Goal: Answer question/provide support: Share knowledge or assist other users

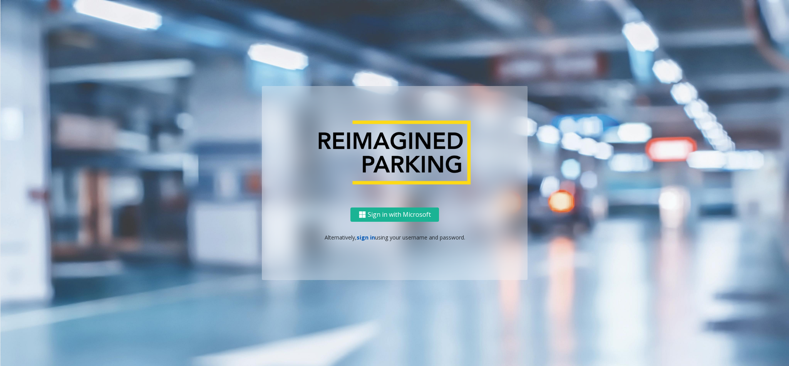
click at [369, 236] on link "sign in" at bounding box center [366, 236] width 18 height 7
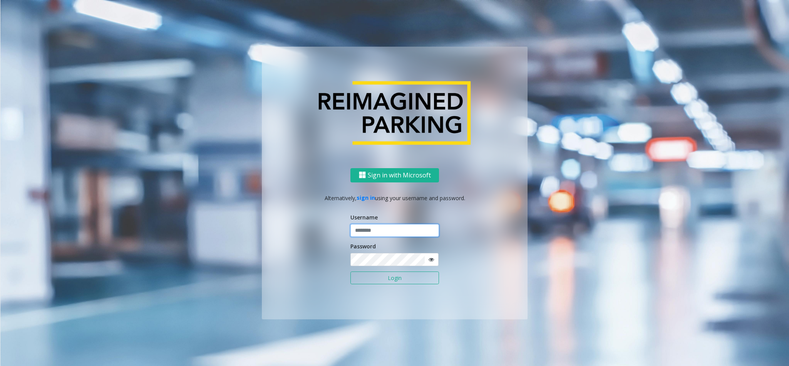
click at [368, 236] on input "text" at bounding box center [395, 230] width 89 height 13
type input "*********"
click at [395, 243] on button "Login" at bounding box center [395, 277] width 89 height 13
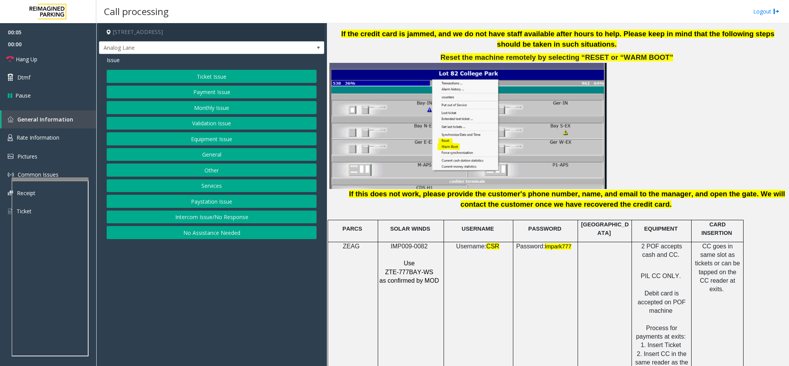
scroll to position [925, 0]
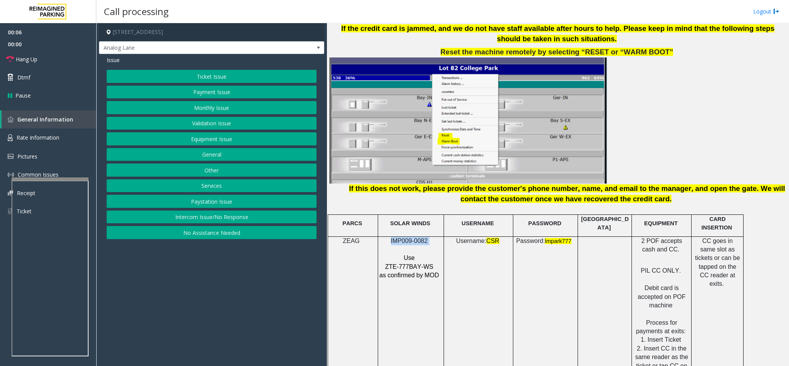
drag, startPoint x: 431, startPoint y: 227, endPoint x: 391, endPoint y: 228, distance: 40.1
click at [391, 237] on p "IMP009-0082" at bounding box center [410, 241] width 62 height 8
copy p "IMP009-0082"
click at [245, 77] on button "Ticket Issue" at bounding box center [212, 76] width 210 height 13
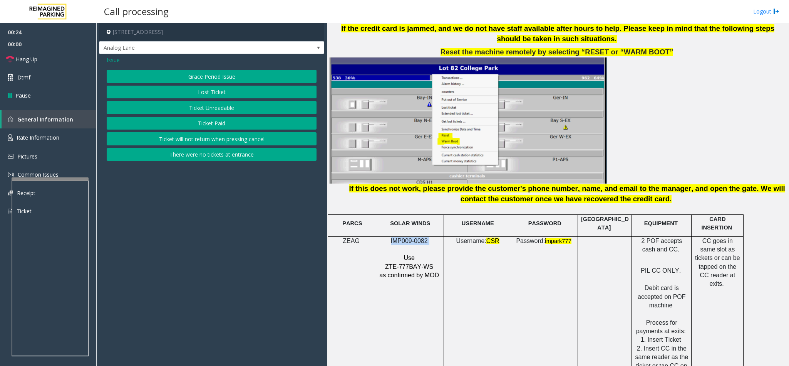
click at [218, 107] on button "Ticket Unreadable" at bounding box center [212, 107] width 210 height 13
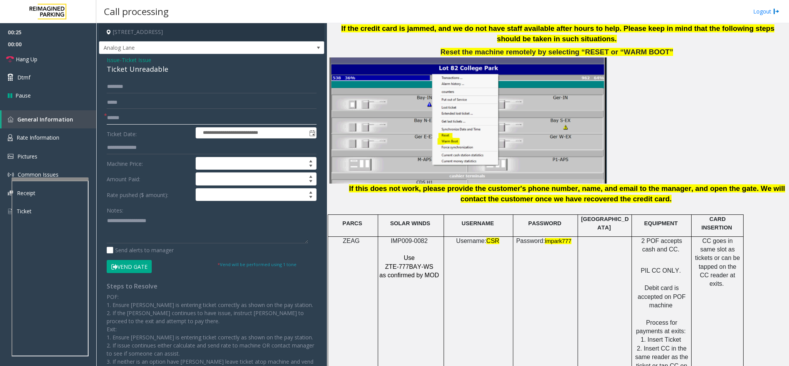
click at [168, 114] on input "text" at bounding box center [212, 117] width 210 height 13
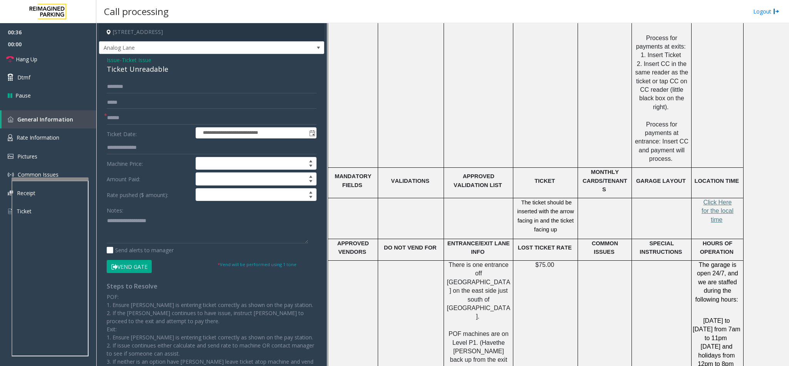
scroll to position [1214, 0]
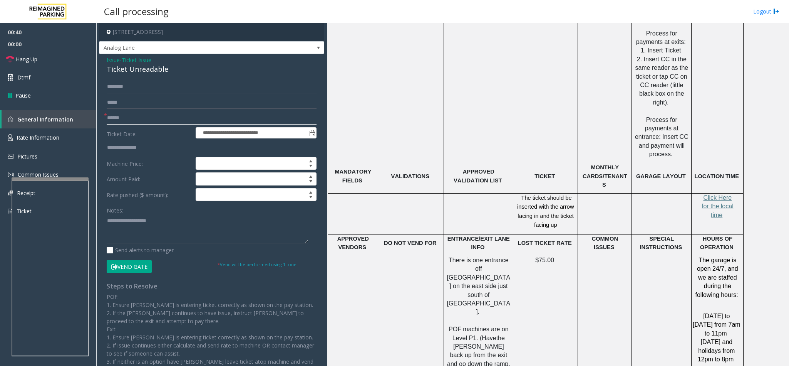
click at [155, 118] on input "text" at bounding box center [212, 117] width 210 height 13
drag, startPoint x: 166, startPoint y: 72, endPoint x: 106, endPoint y: 62, distance: 60.8
click at [107, 62] on div "Issue - Ticket Issue Ticket Unreadable" at bounding box center [212, 65] width 210 height 18
copy div "Issue - Ticket Issue Ticket Unreadable"
paste textarea "**********"
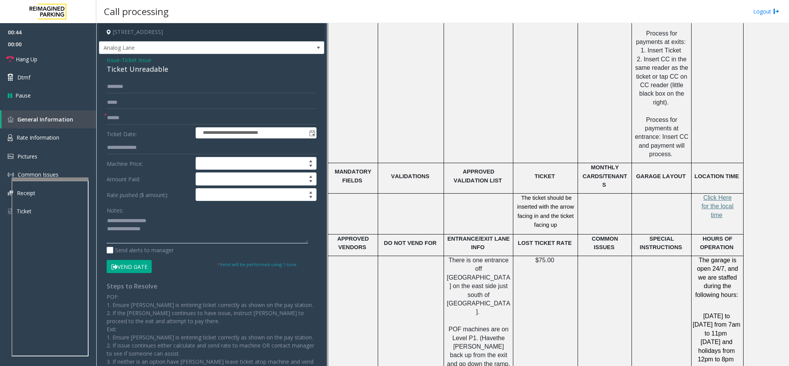
click at [139, 222] on textarea at bounding box center [207, 228] width 201 height 29
drag, startPoint x: 157, startPoint y: 222, endPoint x: 124, endPoint y: 222, distance: 33.5
click at [124, 222] on textarea at bounding box center [207, 228] width 201 height 29
click at [182, 233] on textarea at bounding box center [207, 228] width 201 height 29
click at [165, 228] on textarea at bounding box center [207, 228] width 201 height 29
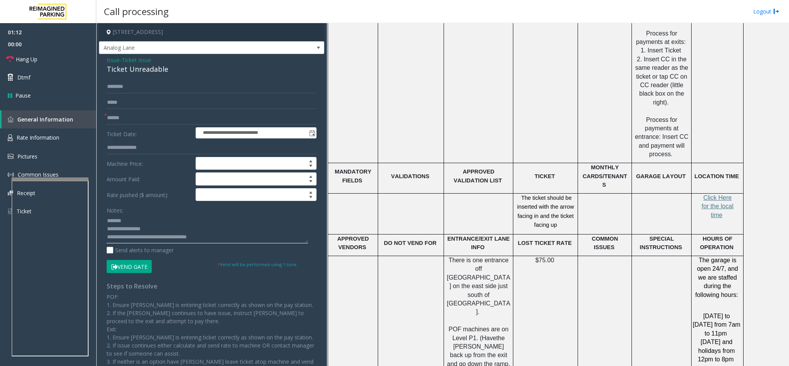
type textarea "**********"
click at [180, 79] on div "**********" at bounding box center [211, 229] width 225 height 351
click at [170, 89] on input "text" at bounding box center [212, 86] width 210 height 13
type input "******"
click at [125, 243] on button "Vend Gate" at bounding box center [129, 266] width 45 height 13
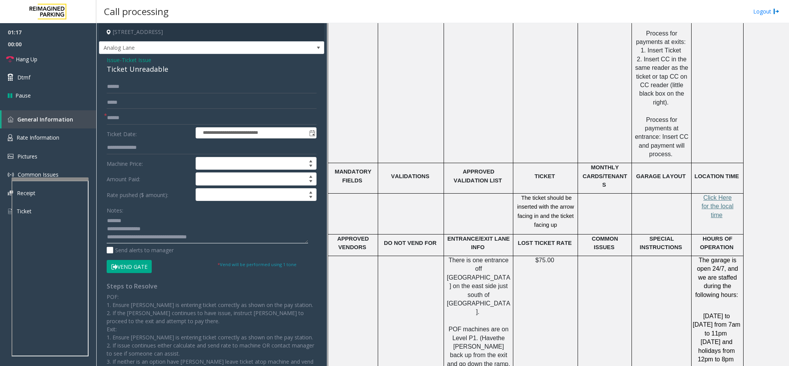
click at [183, 241] on textarea at bounding box center [207, 228] width 201 height 29
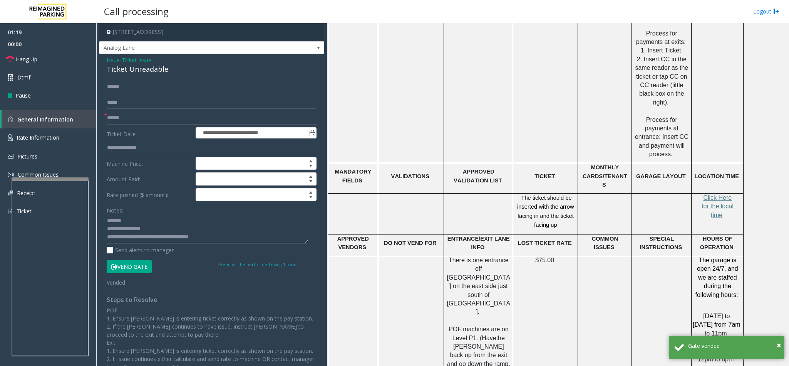
click at [199, 238] on textarea at bounding box center [207, 228] width 201 height 29
click at [218, 243] on textarea at bounding box center [207, 228] width 201 height 29
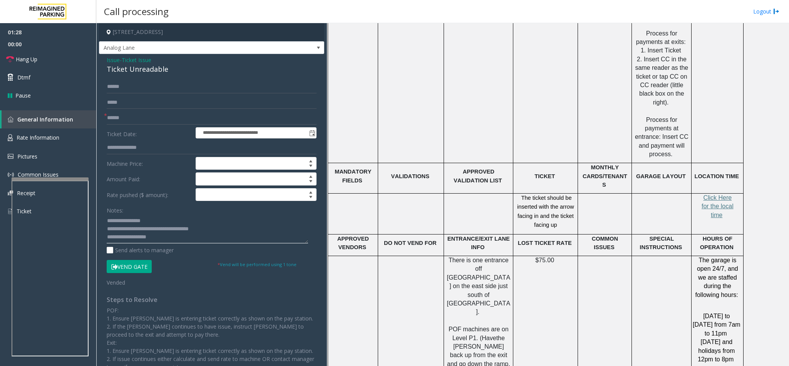
scroll to position [14, 0]
type textarea "**********"
click at [126, 121] on input "text" at bounding box center [212, 117] width 210 height 13
type input "**"
click at [62, 60] on link "Hang Up" at bounding box center [48, 59] width 96 height 18
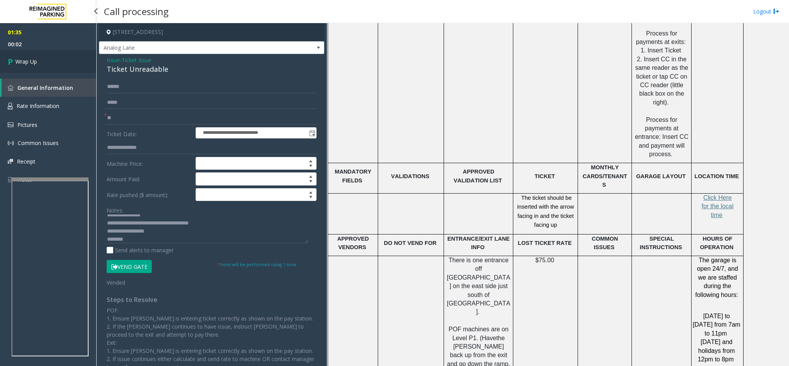
click at [62, 60] on link "Wrap Up" at bounding box center [48, 61] width 96 height 23
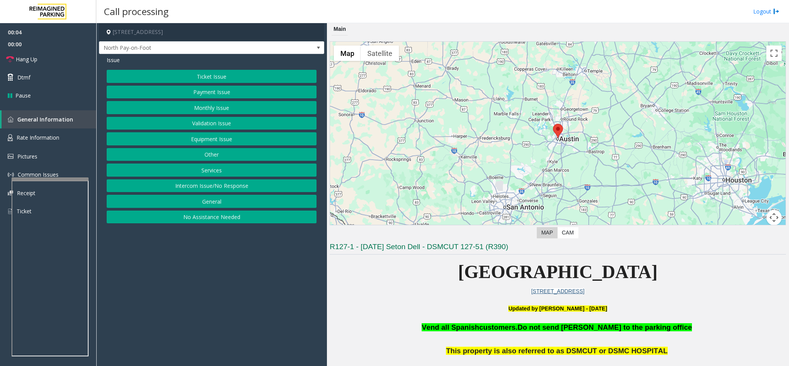
click at [226, 184] on button "Intercom Issue/No Response" at bounding box center [212, 185] width 210 height 13
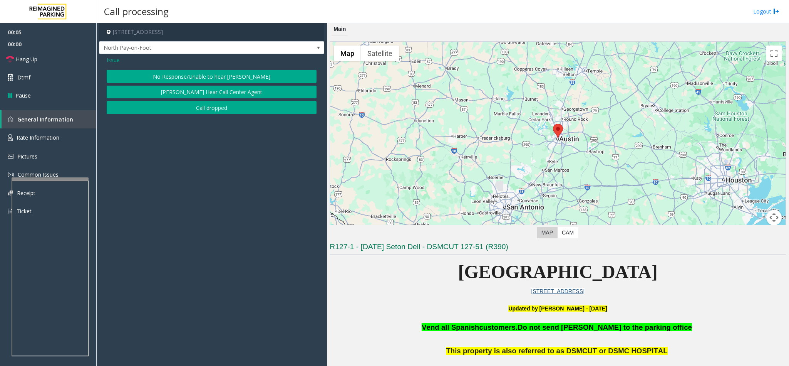
click at [248, 75] on button "No Response/Unable to hear [PERSON_NAME]" at bounding box center [212, 76] width 210 height 13
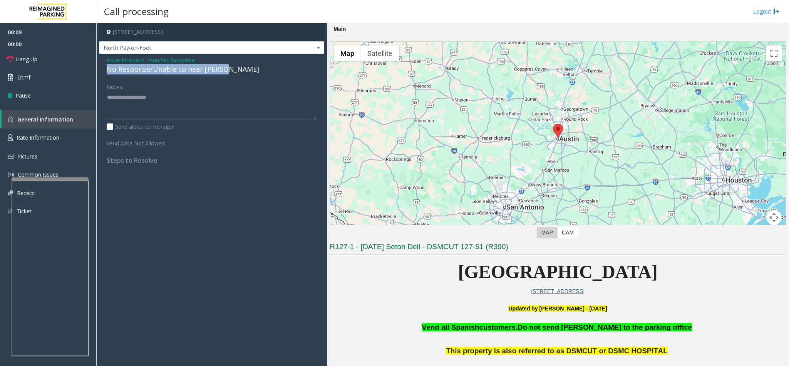
drag, startPoint x: 225, startPoint y: 68, endPoint x: 104, endPoint y: 67, distance: 120.6
click at [104, 67] on div "Issue - Intercom Issue/No Response No Response/Unable to hear [PERSON_NAME] Not…" at bounding box center [211, 113] width 225 height 118
click at [159, 60] on span "Intercom Issue/No Response" at bounding box center [158, 60] width 73 height 8
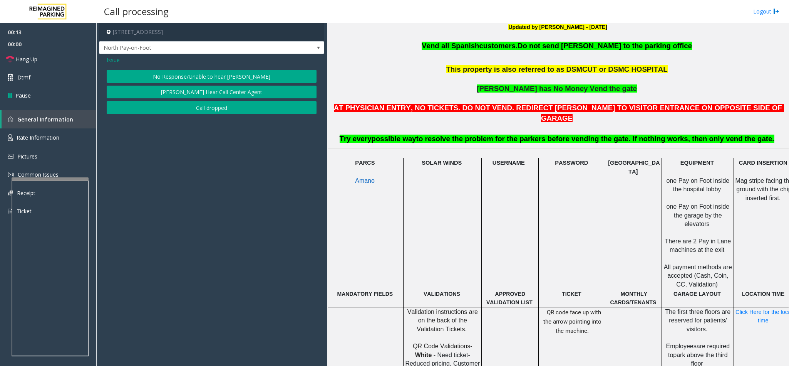
scroll to position [289, 0]
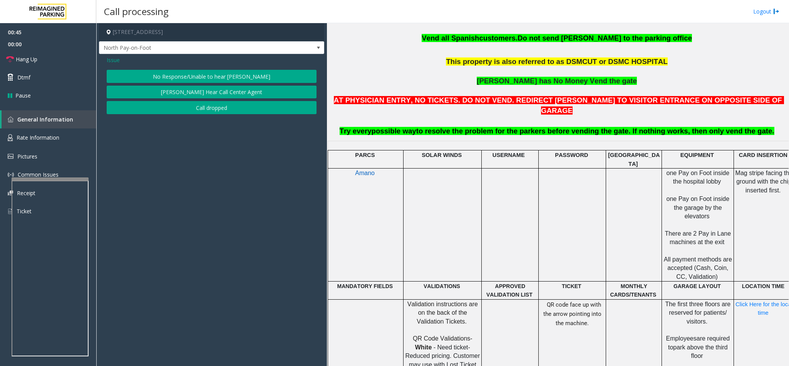
click at [113, 55] on div "Issue No Response/Unable to hear [PERSON_NAME] Cannot Hear Call Center Agent Ca…" at bounding box center [211, 86] width 225 height 64
click at [113, 58] on span "Issue" at bounding box center [113, 60] width 13 height 8
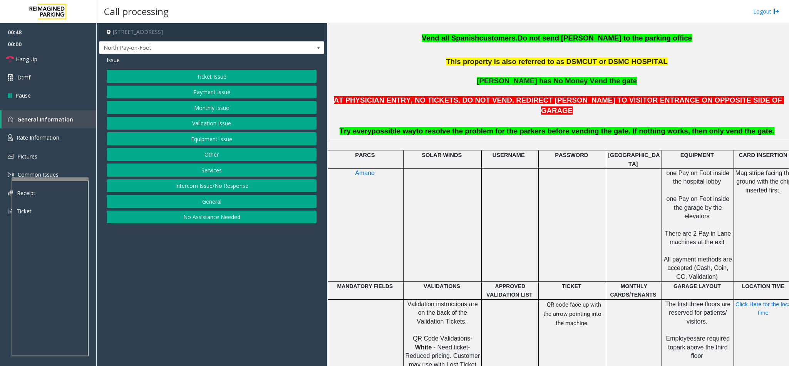
click at [243, 137] on button "Equipment Issue" at bounding box center [212, 138] width 210 height 13
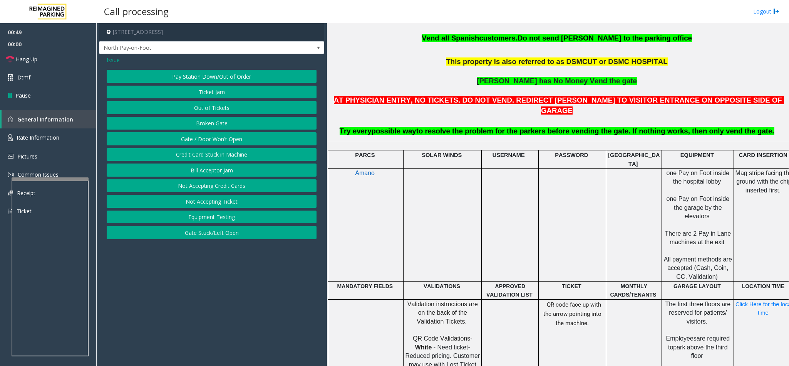
click at [227, 140] on button "Gate / Door Won't Open" at bounding box center [212, 138] width 210 height 13
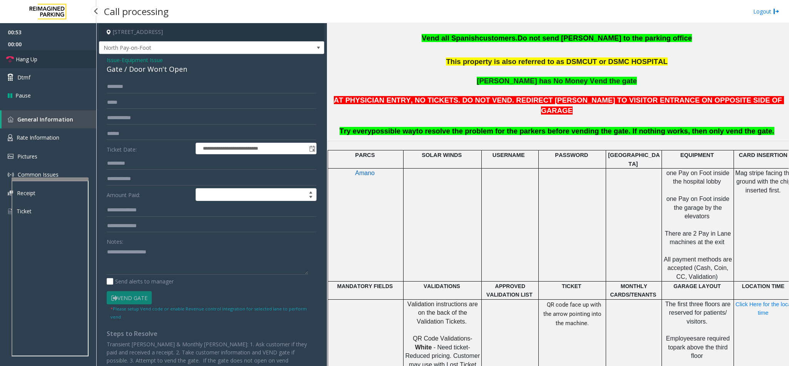
click at [37, 59] on span "Hang Up" at bounding box center [27, 59] width 22 height 8
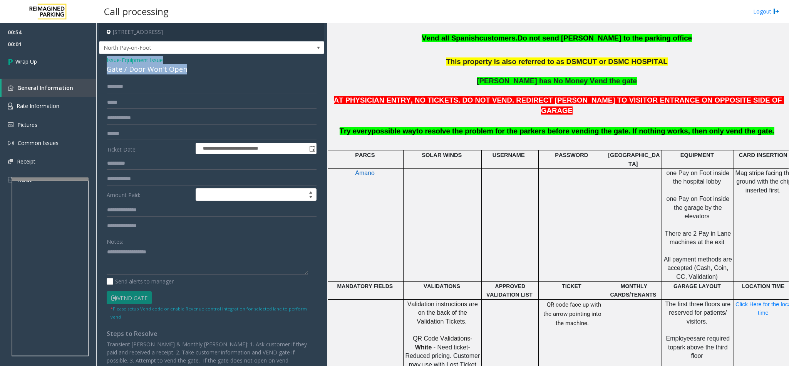
drag, startPoint x: 184, startPoint y: 72, endPoint x: 106, endPoint y: 59, distance: 79.7
click at [106, 59] on div "**********" at bounding box center [211, 233] width 225 height 358
copy div "Issue - Equipment Issue Gate / Door Won't Open"
paste textarea "**********"
click at [136, 243] on textarea at bounding box center [207, 259] width 201 height 29
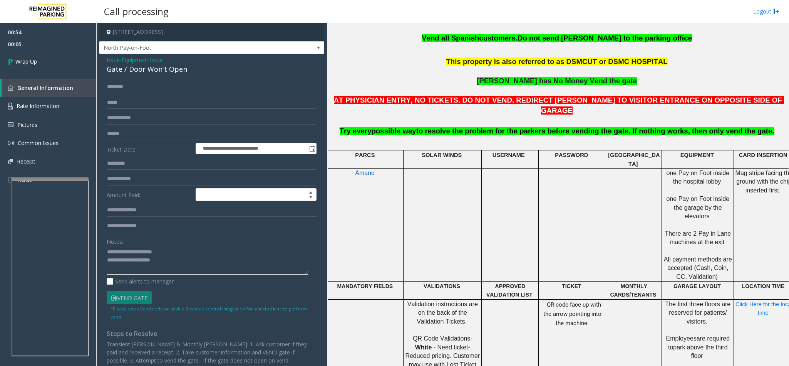
drag, startPoint x: 176, startPoint y: 253, endPoint x: 126, endPoint y: 249, distance: 49.9
click at [126, 243] on textarea at bounding box center [207, 259] width 201 height 29
drag, startPoint x: 183, startPoint y: 259, endPoint x: 266, endPoint y: 177, distance: 116.9
click at [183, 243] on textarea at bounding box center [207, 259] width 201 height 29
click at [203, 243] on textarea at bounding box center [207, 259] width 201 height 29
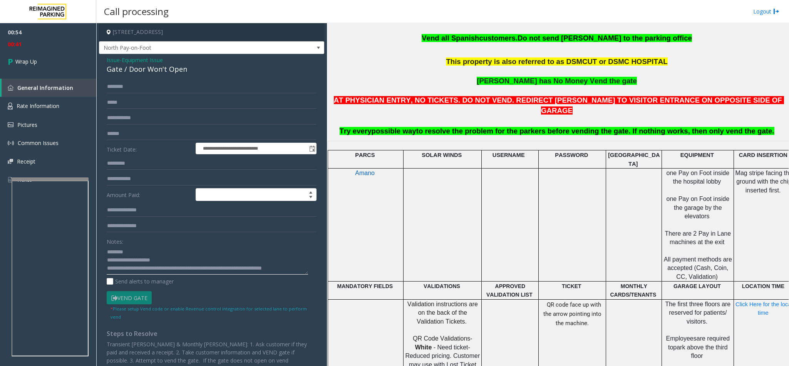
scroll to position [6, 0]
type textarea "**********"
click at [55, 58] on link "Wrap Up" at bounding box center [48, 61] width 96 height 23
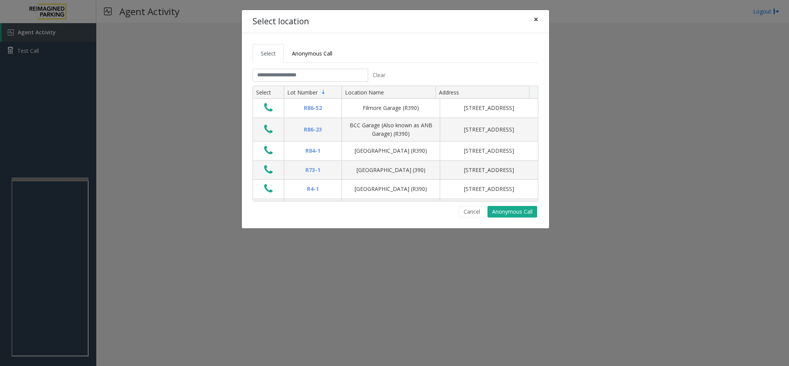
click at [526, 19] on span "×" at bounding box center [536, 19] width 5 height 11
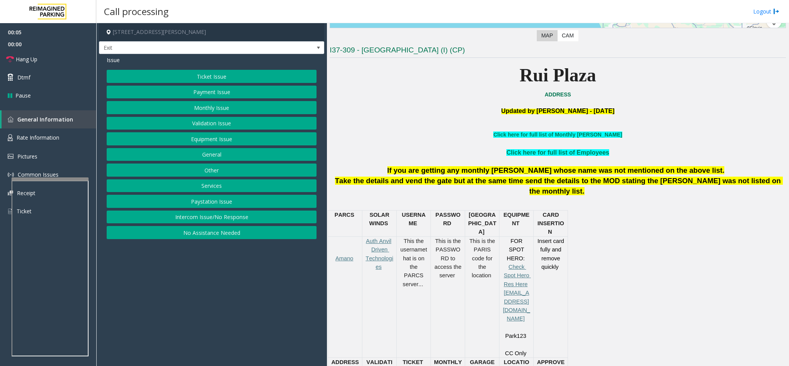
scroll to position [173, 0]
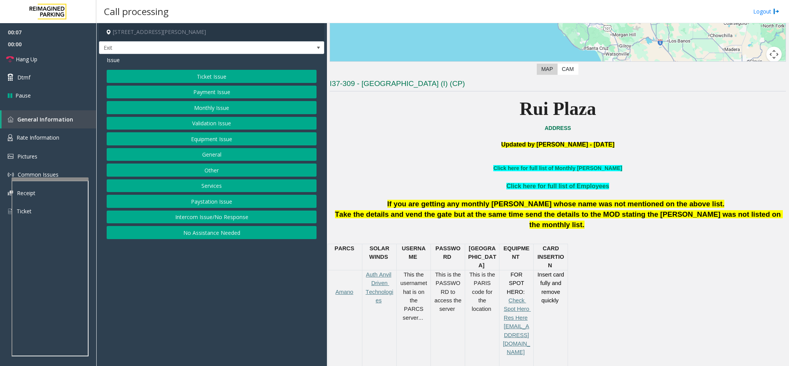
click at [248, 80] on button "Ticket Issue" at bounding box center [212, 76] width 210 height 13
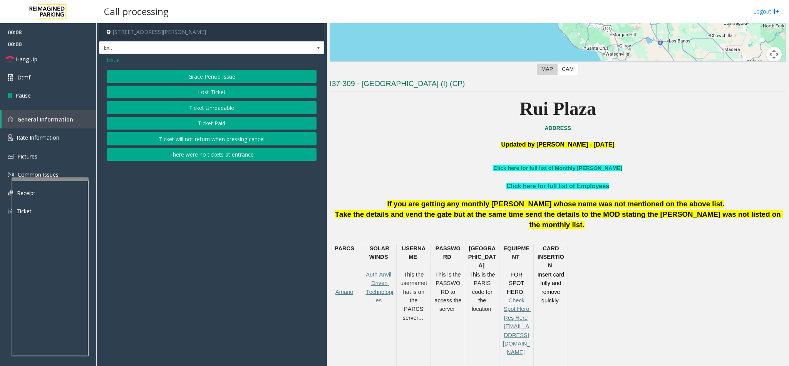
click at [208, 128] on button "Ticket Paid" at bounding box center [212, 123] width 210 height 13
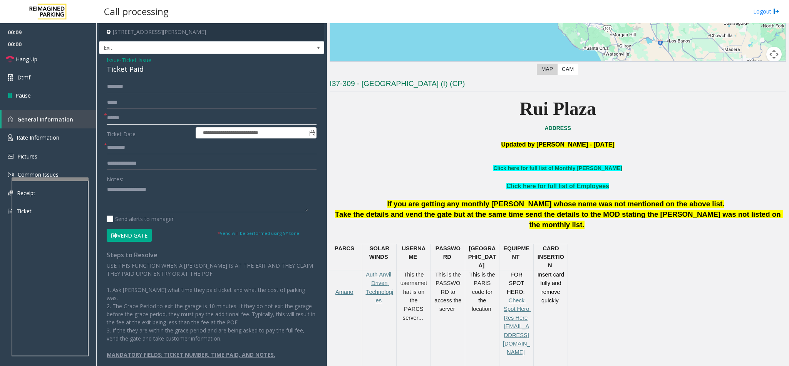
click at [128, 116] on input "text" at bounding box center [212, 117] width 210 height 13
drag, startPoint x: 143, startPoint y: 72, endPoint x: 101, endPoint y: 57, distance: 44.8
click at [101, 57] on div "**********" at bounding box center [211, 214] width 225 height 320
copy div "Issue - Ticket Issue Ticket Paid"
paste textarea "**********"
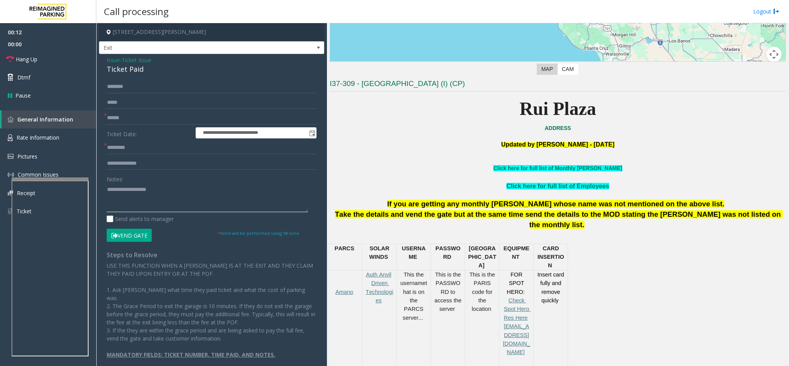
click at [178, 208] on textarea at bounding box center [207, 197] width 201 height 29
drag, startPoint x: 163, startPoint y: 191, endPoint x: 124, endPoint y: 190, distance: 39.7
click at [124, 190] on textarea at bounding box center [207, 197] width 201 height 29
click at [169, 198] on textarea at bounding box center [207, 197] width 201 height 29
type textarea "**********"
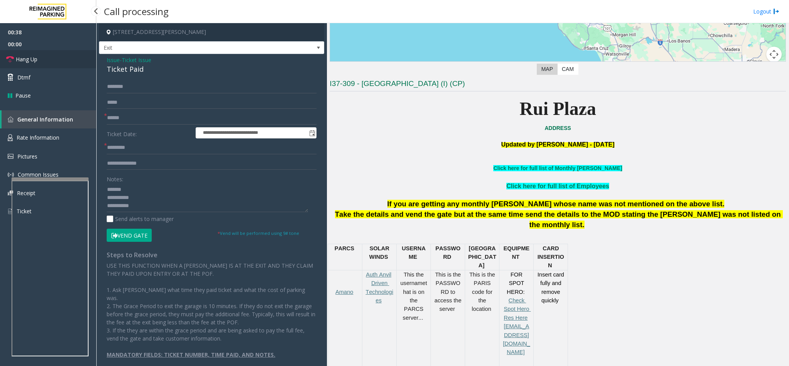
click at [25, 54] on link "Hang Up" at bounding box center [48, 59] width 96 height 18
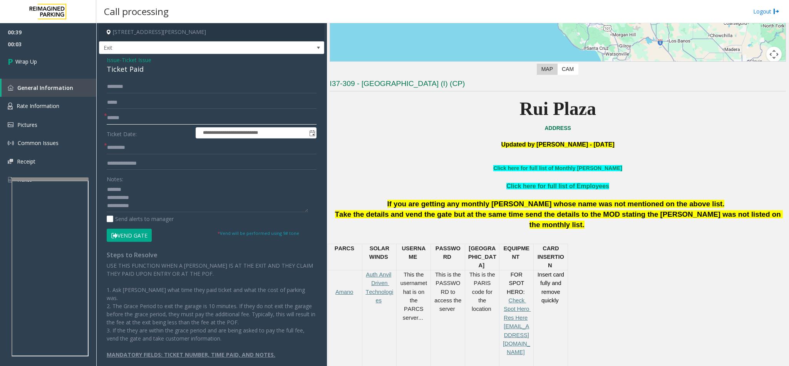
click at [133, 119] on input "text" at bounding box center [212, 117] width 210 height 13
type input "**"
click at [147, 146] on input "*" at bounding box center [212, 147] width 210 height 13
type input "**"
click at [148, 206] on textarea at bounding box center [207, 197] width 201 height 29
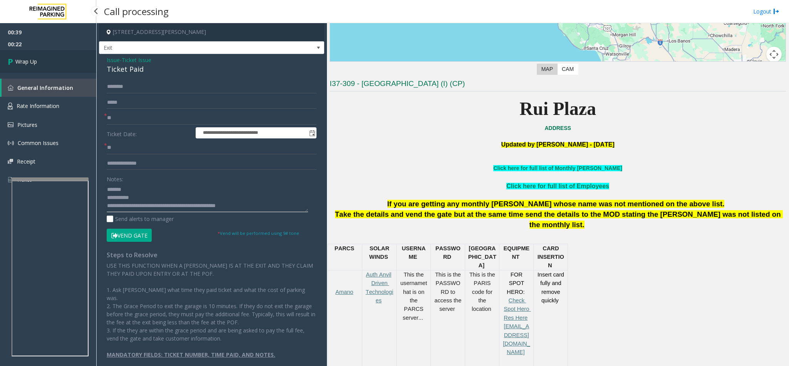
type textarea "**********"
click at [42, 60] on link "Wrap Up" at bounding box center [48, 61] width 96 height 23
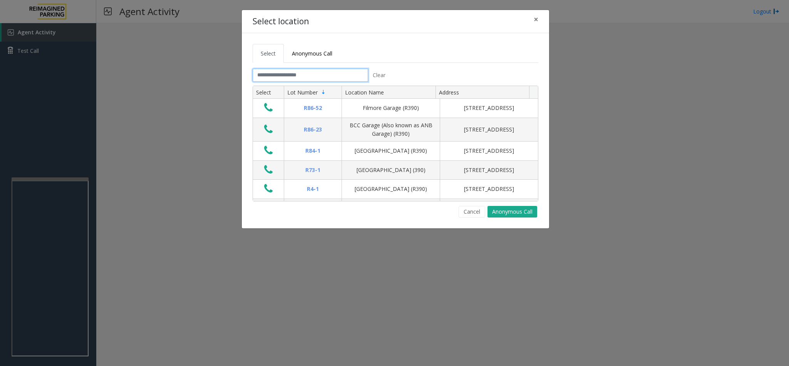
click at [341, 78] on input "text" at bounding box center [311, 75] width 116 height 13
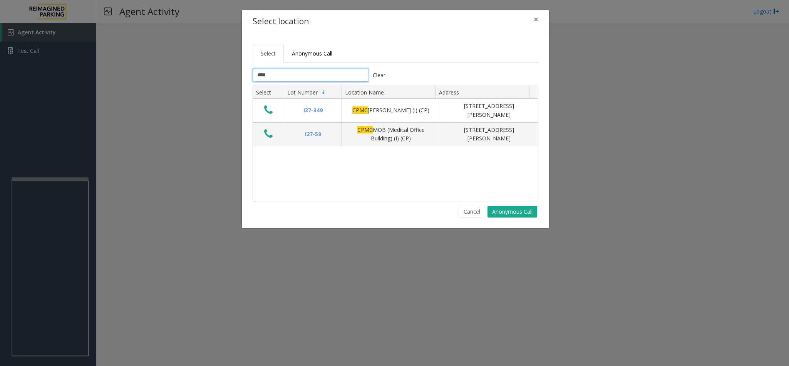
click at [316, 78] on input "****" at bounding box center [311, 75] width 116 height 13
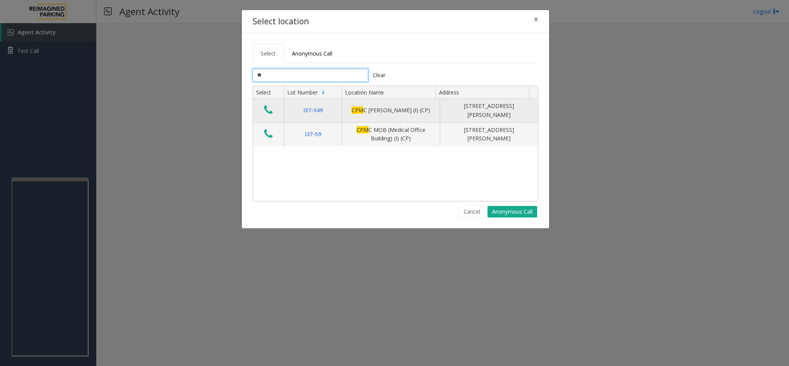
type input "*"
type input "****"
click at [269, 109] on icon "Data table" at bounding box center [268, 109] width 8 height 11
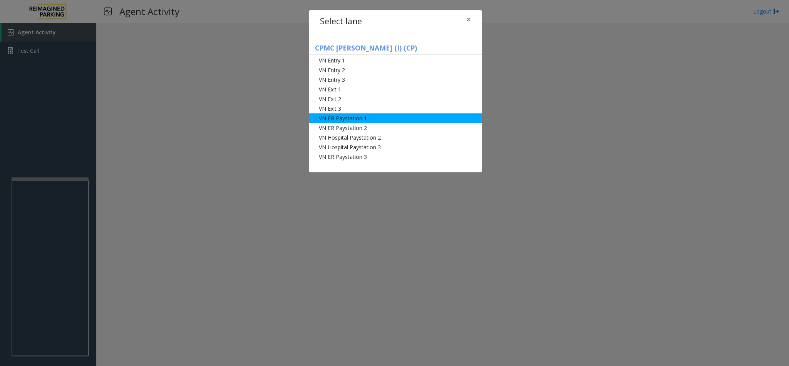
click at [354, 117] on li "VN ER Paystation 1" at bounding box center [395, 118] width 173 height 10
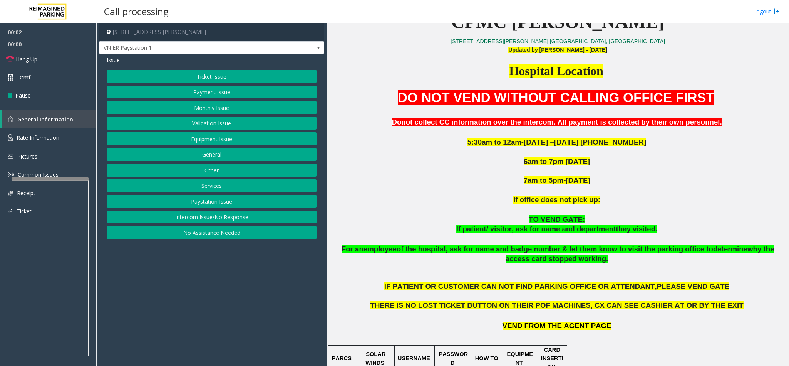
scroll to position [289, 0]
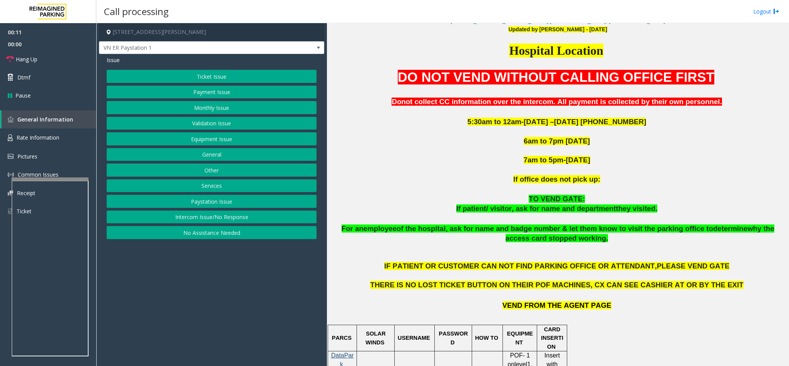
click at [235, 77] on button "Ticket Issue" at bounding box center [212, 76] width 210 height 13
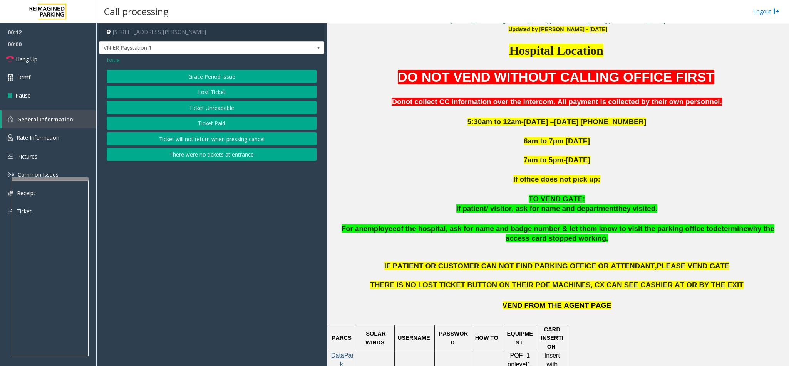
click at [223, 106] on button "Ticket Unreadable" at bounding box center [212, 107] width 210 height 13
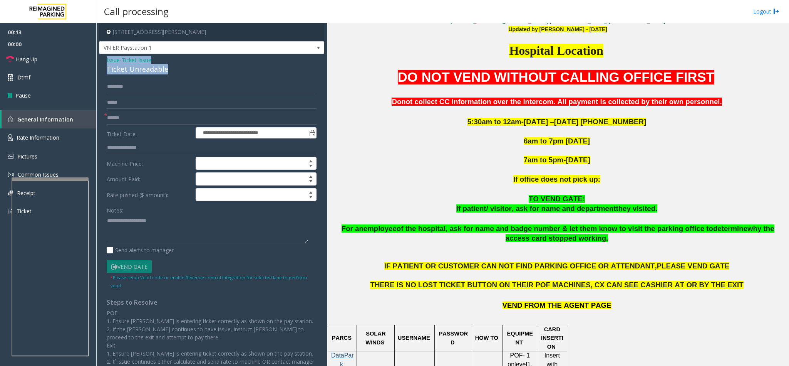
drag, startPoint x: 164, startPoint y: 69, endPoint x: 100, endPoint y: 58, distance: 65.3
click at [100, 58] on div "**********" at bounding box center [211, 238] width 225 height 368
copy div "Issue - Ticket Issue Ticket Unreadable"
paste textarea "**********"
click at [162, 232] on textarea at bounding box center [207, 228] width 201 height 29
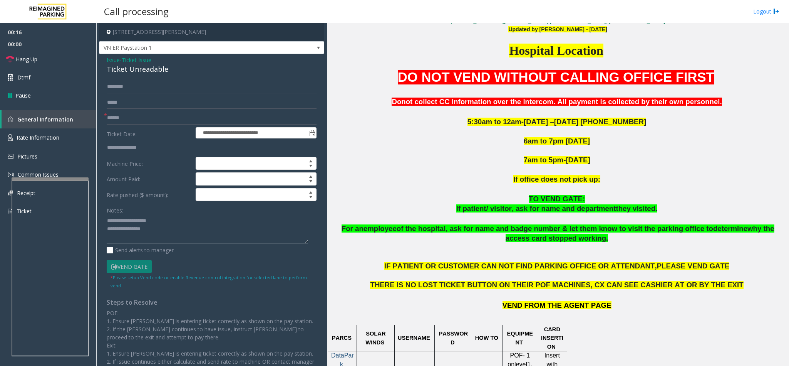
drag, startPoint x: 162, startPoint y: 221, endPoint x: 125, endPoint y: 219, distance: 37.1
click at [125, 219] on textarea at bounding box center [207, 228] width 201 height 29
click at [161, 229] on textarea at bounding box center [207, 228] width 201 height 29
type textarea "**********"
click at [125, 116] on input "text" at bounding box center [212, 117] width 210 height 13
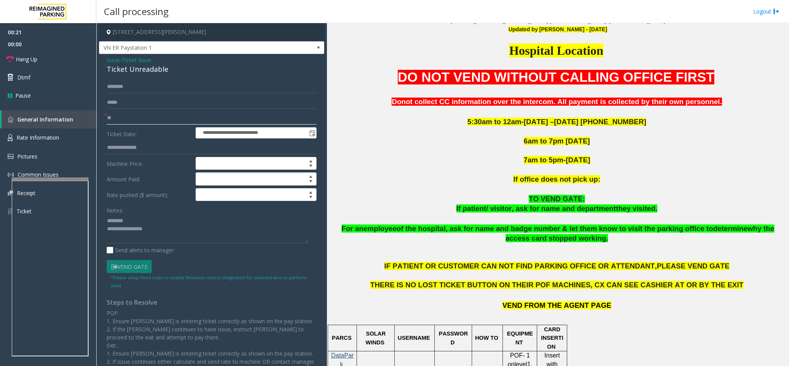
type input "**"
click at [162, 69] on div "Ticket Unreadable" at bounding box center [212, 69] width 210 height 10
click at [180, 234] on textarea at bounding box center [207, 228] width 201 height 29
click at [44, 53] on link "Hang Up" at bounding box center [48, 59] width 96 height 18
click at [253, 238] on textarea at bounding box center [207, 228] width 201 height 29
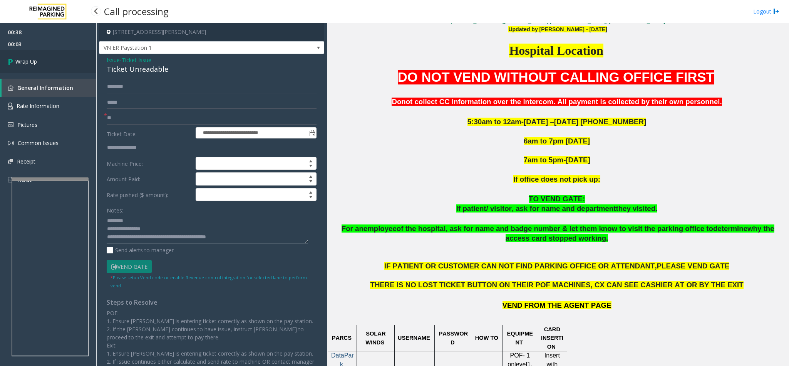
type textarea "**********"
click at [54, 51] on link "Wrap Up" at bounding box center [48, 61] width 96 height 23
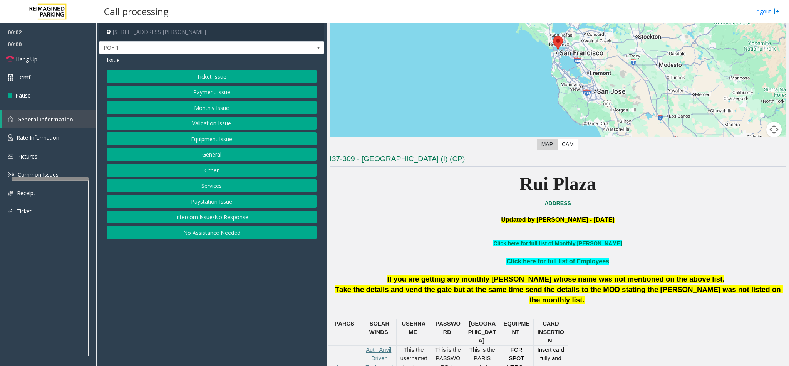
scroll to position [347, 0]
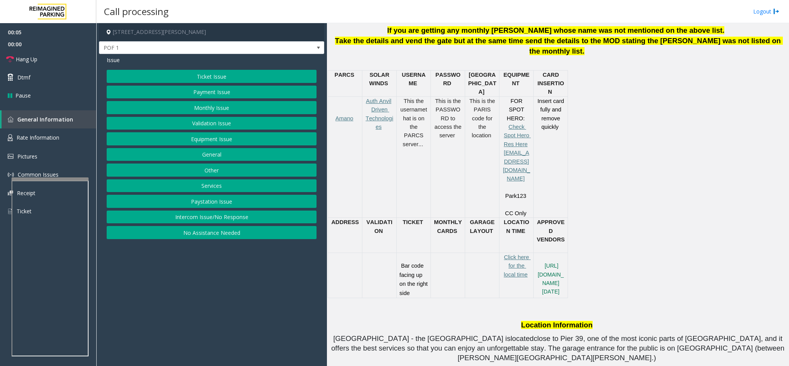
click at [259, 76] on button "Ticket Issue" at bounding box center [212, 76] width 210 height 13
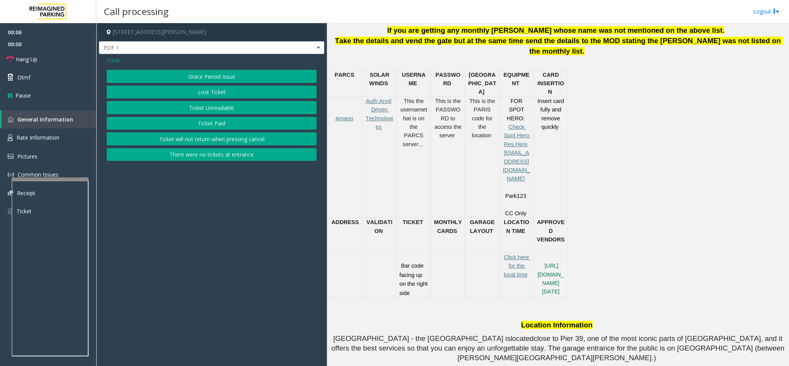
click at [236, 105] on button "Ticket Unreadable" at bounding box center [212, 107] width 210 height 13
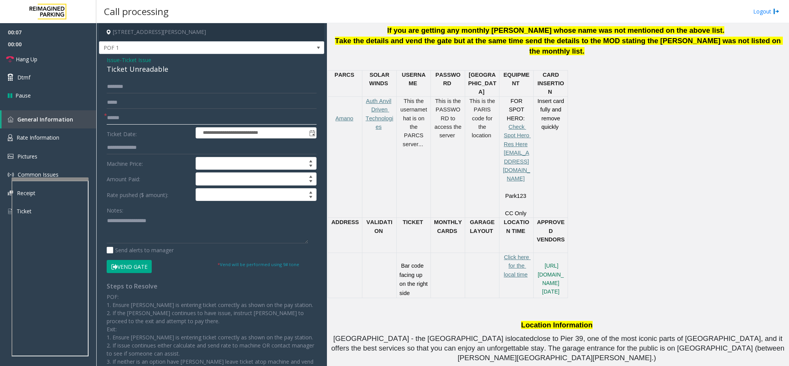
click at [139, 124] on input "text" at bounding box center [212, 117] width 210 height 13
type input "**"
drag, startPoint x: 176, startPoint y: 69, endPoint x: 107, endPoint y: 59, distance: 69.2
click at [107, 59] on div "Issue - Ticket Issue Ticket Unreadable" at bounding box center [212, 65] width 210 height 18
copy div "Issue - Ticket Issue Ticket Unreadable"
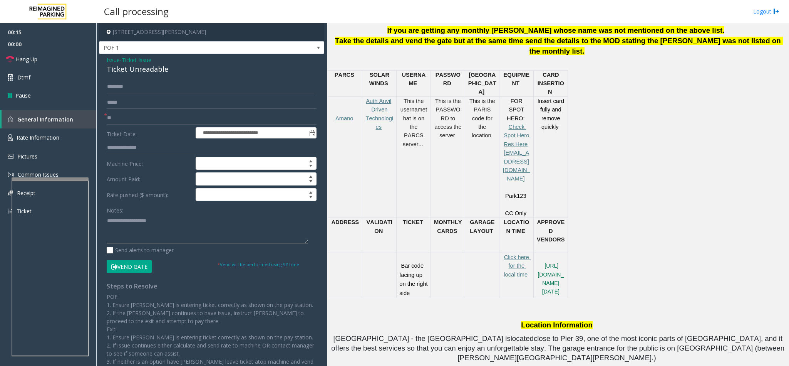
click at [174, 222] on textarea at bounding box center [207, 228] width 201 height 29
paste textarea "**********"
drag, startPoint x: 162, startPoint y: 223, endPoint x: 125, endPoint y: 221, distance: 36.6
click at [125, 221] on textarea at bounding box center [207, 228] width 201 height 29
click at [178, 230] on textarea at bounding box center [207, 228] width 201 height 29
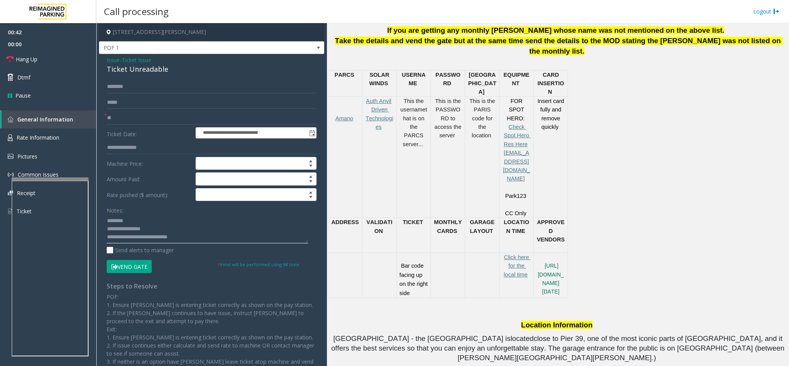
click at [207, 241] on textarea at bounding box center [207, 228] width 201 height 29
click at [143, 242] on textarea at bounding box center [207, 228] width 201 height 29
click at [217, 240] on textarea at bounding box center [207, 228] width 201 height 29
click at [49, 60] on link "Hang Up" at bounding box center [48, 59] width 96 height 18
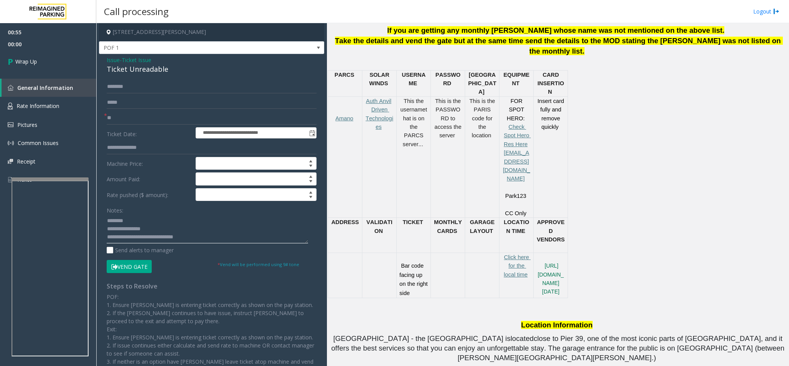
click at [208, 240] on textarea at bounding box center [207, 228] width 201 height 29
type textarea "**********"
click at [25, 63] on span "Wrap Up" at bounding box center [26, 61] width 22 height 8
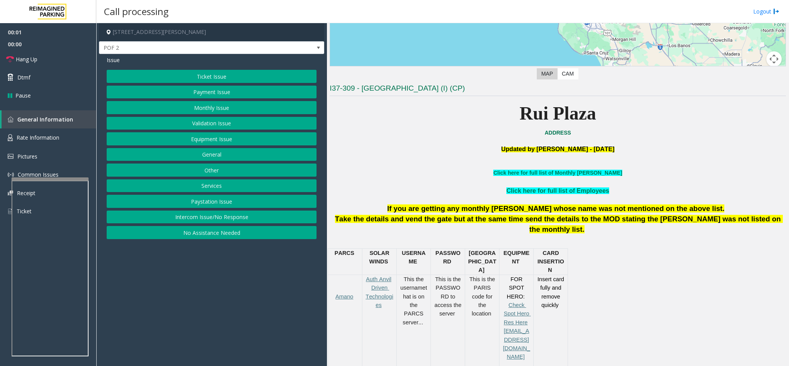
scroll to position [173, 0]
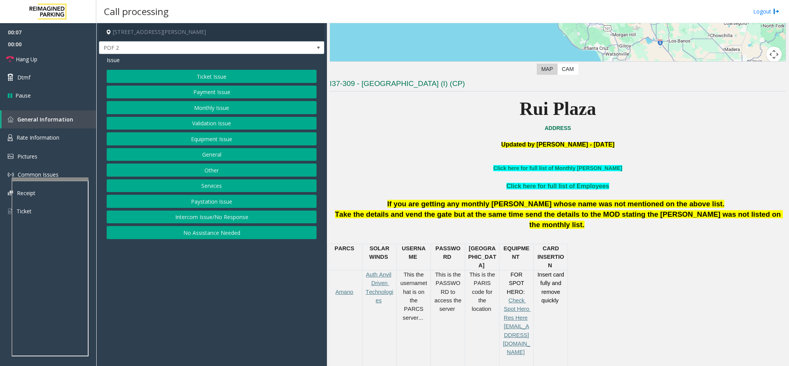
click at [238, 220] on button "Intercom Issue/No Response" at bounding box center [212, 216] width 210 height 13
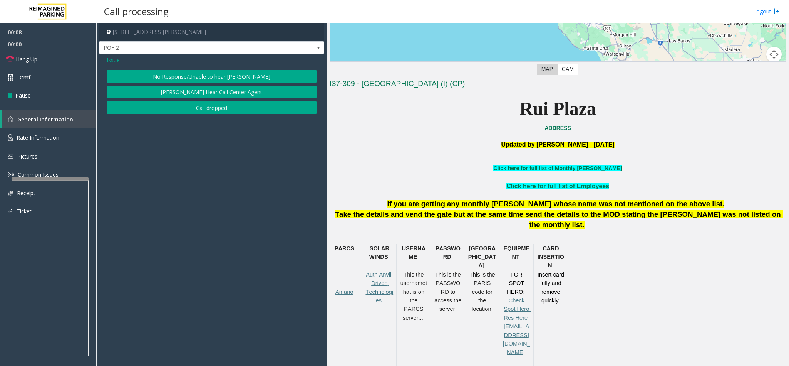
click at [214, 73] on button "No Response/Unable to hear [PERSON_NAME]" at bounding box center [212, 76] width 210 height 13
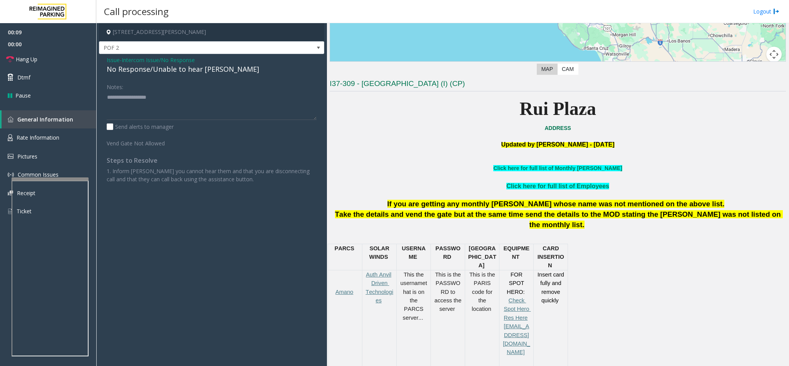
click at [188, 70] on div "No Response/Unable to hear [PERSON_NAME]" at bounding box center [212, 69] width 210 height 10
type textarea "**********"
click at [64, 56] on link "Hang Up" at bounding box center [48, 59] width 96 height 18
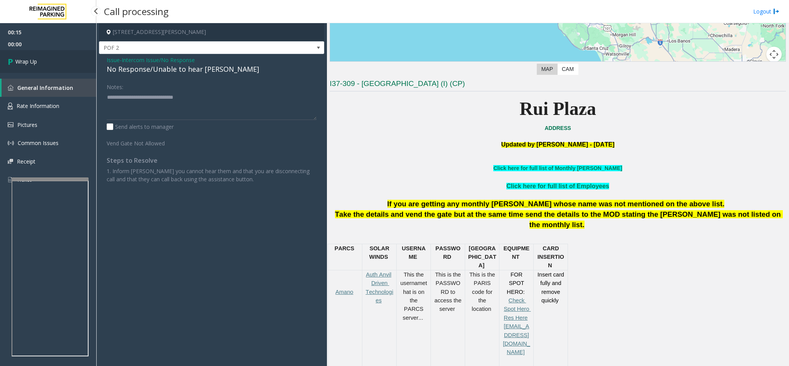
click at [33, 52] on link "Wrap Up" at bounding box center [48, 61] width 96 height 23
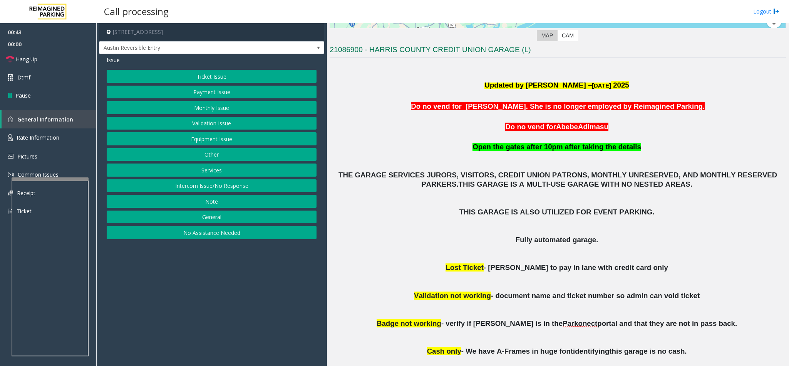
scroll to position [193, 0]
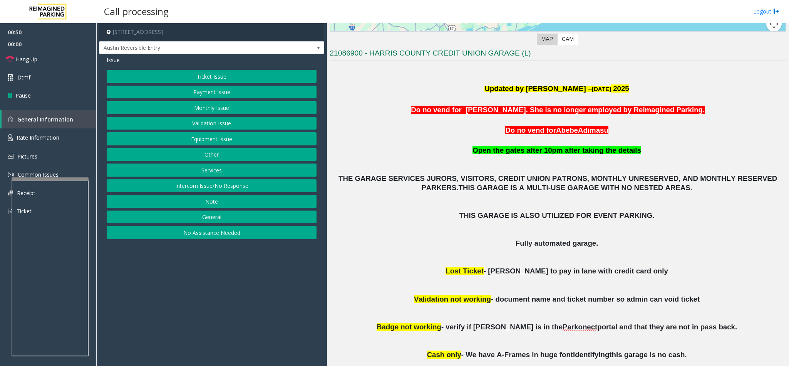
click at [262, 78] on button "Ticket Issue" at bounding box center [212, 76] width 210 height 13
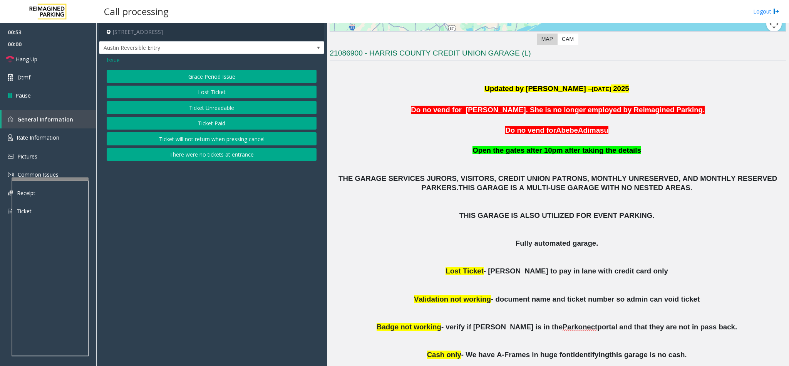
click at [114, 59] on span "Issue" at bounding box center [113, 60] width 13 height 8
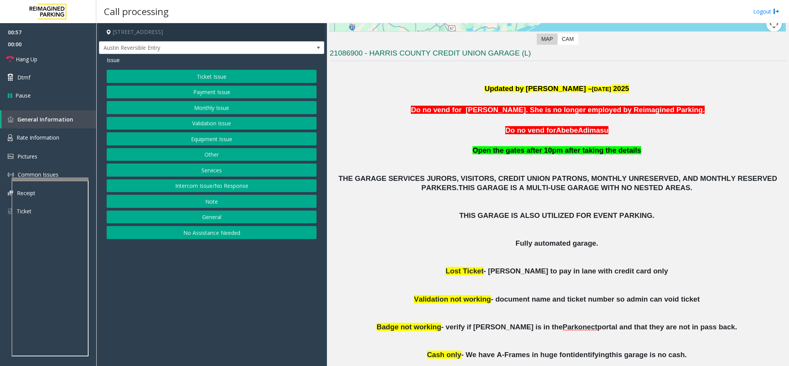
click at [217, 174] on button "Services" at bounding box center [212, 169] width 210 height 13
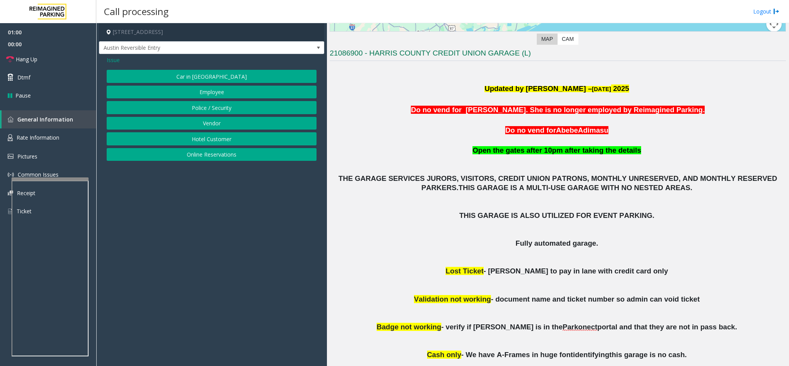
click at [213, 124] on button "Vendor" at bounding box center [212, 123] width 210 height 13
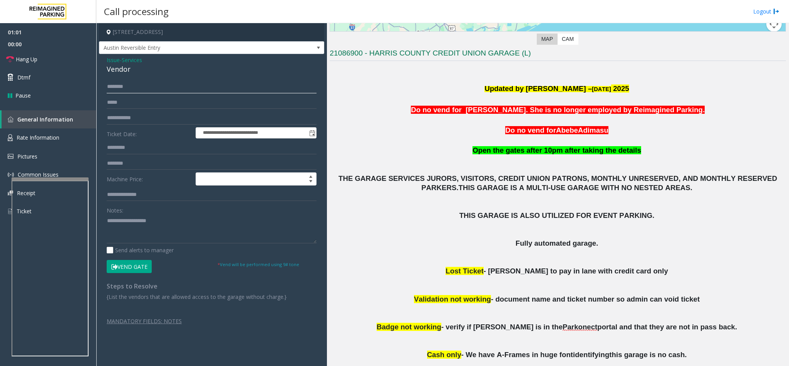
click at [125, 84] on input "text" at bounding box center [212, 86] width 210 height 13
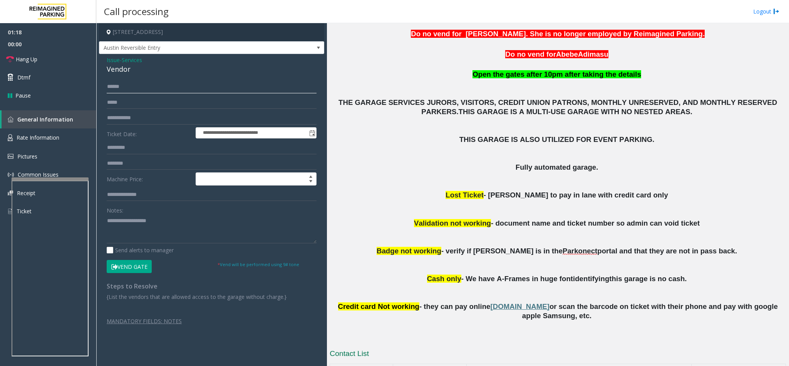
scroll to position [425, 0]
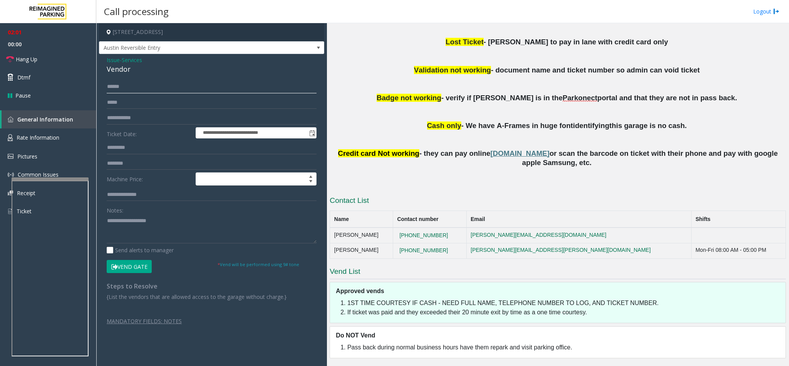
type input "******"
drag, startPoint x: 136, startPoint y: 69, endPoint x: 103, endPoint y: 57, distance: 35.7
click at [103, 57] on div "**********" at bounding box center [211, 197] width 225 height 287
copy div "Issue - Services Vendor"
paste textarea "**********"
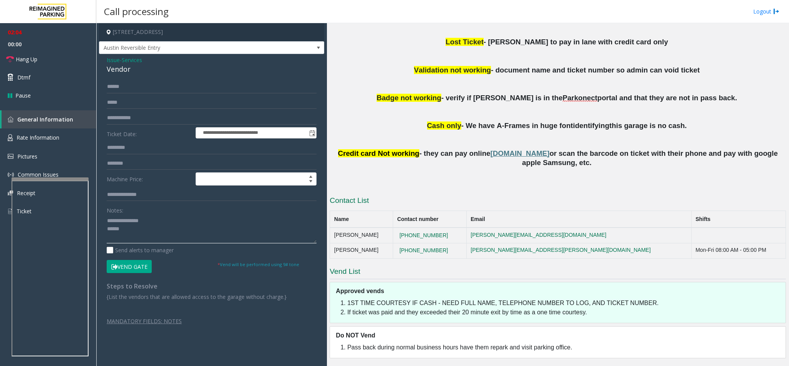
click at [180, 230] on textarea at bounding box center [212, 228] width 210 height 29
drag, startPoint x: 154, startPoint y: 221, endPoint x: 125, endPoint y: 220, distance: 28.9
click at [125, 220] on textarea at bounding box center [212, 228] width 210 height 29
click at [183, 231] on textarea at bounding box center [212, 228] width 210 height 29
click at [138, 243] on button "Vend Gate" at bounding box center [129, 266] width 45 height 13
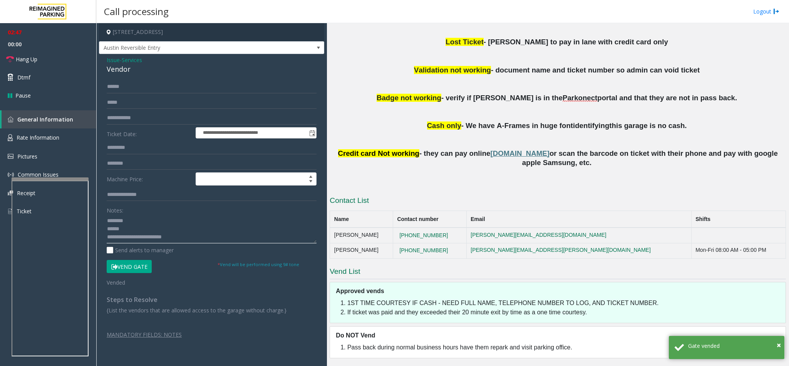
click at [199, 242] on textarea at bounding box center [212, 228] width 210 height 29
click at [193, 238] on textarea at bounding box center [212, 228] width 210 height 29
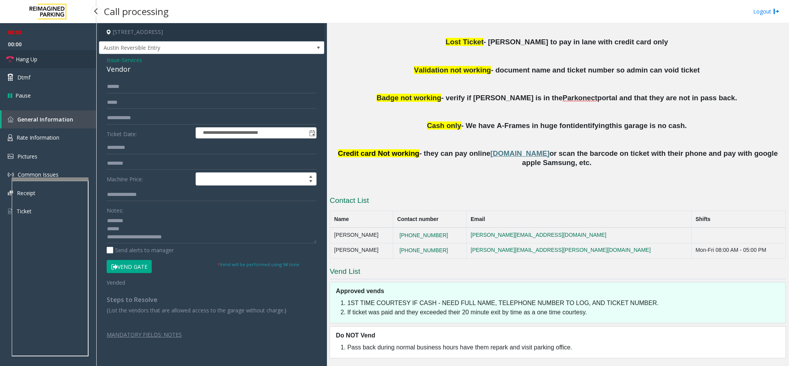
click at [62, 60] on link "Hang Up" at bounding box center [48, 59] width 96 height 18
click at [188, 238] on textarea at bounding box center [212, 228] width 210 height 29
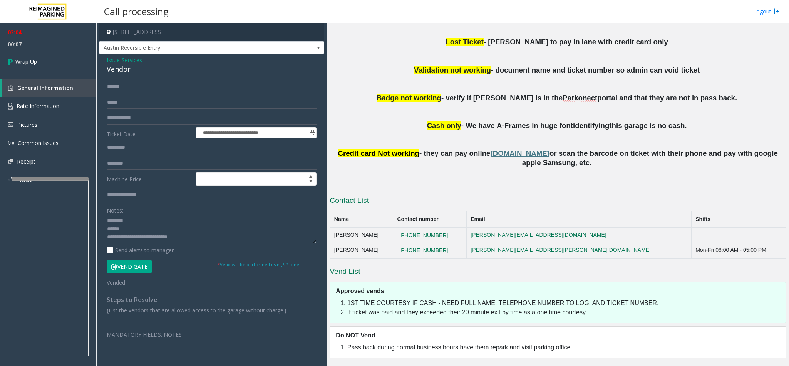
type textarea "**********"
click at [129, 60] on span "Services" at bounding box center [132, 60] width 20 height 8
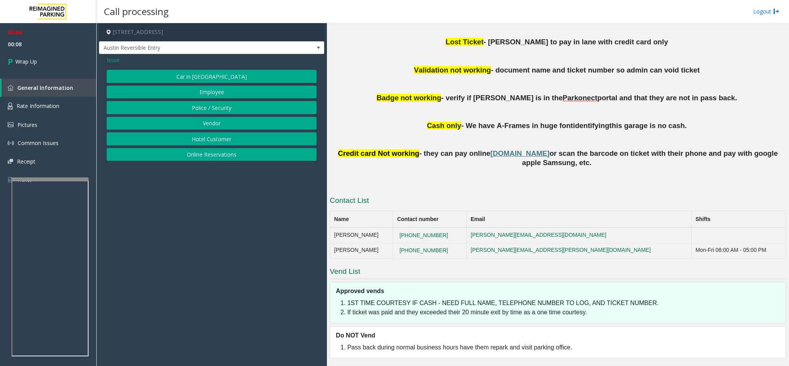
click at [115, 58] on span "Issue" at bounding box center [113, 60] width 13 height 8
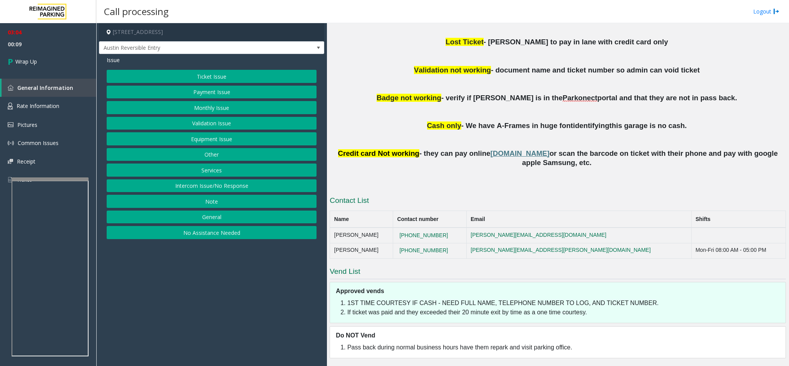
click at [193, 136] on button "Equipment Issue" at bounding box center [212, 138] width 210 height 13
click at [196, 141] on button "Gate / Door Won't Open" at bounding box center [212, 138] width 210 height 13
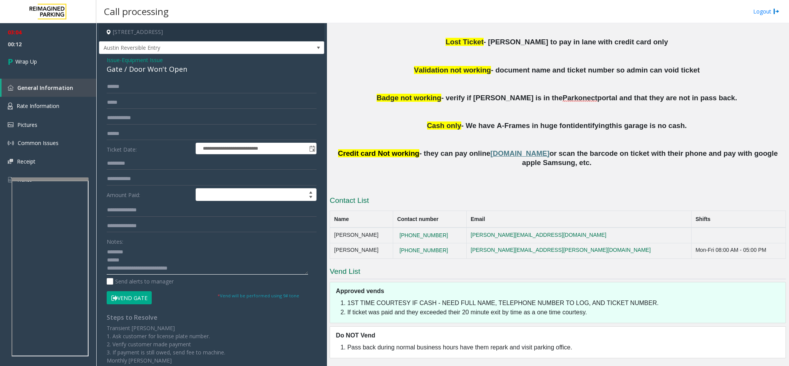
click at [197, 243] on textarea at bounding box center [207, 259] width 201 height 29
click at [199, 243] on textarea at bounding box center [207, 259] width 201 height 29
type textarea "**********"
click at [146, 59] on span "Equipment Issue" at bounding box center [142, 60] width 41 height 8
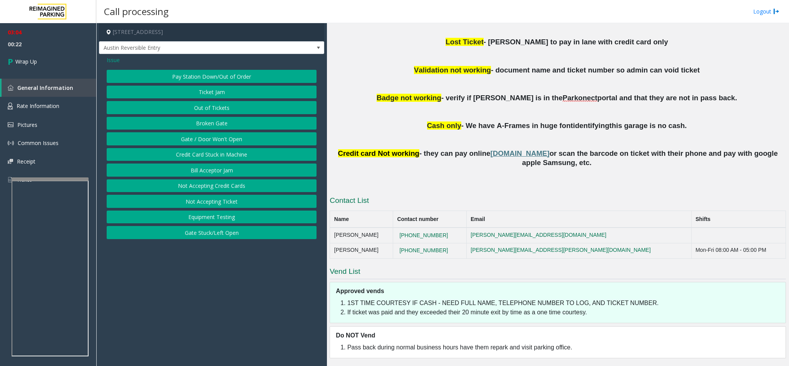
click at [191, 106] on button "Out of Tickets" at bounding box center [212, 107] width 210 height 13
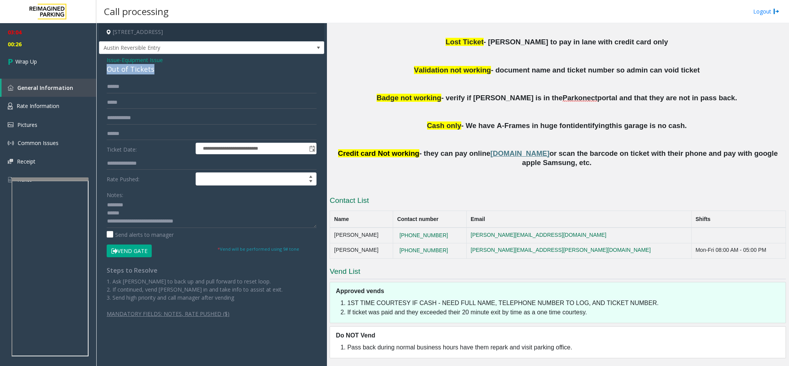
drag, startPoint x: 158, startPoint y: 69, endPoint x: 107, endPoint y: 67, distance: 50.9
click at [107, 67] on div "Out of Tickets" at bounding box center [212, 69] width 210 height 10
copy div "Out of Tickets"
drag, startPoint x: 134, startPoint y: 214, endPoint x: 108, endPoint y: 213, distance: 26.2
click at [108, 213] on textarea at bounding box center [212, 213] width 210 height 29
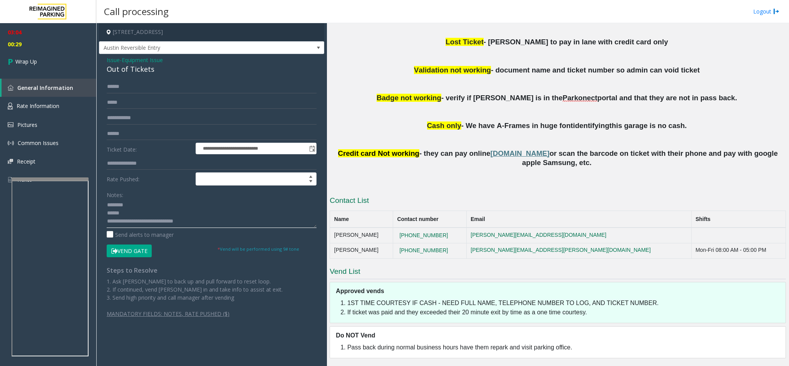
paste textarea "********"
click at [210, 224] on textarea at bounding box center [212, 213] width 210 height 29
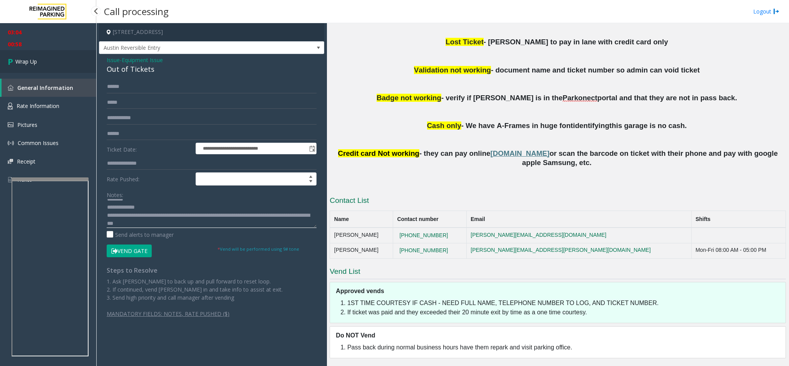
type textarea "**********"
click at [27, 66] on link "Wrap Up" at bounding box center [48, 61] width 96 height 23
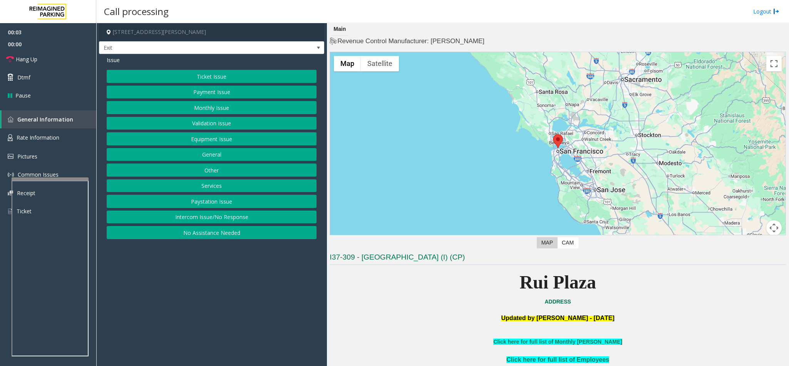
click at [236, 77] on button "Ticket Issue" at bounding box center [212, 76] width 210 height 13
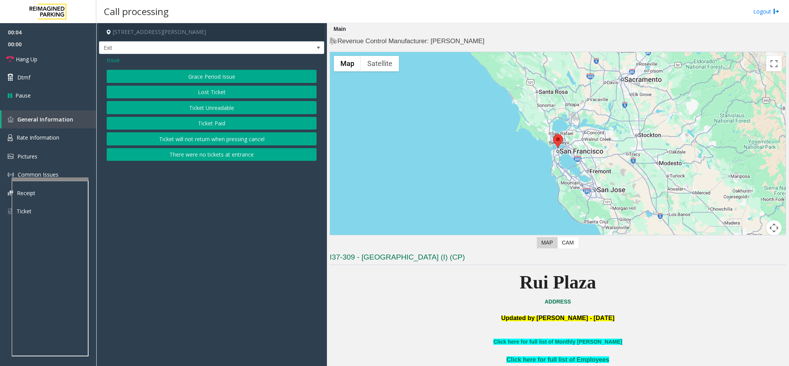
click at [213, 107] on button "Ticket Unreadable" at bounding box center [212, 107] width 210 height 13
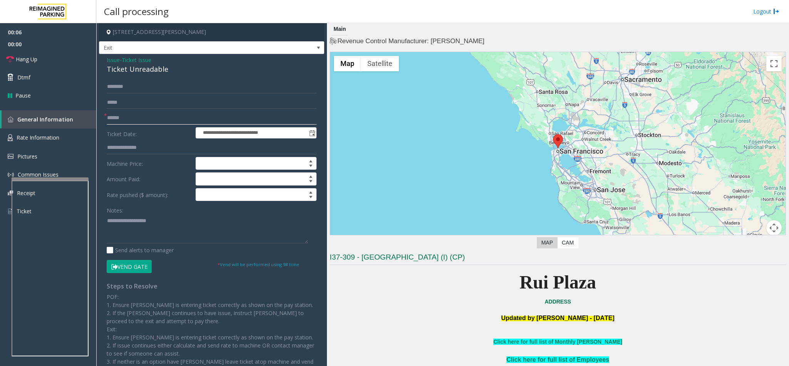
click at [136, 115] on input "text" at bounding box center [212, 117] width 210 height 13
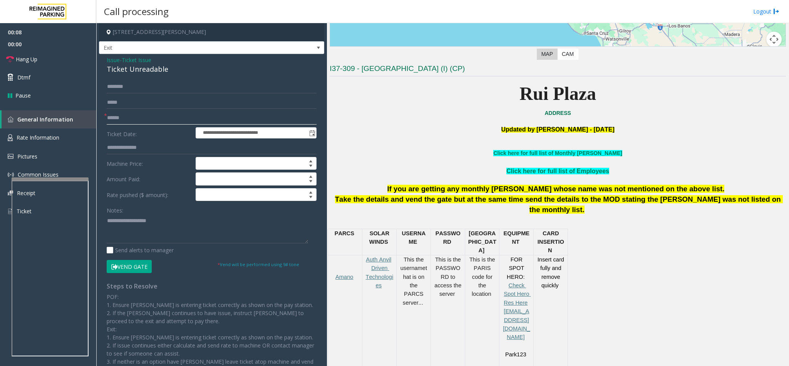
scroll to position [173, 0]
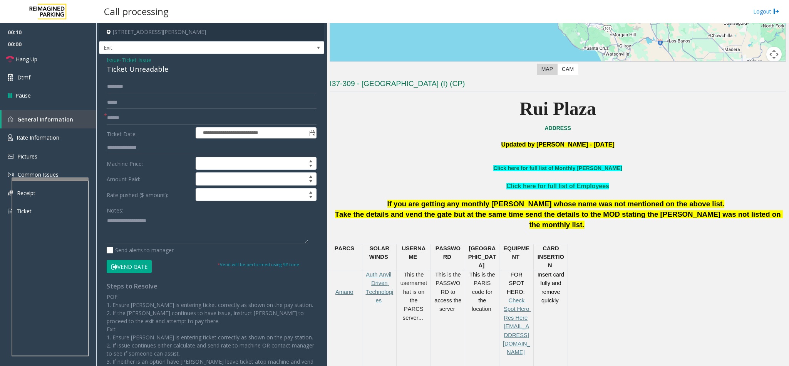
click at [526, 167] on link "Click here for full list of Monthly [PERSON_NAME]" at bounding box center [557, 168] width 129 height 6
click at [526, 184] on link "Click here for full list of Employees" at bounding box center [558, 186] width 103 height 7
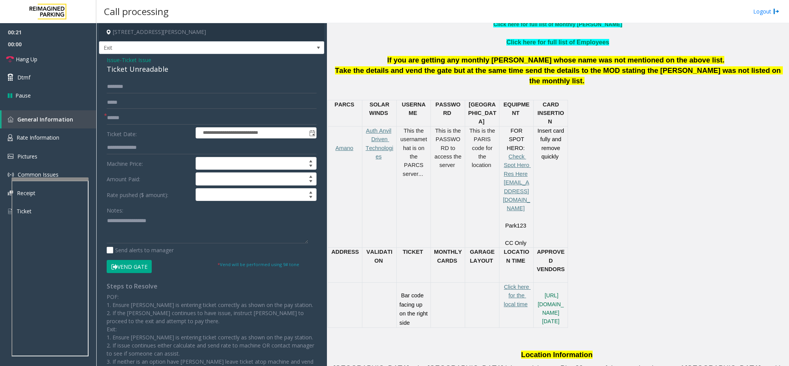
scroll to position [289, 0]
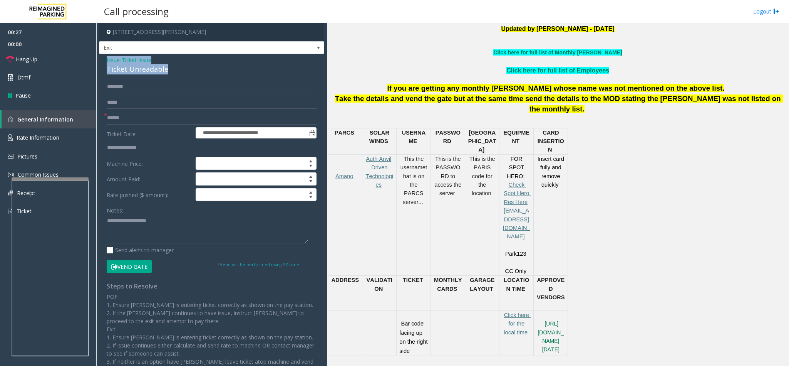
drag, startPoint x: 164, startPoint y: 68, endPoint x: 103, endPoint y: 59, distance: 62.3
click at [103, 59] on div "**********" at bounding box center [211, 229] width 225 height 351
click at [128, 58] on span "Ticket Issue" at bounding box center [137, 60] width 30 height 8
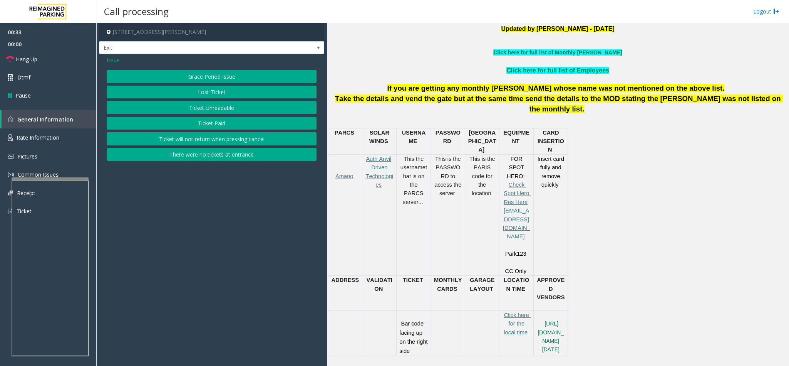
click at [115, 59] on span "Issue" at bounding box center [113, 60] width 13 height 8
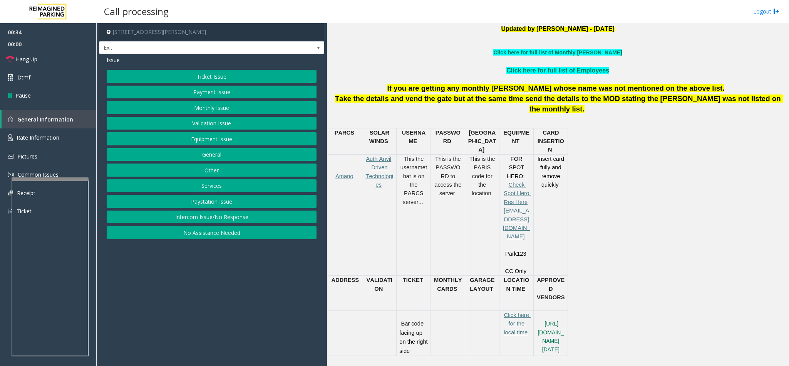
click at [212, 92] on button "Payment Issue" at bounding box center [212, 92] width 210 height 13
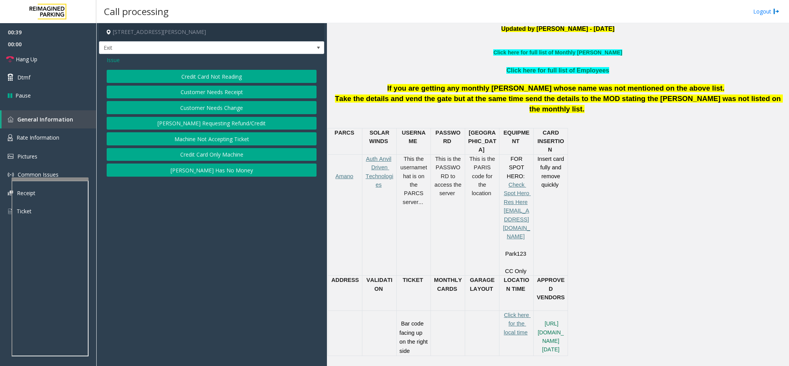
click at [237, 72] on button "Credit Card Not Reading" at bounding box center [212, 76] width 210 height 13
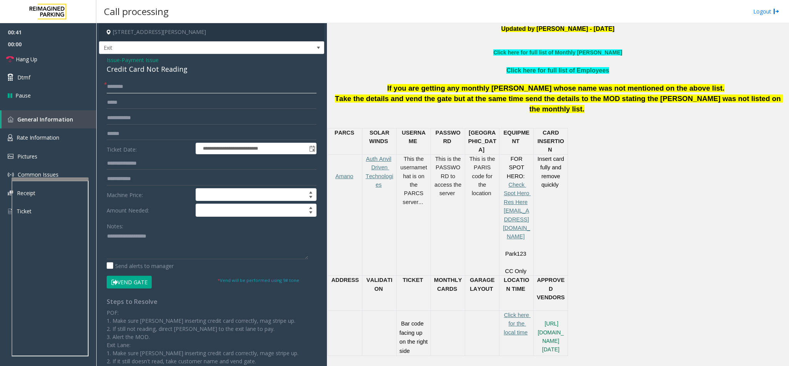
click at [145, 90] on input "text" at bounding box center [212, 86] width 210 height 13
click at [180, 84] on input "text" at bounding box center [212, 86] width 210 height 13
click at [50, 61] on link "Hang Up" at bounding box center [48, 59] width 96 height 18
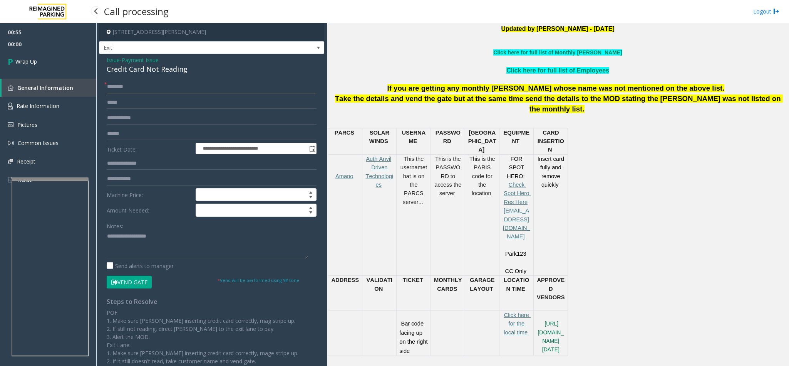
click at [118, 86] on input "text" at bounding box center [212, 86] width 210 height 13
type input "**"
drag, startPoint x: 188, startPoint y: 69, endPoint x: 109, endPoint y: 59, distance: 79.2
click at [107, 62] on div "Issue - Payment Issue Credit Card Not Reading" at bounding box center [212, 65] width 210 height 18
copy div "Issue - Payment Issue Credit Card Not Reading"
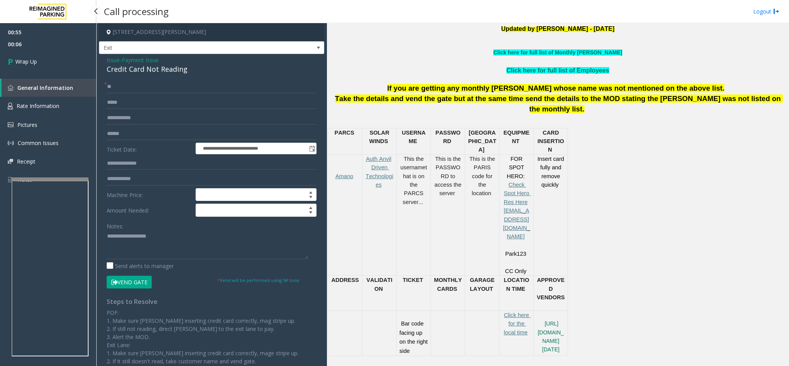
click at [168, 230] on div "Notes:" at bounding box center [212, 239] width 210 height 40
click at [161, 243] on textarea at bounding box center [207, 244] width 201 height 29
paste textarea "**********"
drag, startPoint x: 167, startPoint y: 234, endPoint x: 125, endPoint y: 239, distance: 42.3
click at [125, 237] on textarea at bounding box center [207, 244] width 201 height 29
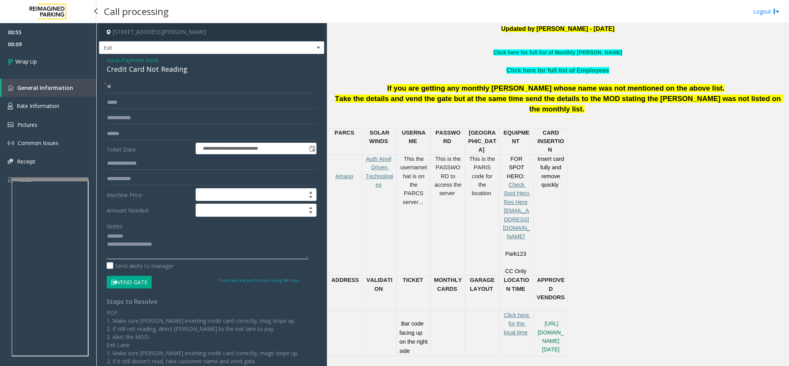
click at [211, 243] on textarea at bounding box center [207, 244] width 201 height 29
type textarea "**********"
click at [25, 65] on span "Wrap Up" at bounding box center [26, 61] width 22 height 8
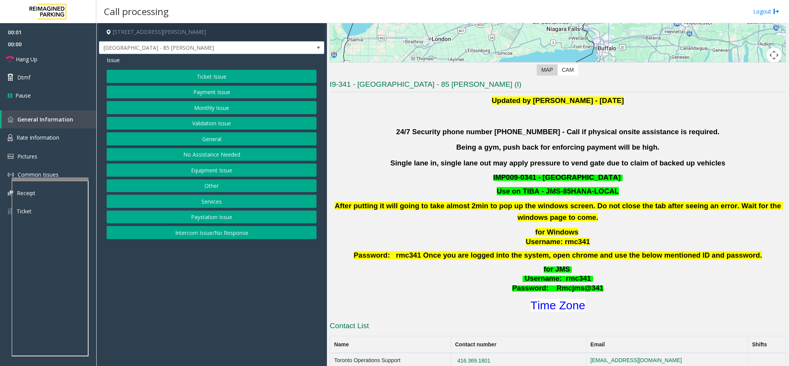
scroll to position [173, 0]
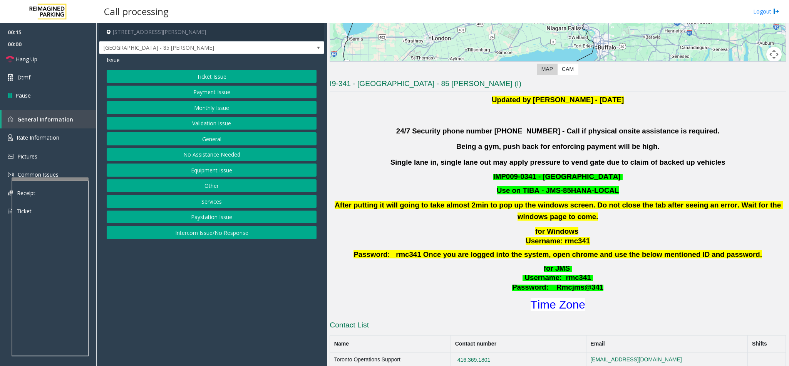
click at [207, 118] on button "Validation Issue" at bounding box center [212, 123] width 210 height 13
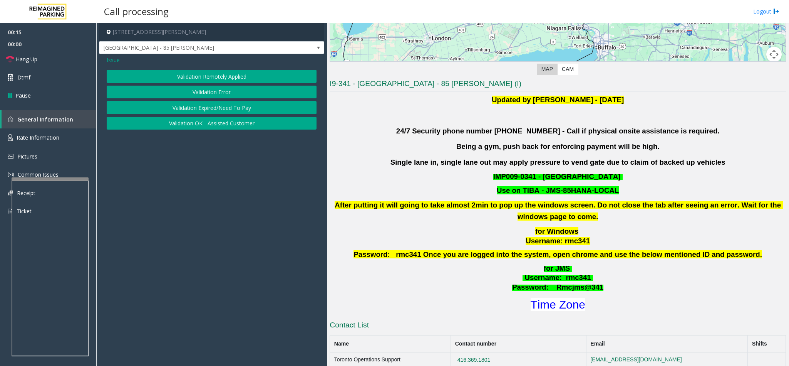
click at [228, 97] on button "Validation Error" at bounding box center [212, 92] width 210 height 13
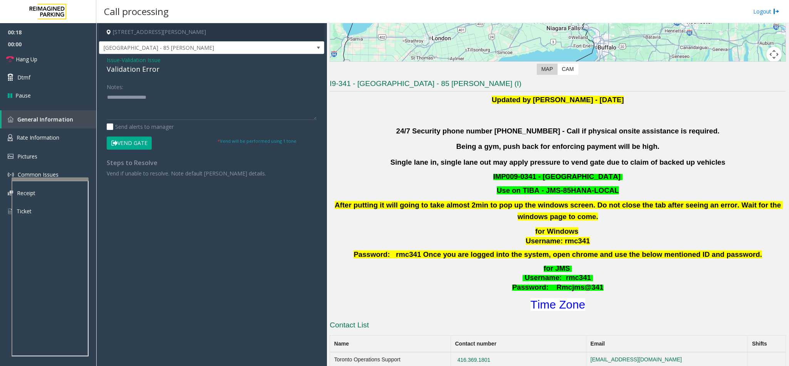
click at [144, 56] on span "Validation Issue" at bounding box center [141, 60] width 39 height 8
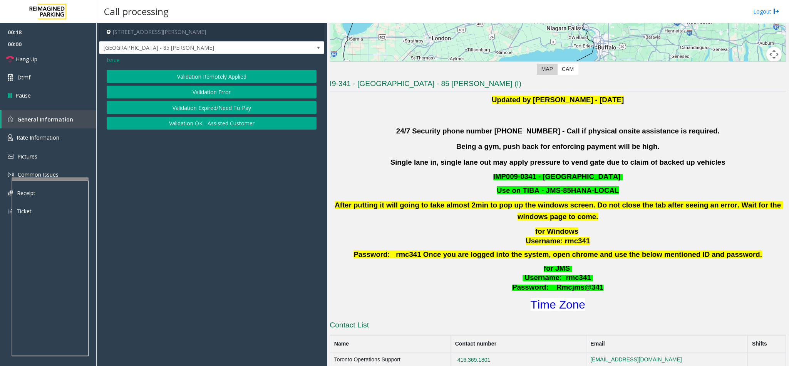
scroll to position [231, 0]
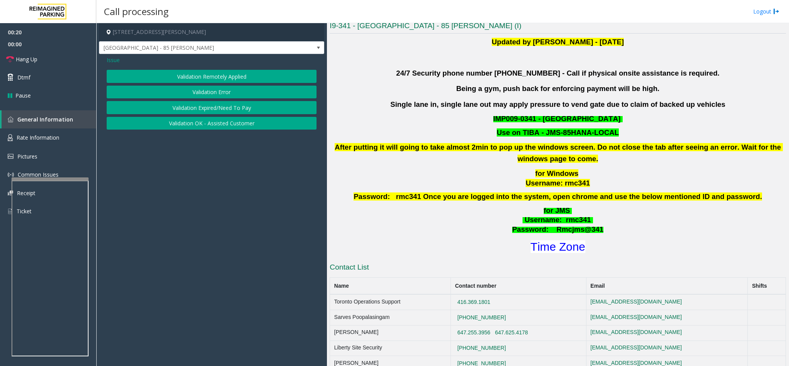
click at [112, 57] on span "Issue" at bounding box center [113, 60] width 13 height 8
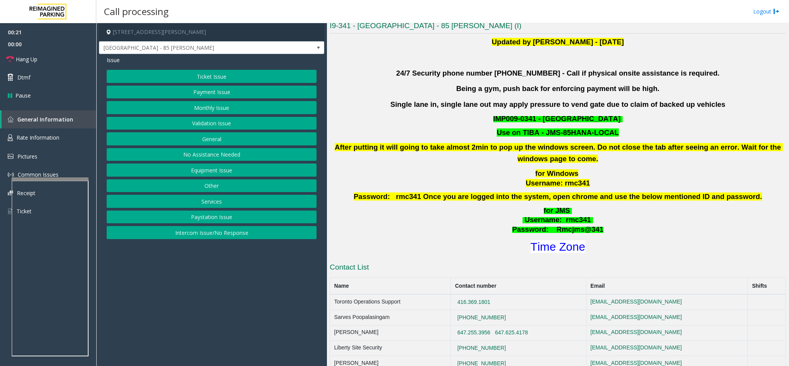
click at [193, 76] on button "Ticket Issue" at bounding box center [212, 76] width 210 height 13
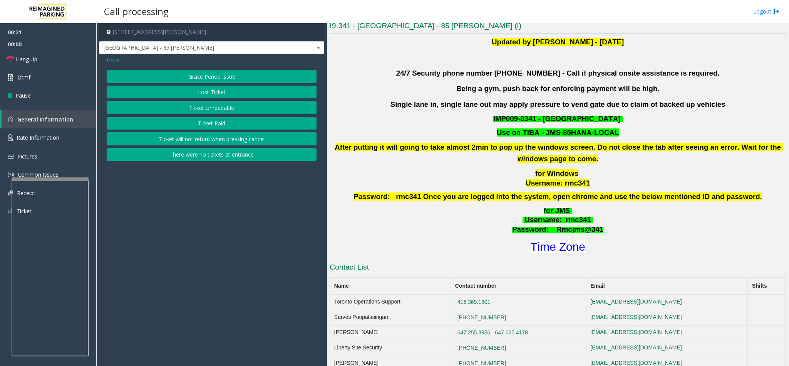
click at [200, 105] on button "Ticket Unreadable" at bounding box center [212, 107] width 210 height 13
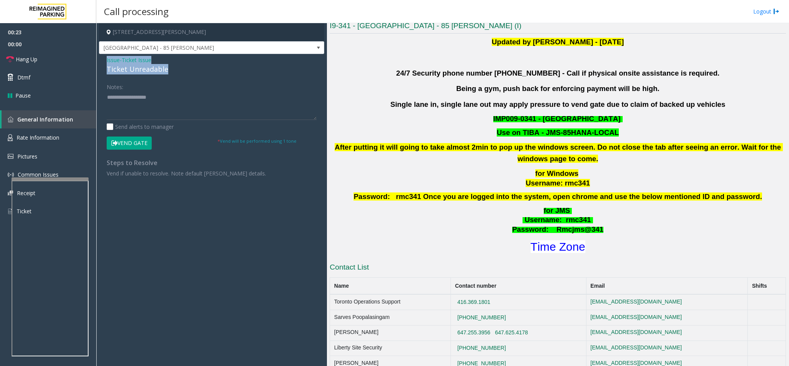
drag, startPoint x: 169, startPoint y: 70, endPoint x: 97, endPoint y: 62, distance: 72.2
click at [97, 62] on app-call-processing-form "[STREET_ADDRESS][PERSON_NAME] [GEOGRAPHIC_DATA] - 85 [PERSON_NAME] Issue - Tick…" at bounding box center [211, 194] width 231 height 342
copy div "Issue - Ticket Issue Ticket Unreadable"
click at [161, 104] on textarea at bounding box center [212, 105] width 210 height 29
paste textarea "**********"
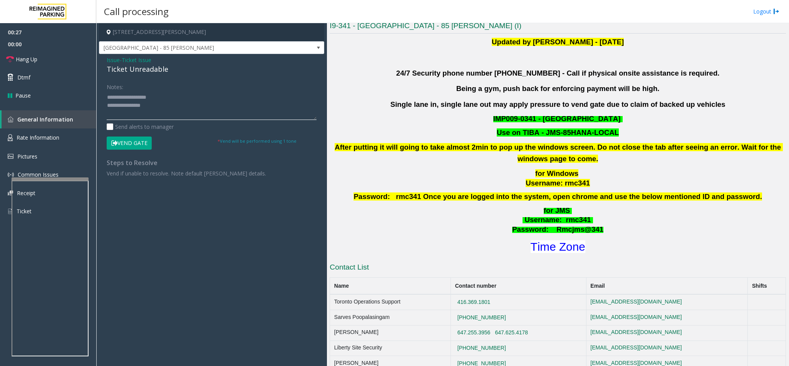
drag, startPoint x: 158, startPoint y: 96, endPoint x: 124, endPoint y: 97, distance: 33.9
click at [124, 97] on textarea at bounding box center [212, 105] width 210 height 29
click at [178, 108] on textarea at bounding box center [212, 105] width 210 height 29
click at [151, 106] on textarea at bounding box center [212, 105] width 210 height 29
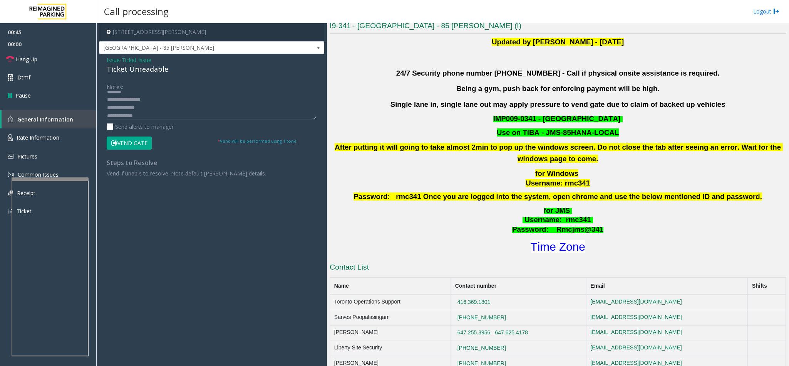
click at [147, 136] on button "Vend Gate" at bounding box center [129, 142] width 45 height 13
click at [166, 110] on textarea at bounding box center [212, 105] width 210 height 29
click at [144, 109] on textarea at bounding box center [212, 105] width 210 height 29
drag, startPoint x: 144, startPoint y: 109, endPoint x: 138, endPoint y: 107, distance: 6.8
click at [138, 107] on textarea at bounding box center [212, 105] width 210 height 29
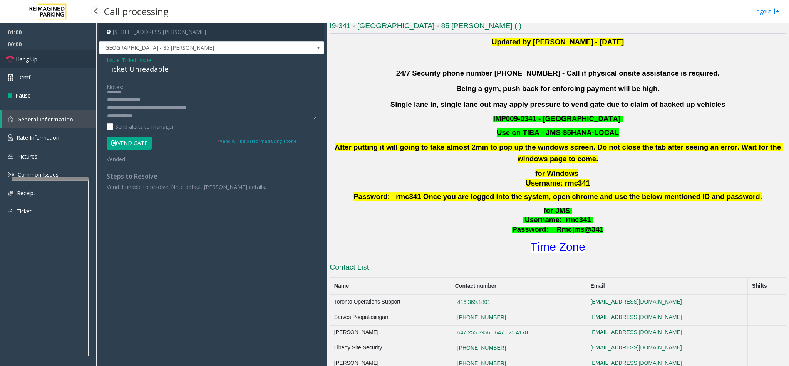
click at [21, 54] on link "Hang Up" at bounding box center [48, 59] width 96 height 18
click at [187, 106] on textarea at bounding box center [212, 105] width 210 height 29
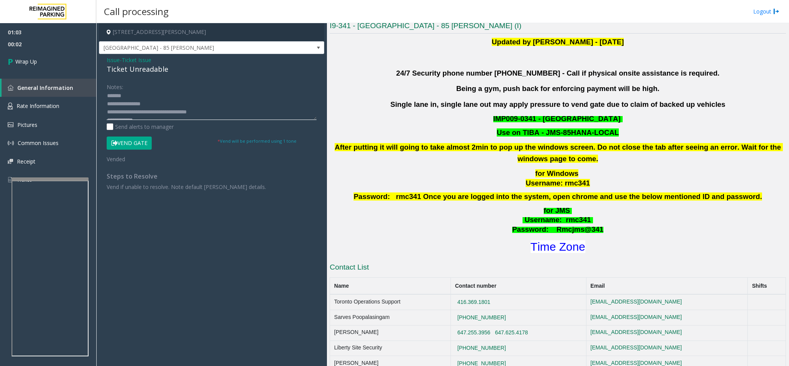
scroll to position [0, 0]
type textarea "**********"
click at [49, 55] on link "Wrap Up" at bounding box center [48, 61] width 96 height 23
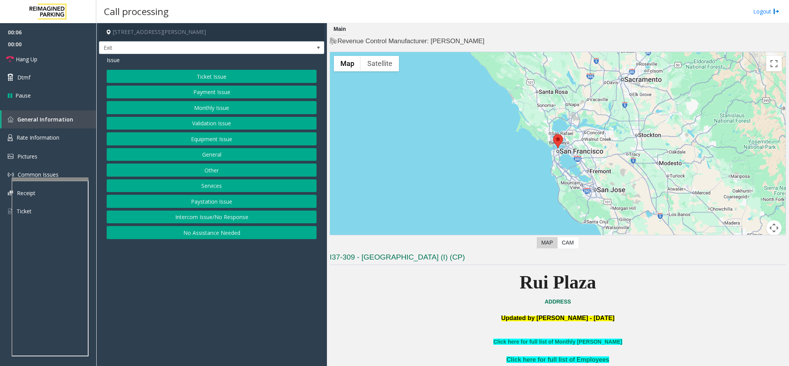
click at [222, 76] on button "Ticket Issue" at bounding box center [212, 76] width 210 height 13
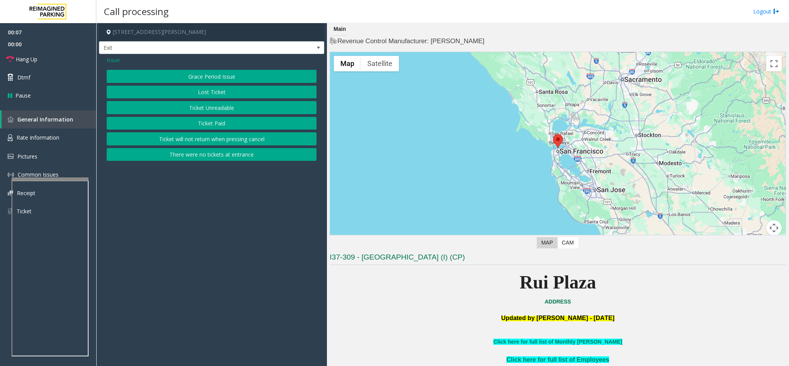
click at [214, 107] on button "Ticket Unreadable" at bounding box center [212, 107] width 210 height 13
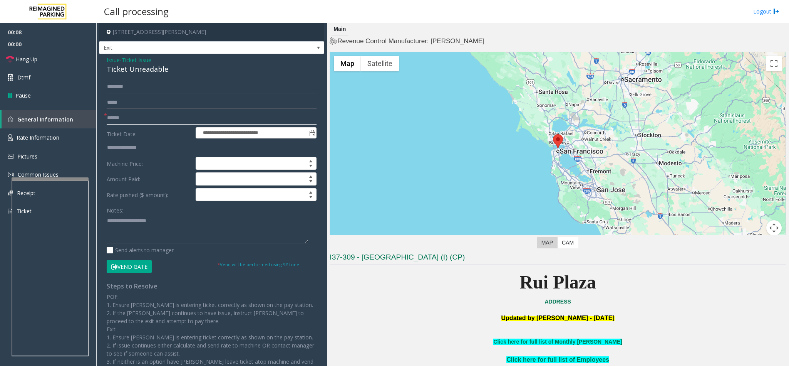
click at [136, 118] on input "text" at bounding box center [212, 117] width 210 height 13
drag, startPoint x: 166, startPoint y: 67, endPoint x: 104, endPoint y: 58, distance: 63.1
click at [104, 58] on div "**********" at bounding box center [211, 229] width 225 height 351
click at [160, 222] on textarea at bounding box center [207, 228] width 201 height 29
paste textarea "**********"
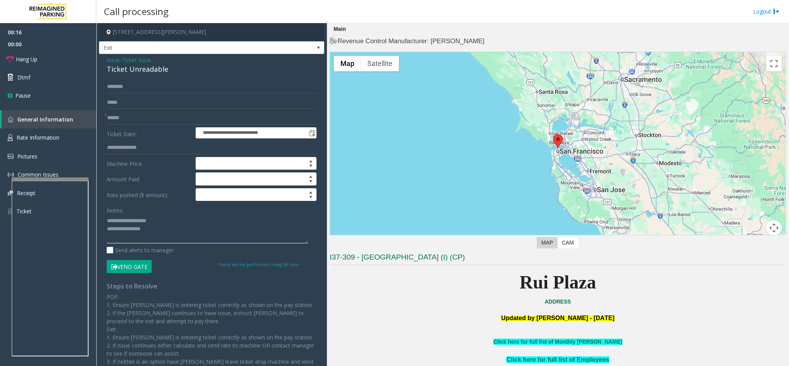
drag, startPoint x: 154, startPoint y: 225, endPoint x: 124, endPoint y: 220, distance: 30.8
click at [124, 220] on textarea at bounding box center [207, 228] width 201 height 29
click at [176, 235] on textarea at bounding box center [207, 228] width 201 height 29
type textarea "**********"
click at [47, 60] on link "Hang Up" at bounding box center [48, 59] width 96 height 18
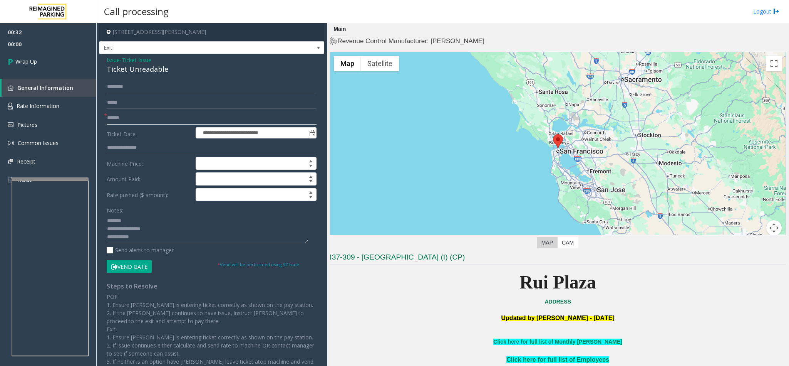
click at [143, 112] on input "text" at bounding box center [212, 117] width 210 height 13
type input "**"
click at [156, 237] on textarea at bounding box center [207, 228] width 201 height 29
type textarea "**********"
click at [37, 56] on link "Wrap Up" at bounding box center [48, 61] width 96 height 23
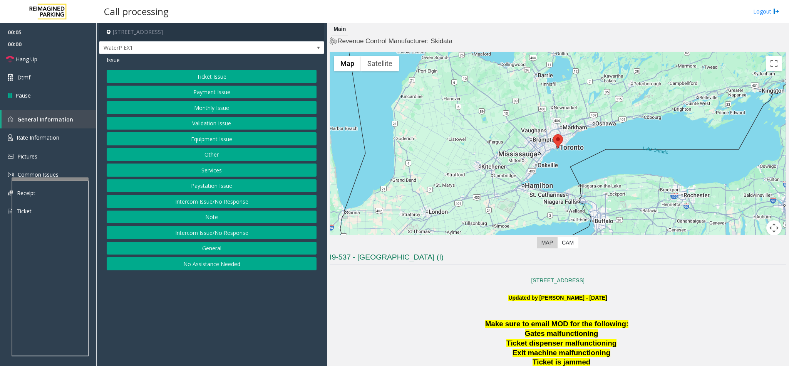
click at [204, 73] on button "Ticket Issue" at bounding box center [212, 76] width 210 height 13
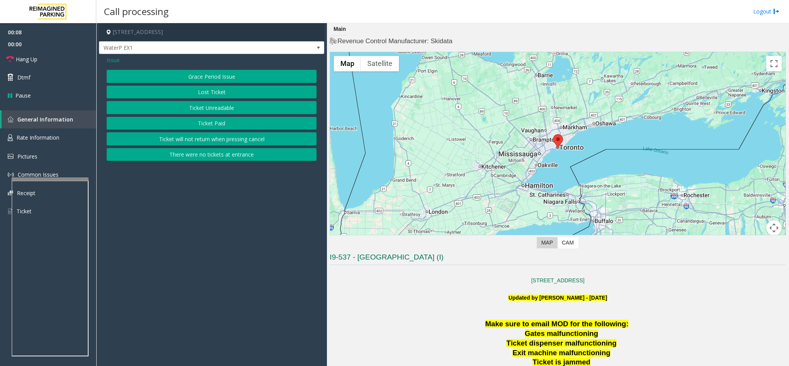
click at [212, 107] on button "Ticket Unreadable" at bounding box center [212, 107] width 210 height 13
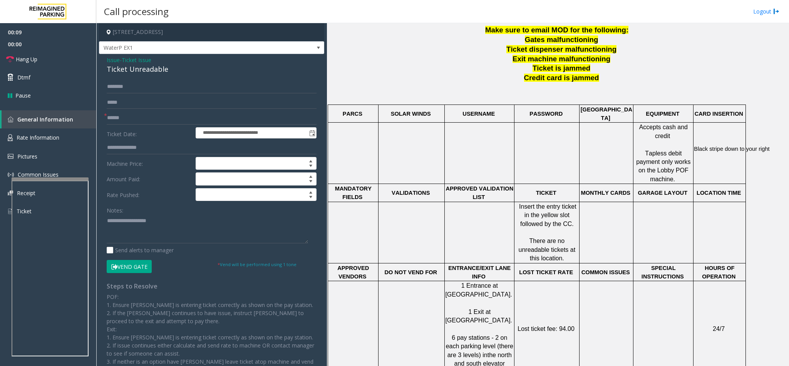
scroll to position [289, 0]
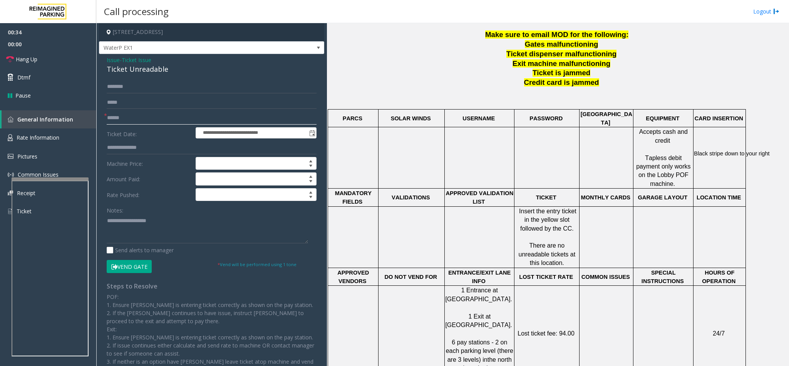
click at [140, 118] on input "text" at bounding box center [212, 117] width 210 height 13
click at [178, 117] on input "text" at bounding box center [212, 117] width 210 height 13
drag, startPoint x: 165, startPoint y: 67, endPoint x: 106, endPoint y: 59, distance: 60.3
click at [106, 59] on div "**********" at bounding box center [211, 229] width 225 height 351
paste textarea "**********"
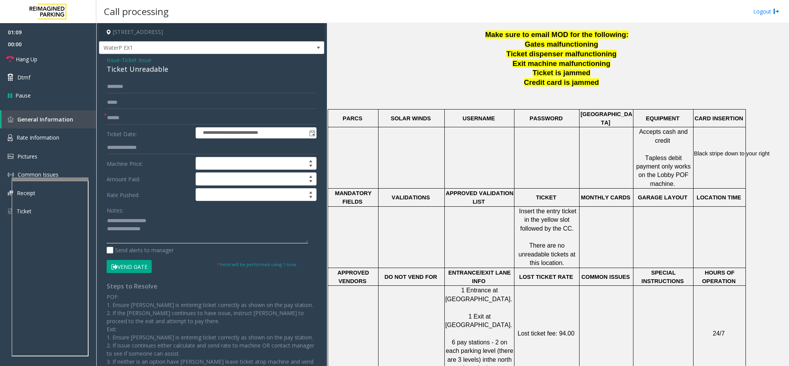
click at [149, 226] on textarea at bounding box center [207, 228] width 201 height 29
drag, startPoint x: 158, startPoint y: 222, endPoint x: 125, endPoint y: 221, distance: 32.4
click at [125, 221] on textarea at bounding box center [207, 228] width 201 height 29
click at [180, 229] on textarea at bounding box center [207, 228] width 201 height 29
type textarea "**********"
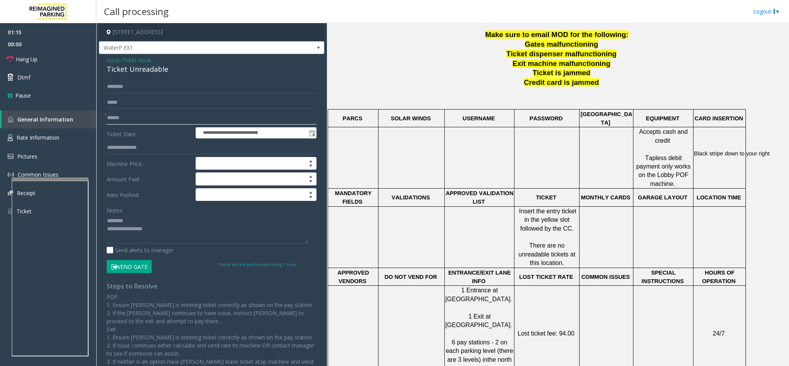
drag, startPoint x: 138, startPoint y: 123, endPoint x: 142, endPoint y: 118, distance: 6.3
click at [141, 121] on input "text" at bounding box center [212, 117] width 210 height 13
type input "*****"
click at [136, 243] on button "Vend Gate" at bounding box center [129, 266] width 45 height 13
click at [176, 237] on textarea at bounding box center [207, 228] width 201 height 29
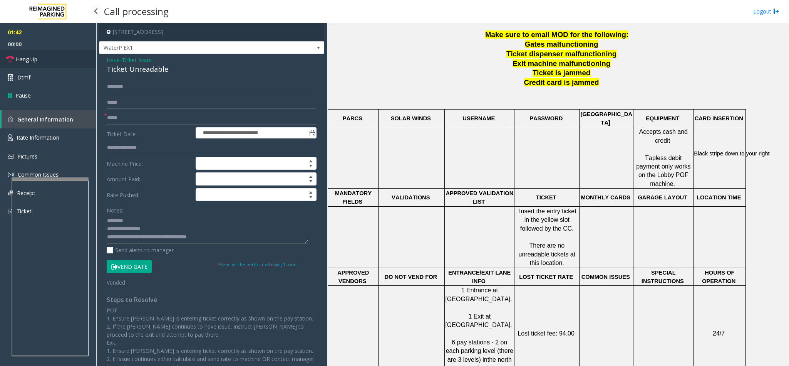
type textarea "**********"
click at [57, 57] on link "Hang Up" at bounding box center [48, 59] width 96 height 18
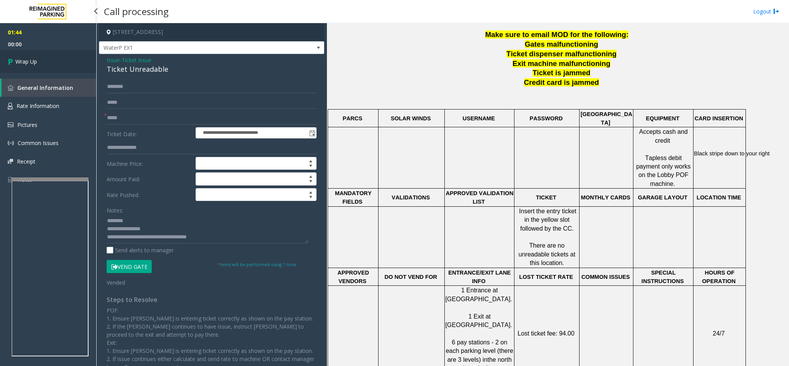
click at [57, 57] on link "Wrap Up" at bounding box center [48, 61] width 96 height 23
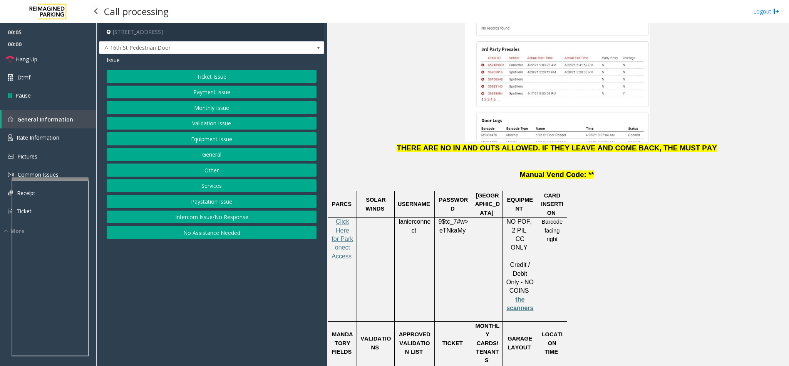
scroll to position [925, 0]
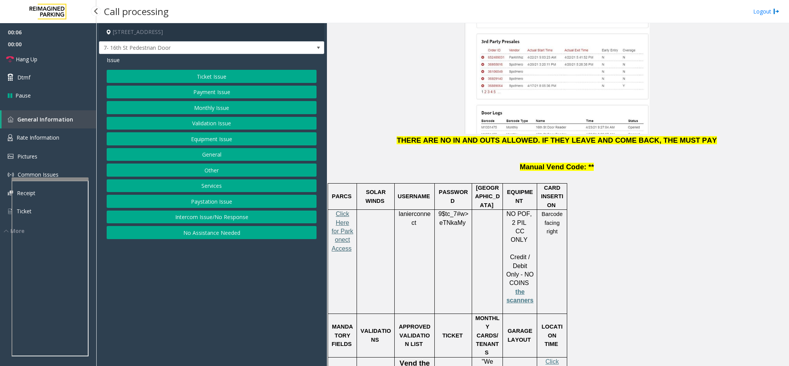
click at [346, 210] on span "Click Here for Parkonect Access" at bounding box center [343, 230] width 22 height 41
drag, startPoint x: 418, startPoint y: 188, endPoint x: 398, endPoint y: 178, distance: 22.9
click at [398, 210] on p "lanierconnect" at bounding box center [415, 218] width 34 height 17
click at [188, 230] on button "No Assistance Needed" at bounding box center [212, 232] width 210 height 13
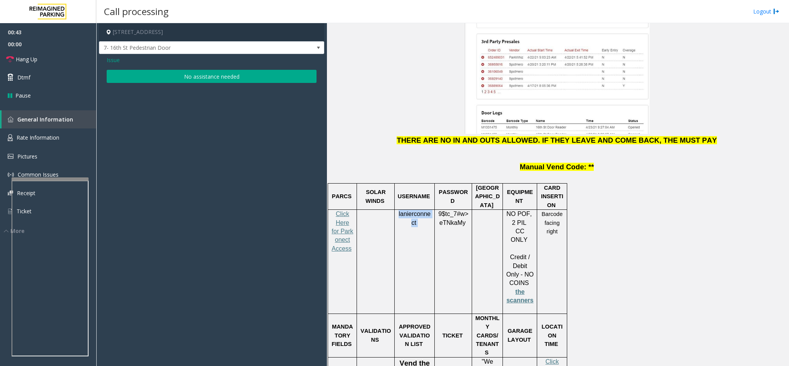
click at [199, 72] on button "No assistance needed" at bounding box center [212, 76] width 210 height 13
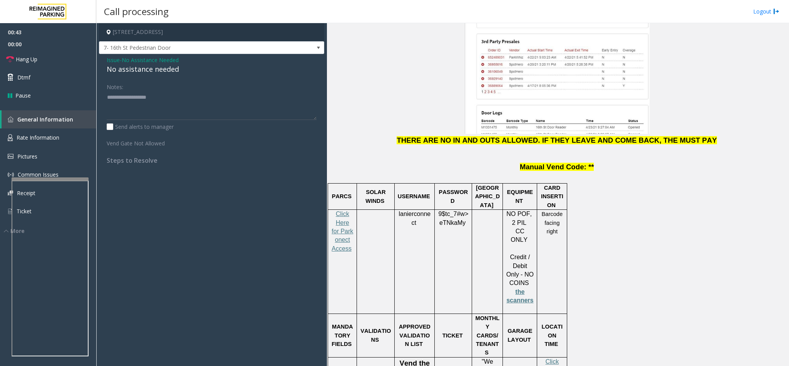
click at [166, 70] on div "No assistance needed" at bounding box center [212, 69] width 210 height 10
click at [168, 70] on div "No assistance needed" at bounding box center [212, 69] width 210 height 10
type textarea "**********"
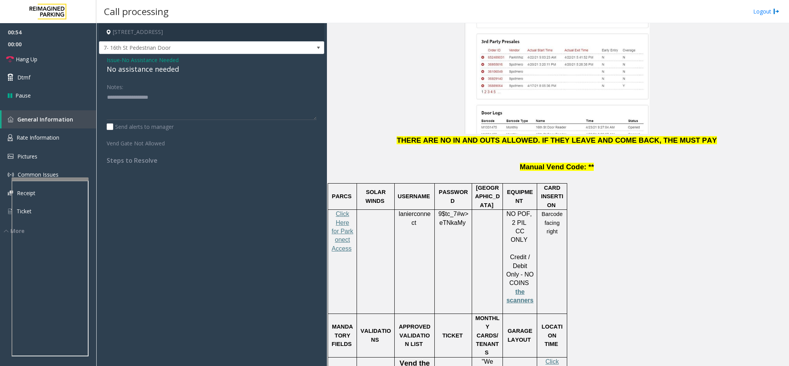
click at [145, 62] on span "No Assistance Needed" at bounding box center [150, 60] width 57 height 8
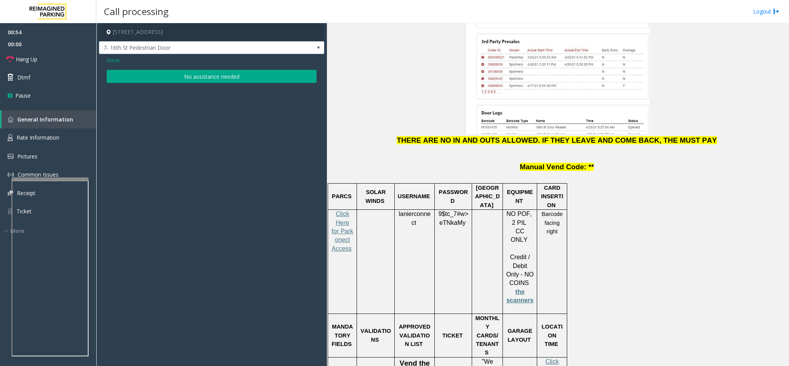
click at [111, 58] on span "Issue" at bounding box center [113, 60] width 13 height 8
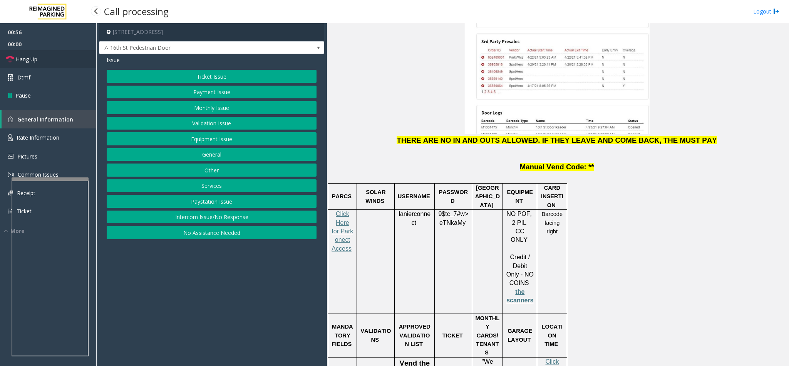
click at [39, 53] on link "Hang Up" at bounding box center [48, 59] width 96 height 18
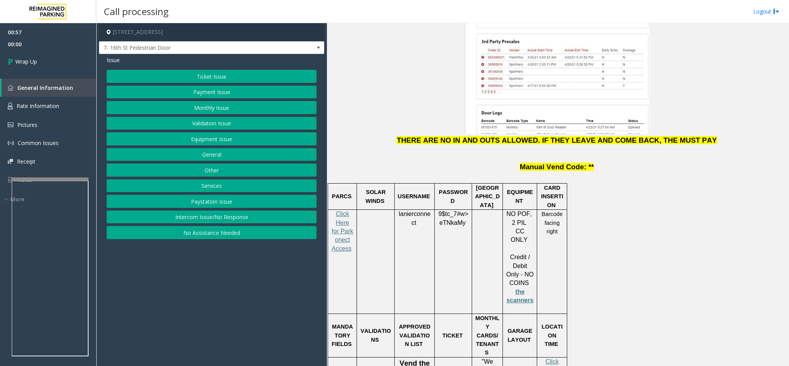
click at [191, 138] on button "Equipment Issue" at bounding box center [212, 138] width 210 height 13
click at [200, 138] on button "Gate / Door Won't Open" at bounding box center [212, 138] width 210 height 13
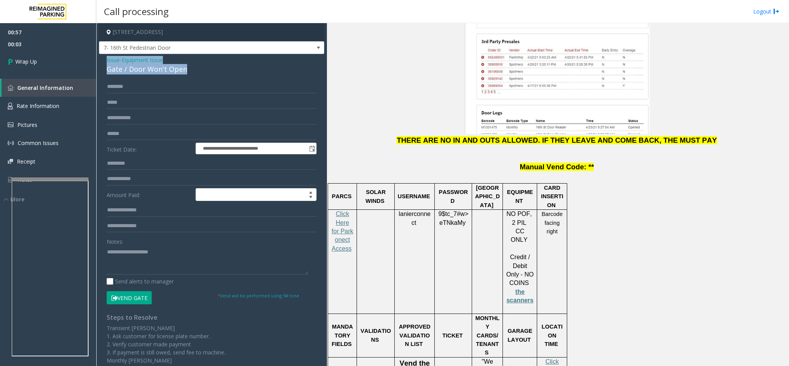
drag, startPoint x: 191, startPoint y: 69, endPoint x: 102, endPoint y: 58, distance: 90.0
click at [102, 58] on div "**********" at bounding box center [211, 241] width 225 height 374
drag, startPoint x: 181, startPoint y: 261, endPoint x: 103, endPoint y: 257, distance: 78.3
click at [103, 243] on div "**********" at bounding box center [212, 250] width 222 height 341
click at [428, 210] on span "lanierconnect" at bounding box center [415, 217] width 32 height 15
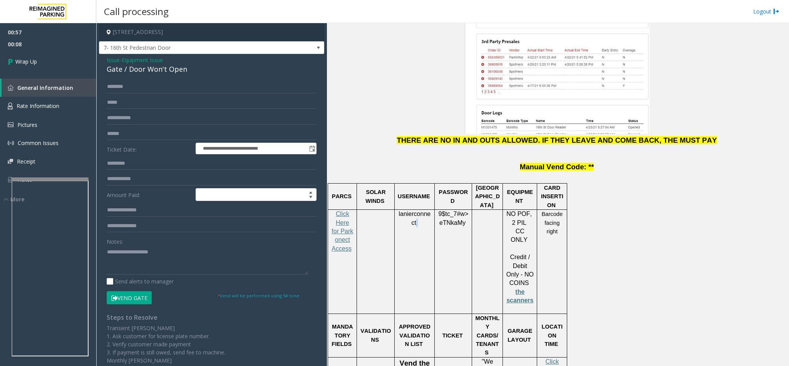
click at [418, 210] on td "lanierconnect" at bounding box center [415, 262] width 40 height 104
click at [418, 210] on p "lanierconnect" at bounding box center [415, 218] width 34 height 17
click at [416, 219] on span at bounding box center [417, 222] width 2 height 7
drag, startPoint x: 432, startPoint y: 192, endPoint x: 423, endPoint y: 192, distance: 9.2
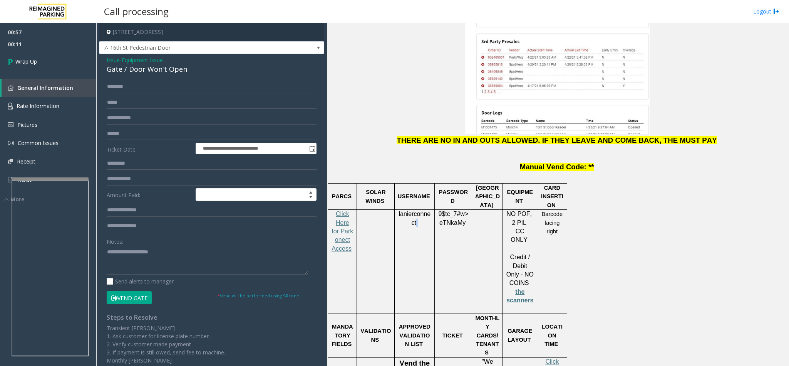
click at [431, 210] on td "lanierconnect" at bounding box center [415, 262] width 40 height 104
click at [423, 210] on td "lanierconnect" at bounding box center [415, 262] width 40 height 104
click at [206, 243] on textarea at bounding box center [207, 259] width 201 height 29
drag, startPoint x: 425, startPoint y: 184, endPoint x: 398, endPoint y: 177, distance: 27.9
click at [398, 210] on p "lanierconnect" at bounding box center [415, 218] width 34 height 17
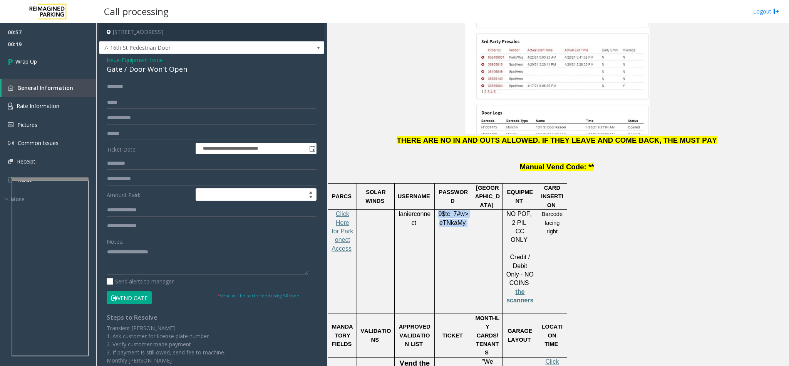
drag, startPoint x: 468, startPoint y: 186, endPoint x: 435, endPoint y: 175, distance: 35.2
click at [435, 210] on div "9$tc_7#w> eTNkaMy" at bounding box center [453, 227] width 37 height 35
drag, startPoint x: 173, startPoint y: 255, endPoint x: 109, endPoint y: 251, distance: 63.7
click at [107, 243] on textarea at bounding box center [207, 259] width 201 height 29
drag, startPoint x: 188, startPoint y: 66, endPoint x: 103, endPoint y: 59, distance: 84.7
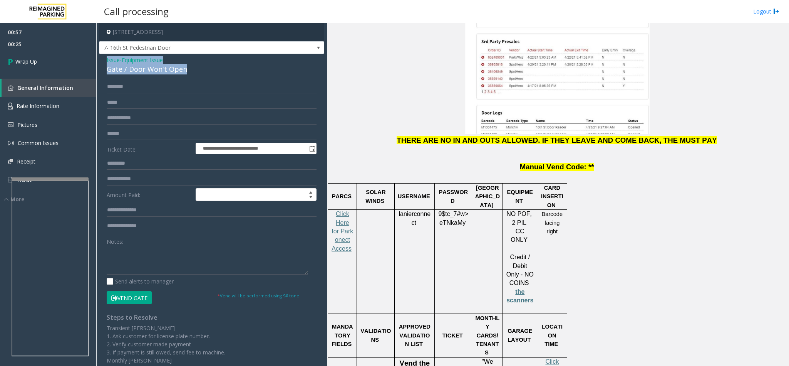
click at [102, 59] on div "**********" at bounding box center [211, 241] width 225 height 374
paste textarea "**********"
click at [155, 243] on textarea at bounding box center [207, 259] width 201 height 29
drag, startPoint x: 169, startPoint y: 259, endPoint x: 125, endPoint y: 261, distance: 43.6
click at [125, 243] on textarea at bounding box center [207, 259] width 201 height 29
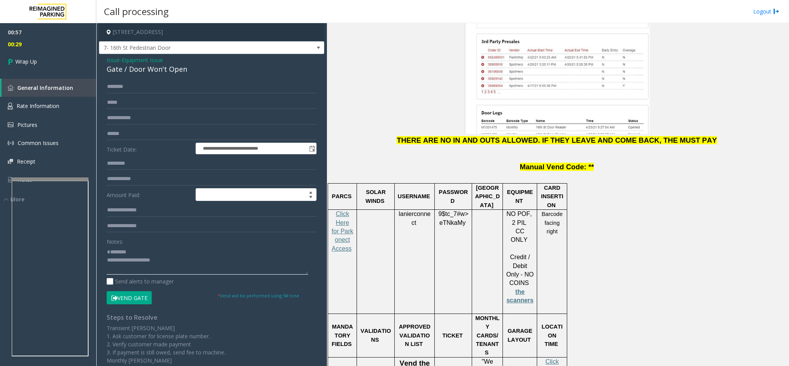
click at [181, 243] on textarea at bounding box center [207, 259] width 201 height 29
click at [125, 243] on textarea at bounding box center [207, 259] width 201 height 29
type textarea "**********"
click at [27, 59] on span "Wrap Up" at bounding box center [26, 61] width 22 height 8
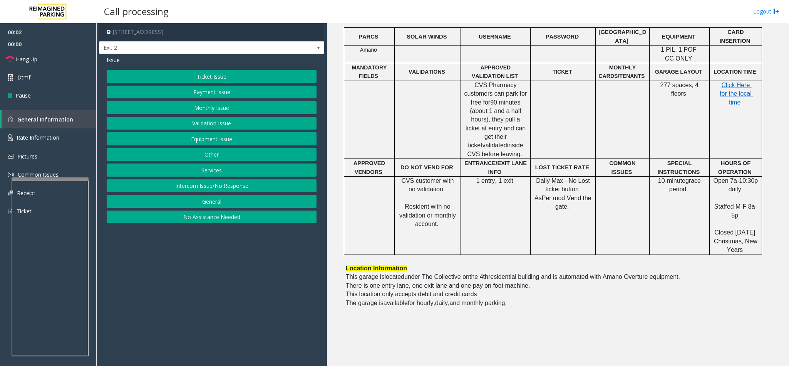
scroll to position [347, 0]
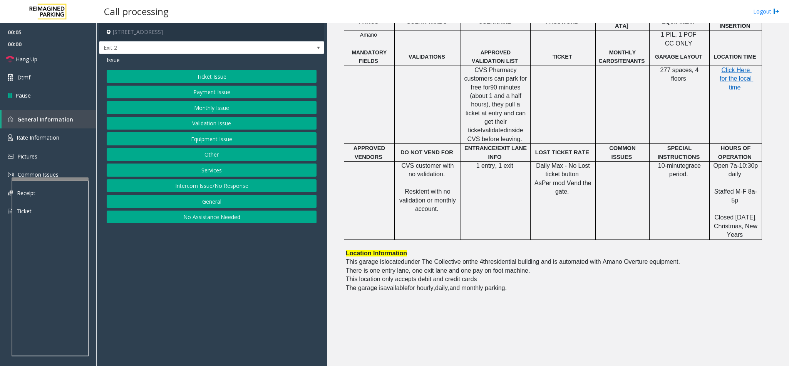
click at [220, 185] on button "Intercom Issue/No Response" at bounding box center [212, 185] width 210 height 13
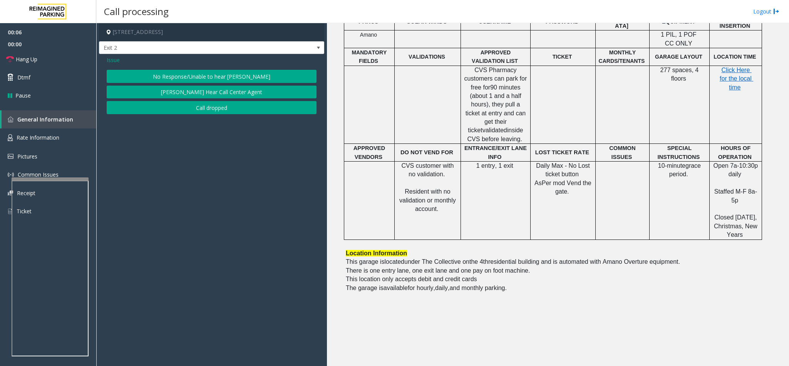
click at [236, 77] on button "No Response/Unable to hear [PERSON_NAME]" at bounding box center [212, 76] width 210 height 13
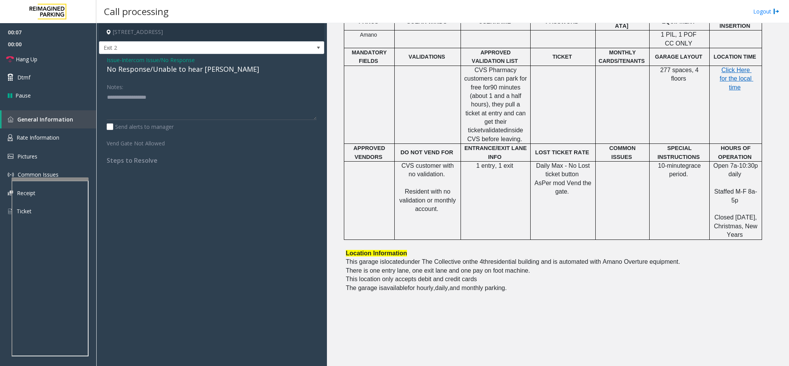
click at [191, 69] on div "No Response/Unable to hear [PERSON_NAME]" at bounding box center [212, 69] width 210 height 10
type textarea "**********"
click at [50, 52] on link "Hang Up" at bounding box center [48, 59] width 96 height 18
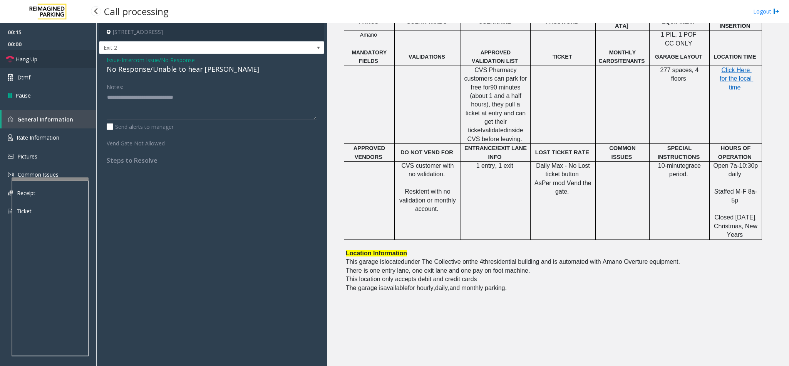
click at [49, 53] on link "Hang Up" at bounding box center [48, 59] width 96 height 18
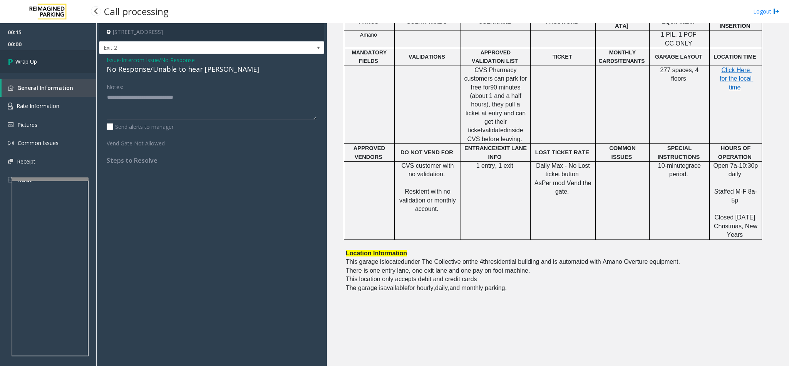
click at [49, 53] on link "Wrap Up" at bounding box center [48, 61] width 96 height 23
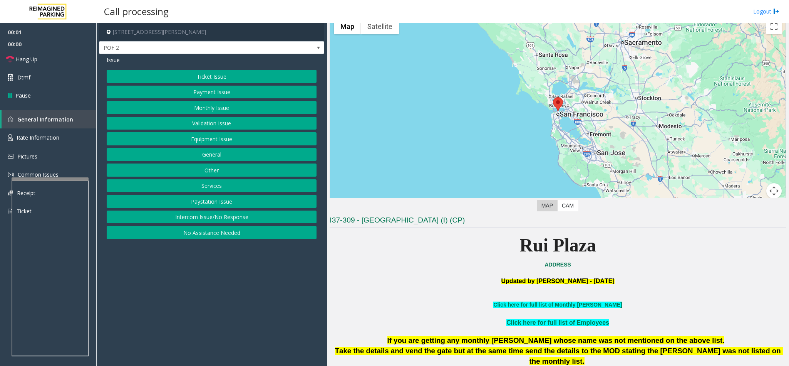
scroll to position [58, 0]
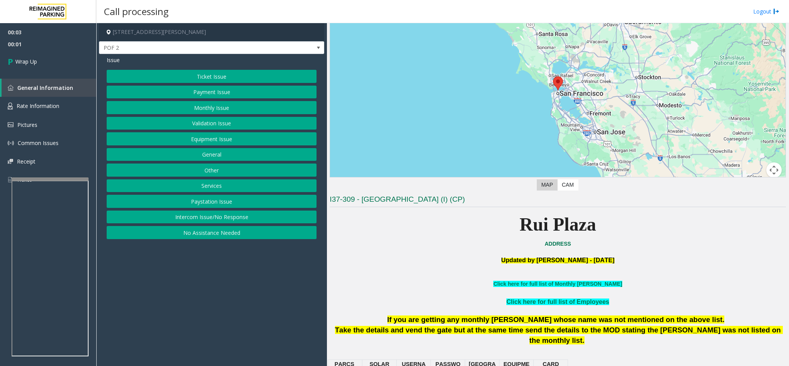
click at [213, 222] on button "Intercom Issue/No Response" at bounding box center [212, 216] width 210 height 13
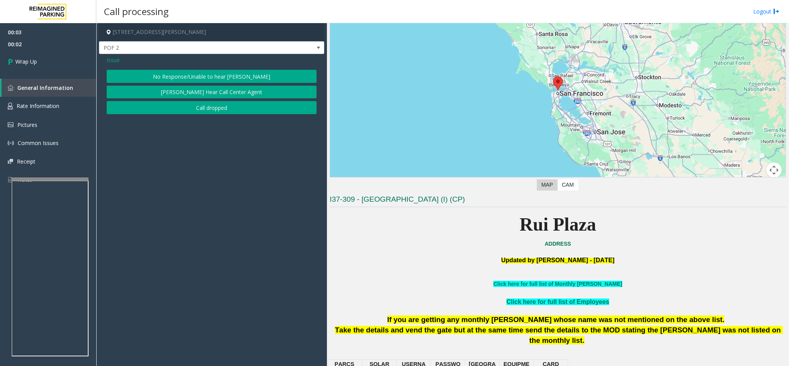
click at [208, 112] on button "Call dropped" at bounding box center [212, 107] width 210 height 13
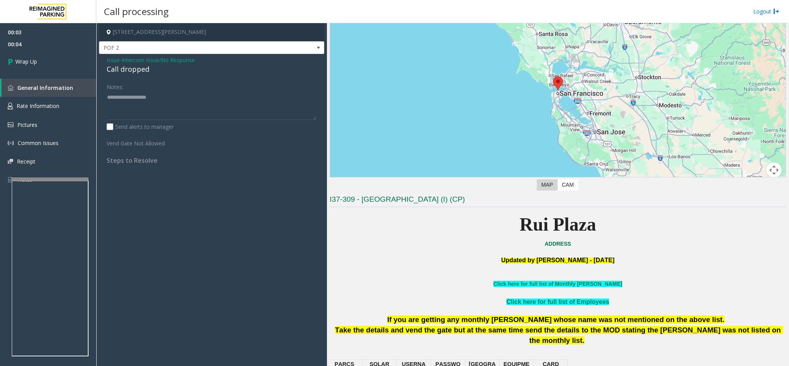
click at [138, 68] on div "Call dropped" at bounding box center [212, 69] width 210 height 10
type textarea "**********"
click at [34, 60] on span "Wrap Up" at bounding box center [26, 61] width 22 height 8
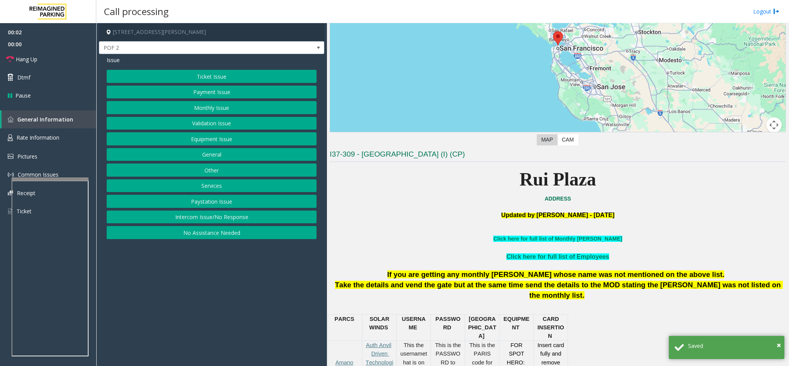
scroll to position [116, 0]
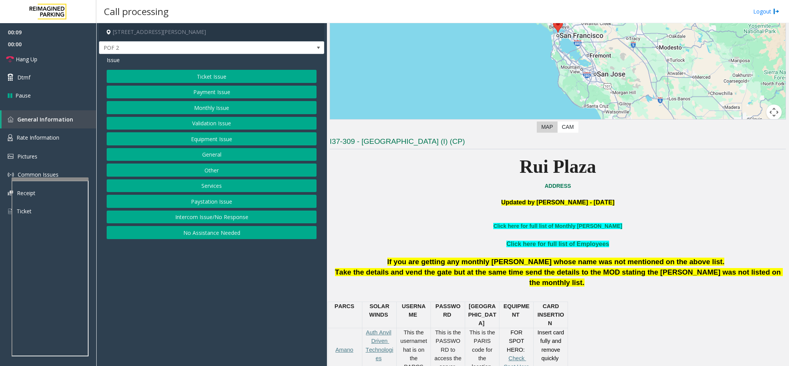
click at [237, 218] on button "Intercom Issue/No Response" at bounding box center [212, 216] width 210 height 13
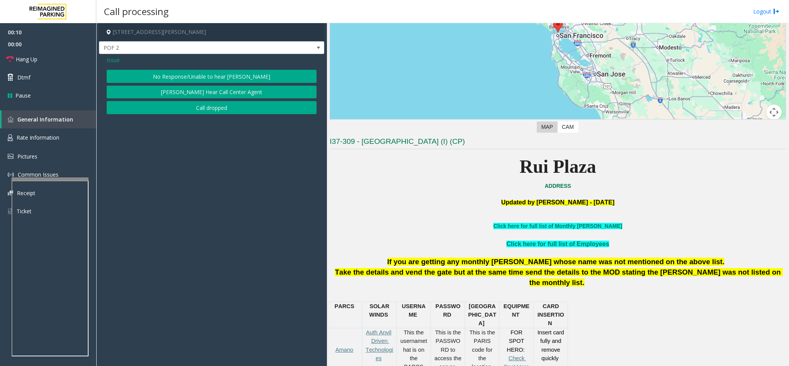
click at [209, 77] on button "No Response/Unable to hear [PERSON_NAME]" at bounding box center [212, 76] width 210 height 13
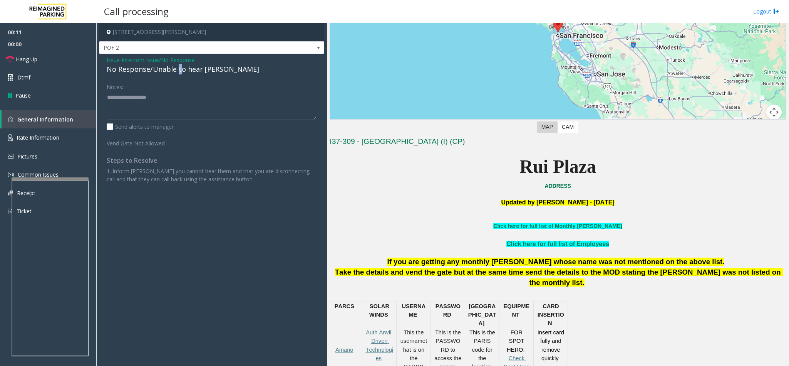
click at [178, 70] on div "No Response/Unable to hear [PERSON_NAME]" at bounding box center [212, 69] width 210 height 10
type textarea "**********"
click at [45, 62] on link "Hang Up" at bounding box center [48, 59] width 96 height 18
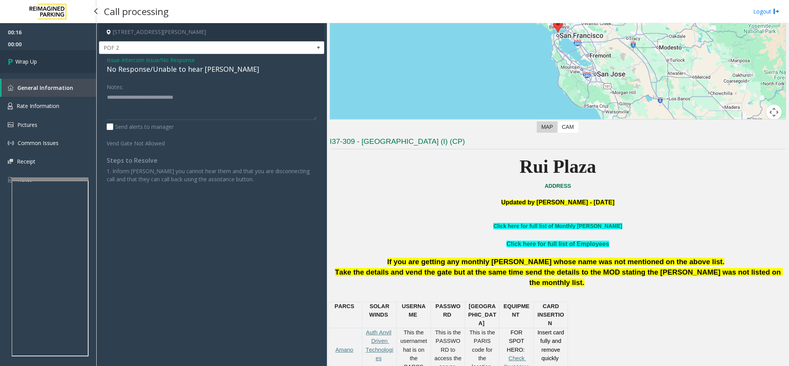
click at [47, 60] on link "Wrap Up" at bounding box center [48, 61] width 96 height 23
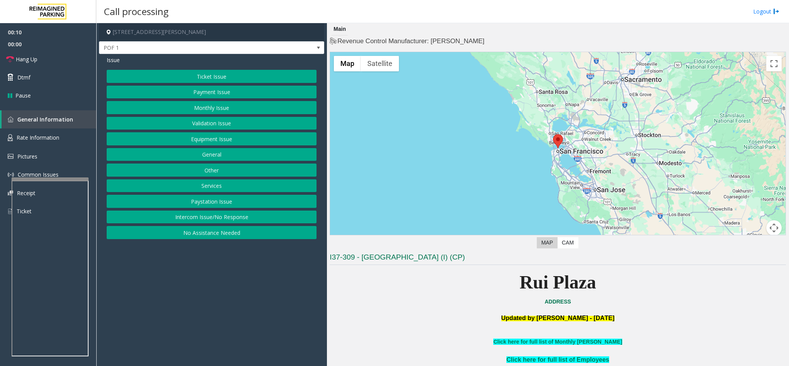
click at [222, 74] on button "Ticket Issue" at bounding box center [212, 76] width 210 height 13
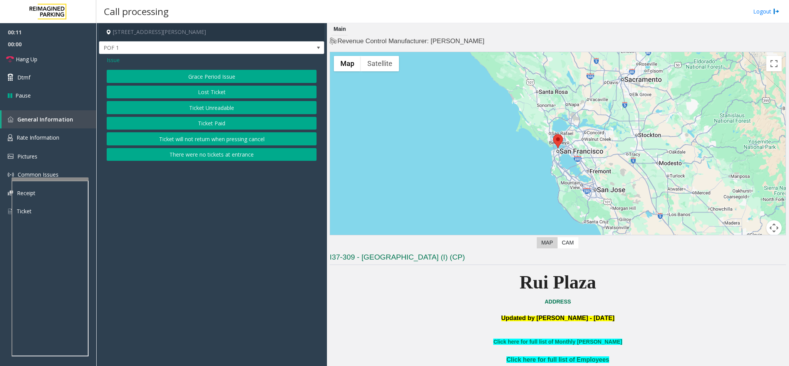
click at [239, 104] on button "Ticket Unreadable" at bounding box center [212, 107] width 210 height 13
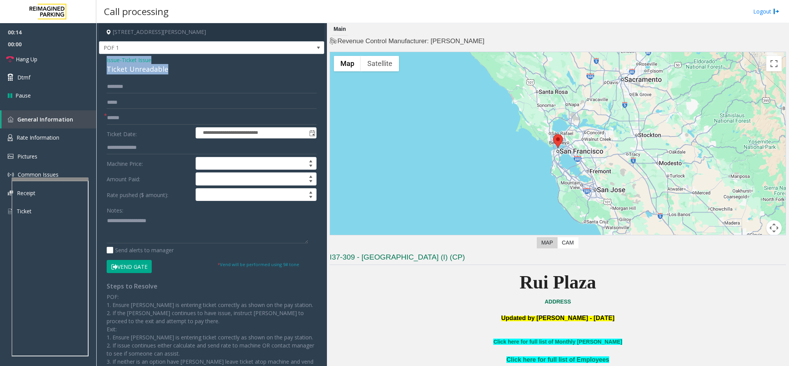
drag, startPoint x: 167, startPoint y: 67, endPoint x: 103, endPoint y: 63, distance: 64.1
click at [103, 63] on div "**********" at bounding box center [211, 229] width 225 height 351
paste textarea "**********"
click at [155, 230] on textarea at bounding box center [207, 228] width 201 height 29
drag, startPoint x: 159, startPoint y: 221, endPoint x: 126, endPoint y: 225, distance: 33.0
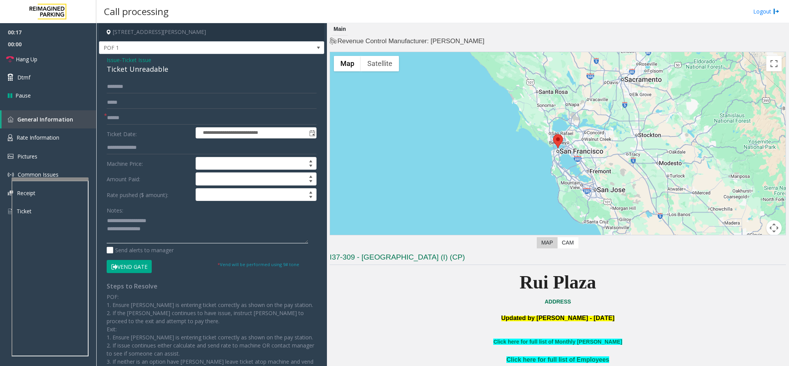
click at [126, 225] on textarea at bounding box center [207, 228] width 201 height 29
click at [173, 227] on textarea at bounding box center [207, 228] width 201 height 29
type textarea "**********"
click at [140, 121] on input "text" at bounding box center [212, 117] width 210 height 13
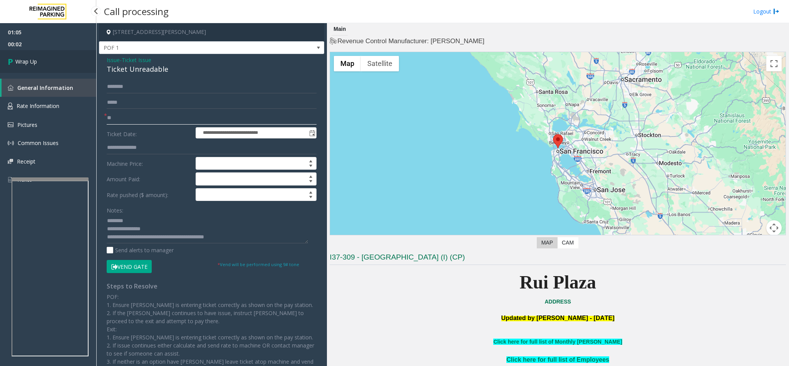
type input "**"
click at [50, 58] on link "Wrap Up" at bounding box center [48, 61] width 96 height 23
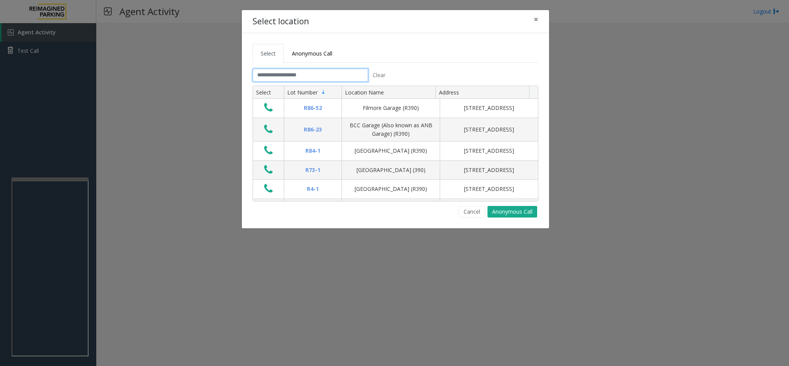
click at [320, 74] on input "text" at bounding box center [311, 75] width 116 height 13
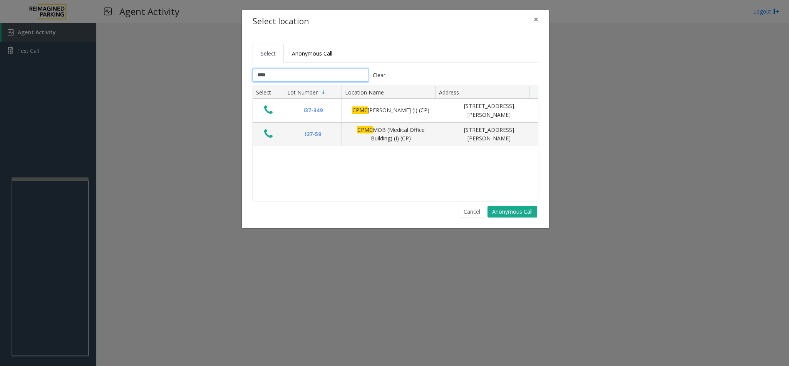
click at [302, 76] on input "****" at bounding box center [311, 75] width 116 height 13
type input "****"
click at [405, 53] on ul "Select Anonymous Call" at bounding box center [396, 53] width 286 height 19
click at [393, 50] on ul "Select Anonymous Call" at bounding box center [396, 53] width 286 height 19
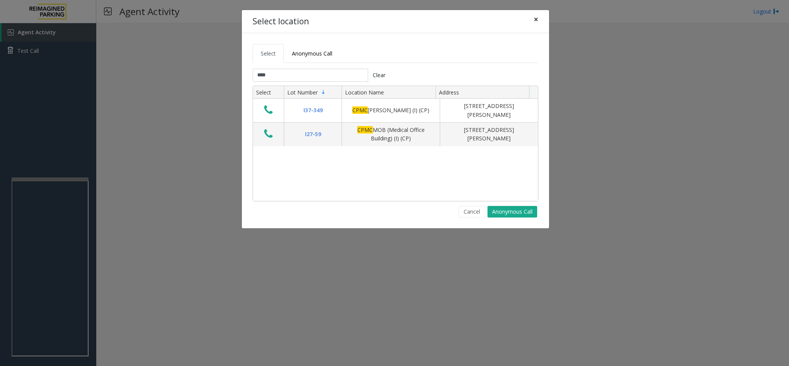
click at [526, 20] on span "×" at bounding box center [536, 19] width 5 height 11
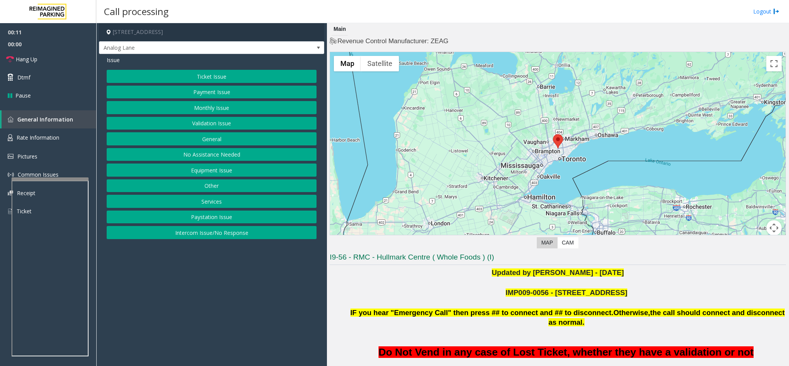
click at [213, 173] on button "Equipment Issue" at bounding box center [212, 169] width 210 height 13
click at [217, 237] on button "Equipment Testing" at bounding box center [212, 232] width 210 height 13
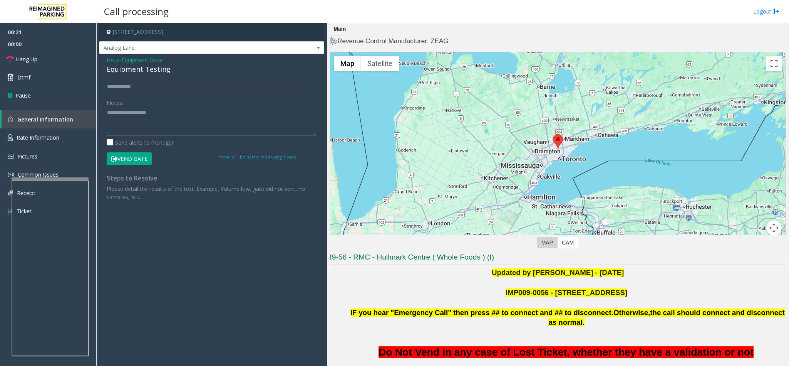
click at [148, 67] on div "Equipment Testing" at bounding box center [212, 69] width 210 height 10
type textarea "**********"
click at [43, 57] on link "Hang Up" at bounding box center [48, 59] width 96 height 18
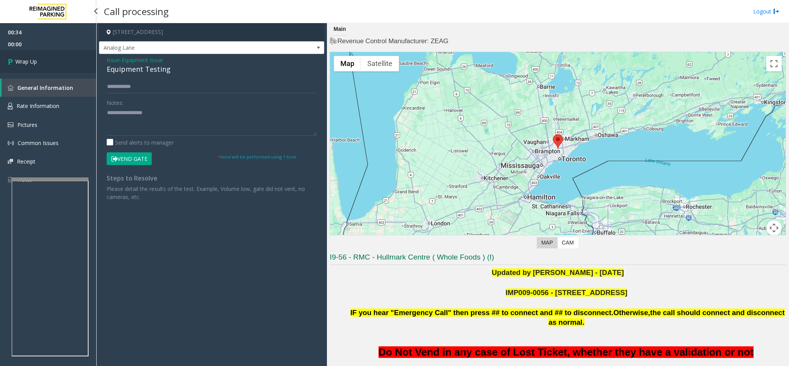
click at [43, 57] on link "Wrap Up" at bounding box center [48, 61] width 96 height 23
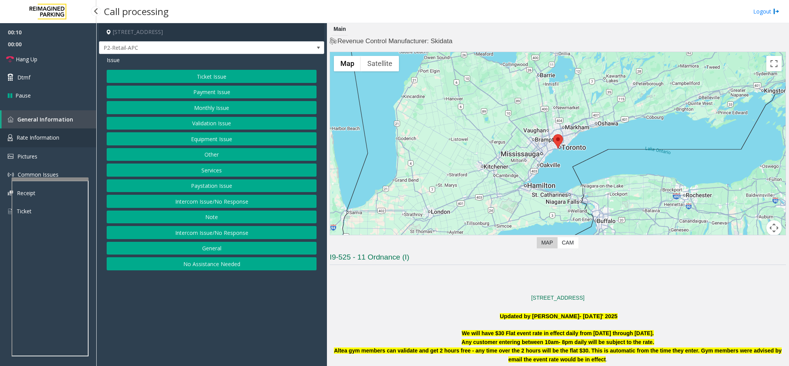
click at [60, 134] on link "Rate Information" at bounding box center [48, 137] width 96 height 19
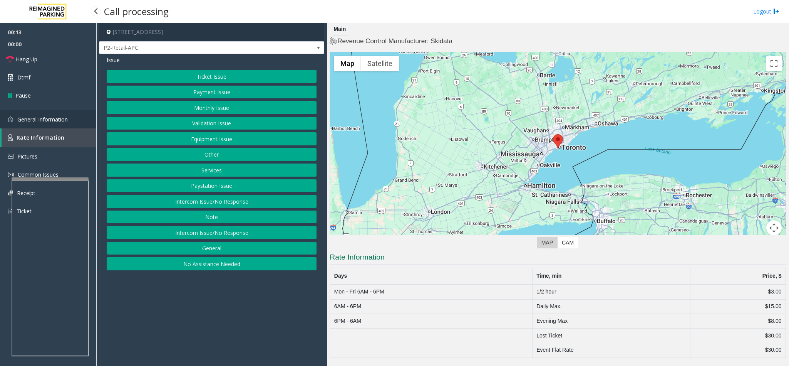
click at [47, 118] on span "General Information" at bounding box center [42, 119] width 50 height 7
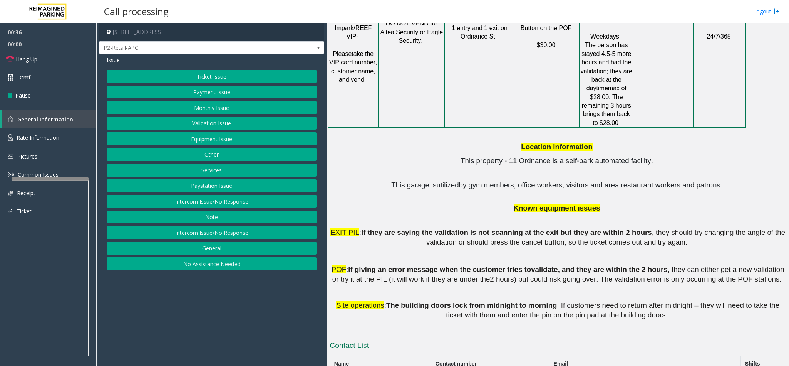
scroll to position [1116, 0]
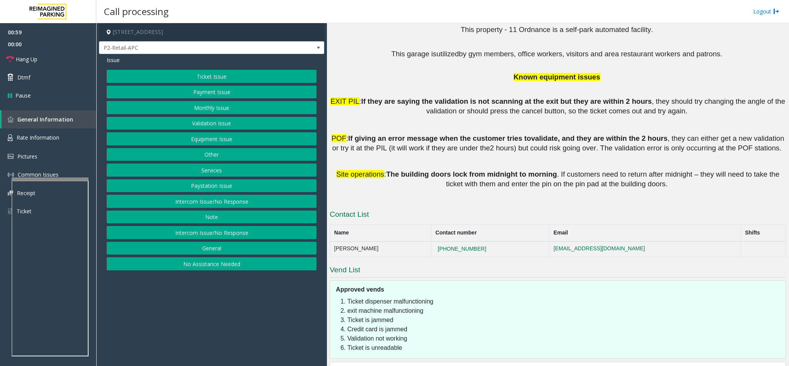
click at [188, 68] on div "Issue Ticket Issue Payment Issue Monthly Issue Validation Issue Equipment Issue…" at bounding box center [211, 164] width 225 height 220
click at [188, 72] on button "Ticket Issue" at bounding box center [212, 76] width 210 height 13
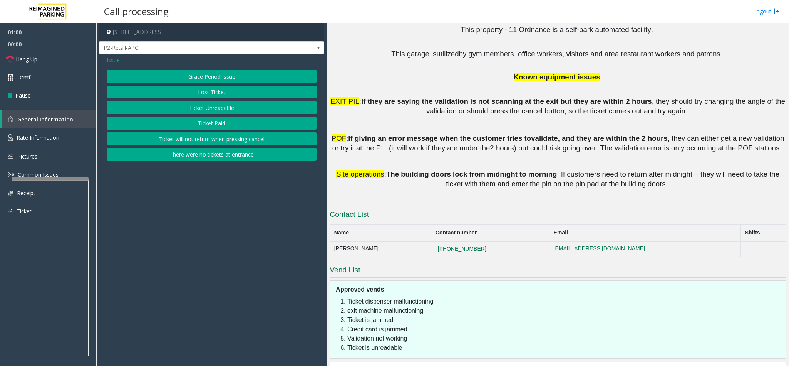
click at [199, 107] on button "Ticket Unreadable" at bounding box center [212, 107] width 210 height 13
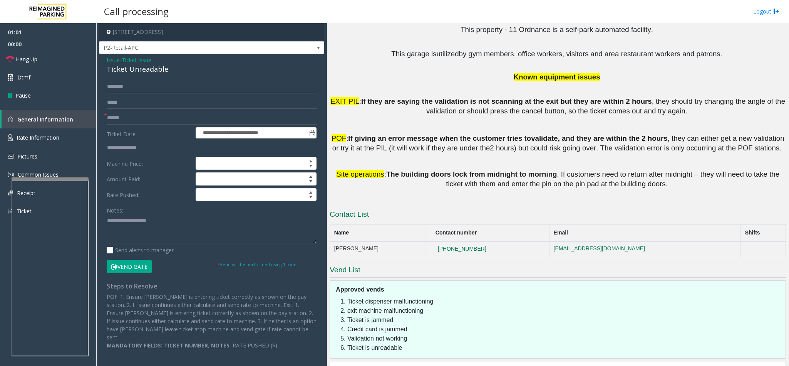
click at [161, 91] on input "text" at bounding box center [212, 86] width 210 height 13
type input "*****"
drag, startPoint x: 482, startPoint y: 205, endPoint x: 415, endPoint y: 205, distance: 66.6
click at [431, 241] on td "[PHONE_NUMBER]" at bounding box center [490, 248] width 118 height 15
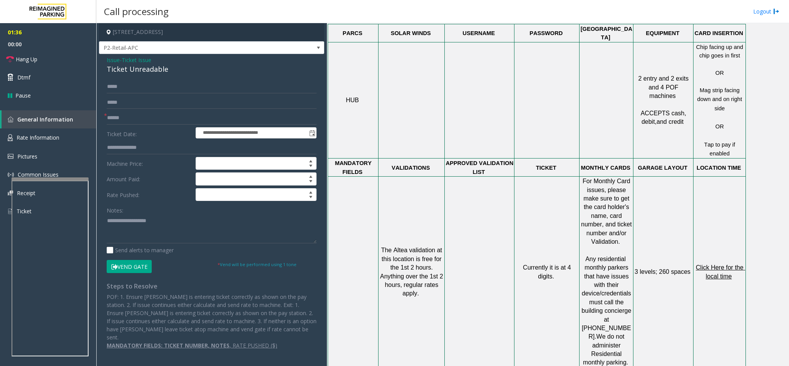
scroll to position [538, 0]
click at [526, 243] on span "Click Here for the local time" at bounding box center [720, 270] width 49 height 15
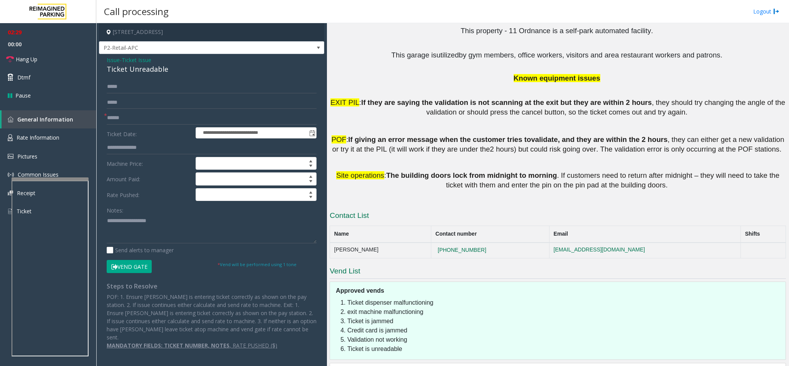
scroll to position [1116, 0]
click at [137, 57] on span "Ticket Issue" at bounding box center [137, 60] width 30 height 8
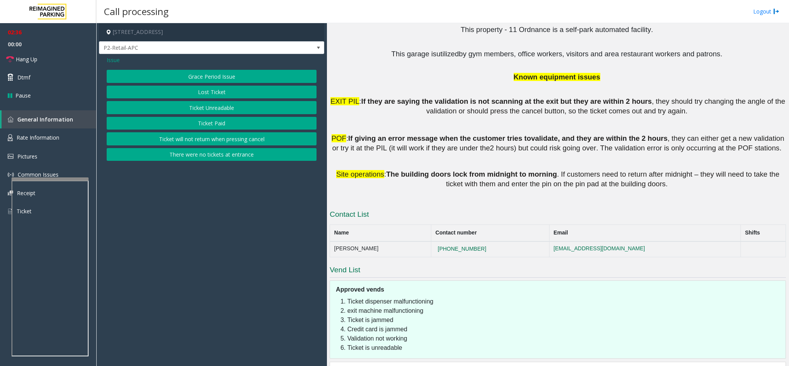
click at [114, 60] on span "Issue" at bounding box center [113, 60] width 13 height 8
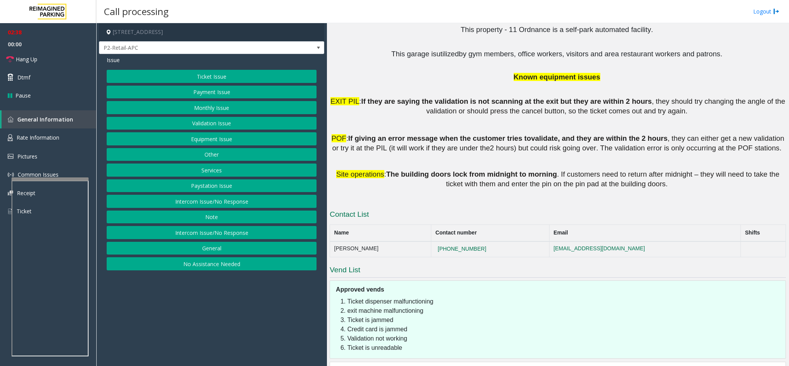
click at [203, 137] on button "Equipment Issue" at bounding box center [212, 138] width 210 height 13
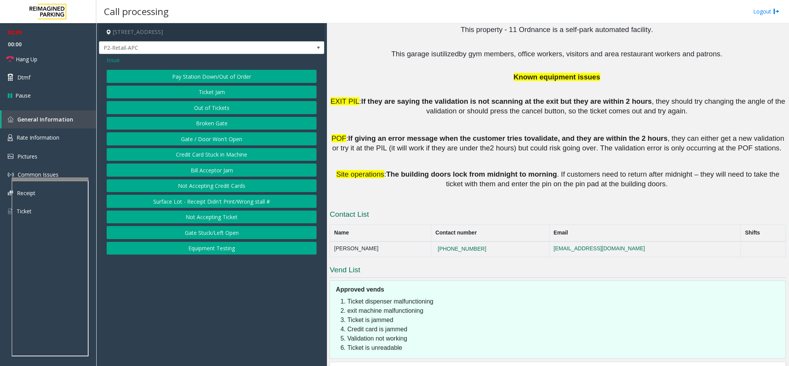
click at [218, 140] on button "Gate / Door Won't Open" at bounding box center [212, 138] width 210 height 13
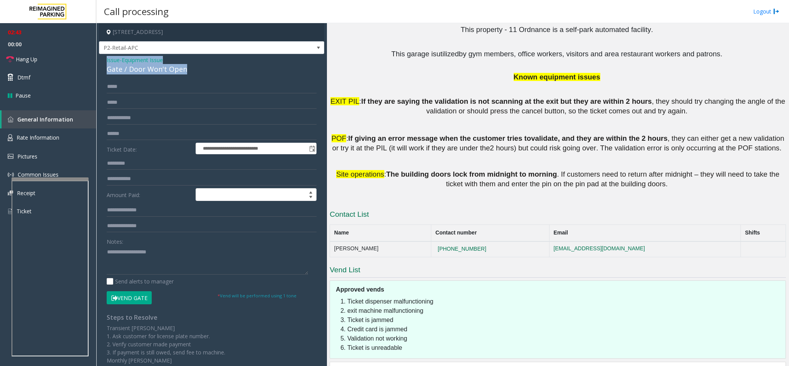
drag, startPoint x: 185, startPoint y: 67, endPoint x: 106, endPoint y: 60, distance: 80.0
click at [106, 60] on div "**********" at bounding box center [211, 237] width 225 height 366
paste textarea "**********"
click at [173, 243] on textarea at bounding box center [207, 259] width 201 height 29
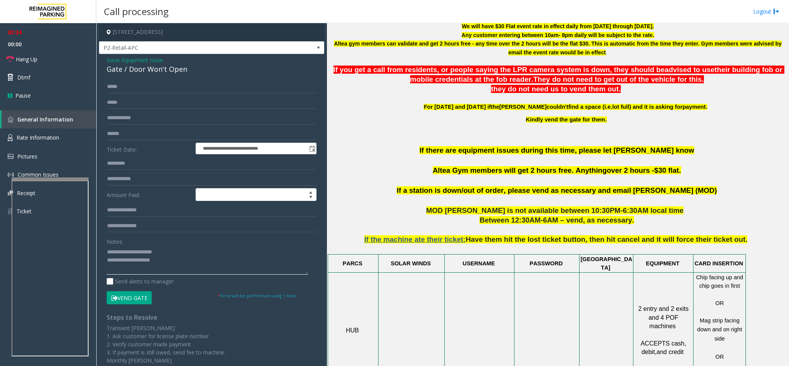
scroll to position [249, 0]
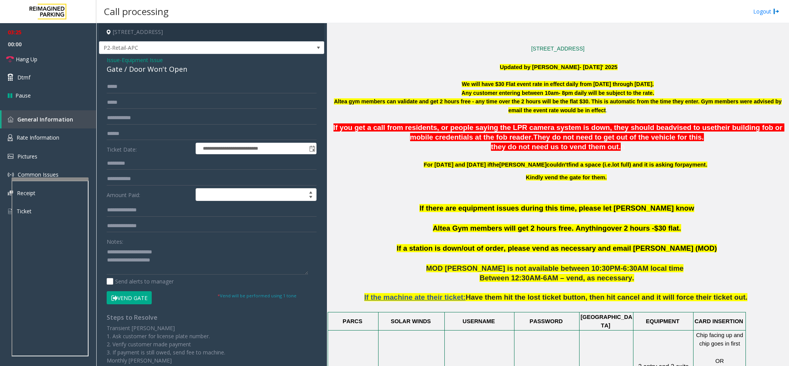
click at [526, 223] on p "If there are equipment issues during this time, please let [PERSON_NAME] know A…" at bounding box center [558, 223] width 457 height 40
drag, startPoint x: 169, startPoint y: 69, endPoint x: 103, endPoint y: 60, distance: 66.4
click at [103, 60] on div "**********" at bounding box center [211, 237] width 225 height 366
drag, startPoint x: 169, startPoint y: 250, endPoint x: 126, endPoint y: 253, distance: 43.3
click at [126, 243] on textarea at bounding box center [207, 259] width 201 height 29
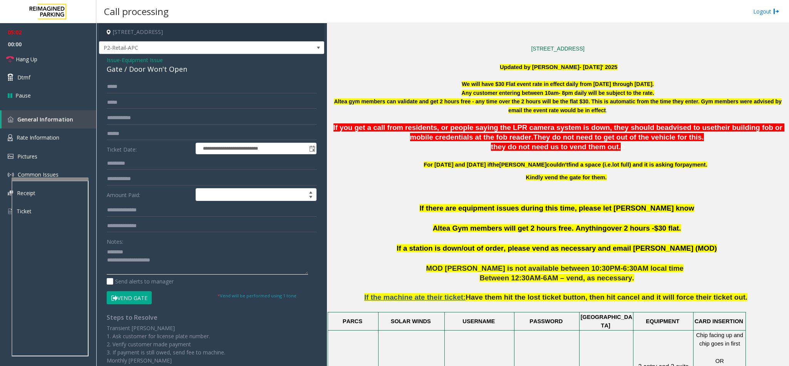
click at [181, 243] on textarea at bounding box center [207, 259] width 201 height 29
click at [216, 243] on textarea at bounding box center [207, 259] width 201 height 29
click at [228, 243] on textarea at bounding box center [207, 259] width 201 height 29
click at [235, 243] on textarea at bounding box center [207, 259] width 201 height 29
click at [233, 243] on textarea at bounding box center [207, 259] width 201 height 29
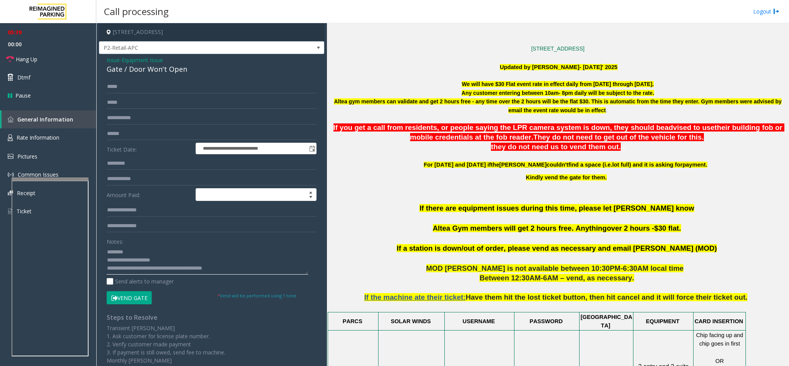
drag, startPoint x: 216, startPoint y: 269, endPoint x: 200, endPoint y: 268, distance: 15.8
click at [200, 243] on textarea at bounding box center [207, 259] width 201 height 29
click at [218, 243] on textarea at bounding box center [207, 259] width 201 height 29
click at [138, 243] on button "Vend Gate" at bounding box center [129, 297] width 45 height 13
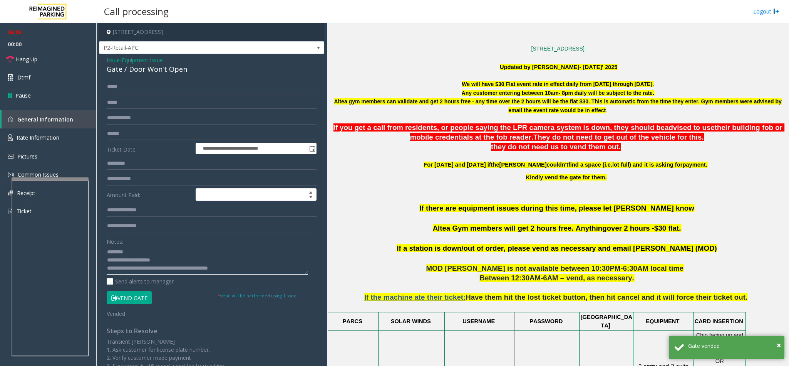
click at [227, 243] on textarea at bounding box center [207, 259] width 201 height 29
click at [229, 243] on textarea at bounding box center [207, 259] width 201 height 29
click at [232, 243] on textarea at bounding box center [207, 259] width 201 height 29
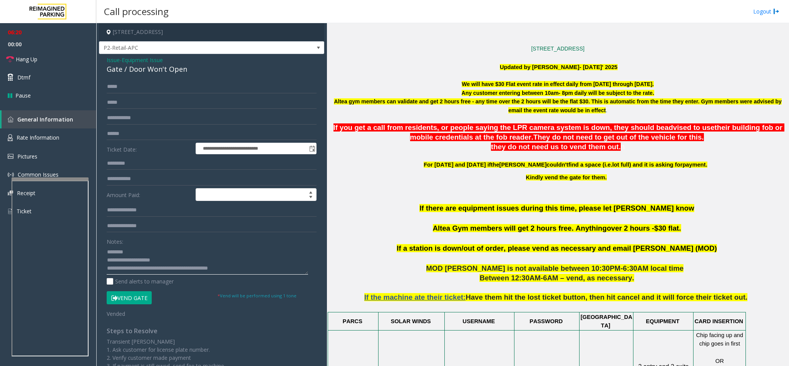
click at [232, 243] on textarea at bounding box center [207, 259] width 201 height 29
click at [239, 243] on textarea at bounding box center [207, 259] width 201 height 29
click at [64, 57] on link "Hang Up" at bounding box center [48, 59] width 96 height 18
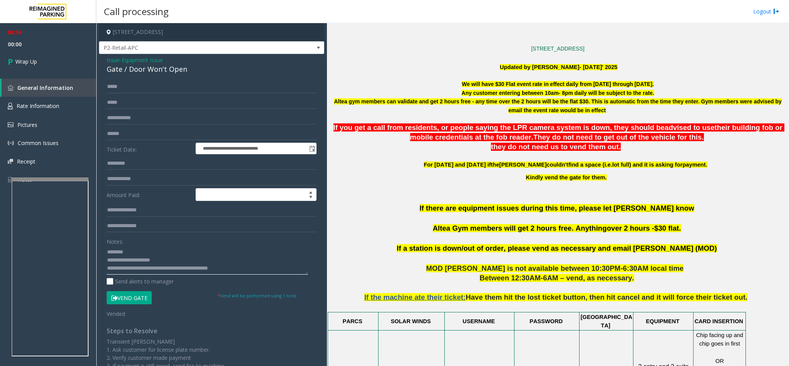
click at [235, 243] on textarea at bounding box center [207, 259] width 201 height 29
type textarea "**********"
click at [35, 57] on link "Wrap Up" at bounding box center [48, 61] width 96 height 23
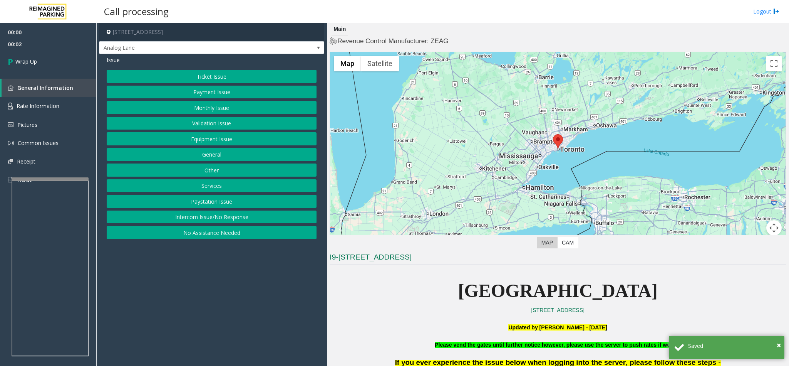
click at [212, 218] on button "Intercom Issue/No Response" at bounding box center [212, 216] width 210 height 13
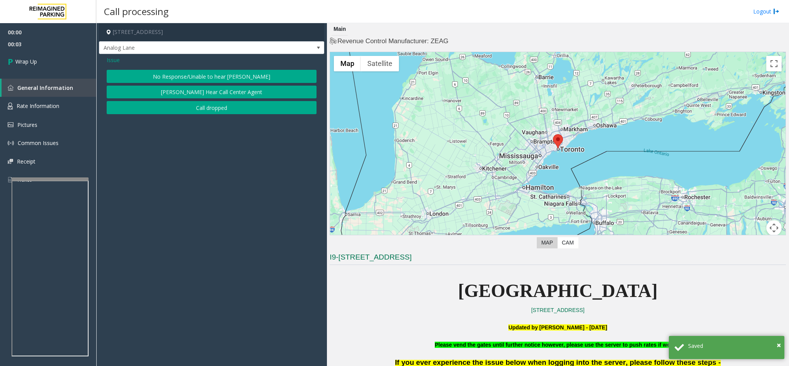
click at [187, 103] on button "Call dropped" at bounding box center [212, 107] width 210 height 13
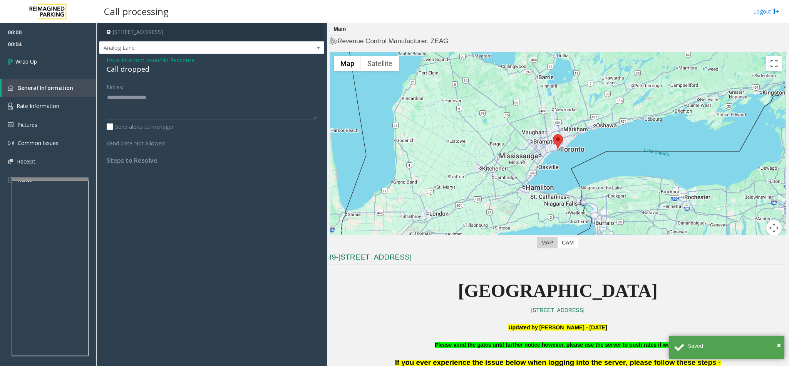
click at [134, 71] on div "Call dropped" at bounding box center [212, 69] width 210 height 10
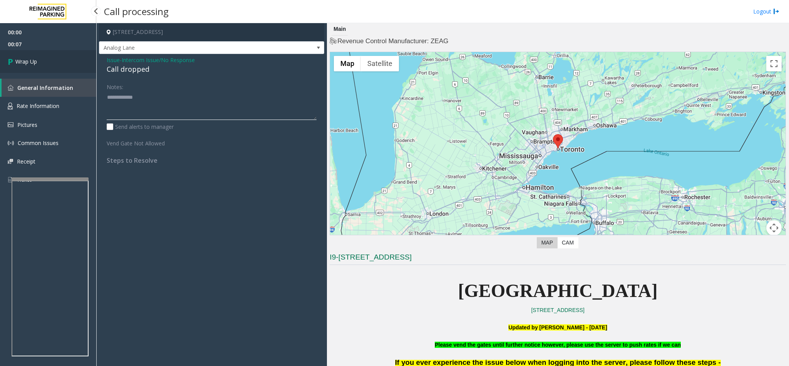
type textarea "**********"
click at [45, 63] on link "Wrap Up" at bounding box center [48, 61] width 96 height 23
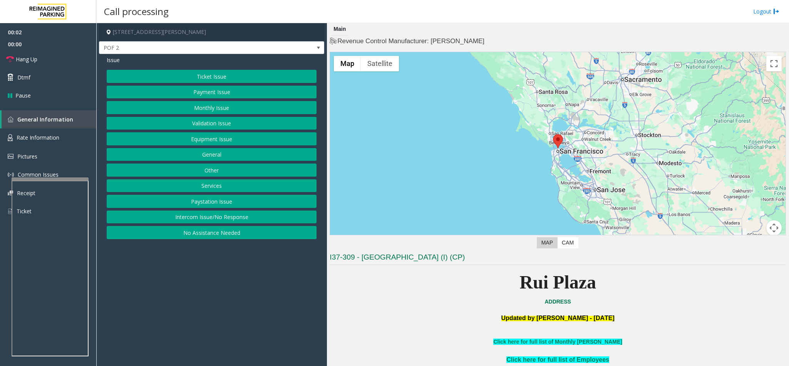
click at [201, 74] on button "Ticket Issue" at bounding box center [212, 76] width 210 height 13
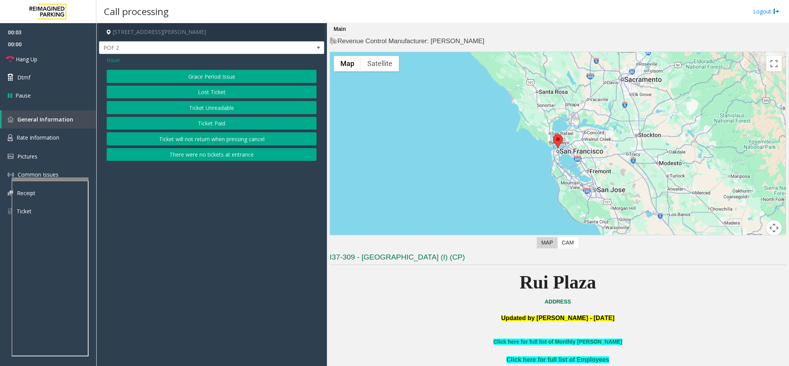
click at [203, 108] on button "Ticket Unreadable" at bounding box center [212, 107] width 210 height 13
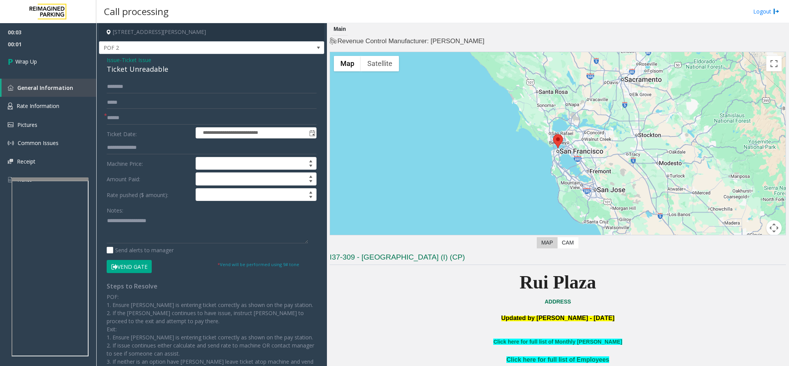
click at [136, 59] on span "Ticket Issue" at bounding box center [137, 60] width 30 height 8
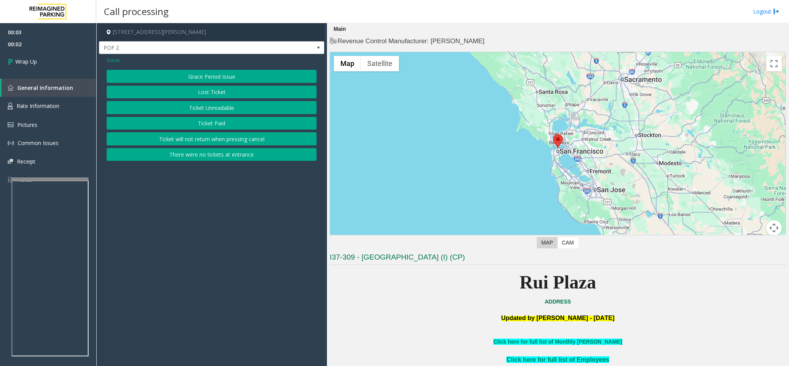
click at [117, 62] on span "Issue" at bounding box center [113, 60] width 13 height 8
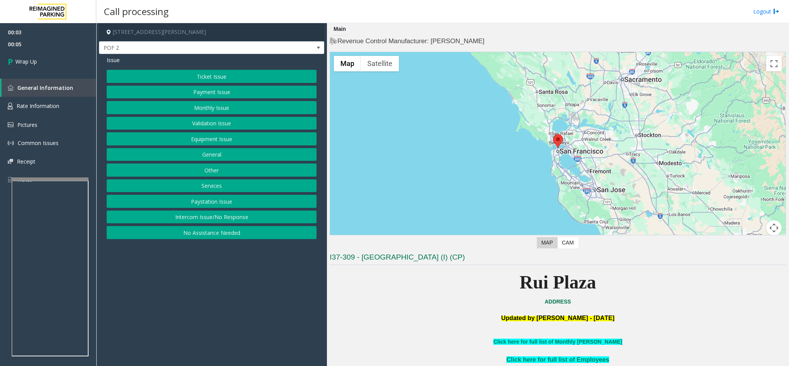
click at [208, 218] on button "Intercom Issue/No Response" at bounding box center [212, 216] width 210 height 13
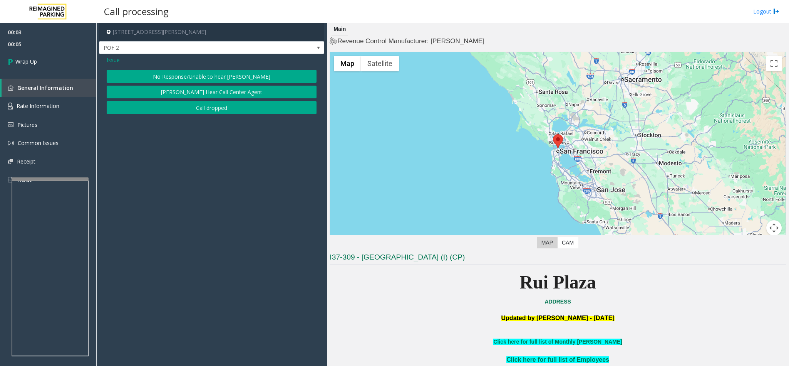
click at [200, 110] on button "Call dropped" at bounding box center [212, 107] width 210 height 13
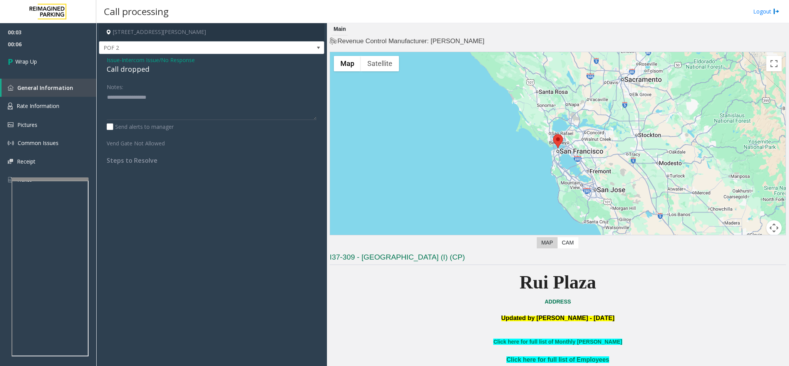
click at [124, 70] on div "Call dropped" at bounding box center [212, 69] width 210 height 10
type textarea "**********"
click at [60, 66] on link "Wrap Up" at bounding box center [48, 61] width 96 height 23
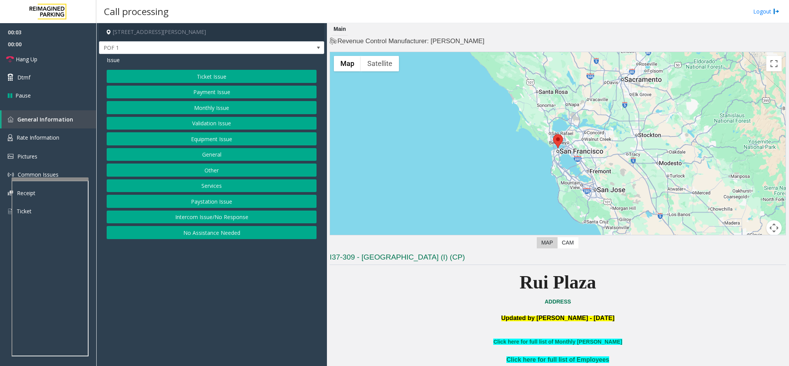
click at [231, 76] on button "Ticket Issue" at bounding box center [212, 76] width 210 height 13
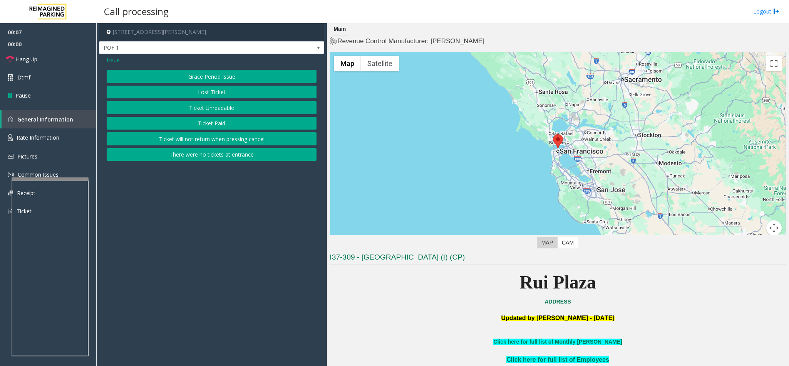
click at [118, 61] on span "Issue" at bounding box center [113, 60] width 13 height 8
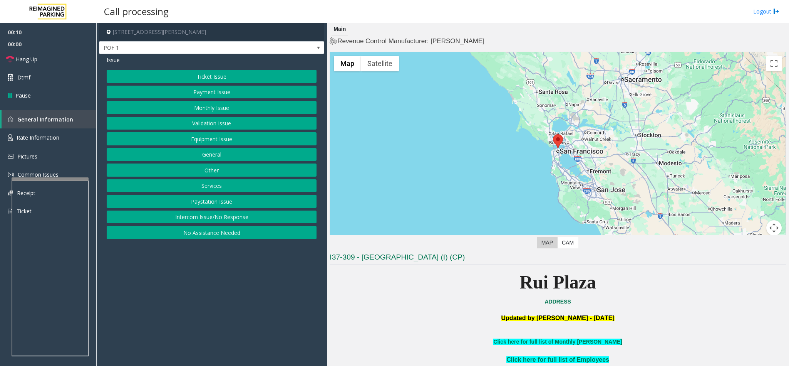
click at [224, 92] on button "Payment Issue" at bounding box center [212, 92] width 210 height 13
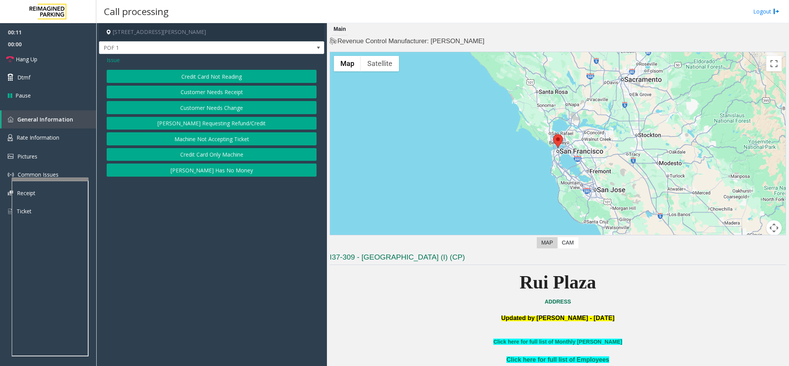
click at [227, 76] on button "Credit Card Not Reading" at bounding box center [212, 76] width 210 height 13
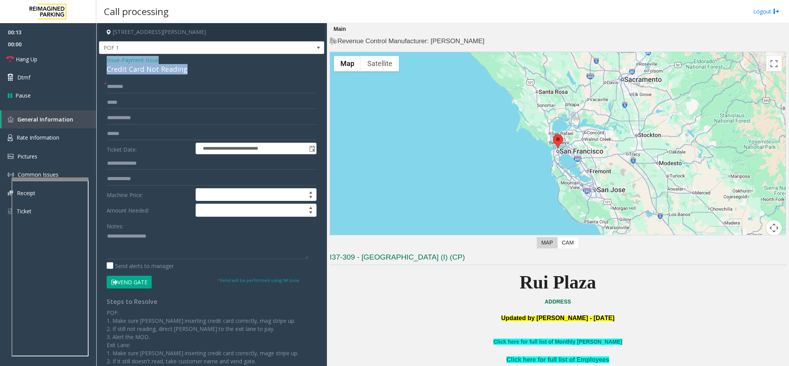
drag, startPoint x: 184, startPoint y: 69, endPoint x: 105, endPoint y: 61, distance: 79.4
click at [105, 61] on div "**********" at bounding box center [211, 229] width 225 height 351
paste textarea "**********"
click at [160, 236] on textarea at bounding box center [207, 244] width 201 height 29
drag, startPoint x: 170, startPoint y: 236, endPoint x: 125, endPoint y: 239, distance: 45.6
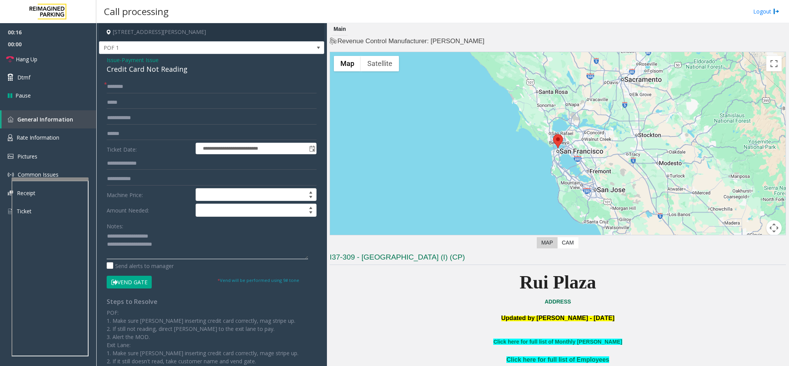
click at [125, 239] on textarea at bounding box center [207, 244] width 201 height 29
type textarea "**********"
click at [64, 58] on link "Hang Up" at bounding box center [48, 59] width 96 height 18
click at [131, 84] on input "text" at bounding box center [212, 86] width 210 height 13
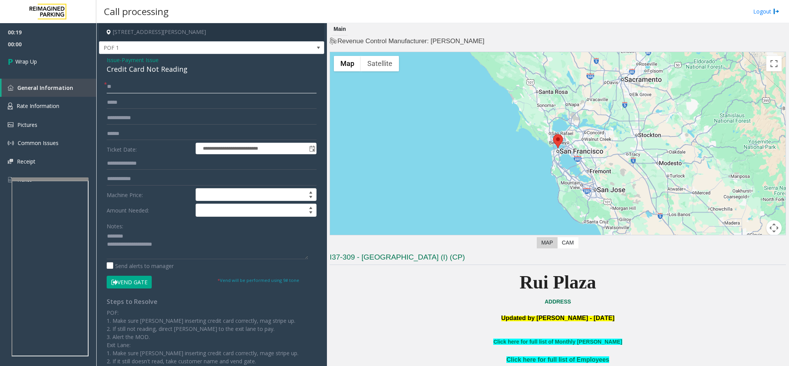
type input "**"
click at [192, 243] on textarea at bounding box center [207, 244] width 201 height 29
type textarea "**********"
click at [35, 64] on span "Wrap Up" at bounding box center [26, 61] width 22 height 8
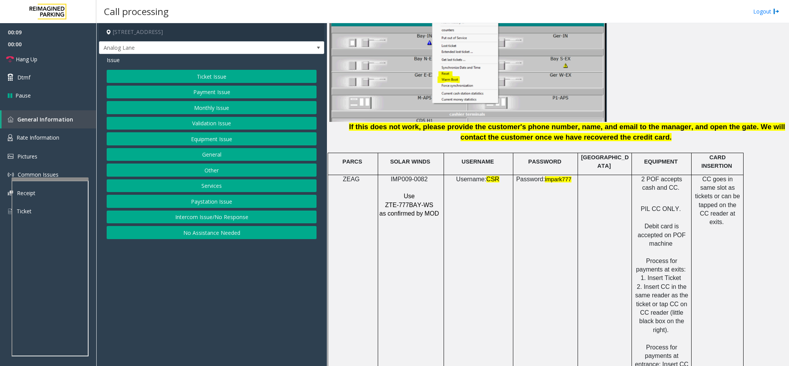
scroll to position [1040, 0]
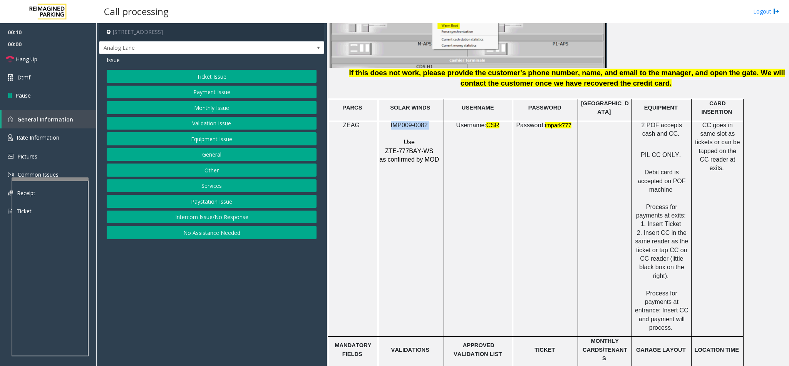
drag, startPoint x: 434, startPoint y: 113, endPoint x: 382, endPoint y: 112, distance: 52.0
click at [382, 121] on p "IMP009-0082" at bounding box center [410, 125] width 62 height 8
click at [227, 78] on button "Ticket Issue" at bounding box center [212, 76] width 210 height 13
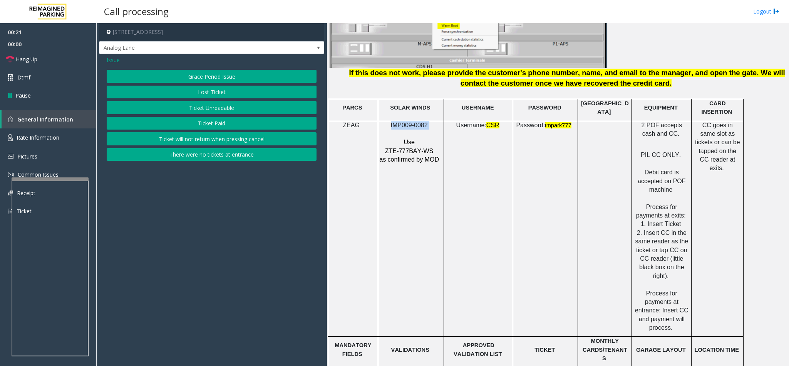
click at [210, 110] on button "Ticket Unreadable" at bounding box center [212, 107] width 210 height 13
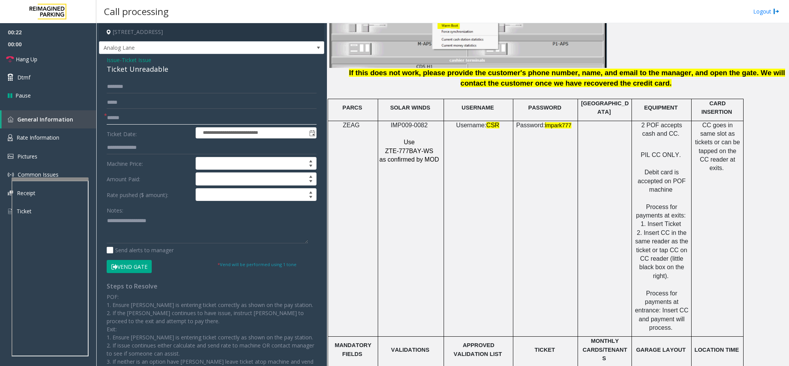
click at [133, 121] on input "text" at bounding box center [212, 117] width 210 height 13
type input "********"
click at [43, 139] on span "Rate Information" at bounding box center [38, 137] width 43 height 7
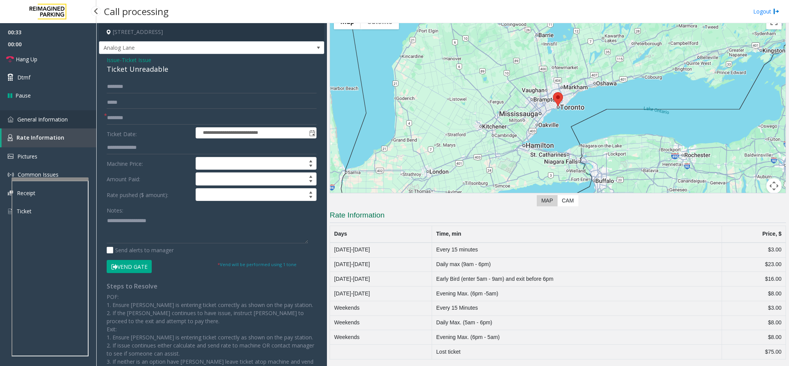
click at [36, 116] on span "General Information" at bounding box center [42, 119] width 50 height 7
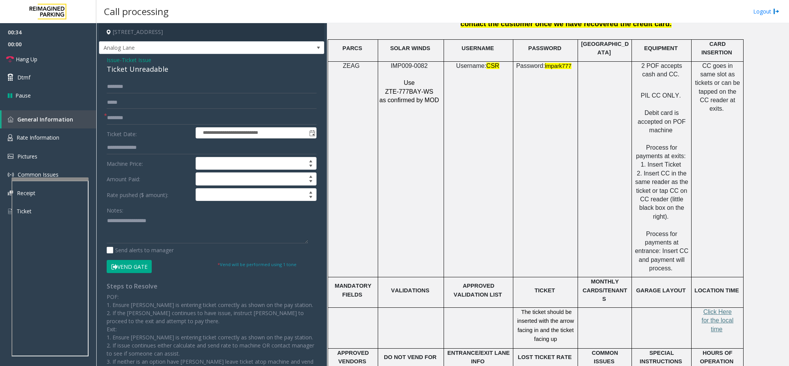
scroll to position [1156, 0]
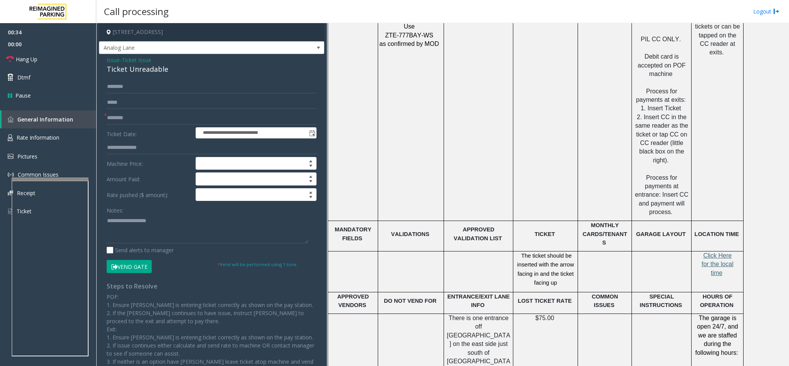
click at [526, 243] on span "Click Here for the local time" at bounding box center [718, 264] width 32 height 24
click at [49, 138] on span "Rate Information" at bounding box center [38, 137] width 43 height 7
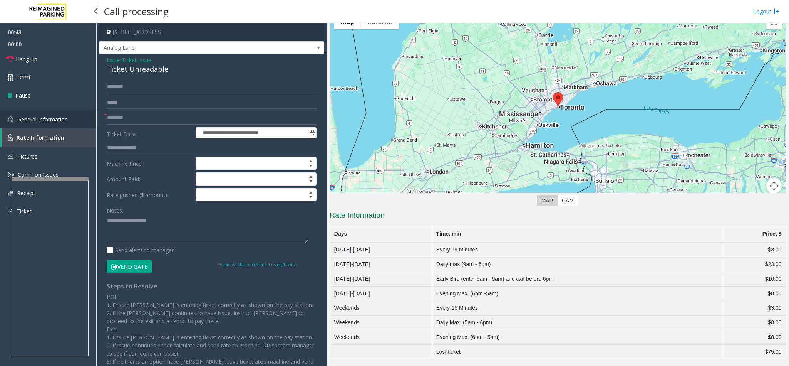
click at [52, 117] on span "General Information" at bounding box center [42, 119] width 50 height 7
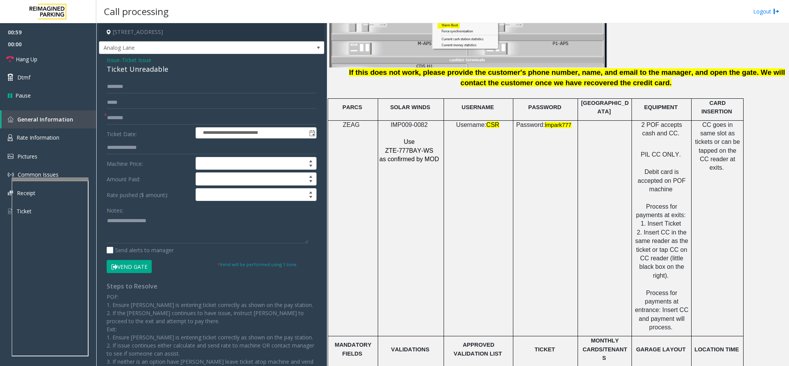
scroll to position [1040, 0]
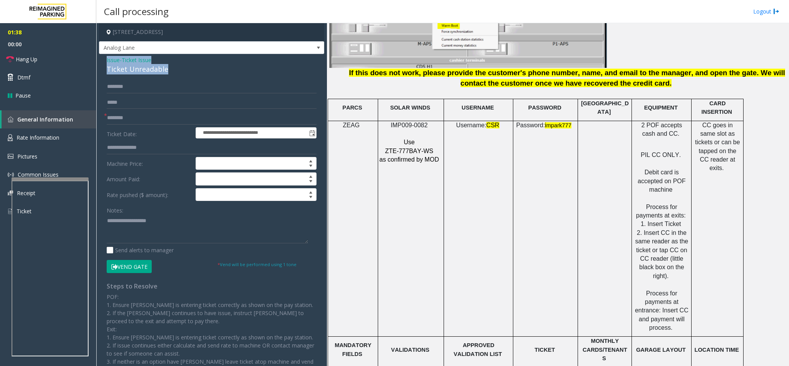
drag, startPoint x: 156, startPoint y: 67, endPoint x: 106, endPoint y: 60, distance: 50.6
click at [107, 60] on div "Issue - Ticket Issue Ticket Unreadable" at bounding box center [212, 65] width 210 height 18
paste textarea "**********"
click at [140, 233] on textarea at bounding box center [207, 228] width 201 height 29
drag, startPoint x: 154, startPoint y: 225, endPoint x: 126, endPoint y: 222, distance: 28.3
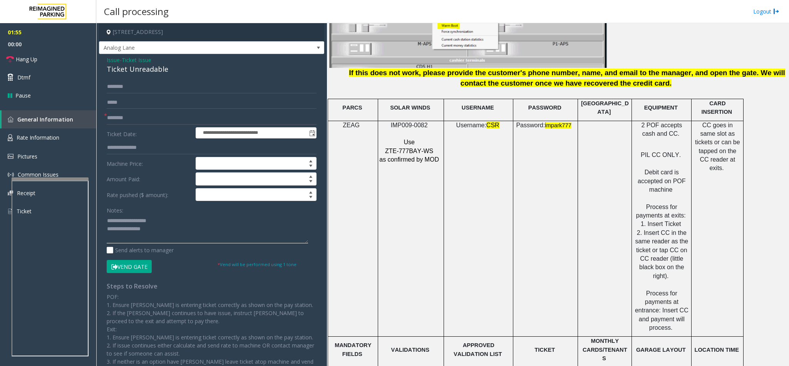
click at [126, 222] on textarea at bounding box center [207, 228] width 201 height 29
click at [176, 230] on textarea at bounding box center [207, 228] width 201 height 29
click at [141, 243] on button "Vend Gate" at bounding box center [129, 266] width 45 height 13
click at [158, 242] on textarea at bounding box center [207, 228] width 201 height 29
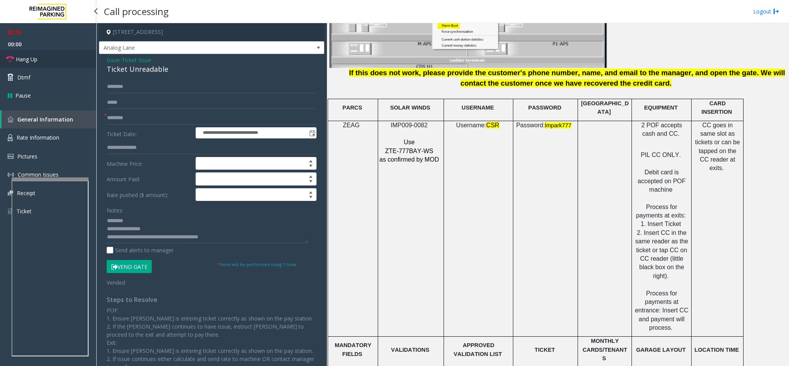
click at [37, 63] on span "Hang Up" at bounding box center [27, 59] width 22 height 8
click at [217, 240] on textarea at bounding box center [207, 228] width 201 height 29
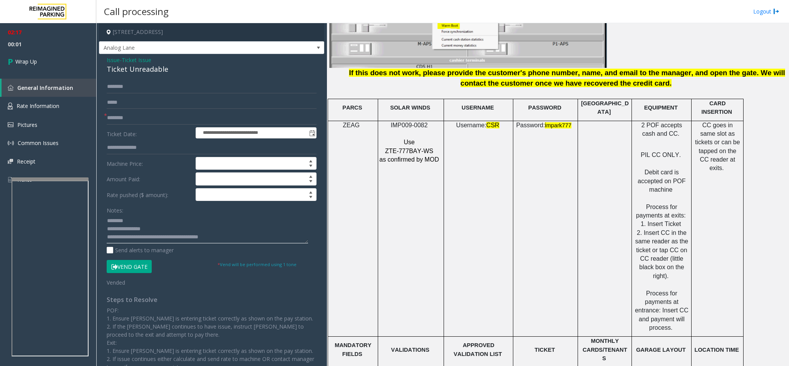
click at [242, 243] on textarea at bounding box center [207, 228] width 201 height 29
type textarea "**********"
click at [35, 52] on link "Wrap Up" at bounding box center [48, 61] width 96 height 23
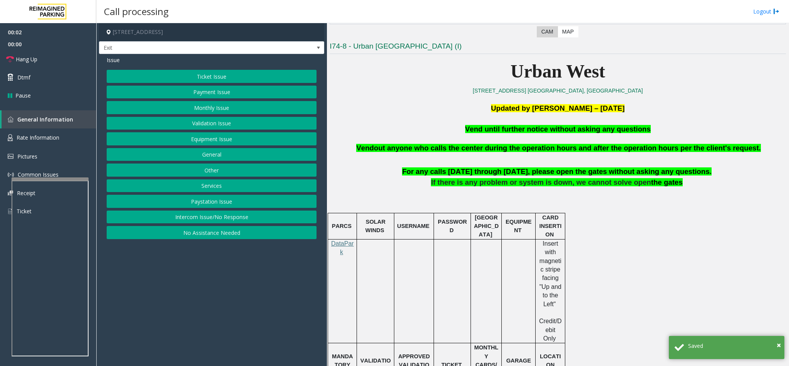
scroll to position [231, 0]
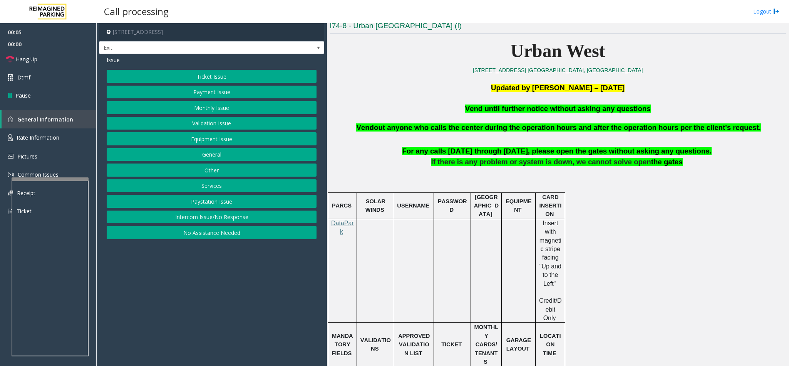
drag, startPoint x: 638, startPoint y: 109, endPoint x: 452, endPoint y: 106, distance: 186.1
click at [452, 106] on p "Vend until further notice without asking any questions" at bounding box center [558, 109] width 457 height 10
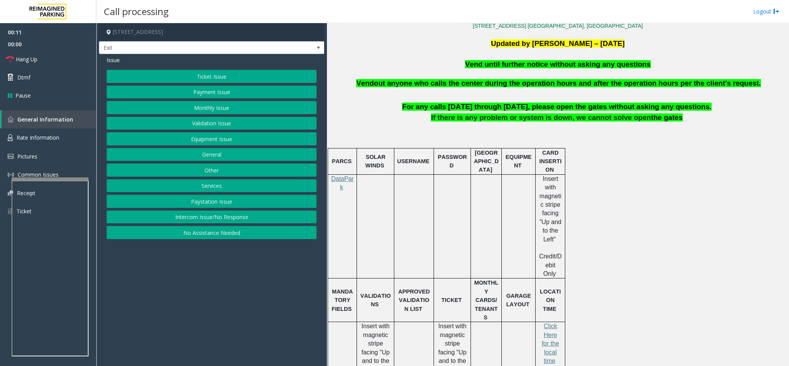
scroll to position [347, 0]
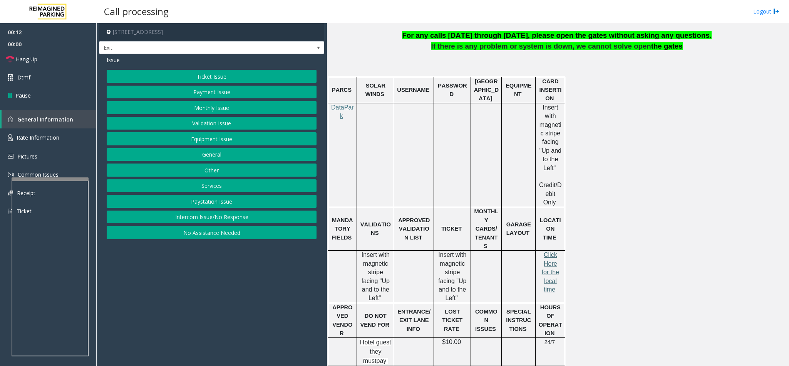
click at [526, 243] on span "Click Here for the local time" at bounding box center [550, 271] width 17 height 41
click at [237, 140] on button "Equipment Issue" at bounding box center [212, 138] width 210 height 13
click at [222, 139] on button "Gate / Door Won't Open" at bounding box center [212, 138] width 210 height 13
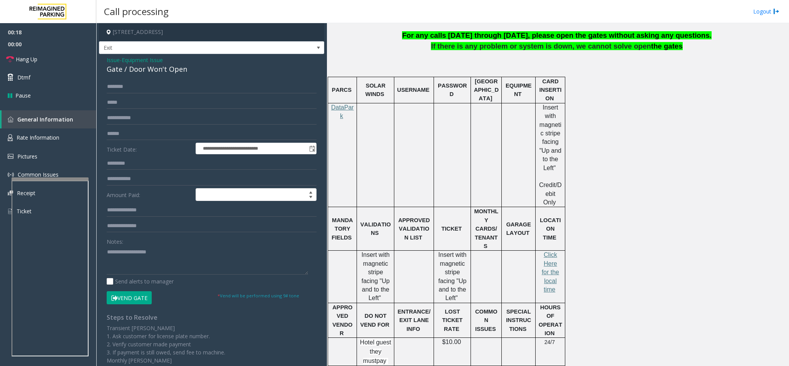
click at [138, 243] on button "Vend Gate" at bounding box center [129, 297] width 45 height 13
click at [160, 243] on textarea at bounding box center [207, 259] width 201 height 29
paste textarea "**********"
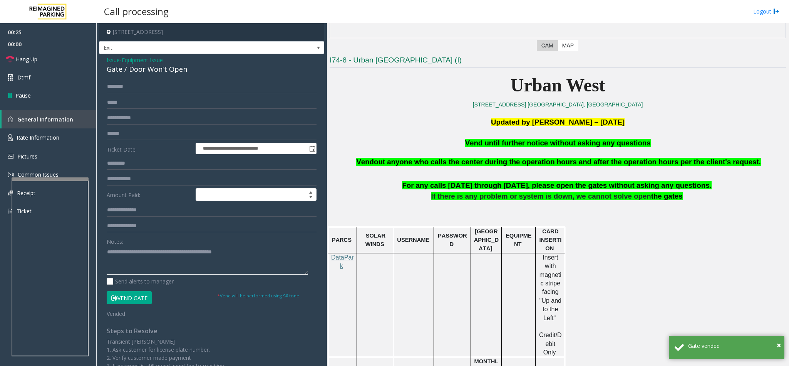
scroll to position [173, 0]
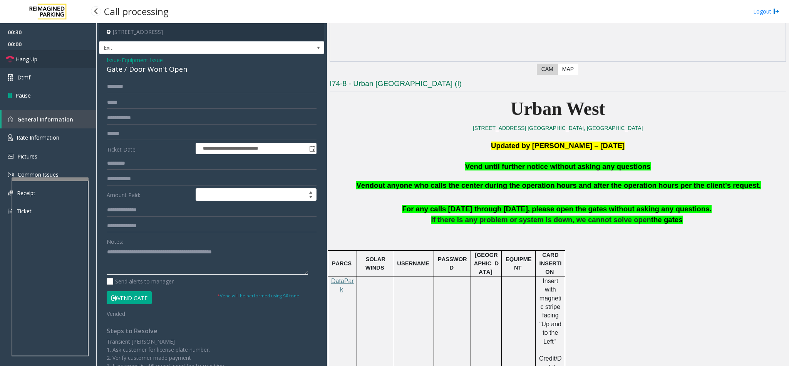
type textarea "**********"
click at [42, 57] on link "Hang Up" at bounding box center [48, 59] width 96 height 18
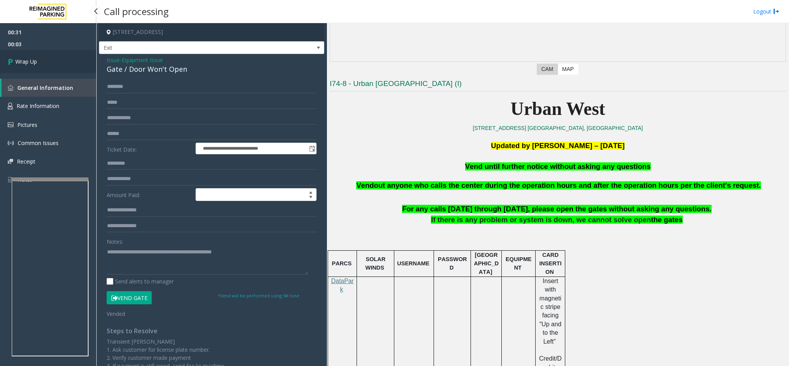
click at [43, 58] on link "Wrap Up" at bounding box center [48, 61] width 96 height 23
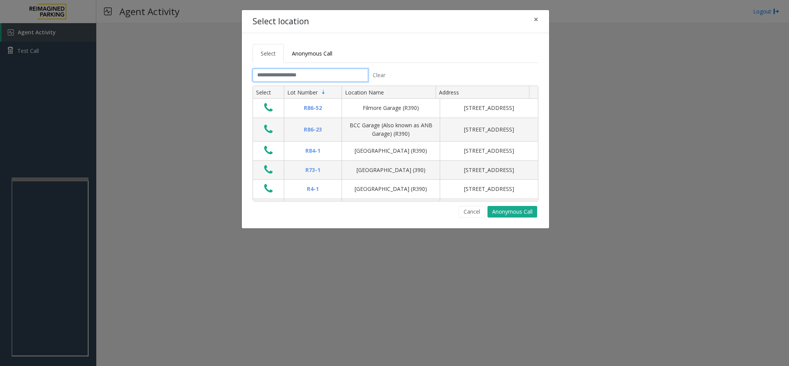
click at [312, 76] on input "text" at bounding box center [311, 75] width 116 height 13
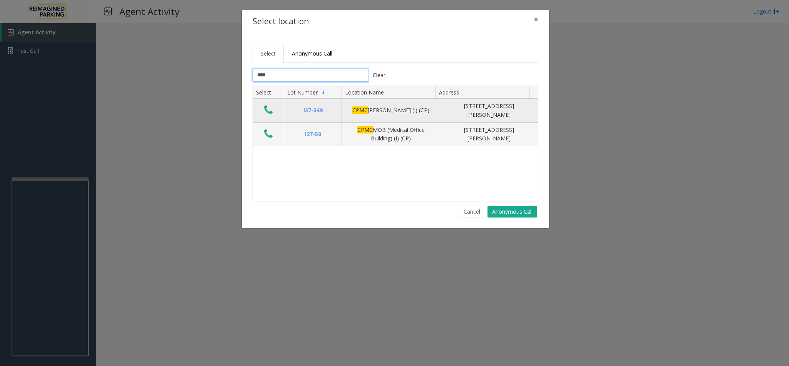
type input "****"
click at [267, 113] on icon "Data table" at bounding box center [268, 109] width 8 height 11
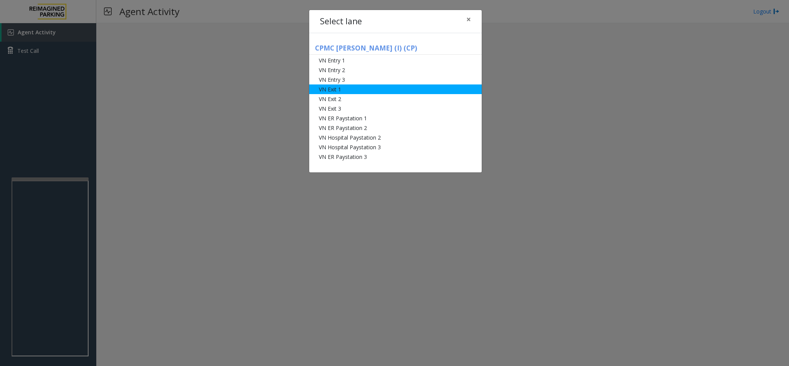
click at [338, 87] on li "VN Exit 1" at bounding box center [395, 89] width 173 height 10
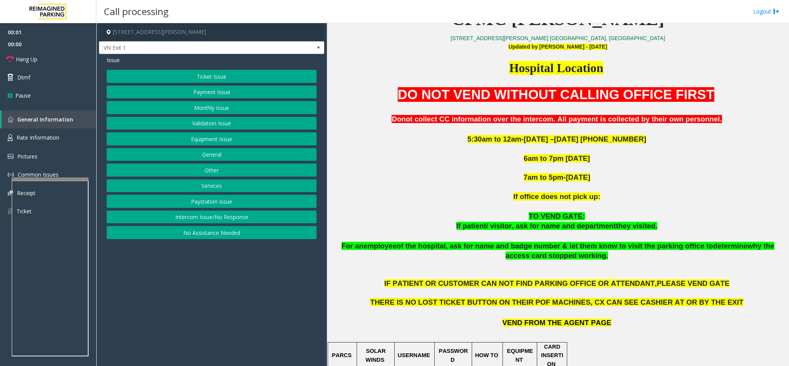
scroll to position [289, 0]
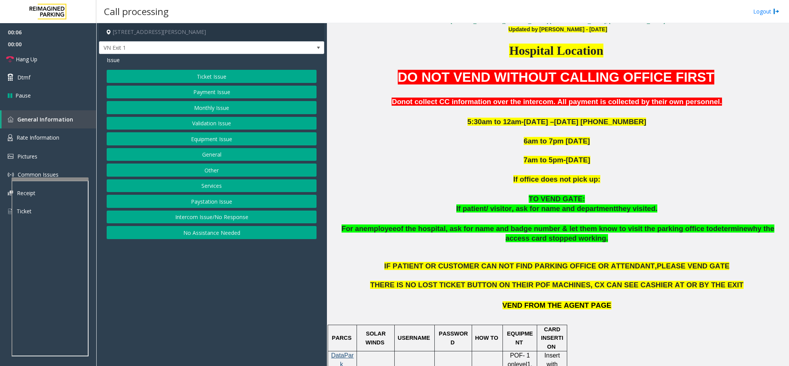
click at [217, 109] on button "Monthly Issue" at bounding box center [212, 107] width 210 height 13
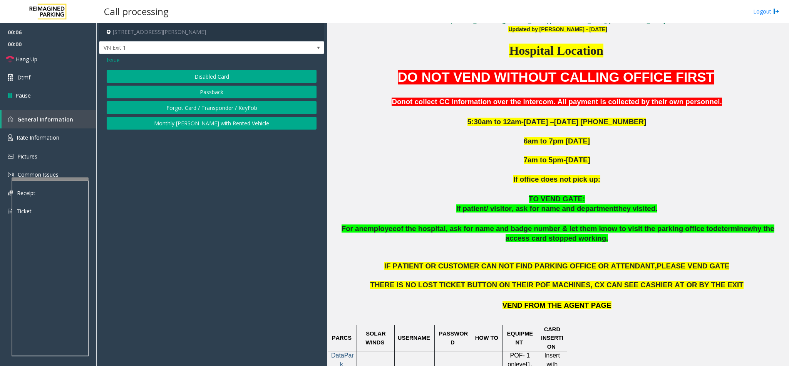
click at [210, 70] on button "Disabled Card" at bounding box center [212, 76] width 210 height 13
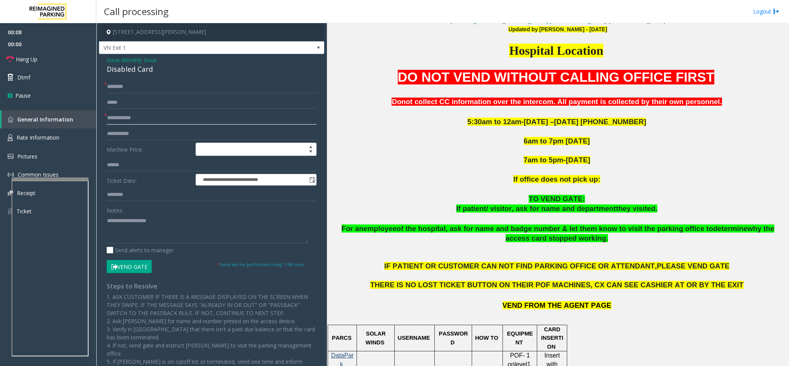
click at [149, 123] on input "text" at bounding box center [212, 117] width 210 height 13
type input "**********"
click at [187, 96] on input "text" at bounding box center [212, 102] width 210 height 13
click at [189, 91] on input "text" at bounding box center [212, 86] width 210 height 13
click at [129, 82] on input "text" at bounding box center [212, 86] width 210 height 13
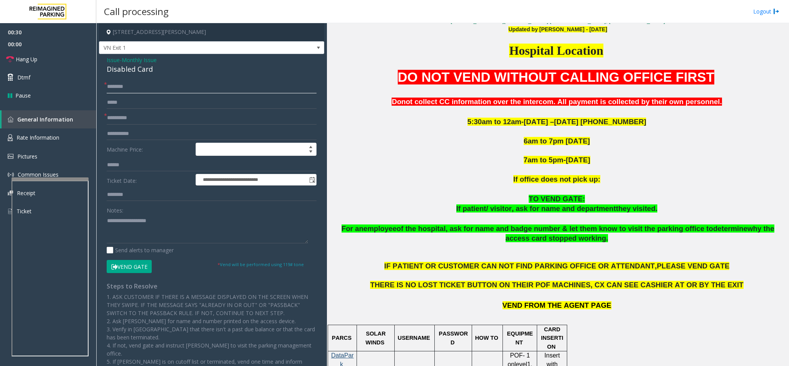
click at [138, 86] on input "text" at bounding box center [212, 86] width 210 height 13
click at [206, 89] on input "text" at bounding box center [212, 86] width 210 height 13
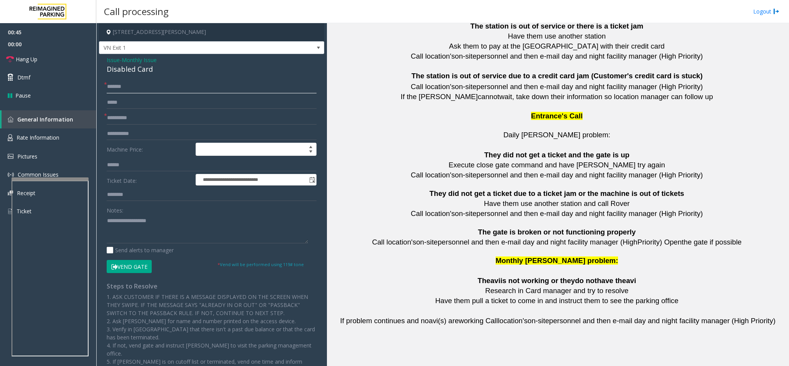
scroll to position [1685, 0]
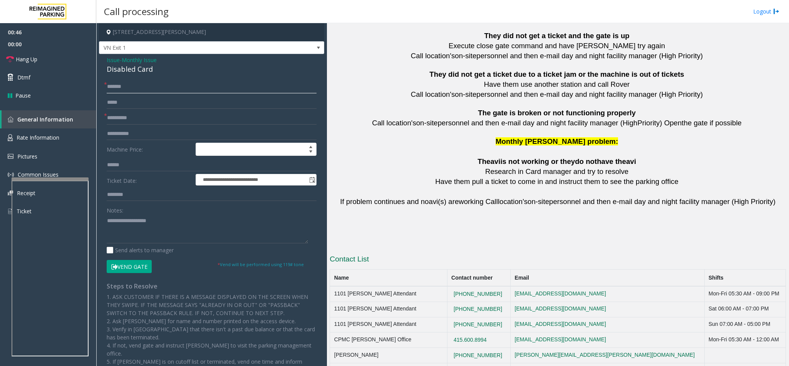
type input "*******"
drag, startPoint x: 498, startPoint y: 269, endPoint x: 502, endPoint y: 233, distance: 36.0
click at [502, 243] on div "Contact List Name Contact number Email Shifts [GEOGRAPHIC_DATA][PERSON_NAME] At…" at bounding box center [558, 316] width 457 height 124
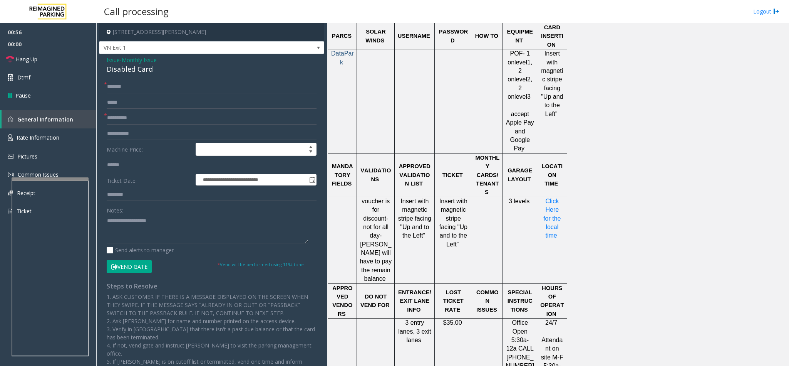
scroll to position [587, 0]
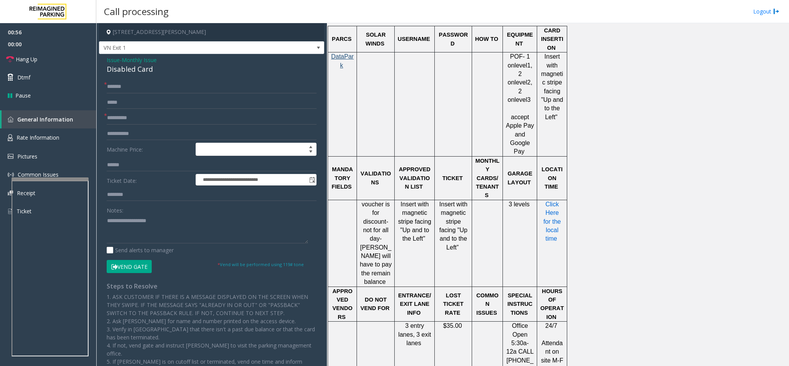
click at [526, 201] on span "Click Here for the local time" at bounding box center [553, 221] width 19 height 41
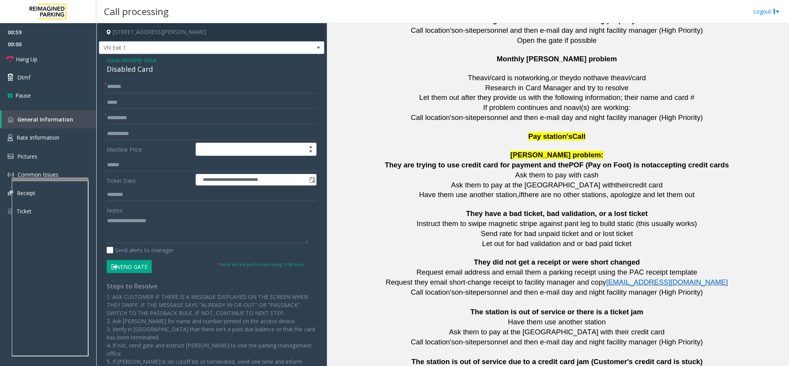
scroll to position [1685, 0]
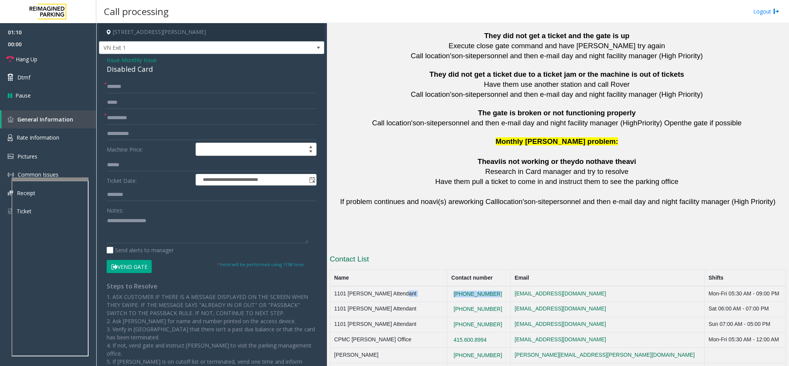
drag, startPoint x: 494, startPoint y: 267, endPoint x: 416, endPoint y: 275, distance: 78.3
click at [416, 243] on tr "1101 [PERSON_NAME] Attendant [PHONE_NUMBER] [EMAIL_ADDRESS][DOMAIN_NAME] Mon-Fr…" at bounding box center [558, 293] width 456 height 15
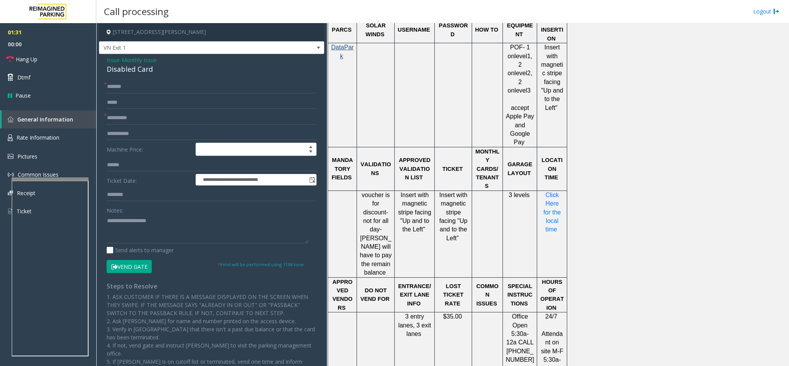
scroll to position [530, 0]
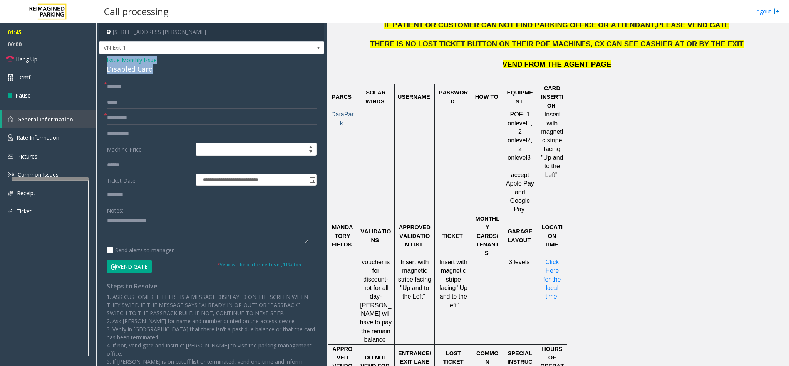
drag, startPoint x: 155, startPoint y: 68, endPoint x: 102, endPoint y: 58, distance: 54.1
click at [102, 58] on div "**********" at bounding box center [211, 250] width 225 height 392
paste textarea "**********"
click at [141, 232] on textarea at bounding box center [207, 228] width 201 height 29
drag, startPoint x: 170, startPoint y: 223, endPoint x: 126, endPoint y: 220, distance: 44.4
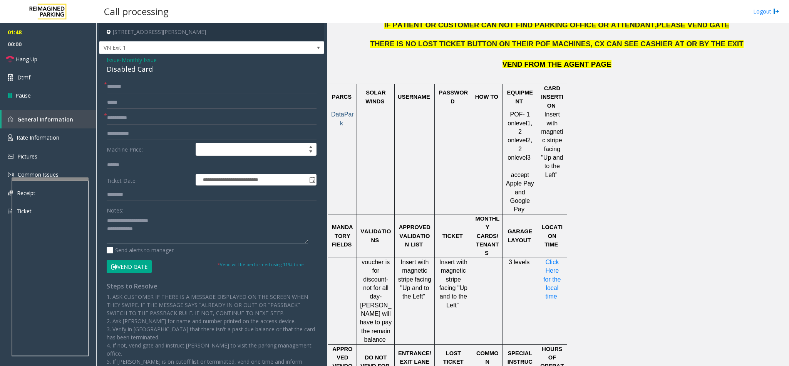
click at [126, 220] on textarea at bounding box center [207, 228] width 201 height 29
click at [153, 231] on textarea at bounding box center [207, 228] width 201 height 29
click at [49, 57] on link "Hang Up" at bounding box center [48, 59] width 96 height 18
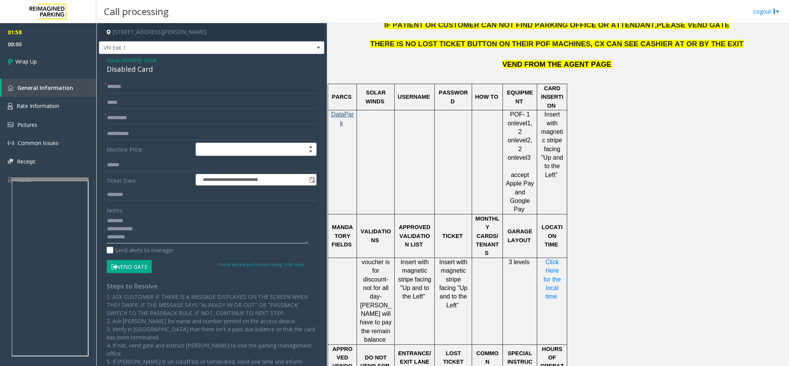
click at [153, 238] on textarea at bounding box center [207, 228] width 201 height 29
type textarea "**********"
click at [30, 56] on link "Wrap Up" at bounding box center [48, 61] width 96 height 23
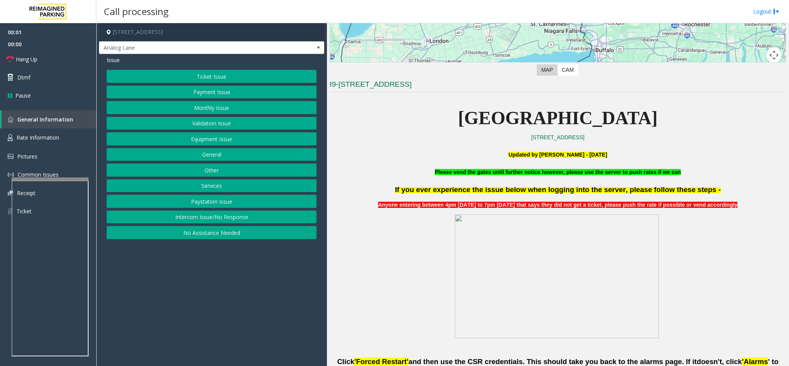
scroll to position [173, 0]
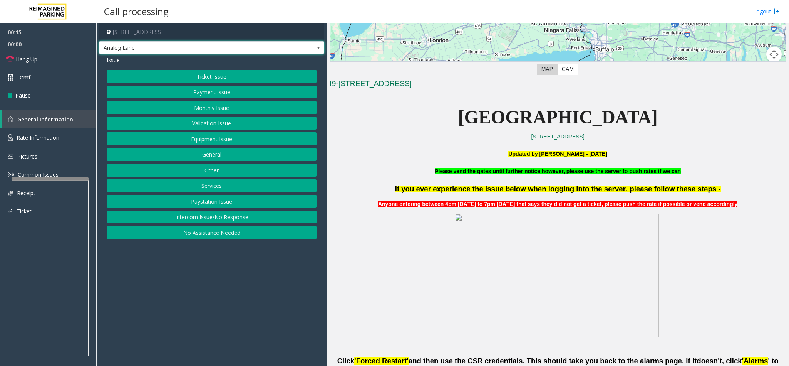
click at [312, 45] on span "Analog Lane" at bounding box center [211, 47] width 225 height 13
click at [402, 243] on p at bounding box center [558, 276] width 457 height 126
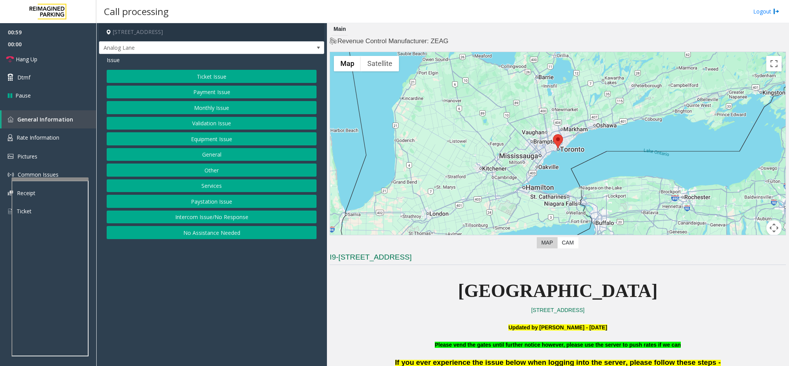
scroll to position [58, 0]
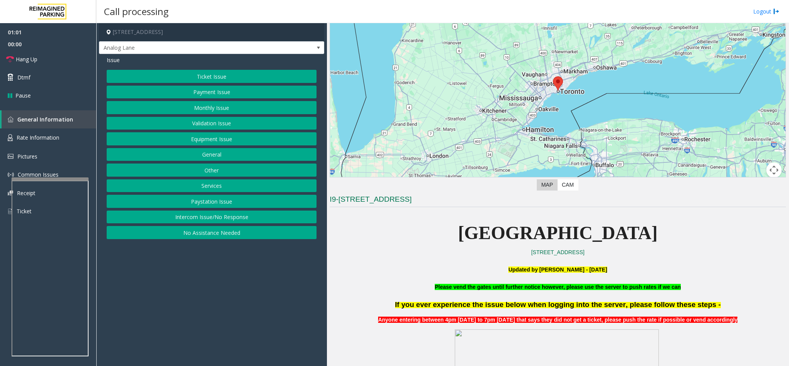
drag, startPoint x: 494, startPoint y: 216, endPoint x: 469, endPoint y: 202, distance: 28.3
click at [494, 216] on p at bounding box center [558, 214] width 457 height 8
click at [236, 77] on button "Ticket Issue" at bounding box center [212, 76] width 210 height 13
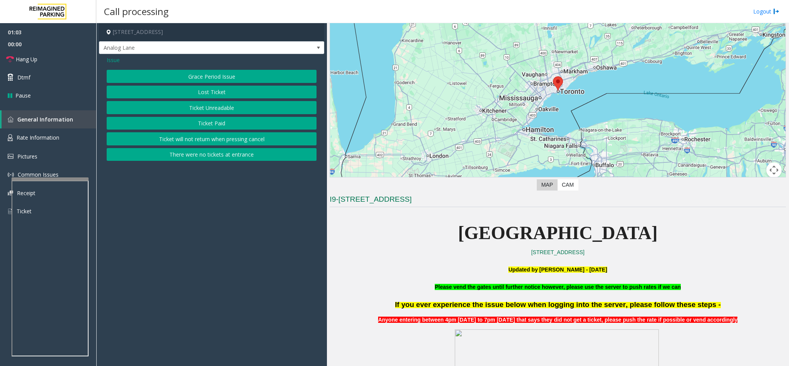
click at [221, 104] on button "Ticket Unreadable" at bounding box center [212, 107] width 210 height 13
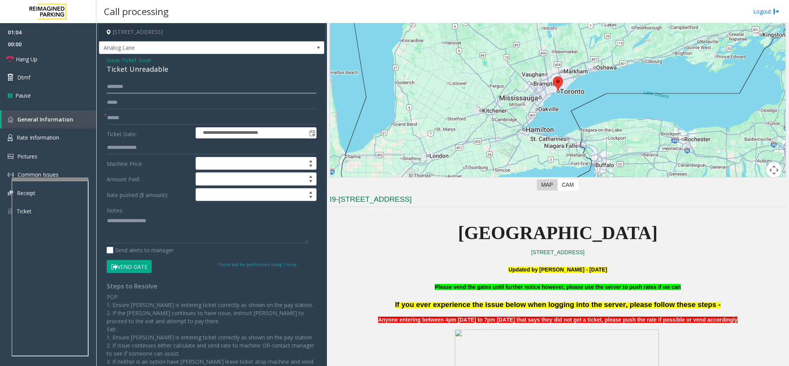
click at [178, 89] on input "text" at bounding box center [212, 86] width 210 height 13
type input "*"
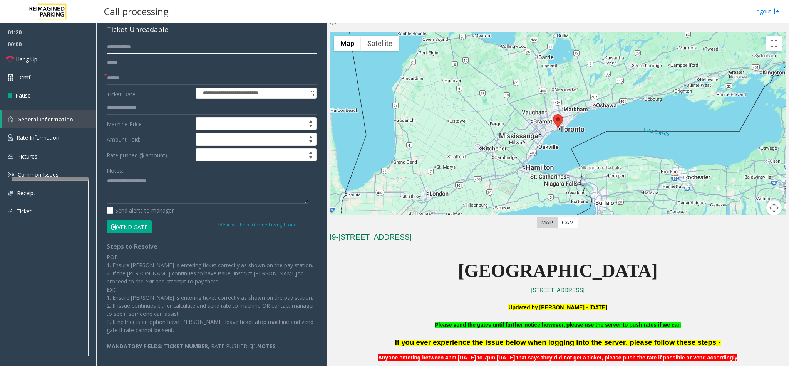
scroll to position [0, 0]
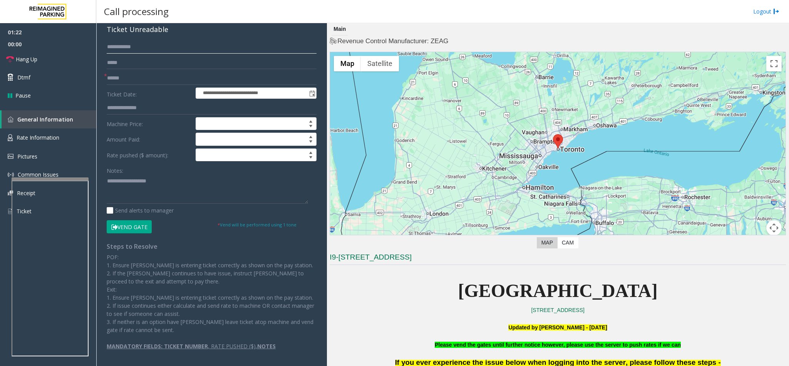
drag, startPoint x: 183, startPoint y: 45, endPoint x: 101, endPoint y: 42, distance: 82.1
click at [101, 42] on div "**********" at bounding box center [212, 198] width 222 height 317
type input "**********"
click at [467, 243] on h3 "I9-[STREET_ADDRESS]" at bounding box center [558, 258] width 457 height 13
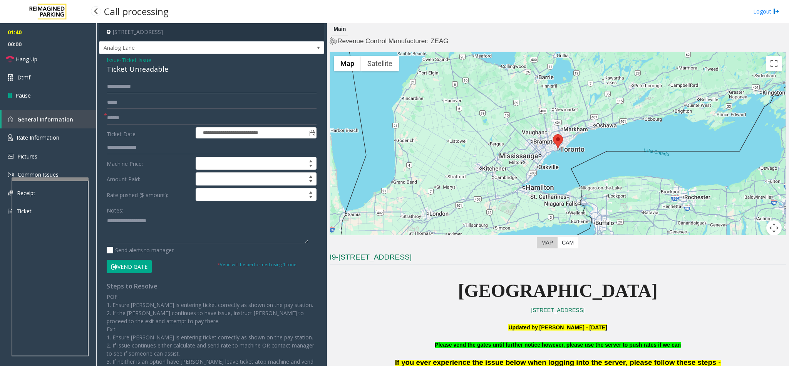
drag, startPoint x: 153, startPoint y: 89, endPoint x: 103, endPoint y: 87, distance: 49.8
click at [103, 87] on div "**********" at bounding box center [212, 238] width 222 height 317
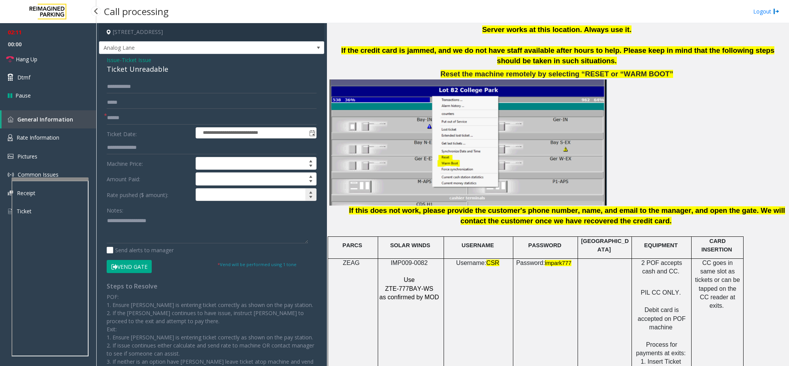
scroll to position [960, 0]
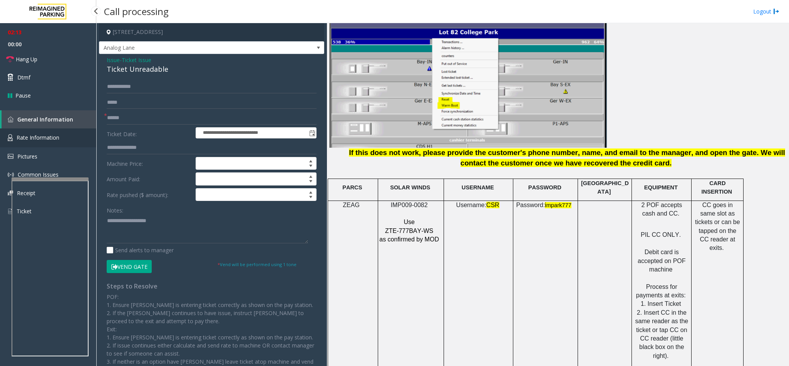
click at [36, 137] on span "Rate Information" at bounding box center [38, 137] width 43 height 7
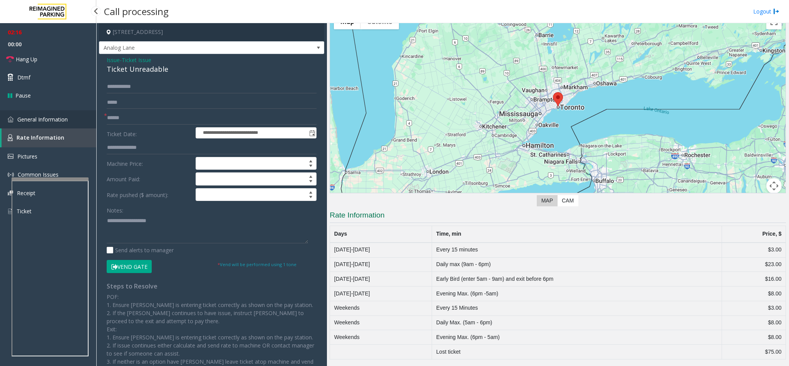
click at [43, 123] on link "General Information" at bounding box center [48, 119] width 96 height 18
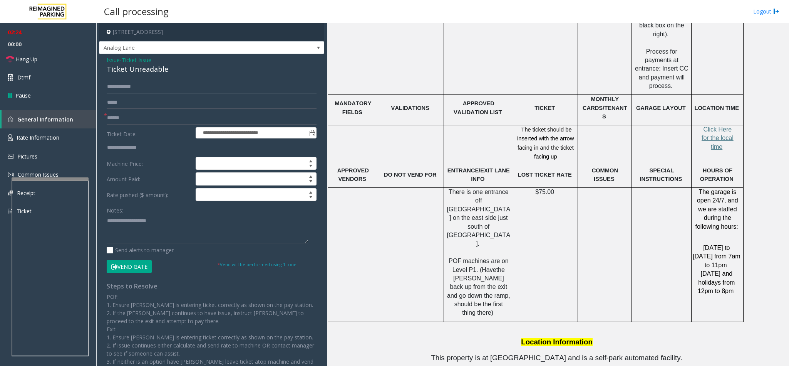
scroll to position [1538, 0]
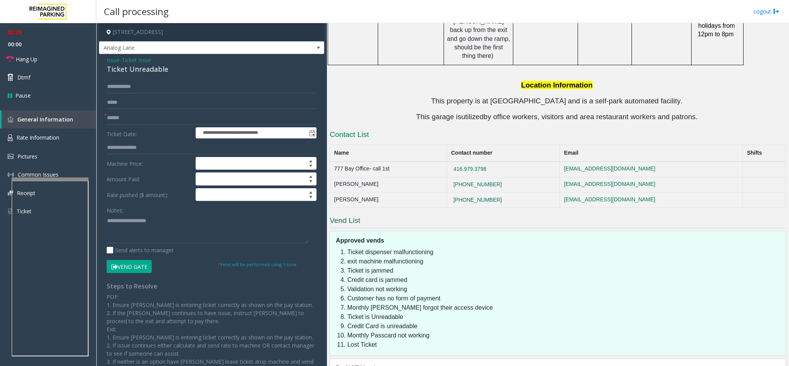
drag, startPoint x: 518, startPoint y: 117, endPoint x: 460, endPoint y: 121, distance: 58.3
click at [460, 161] on tr "777 Bay Office- call 1st [PHONE_NUMBER] [EMAIL_ADDRESS][DOMAIN_NAME]" at bounding box center [558, 168] width 456 height 15
click at [474, 243] on li "Ticket dispenser malfunctioning" at bounding box center [564, 251] width 435 height 9
drag, startPoint x: 519, startPoint y: 115, endPoint x: 467, endPoint y: 113, distance: 52.0
click at [467, 161] on tr "777 Bay Office- call 1st [PHONE_NUMBER] [EMAIL_ADDRESS][DOMAIN_NAME]" at bounding box center [558, 168] width 456 height 15
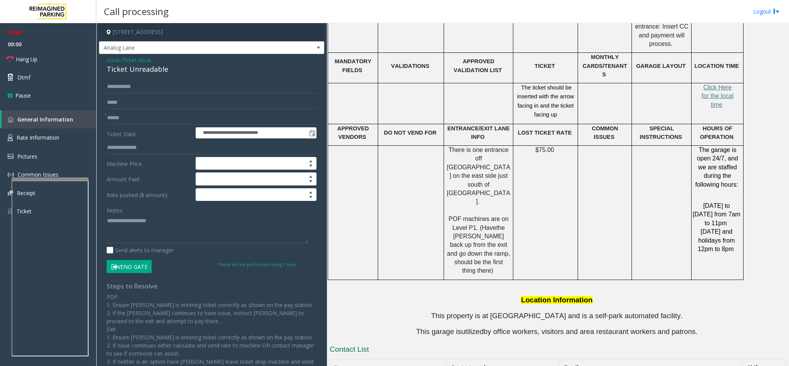
scroll to position [1249, 0]
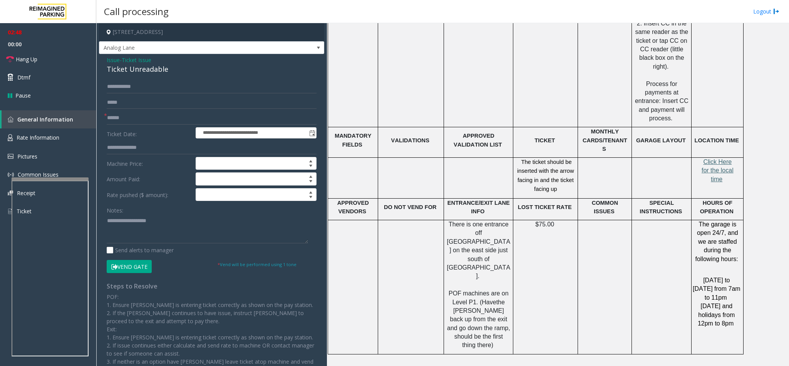
click at [526, 158] on span "Click Here for the local time" at bounding box center [718, 170] width 32 height 24
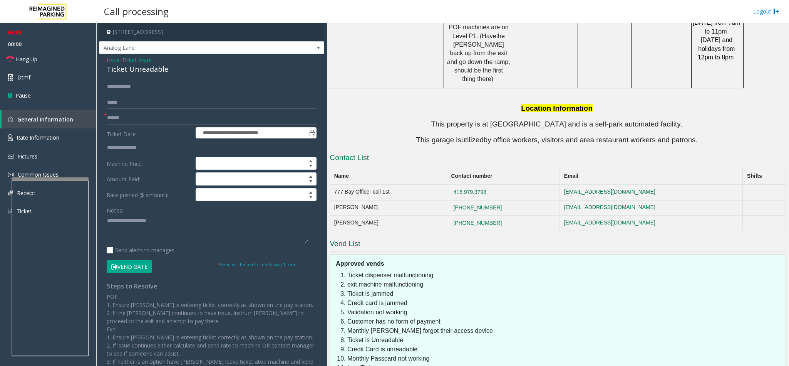
scroll to position [1538, 0]
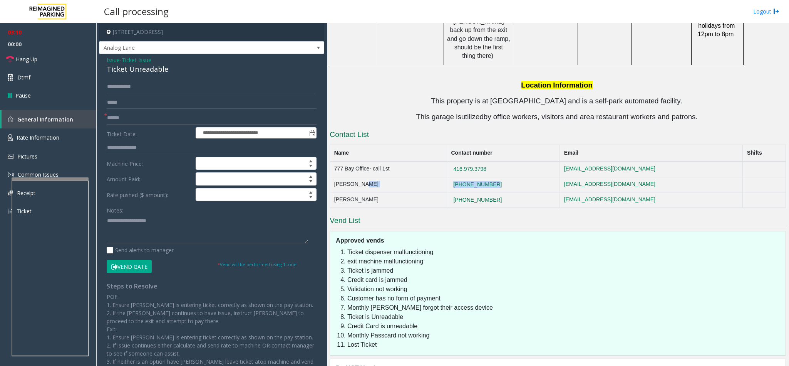
drag, startPoint x: 516, startPoint y: 131, endPoint x: 450, endPoint y: 126, distance: 66.0
click at [450, 177] on tr "[PERSON_NAME] [PHONE_NUMBER] [EMAIL_ADDRESS][DOMAIN_NAME]" at bounding box center [558, 184] width 456 height 15
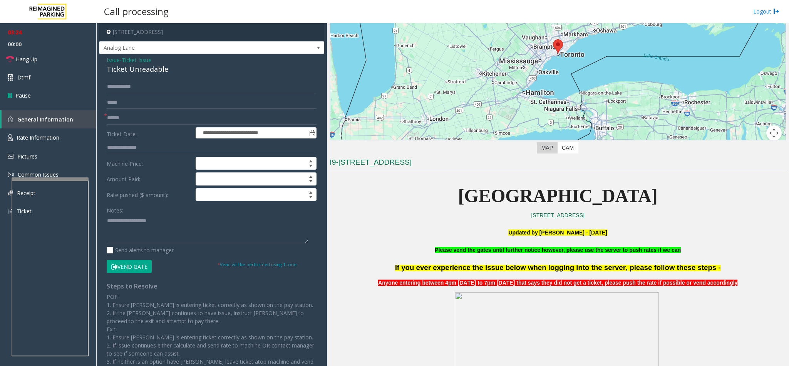
scroll to position [94, 0]
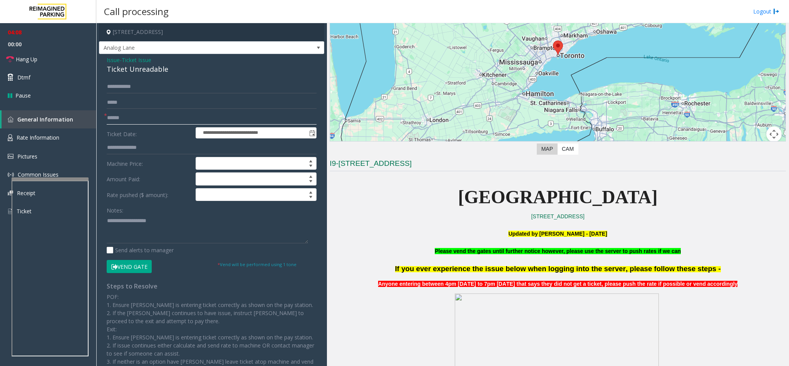
click at [156, 114] on input "text" at bounding box center [212, 117] width 210 height 13
click at [153, 119] on input "text" at bounding box center [212, 117] width 210 height 13
click at [138, 117] on input "text" at bounding box center [212, 117] width 210 height 13
click at [140, 117] on input "text" at bounding box center [212, 117] width 210 height 13
click at [165, 121] on input "text" at bounding box center [212, 117] width 210 height 13
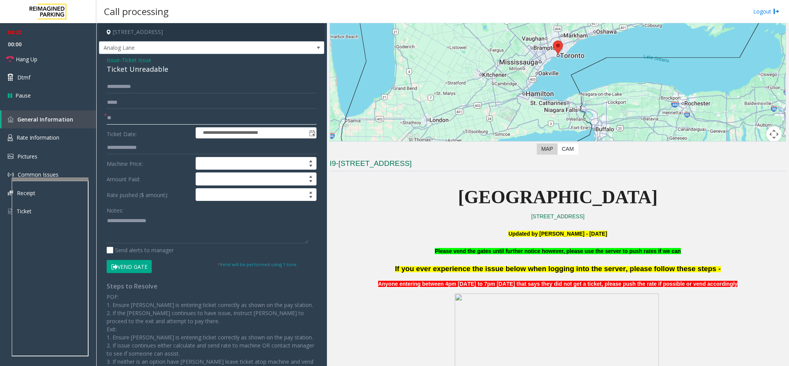
click at [165, 121] on input "**" at bounding box center [212, 117] width 210 height 13
type input "**"
click at [141, 243] on button "Vend Gate" at bounding box center [129, 266] width 45 height 13
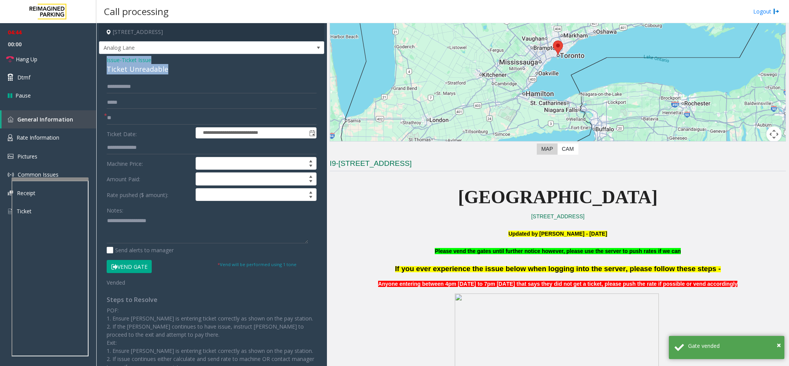
drag, startPoint x: 166, startPoint y: 67, endPoint x: 101, endPoint y: 60, distance: 65.9
click at [101, 60] on div "**********" at bounding box center [211, 236] width 225 height 365
paste textarea "**********"
click at [181, 235] on textarea at bounding box center [207, 228] width 201 height 29
drag, startPoint x: 158, startPoint y: 220, endPoint x: 125, endPoint y: 222, distance: 33.6
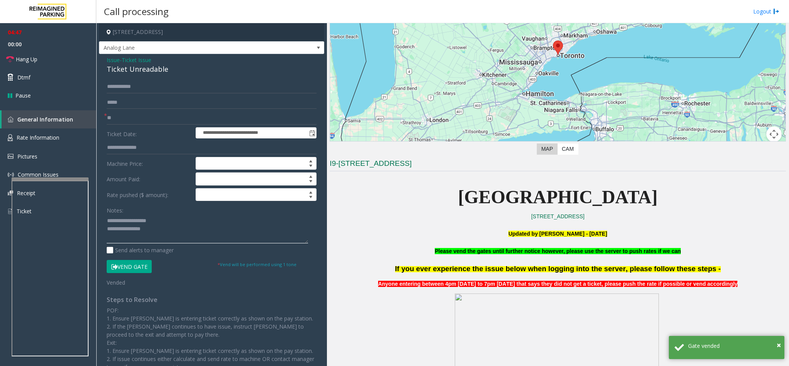
click at [125, 222] on textarea at bounding box center [207, 228] width 201 height 29
click at [164, 232] on textarea at bounding box center [207, 228] width 201 height 29
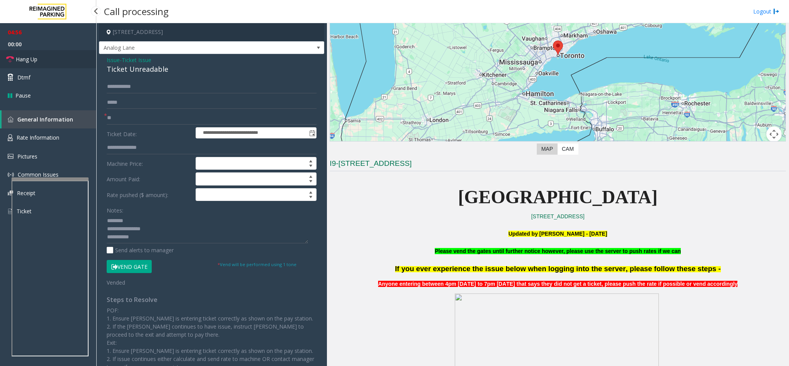
click at [45, 62] on link "Hang Up" at bounding box center [48, 59] width 96 height 18
click at [155, 237] on textarea at bounding box center [207, 228] width 201 height 29
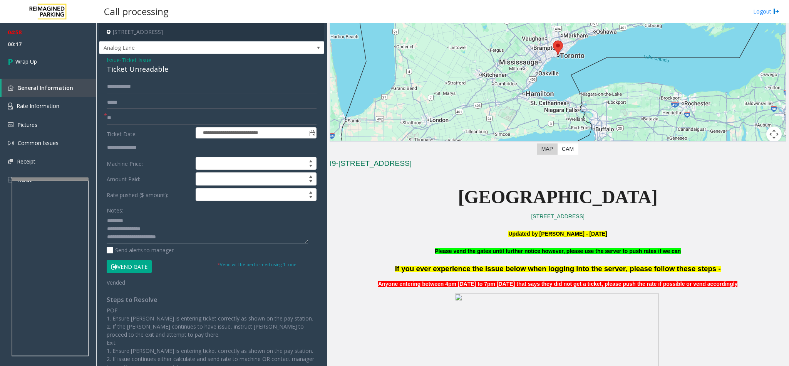
type textarea "**********"
click at [137, 60] on span "Ticket Issue" at bounding box center [137, 60] width 30 height 8
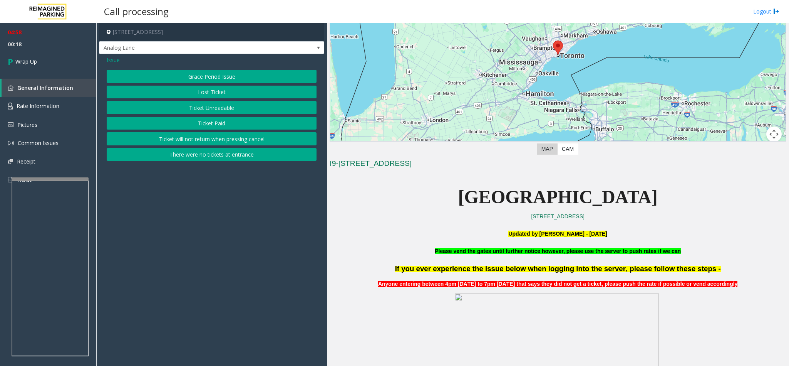
click at [119, 58] on span "Issue" at bounding box center [113, 60] width 13 height 8
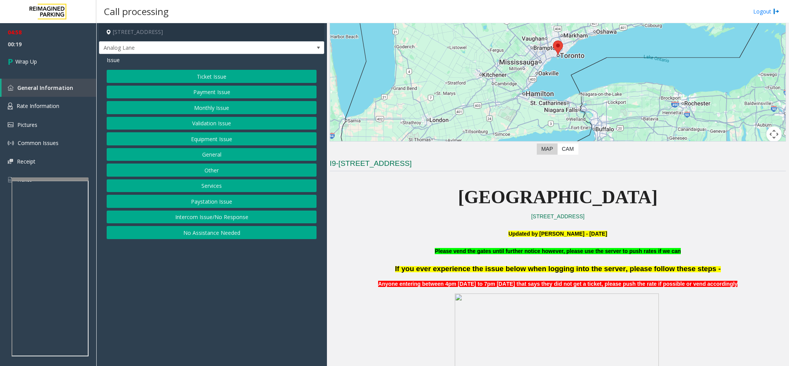
click at [187, 109] on button "Monthly Issue" at bounding box center [212, 107] width 210 height 13
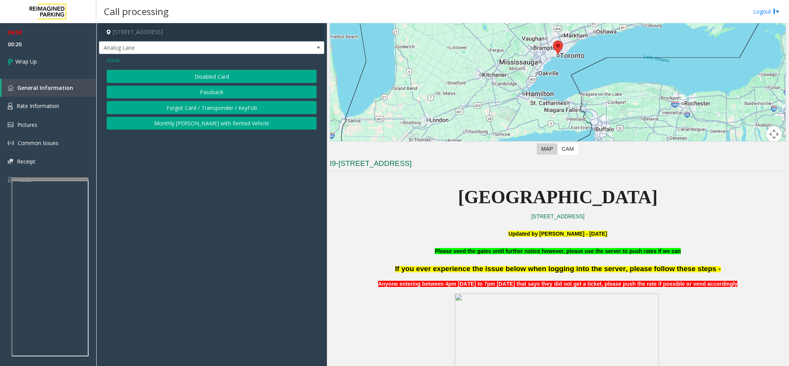
click at [200, 105] on button "Forgot Card / Transponder / KeyFob" at bounding box center [212, 107] width 210 height 13
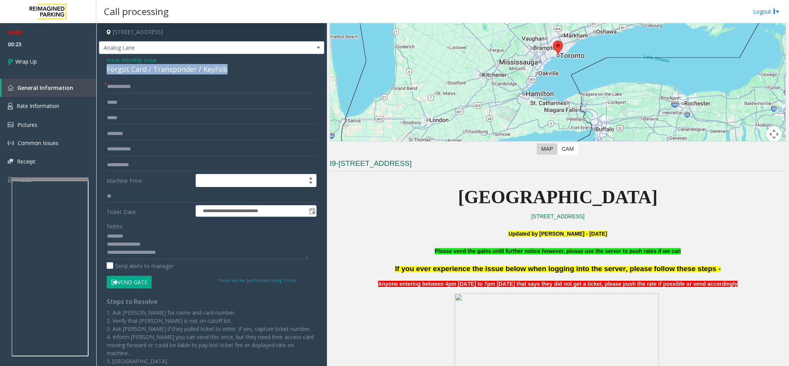
drag, startPoint x: 222, startPoint y: 69, endPoint x: 106, endPoint y: 71, distance: 116.0
click at [107, 71] on div "Forgot Card / Transponder / KeyFob" at bounding box center [212, 69] width 210 height 10
drag, startPoint x: 155, startPoint y: 245, endPoint x: 105, endPoint y: 245, distance: 49.7
click at [105, 243] on div "**********" at bounding box center [212, 234] width 222 height 309
paste textarea "**********"
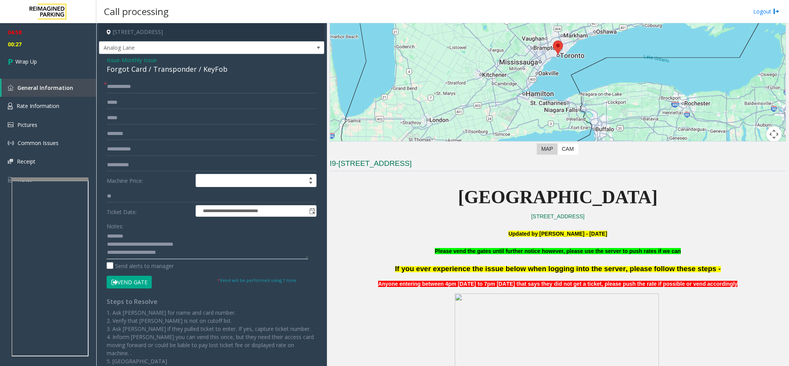
click at [179, 243] on textarea at bounding box center [207, 244] width 201 height 29
click at [171, 243] on textarea at bounding box center [207, 244] width 201 height 29
click at [240, 243] on textarea at bounding box center [207, 244] width 201 height 29
type textarea "**********"
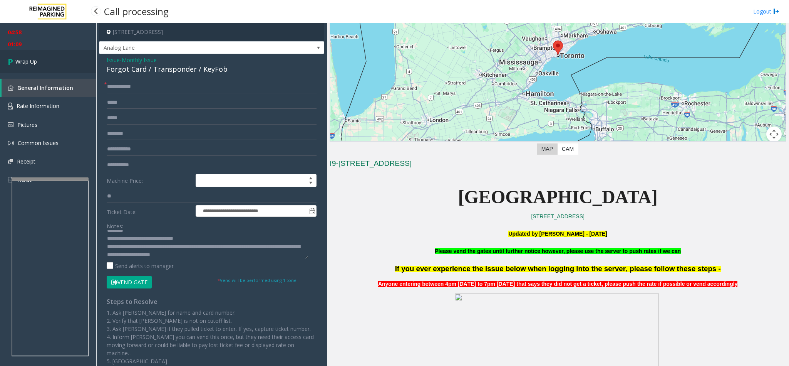
click at [37, 60] on link "Wrap Up" at bounding box center [48, 61] width 96 height 23
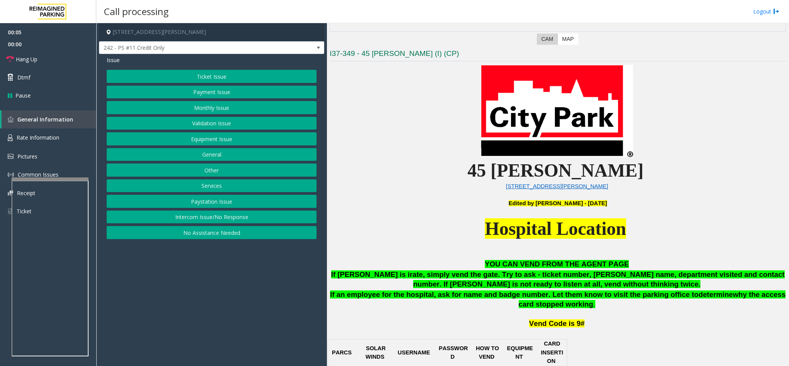
scroll to position [231, 0]
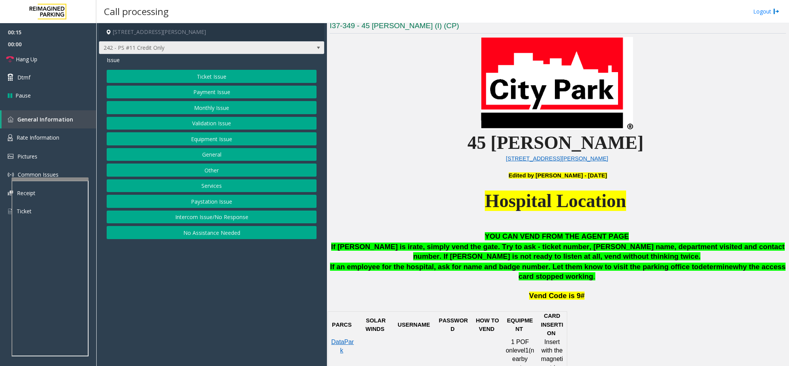
click at [307, 50] on span "242 - PS #11 Credit Only" at bounding box center [211, 47] width 225 height 13
click at [304, 243] on app-call-processing-form "[STREET_ADDRESS][PERSON_NAME] 242 - PS #11 Credit Only Issue Ticket Issue Payme…" at bounding box center [211, 194] width 231 height 342
click at [208, 105] on button "Monthly Issue" at bounding box center [212, 107] width 210 height 13
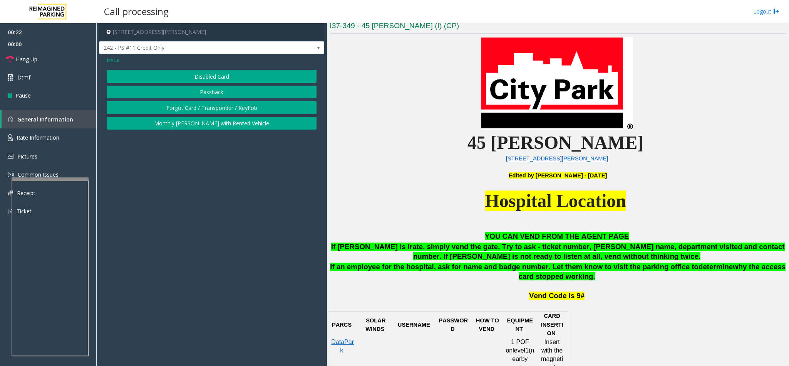
click at [206, 72] on button "Disabled Card" at bounding box center [212, 76] width 210 height 13
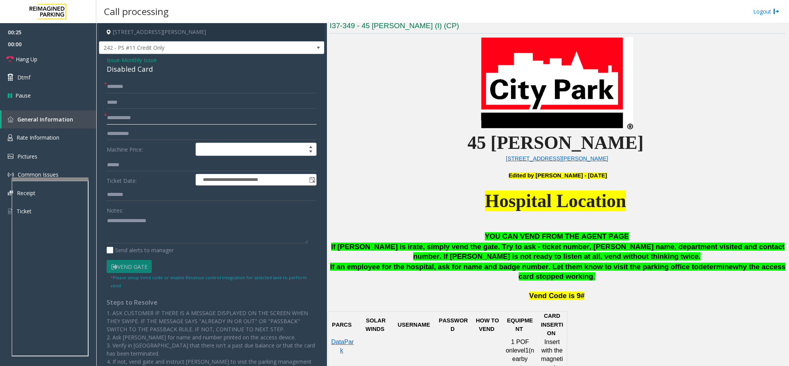
click at [156, 120] on input "text" at bounding box center [212, 117] width 210 height 13
drag, startPoint x: 158, startPoint y: 65, endPoint x: 104, endPoint y: 59, distance: 53.4
click at [104, 59] on div "**********" at bounding box center [211, 258] width 225 height 408
paste textarea "**********"
click at [148, 231] on textarea at bounding box center [207, 228] width 201 height 29
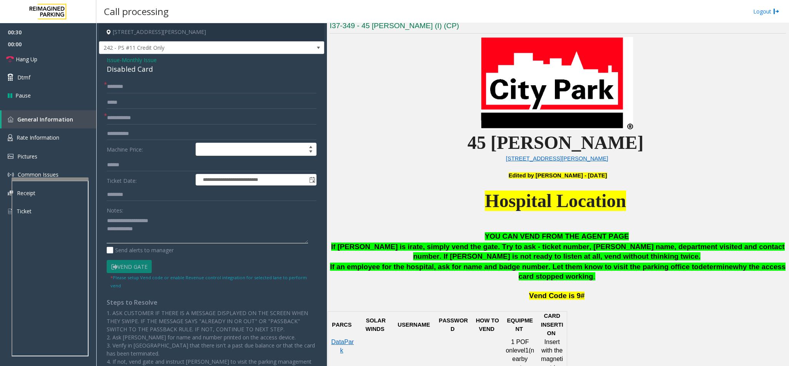
drag, startPoint x: 170, startPoint y: 221, endPoint x: 125, endPoint y: 222, distance: 44.7
click at [125, 222] on textarea at bounding box center [207, 228] width 201 height 29
click at [161, 235] on textarea at bounding box center [207, 228] width 201 height 29
type textarea "**********"
click at [153, 121] on input "text" at bounding box center [212, 117] width 210 height 13
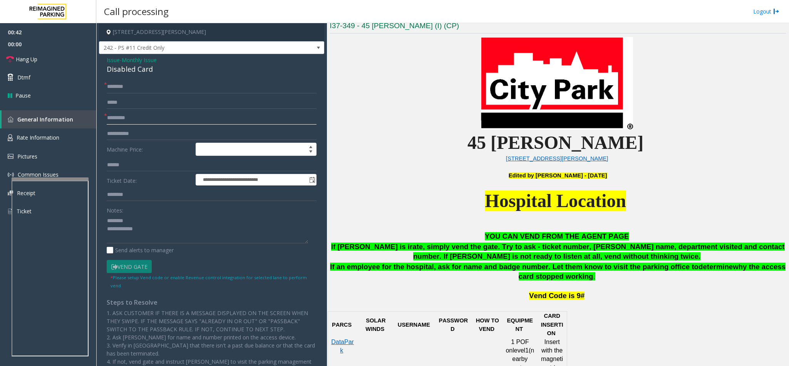
type input "*********"
click at [136, 87] on input "text" at bounding box center [212, 86] width 210 height 13
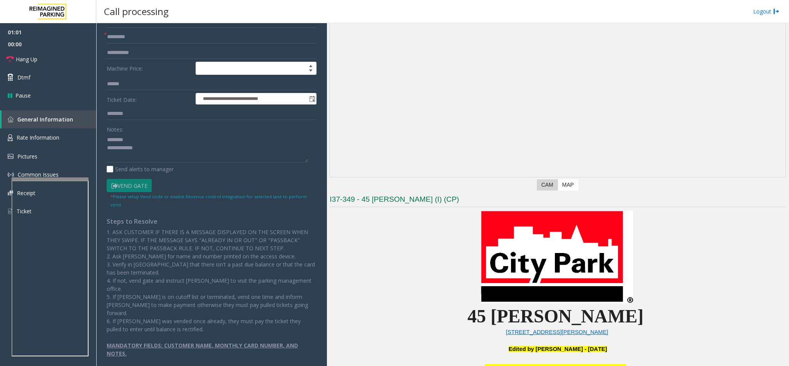
scroll to position [0, 0]
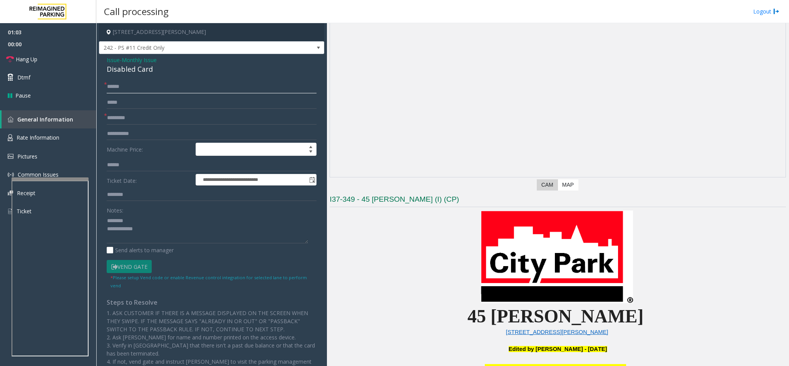
type input "******"
click at [199, 228] on textarea at bounding box center [207, 228] width 201 height 29
type textarea "**********"
click at [34, 57] on span "Hang Up" at bounding box center [27, 59] width 22 height 8
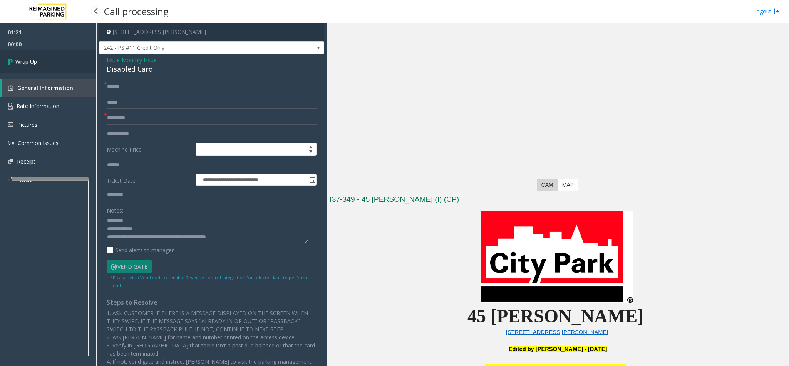
click at [36, 57] on span "Wrap Up" at bounding box center [26, 61] width 22 height 8
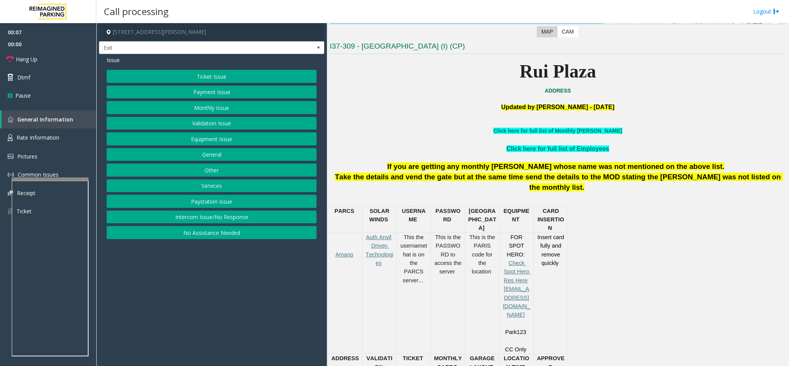
scroll to position [231, 0]
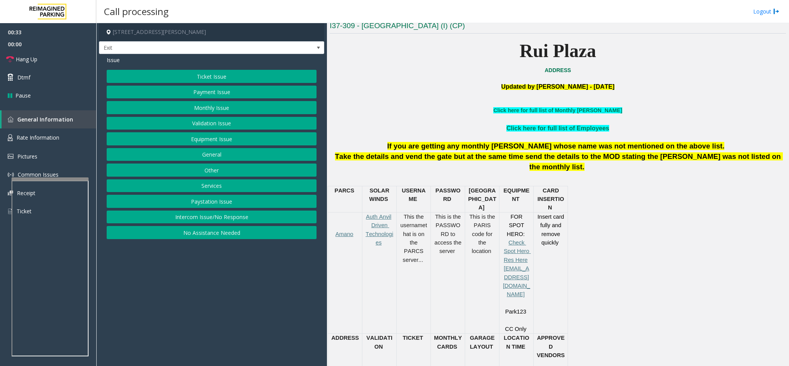
drag, startPoint x: 225, startPoint y: 74, endPoint x: 234, endPoint y: 62, distance: 14.6
click at [234, 62] on div "Issue Ticket Issue Payment Issue Monthly Issue Validation Issue Equipment Issue…" at bounding box center [211, 148] width 225 height 189
click at [214, 94] on button "Payment Issue" at bounding box center [212, 92] width 210 height 13
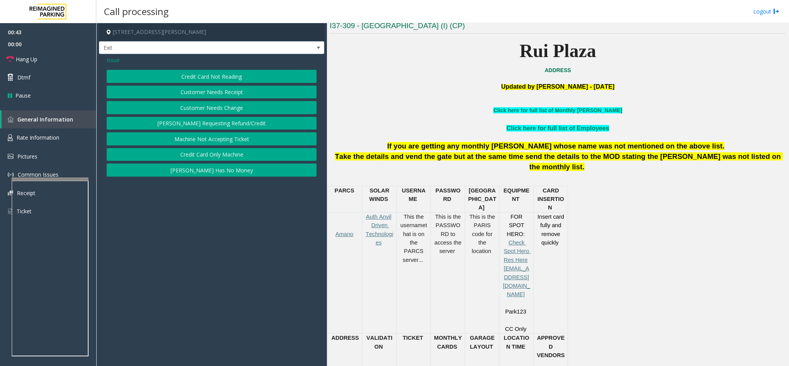
click at [240, 74] on button "Credit Card Not Reading" at bounding box center [212, 76] width 210 height 13
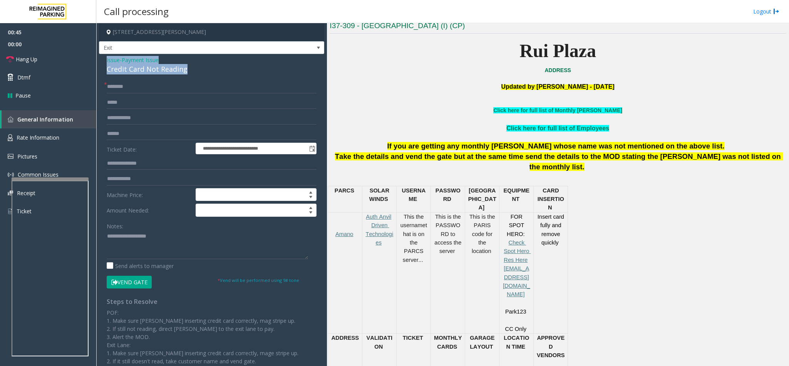
drag, startPoint x: 189, startPoint y: 70, endPoint x: 104, endPoint y: 59, distance: 85.0
click at [104, 59] on div "**********" at bounding box center [211, 229] width 225 height 351
paste textarea "**********"
click at [152, 239] on textarea at bounding box center [207, 244] width 201 height 29
drag, startPoint x: 170, startPoint y: 238, endPoint x: 125, endPoint y: 237, distance: 45.5
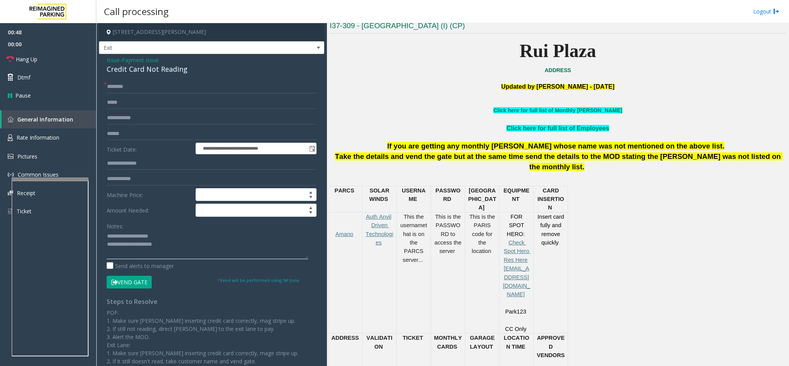
click at [125, 237] on textarea at bounding box center [207, 244] width 201 height 29
click at [172, 243] on textarea at bounding box center [207, 244] width 201 height 29
type textarea "**********"
click at [152, 88] on input "text" at bounding box center [212, 86] width 210 height 13
click at [148, 88] on input "text" at bounding box center [212, 86] width 210 height 13
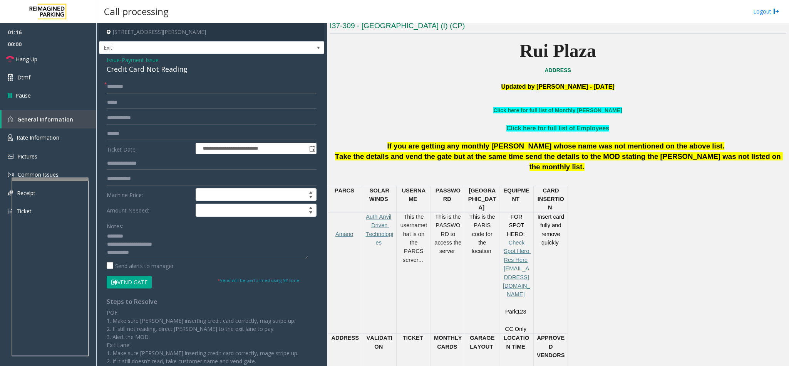
type input "********"
click at [129, 138] on input "text" at bounding box center [212, 133] width 210 height 13
click at [141, 243] on textarea at bounding box center [207, 244] width 201 height 29
click at [154, 243] on textarea at bounding box center [207, 244] width 201 height 29
type textarea "**********"
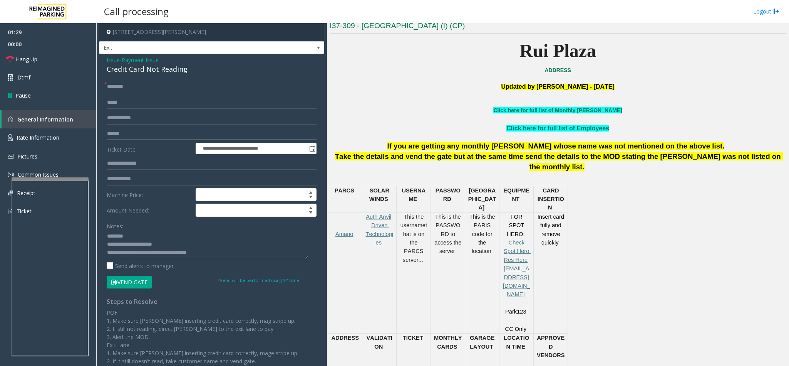
drag, startPoint x: 133, startPoint y: 133, endPoint x: 168, endPoint y: 120, distance: 36.7
click at [134, 133] on input "text" at bounding box center [212, 133] width 210 height 13
type input "******"
click at [131, 243] on button "Vend Gate" at bounding box center [129, 281] width 45 height 13
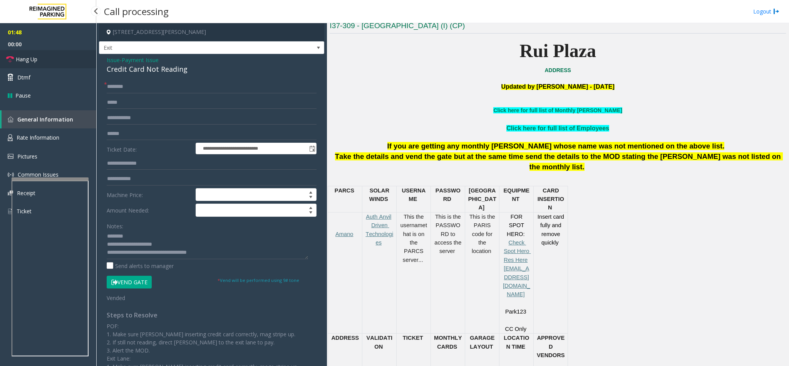
click at [34, 57] on span "Hang Up" at bounding box center [27, 59] width 22 height 8
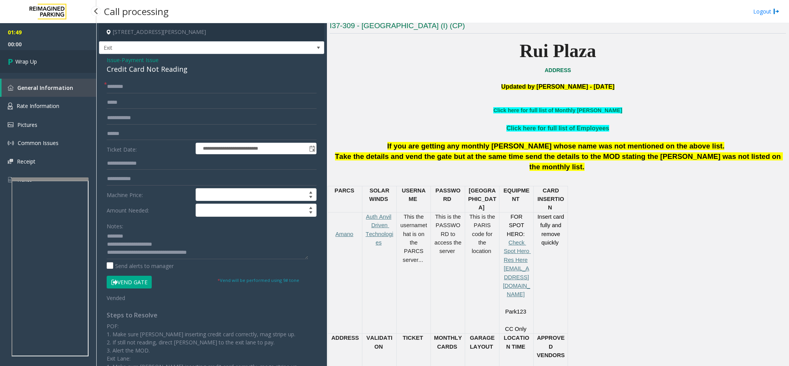
click at [34, 57] on span "Wrap Up" at bounding box center [26, 61] width 22 height 8
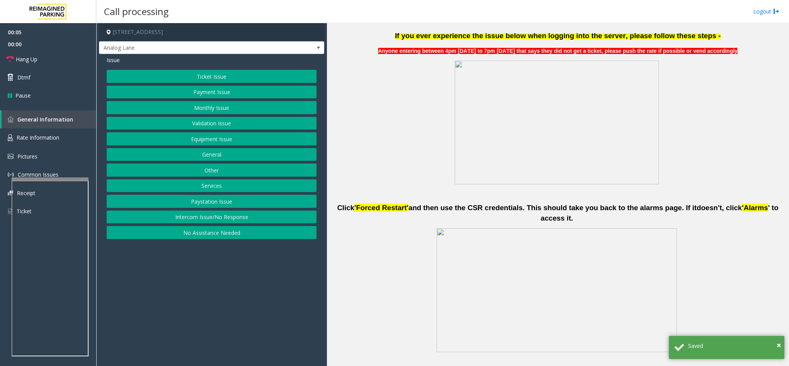
scroll to position [347, 0]
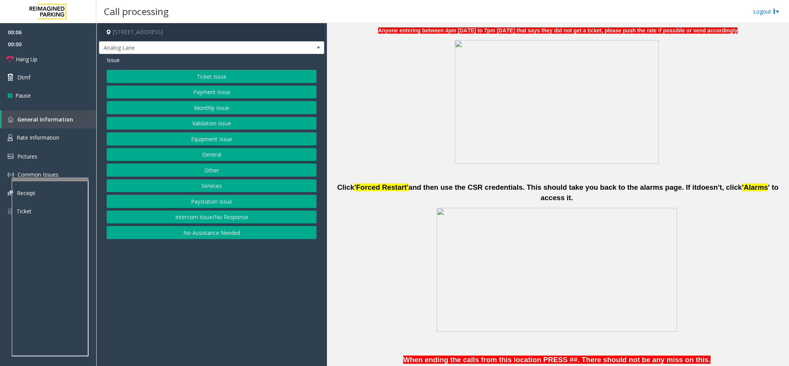
click at [251, 220] on button "Intercom Issue/No Response" at bounding box center [212, 216] width 210 height 13
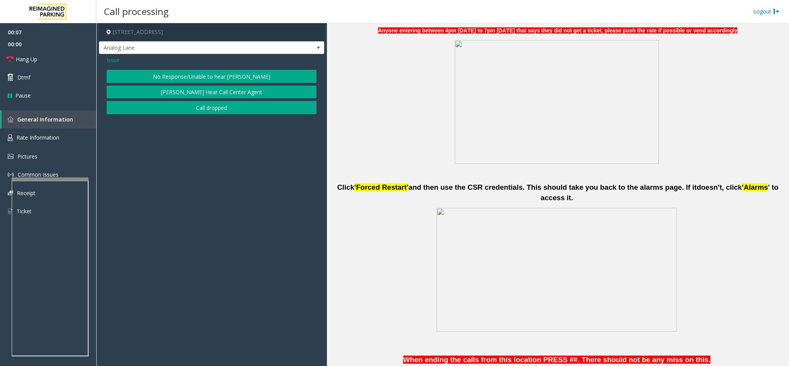
click at [167, 75] on button "No Response/Unable to hear [PERSON_NAME]" at bounding box center [212, 76] width 210 height 13
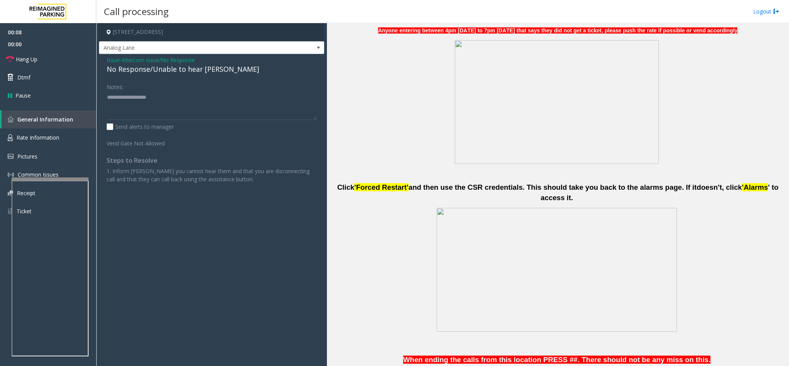
click at [164, 71] on div "No Response/Unable to hear [PERSON_NAME]" at bounding box center [212, 69] width 210 height 10
type textarea "**********"
click at [34, 58] on span "Hang Up" at bounding box center [27, 59] width 22 height 8
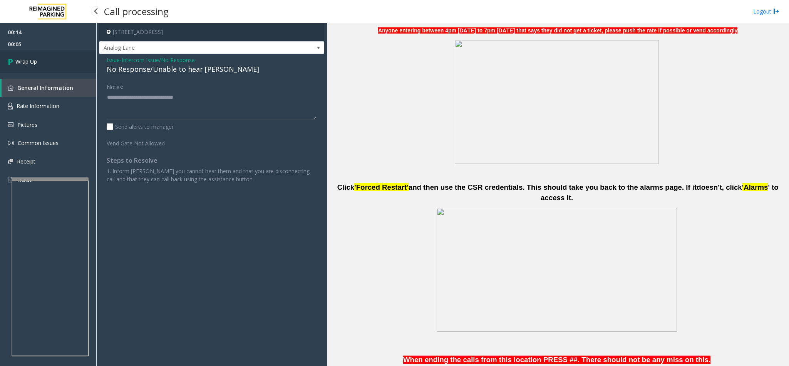
click at [32, 61] on span "Wrap Up" at bounding box center [26, 61] width 22 height 8
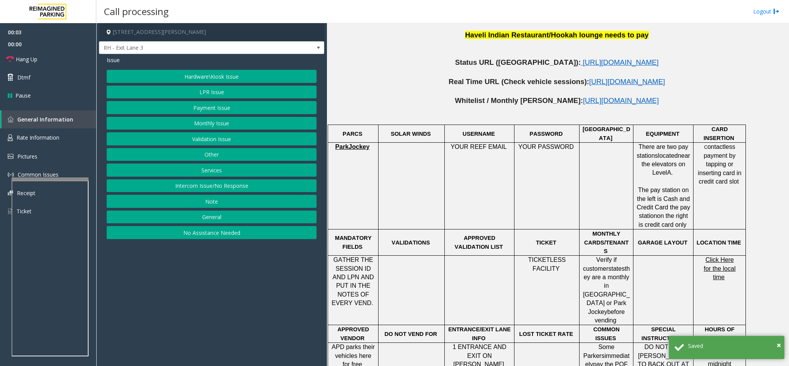
scroll to position [347, 0]
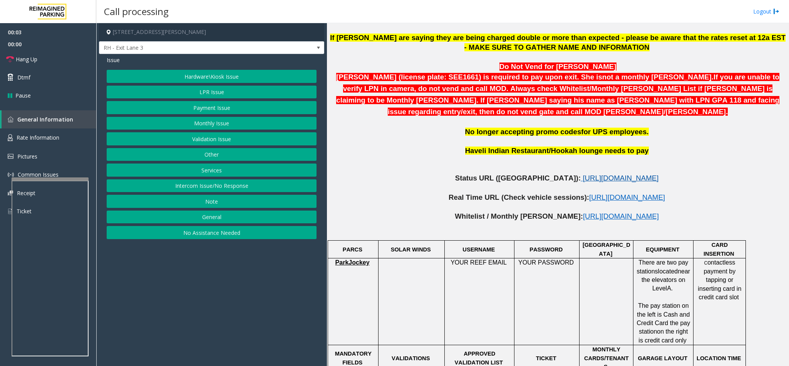
click at [526, 174] on span "[URL][DOMAIN_NAME]" at bounding box center [621, 178] width 76 height 8
click at [526, 212] on span "[URL][DOMAIN_NAME]" at bounding box center [621, 216] width 76 height 8
click at [216, 93] on button "LPR Issue" at bounding box center [212, 92] width 210 height 13
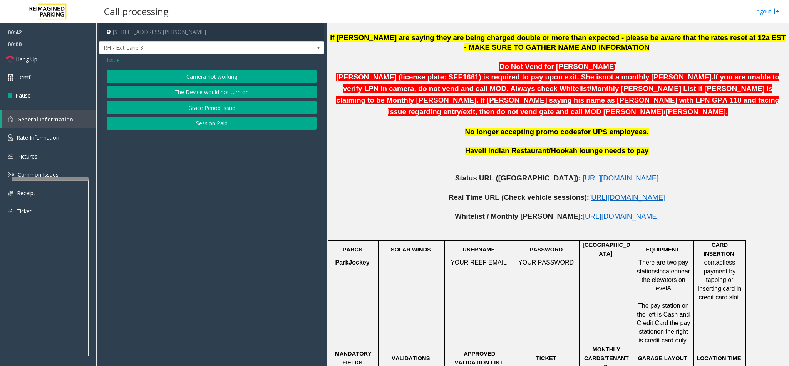
click at [215, 74] on button "Camera not working" at bounding box center [212, 76] width 210 height 13
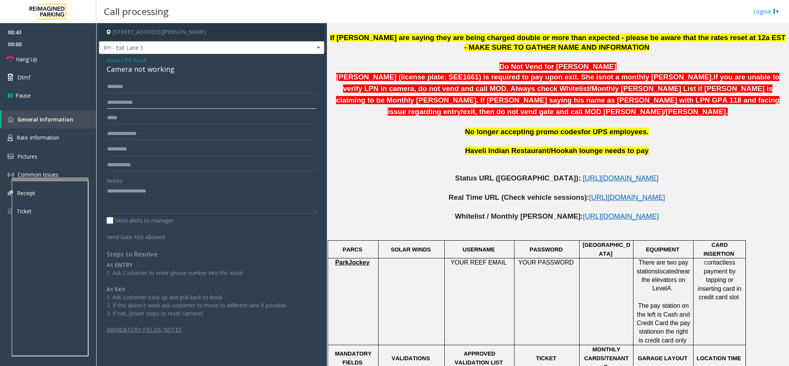
click at [148, 104] on input "text" at bounding box center [212, 102] width 210 height 13
type input "******"
click at [526, 174] on span "[URL][DOMAIN_NAME]" at bounding box center [621, 178] width 76 height 8
drag, startPoint x: 171, startPoint y: 72, endPoint x: 104, endPoint y: 61, distance: 67.8
click at [104, 61] on div "Issue - LPR Issue Camera not working ****** Notes: Send alerts to manager Vend …" at bounding box center [211, 197] width 225 height 287
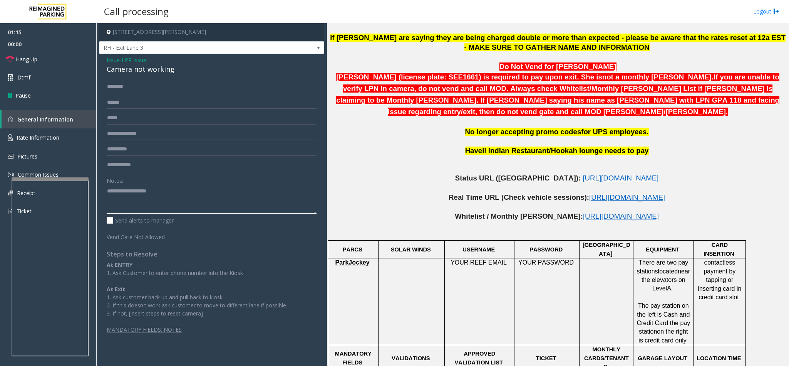
click at [125, 192] on textarea at bounding box center [212, 199] width 210 height 29
paste textarea "**********"
drag, startPoint x: 154, startPoint y: 192, endPoint x: 124, endPoint y: 191, distance: 29.7
click at [124, 191] on textarea at bounding box center [212, 199] width 210 height 29
type textarea "**********"
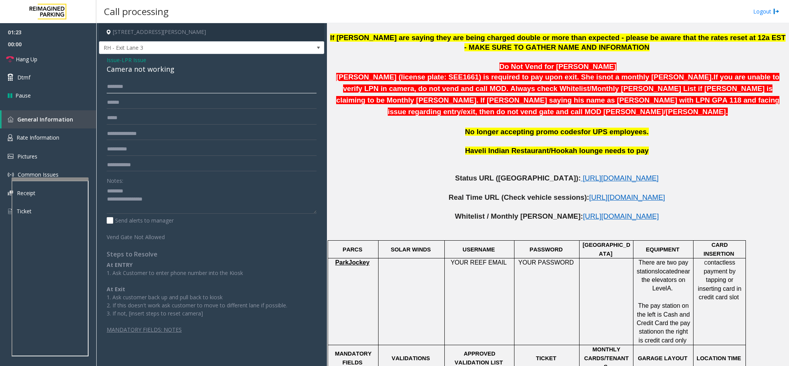
click at [163, 83] on input "text" at bounding box center [212, 86] width 210 height 13
type input "******"
click at [170, 200] on textarea at bounding box center [212, 199] width 210 height 29
click at [66, 54] on link "Hang Up" at bounding box center [48, 59] width 96 height 18
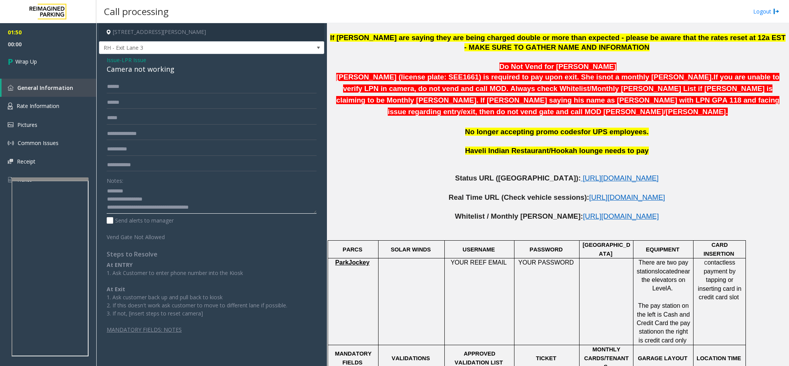
click at [158, 206] on textarea at bounding box center [212, 199] width 210 height 29
click at [185, 205] on textarea at bounding box center [212, 199] width 210 height 29
click at [214, 209] on textarea at bounding box center [212, 199] width 210 height 29
type textarea "**********"
click at [43, 60] on link "Wrap Up" at bounding box center [48, 61] width 96 height 23
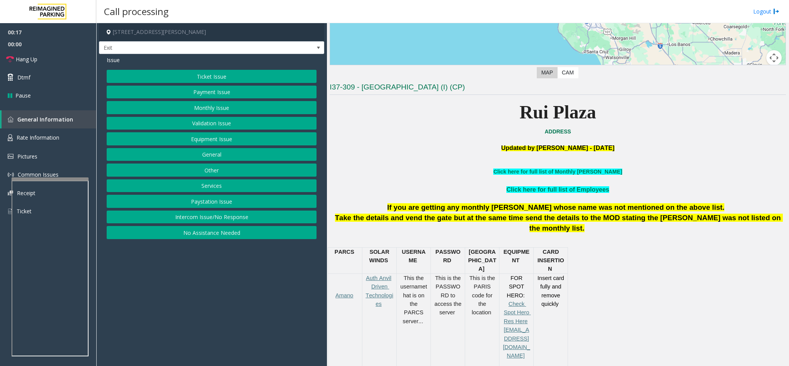
scroll to position [116, 0]
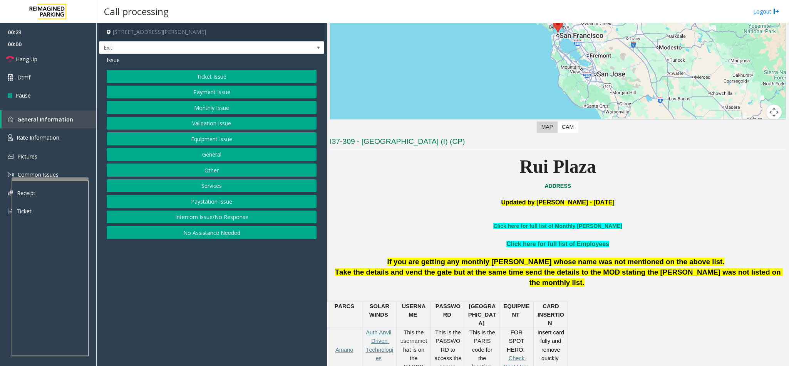
click at [242, 217] on button "Intercom Issue/No Response" at bounding box center [212, 216] width 210 height 13
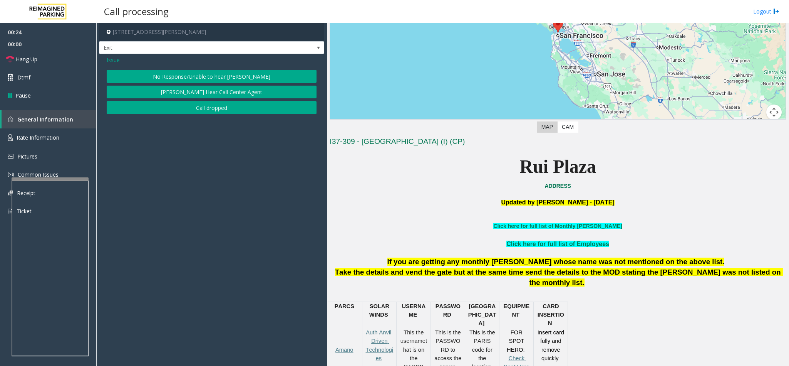
click at [200, 74] on button "No Response/Unable to hear [PERSON_NAME]" at bounding box center [212, 76] width 210 height 13
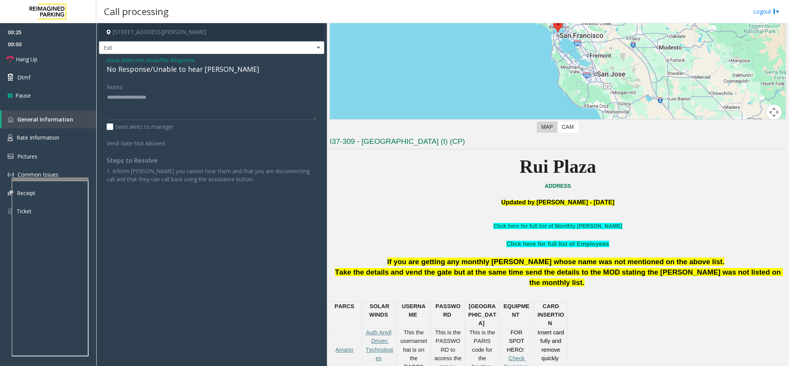
click at [191, 70] on div "No Response/Unable to hear [PERSON_NAME]" at bounding box center [212, 69] width 210 height 10
type textarea "**********"
click at [60, 56] on link "Hang Up" at bounding box center [48, 59] width 96 height 18
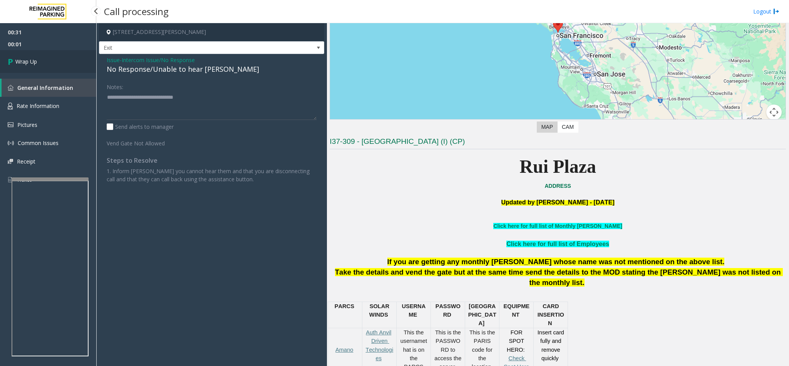
click at [35, 60] on span "Wrap Up" at bounding box center [26, 61] width 22 height 8
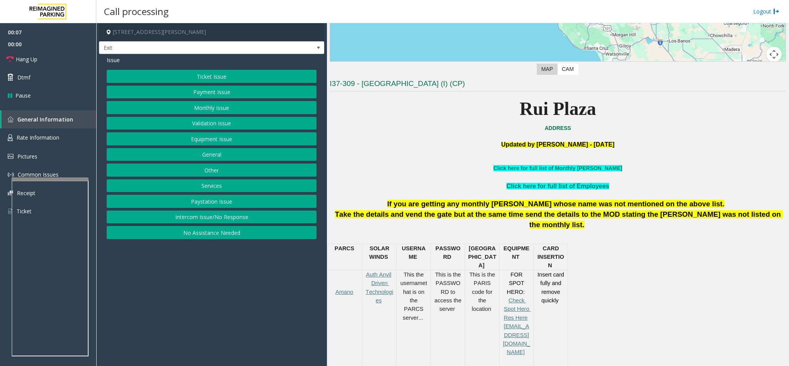
scroll to position [231, 0]
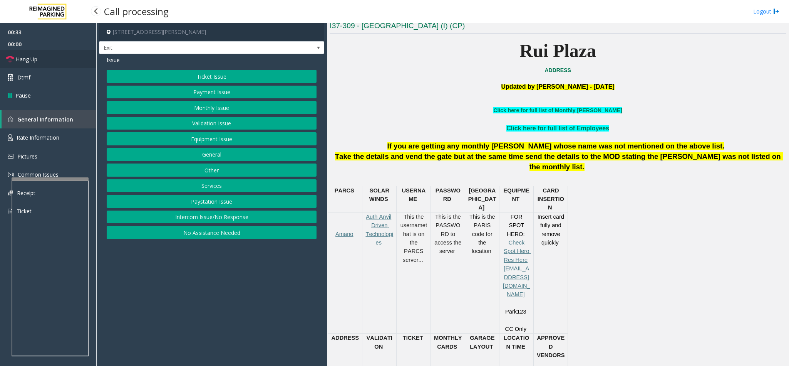
click at [41, 59] on link "Hang Up" at bounding box center [48, 59] width 96 height 18
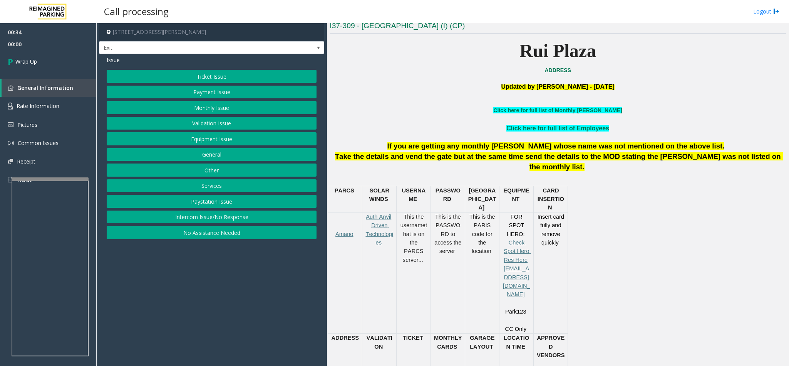
click at [228, 138] on button "Equipment Issue" at bounding box center [212, 138] width 210 height 13
click at [216, 141] on button "Gate / Door Won't Open" at bounding box center [212, 138] width 210 height 13
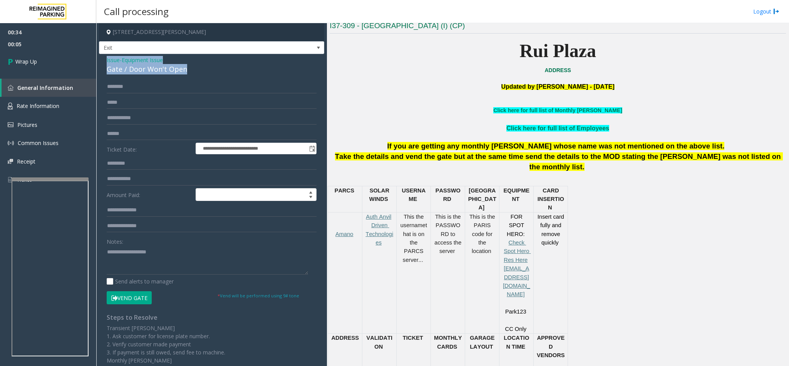
drag, startPoint x: 186, startPoint y: 65, endPoint x: 106, endPoint y: 59, distance: 80.3
click at [107, 59] on div "Issue - Equipment Issue Gate / Door Won't Open" at bounding box center [212, 65] width 210 height 18
paste textarea "**********"
click at [159, 243] on textarea at bounding box center [207, 259] width 201 height 29
drag, startPoint x: 170, startPoint y: 255, endPoint x: 125, endPoint y: 252, distance: 45.1
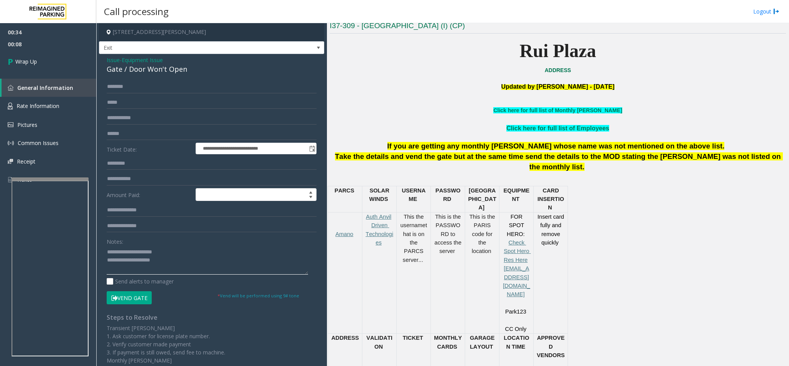
click at [125, 243] on textarea at bounding box center [207, 259] width 201 height 29
click at [190, 243] on textarea at bounding box center [207, 259] width 201 height 29
click at [126, 243] on textarea at bounding box center [207, 259] width 201 height 29
click at [170, 243] on textarea at bounding box center [207, 259] width 201 height 29
type textarea "**********"
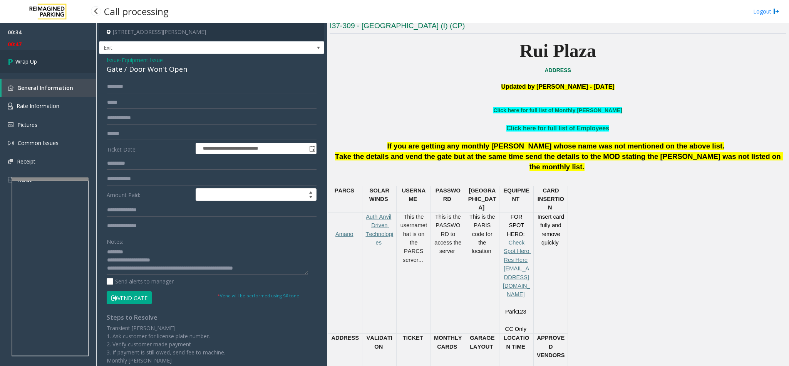
click at [45, 62] on link "Wrap Up" at bounding box center [48, 61] width 96 height 23
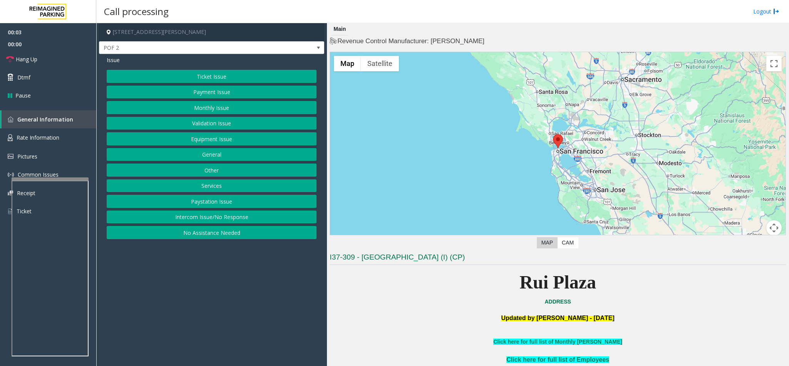
click at [232, 215] on button "Intercom Issue/No Response" at bounding box center [212, 216] width 210 height 13
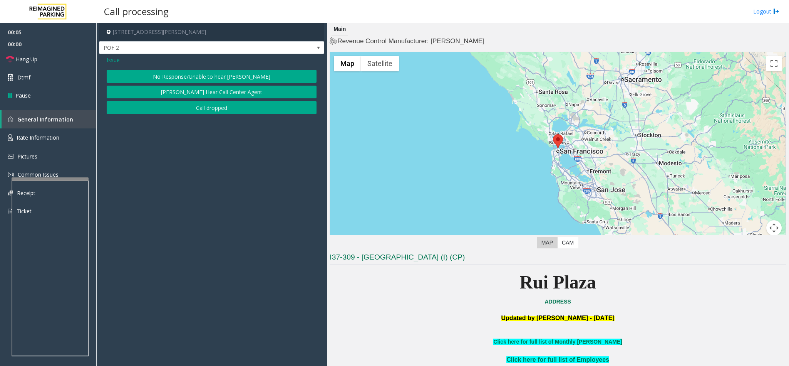
click at [218, 75] on button "No Response/Unable to hear [PERSON_NAME]" at bounding box center [212, 76] width 210 height 13
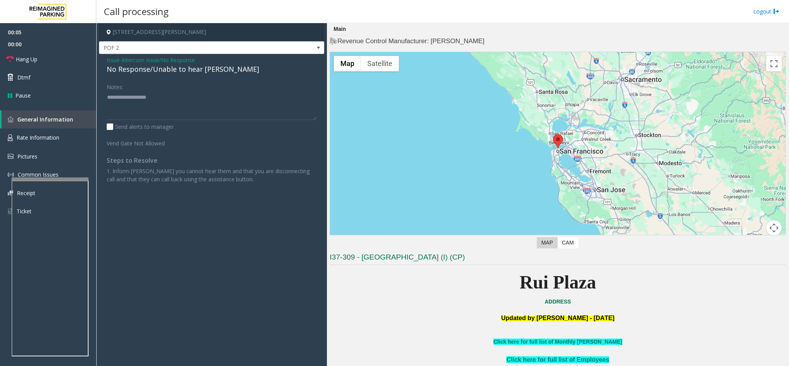
click at [183, 69] on div "No Response/Unable to hear [PERSON_NAME]" at bounding box center [212, 69] width 210 height 10
type textarea "**********"
click at [44, 59] on link "Hang Up" at bounding box center [48, 59] width 96 height 18
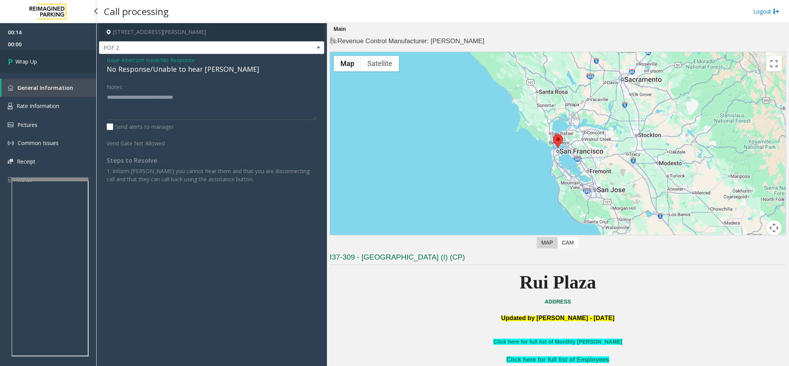
click at [52, 58] on link "Wrap Up" at bounding box center [48, 61] width 96 height 23
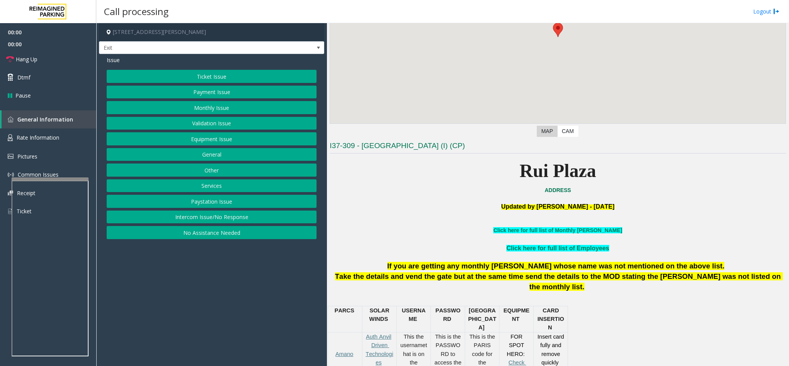
scroll to position [116, 0]
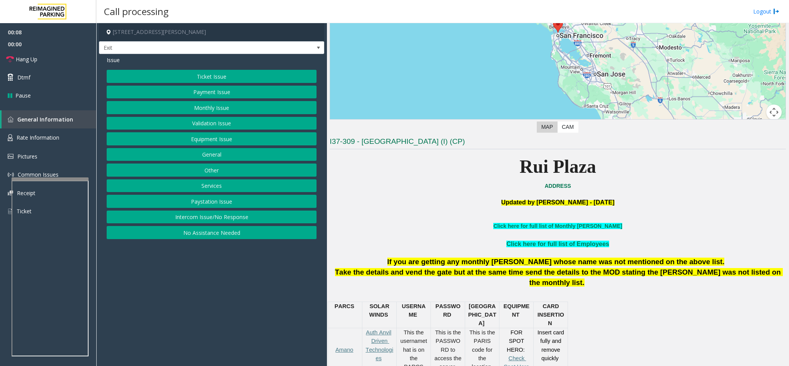
click at [222, 217] on button "Intercom Issue/No Response" at bounding box center [212, 216] width 210 height 13
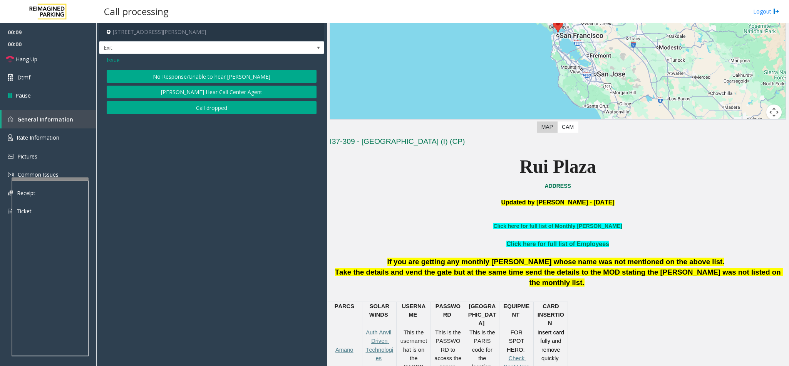
click at [240, 77] on button "No Response/Unable to hear [PERSON_NAME]" at bounding box center [212, 76] width 210 height 13
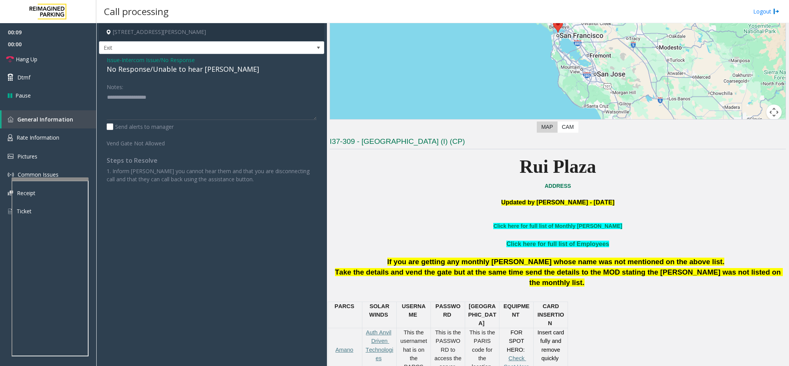
click at [184, 68] on div "No Response/Unable to hear [PERSON_NAME]" at bounding box center [212, 69] width 210 height 10
type textarea "**********"
click at [56, 54] on link "Hang Up" at bounding box center [48, 59] width 96 height 18
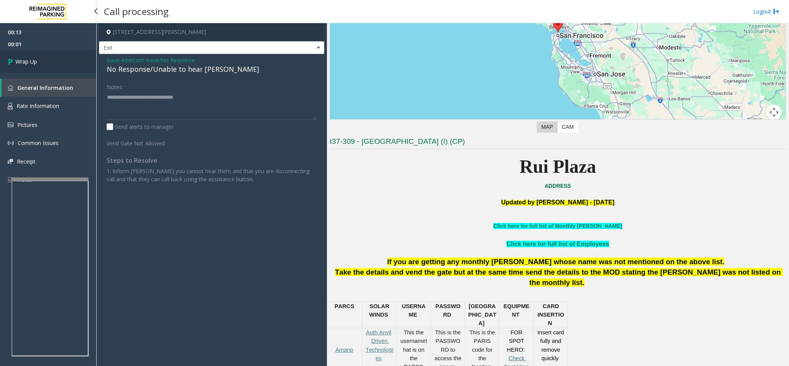
click at [55, 59] on link "Wrap Up" at bounding box center [48, 61] width 96 height 23
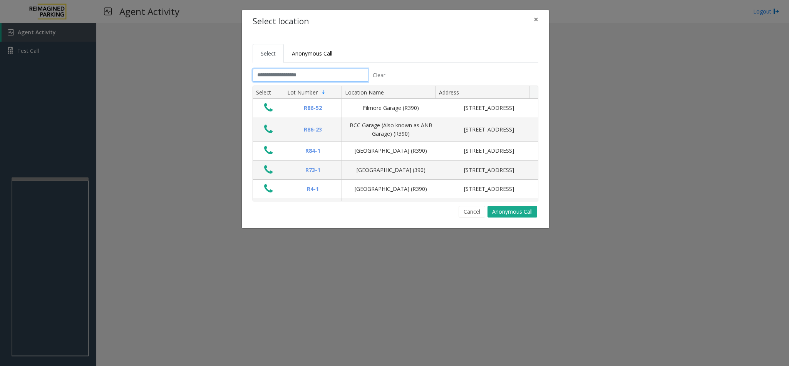
click at [292, 74] on input "text" at bounding box center [311, 75] width 116 height 13
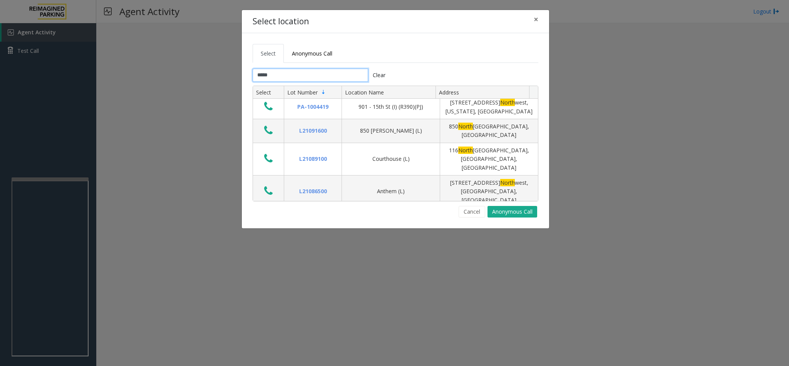
scroll to position [116, 0]
click at [316, 74] on input "*****" at bounding box center [311, 75] width 116 height 13
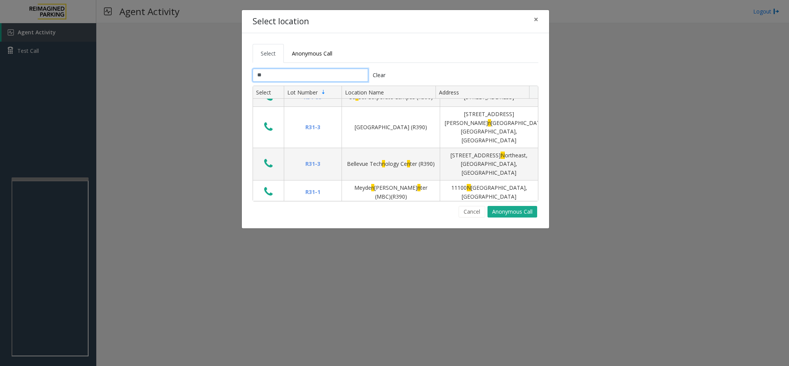
type input "*"
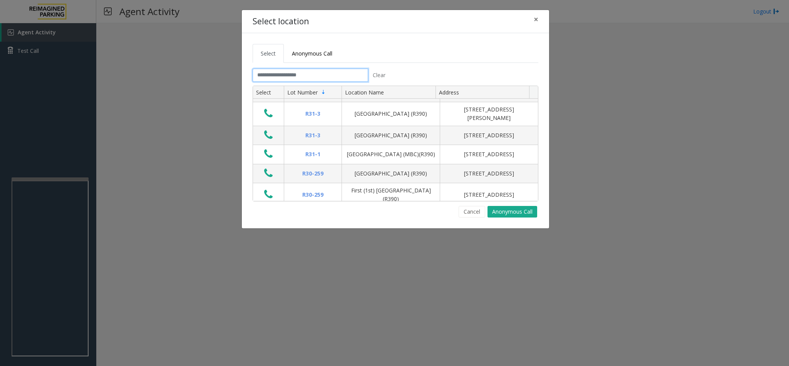
click at [316, 77] on input "text" at bounding box center [311, 75] width 116 height 13
click at [316, 74] on input "text" at bounding box center [311, 75] width 116 height 13
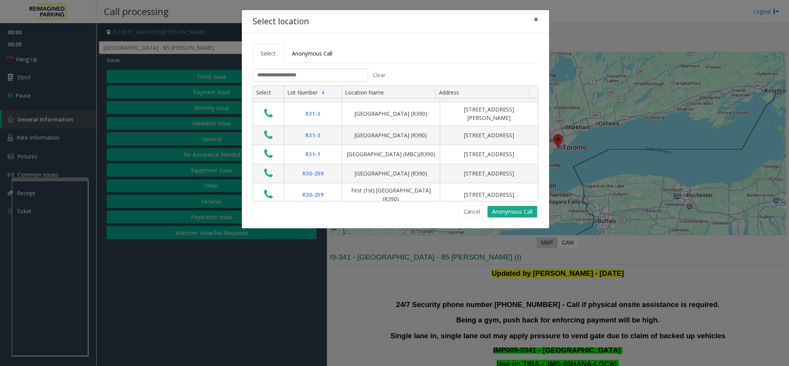
click at [526, 18] on span "×" at bounding box center [536, 19] width 5 height 11
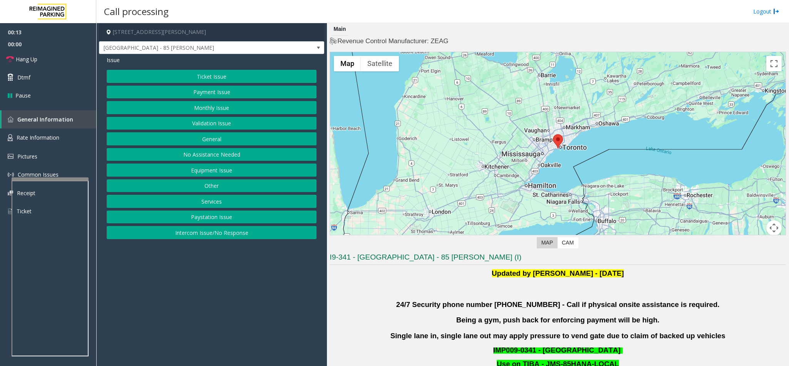
click at [220, 207] on button "Services" at bounding box center [212, 201] width 210 height 13
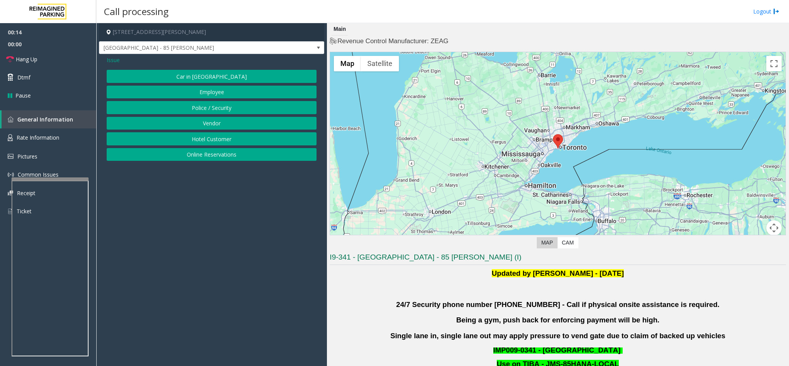
click at [205, 158] on button "Online Reservations" at bounding box center [212, 154] width 210 height 13
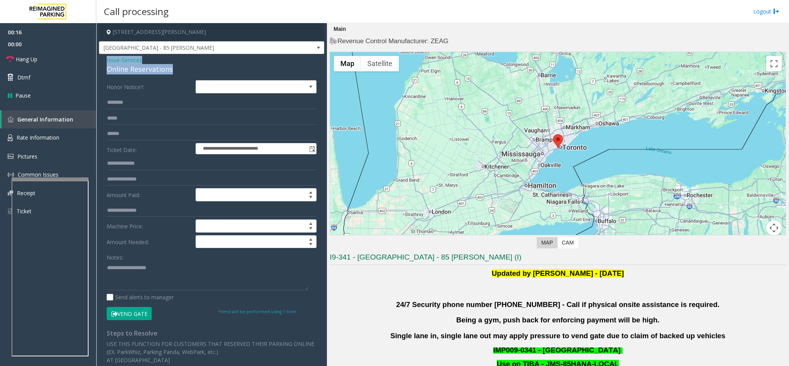
drag, startPoint x: 171, startPoint y: 71, endPoint x: 103, endPoint y: 59, distance: 69.2
click at [103, 59] on div "**********" at bounding box center [211, 273] width 225 height 439
paste textarea "**********"
click at [150, 243] on textarea at bounding box center [207, 275] width 201 height 29
drag, startPoint x: 151, startPoint y: 273, endPoint x: 137, endPoint y: 270, distance: 14.1
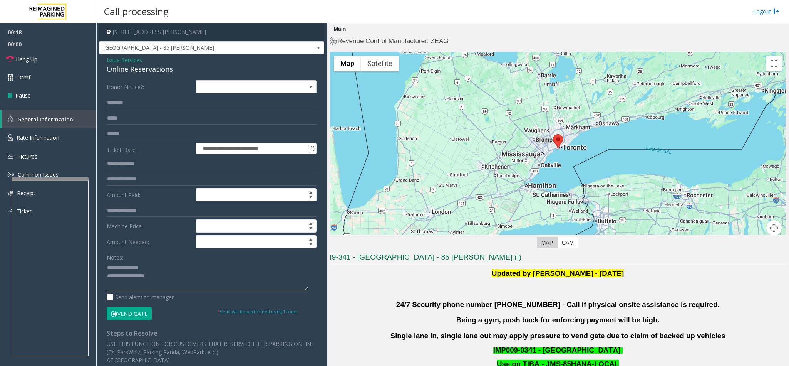
click at [124, 243] on textarea at bounding box center [207, 275] width 201 height 29
click at [144, 243] on textarea at bounding box center [207, 275] width 201 height 29
click at [147, 243] on textarea at bounding box center [207, 275] width 201 height 29
click at [175, 243] on textarea at bounding box center [207, 275] width 201 height 29
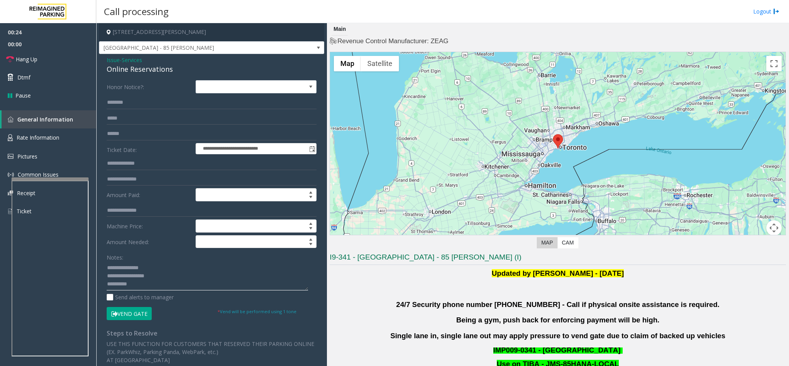
scroll to position [6, 0]
click at [158, 99] on input "text" at bounding box center [212, 102] width 210 height 13
drag, startPoint x: 151, startPoint y: 271, endPoint x: 125, endPoint y: 270, distance: 26.6
click at [125, 243] on textarea at bounding box center [207, 275] width 201 height 29
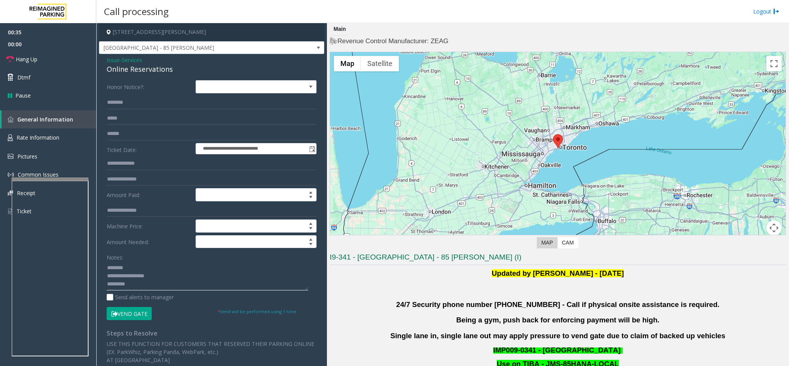
click at [168, 243] on textarea at bounding box center [207, 275] width 201 height 29
type textarea "**********"
click at [135, 96] on input "text" at bounding box center [212, 102] width 210 height 13
type input "*"
type input "****"
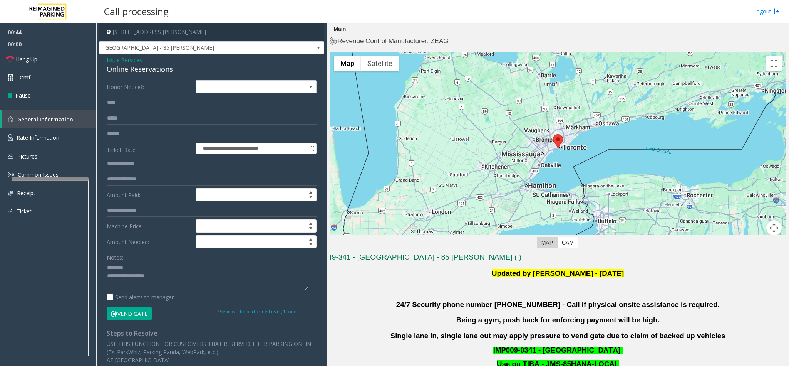
click at [137, 243] on button "Vend Gate" at bounding box center [129, 313] width 45 height 13
click at [166, 243] on textarea at bounding box center [207, 275] width 201 height 29
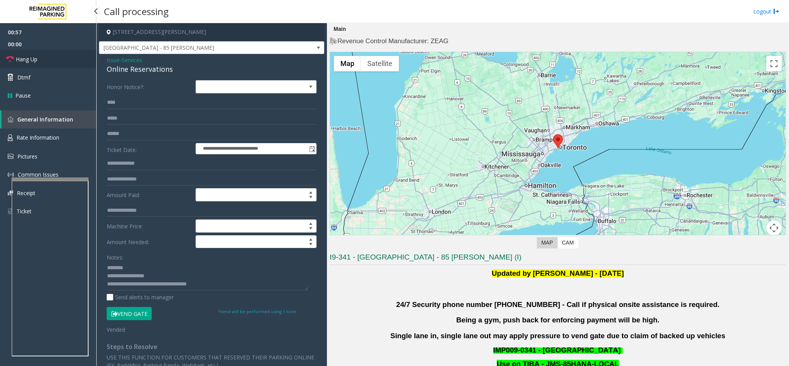
click at [29, 59] on span "Hang Up" at bounding box center [27, 59] width 22 height 8
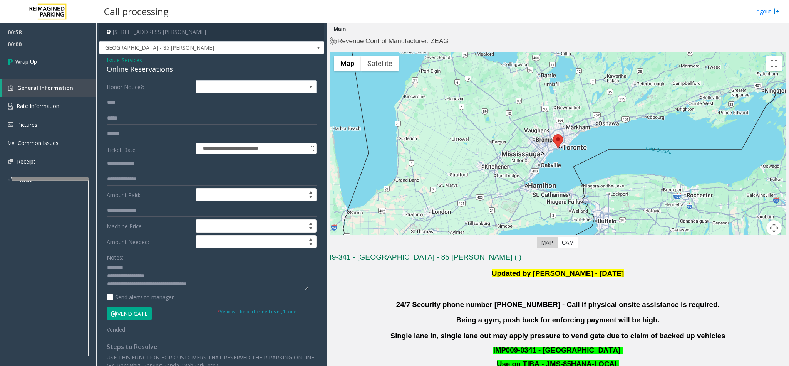
click at [193, 243] on textarea at bounding box center [207, 275] width 201 height 29
click at [107, 243] on textarea at bounding box center [207, 275] width 201 height 29
type textarea "**********"
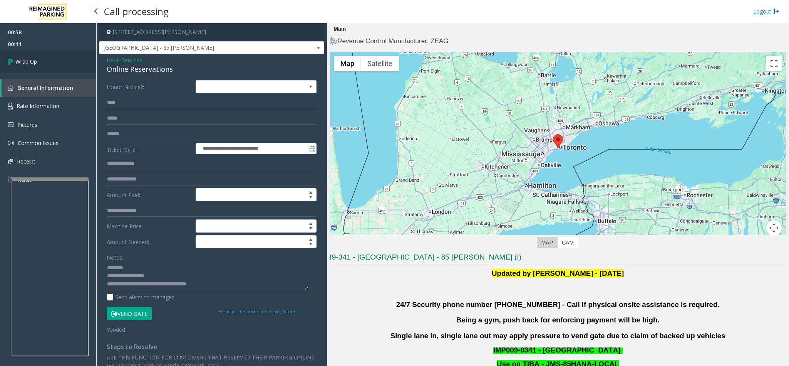
click at [44, 60] on link "Wrap Up" at bounding box center [48, 61] width 96 height 23
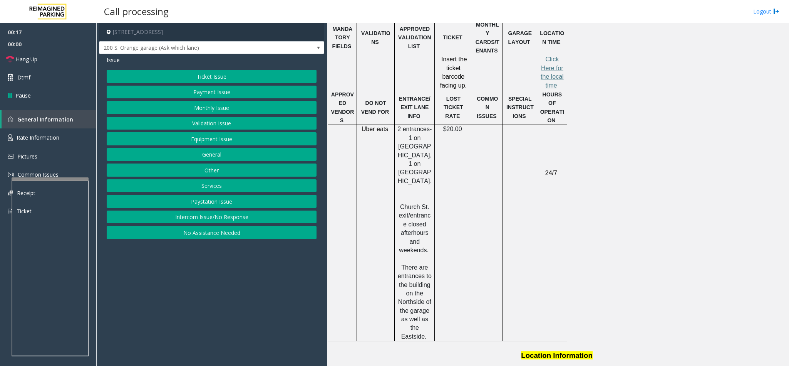
scroll to position [809, 0]
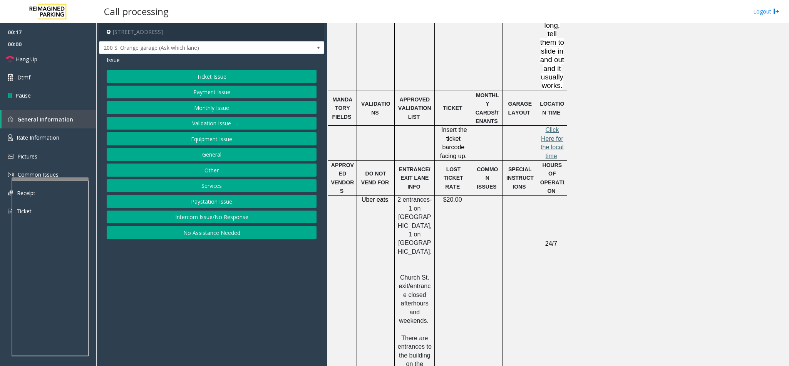
click at [526, 126] on span "lick Here for the local time" at bounding box center [552, 142] width 23 height 32
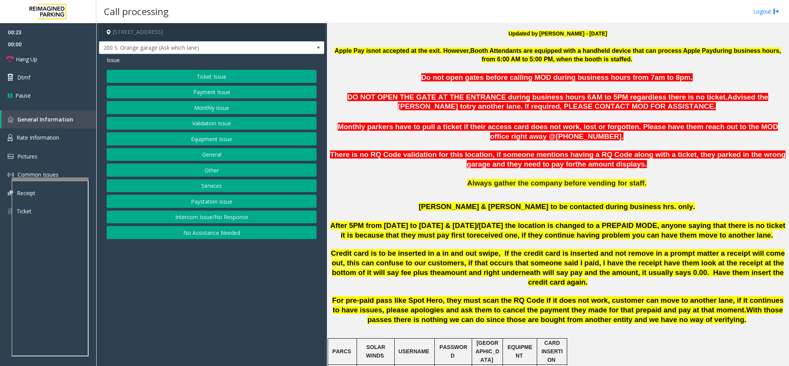
scroll to position [289, 0]
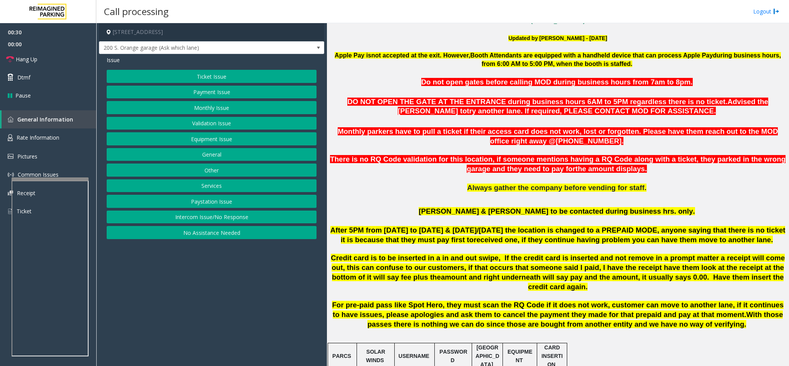
click at [232, 76] on button "Ticket Issue" at bounding box center [212, 76] width 210 height 13
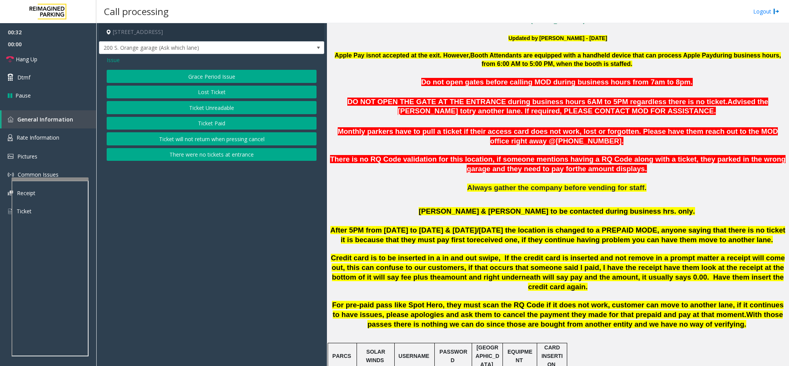
click at [228, 111] on button "Ticket Unreadable" at bounding box center [212, 107] width 210 height 13
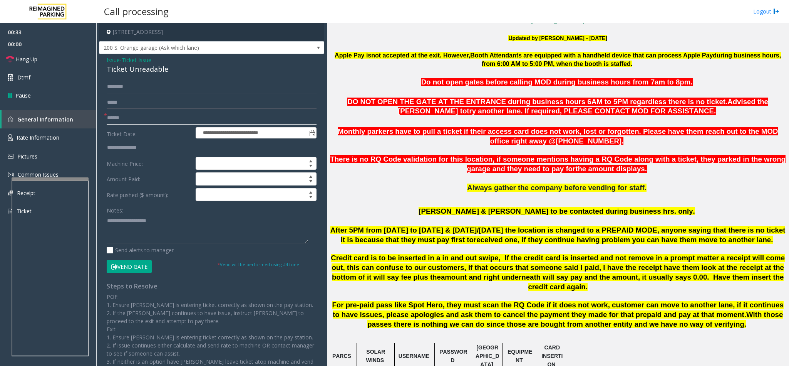
click at [144, 119] on input "text" at bounding box center [212, 117] width 210 height 13
type input "*********"
click at [147, 82] on input "text" at bounding box center [212, 86] width 210 height 13
drag, startPoint x: 166, startPoint y: 69, endPoint x: 104, endPoint y: 61, distance: 62.5
click at [104, 61] on div "**********" at bounding box center [211, 229] width 225 height 351
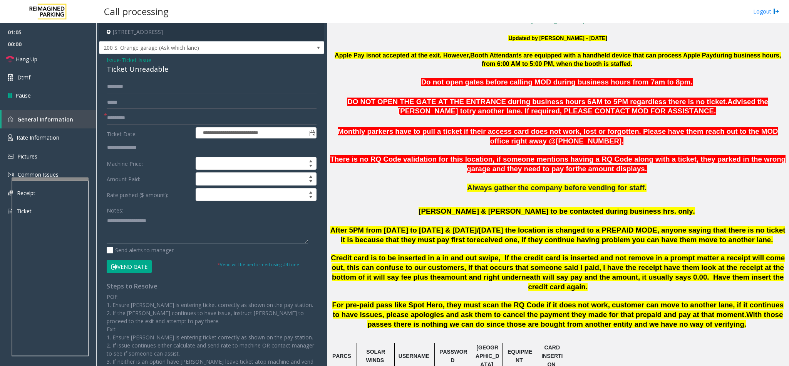
paste textarea "**********"
click at [132, 225] on textarea at bounding box center [207, 228] width 201 height 29
type textarea "**********"
click at [161, 85] on input "text" at bounding box center [212, 86] width 210 height 13
type input "*"
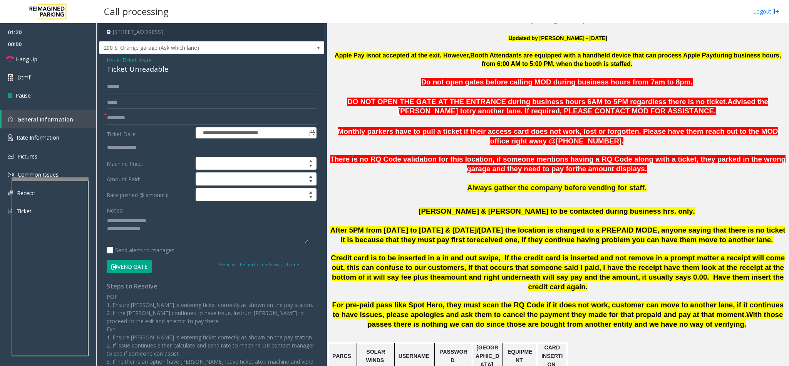
type input "******"
drag, startPoint x: 157, startPoint y: 220, endPoint x: 126, endPoint y: 220, distance: 31.2
click at [126, 220] on textarea at bounding box center [207, 228] width 201 height 29
click at [169, 229] on textarea at bounding box center [207, 228] width 201 height 29
click at [136, 243] on button "Vend Gate" at bounding box center [129, 266] width 45 height 13
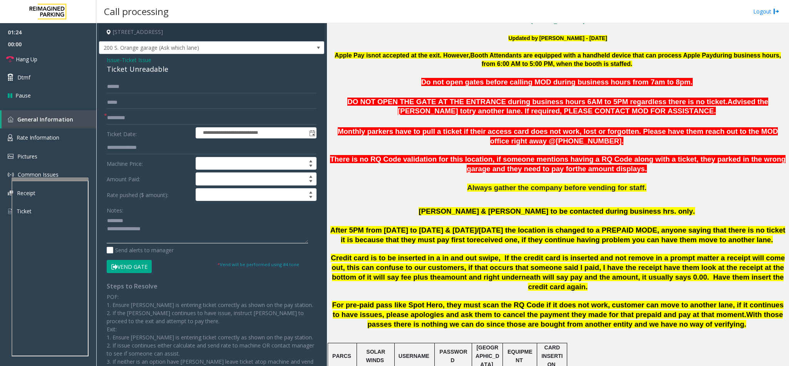
click at [173, 222] on textarea at bounding box center [207, 228] width 201 height 29
click at [168, 230] on textarea at bounding box center [207, 228] width 201 height 29
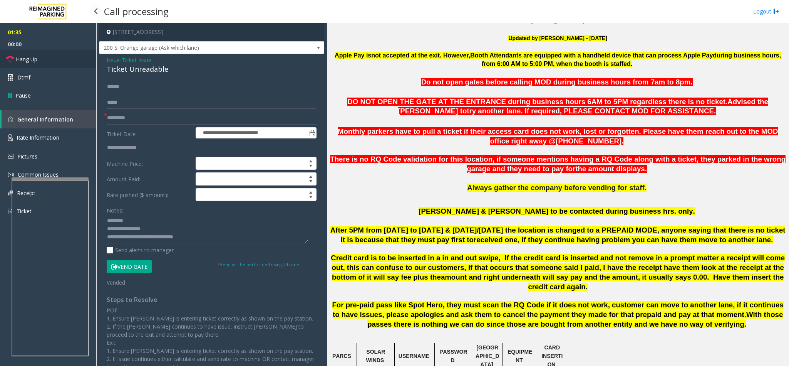
click at [33, 57] on span "Hang Up" at bounding box center [27, 59] width 22 height 8
click at [152, 237] on textarea at bounding box center [207, 228] width 201 height 29
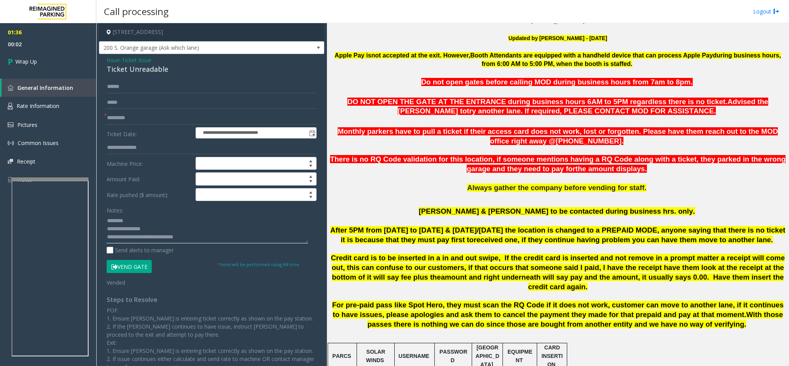
drag, startPoint x: 152, startPoint y: 237, endPoint x: 157, endPoint y: 237, distance: 5.4
click at [157, 237] on textarea at bounding box center [207, 228] width 201 height 29
drag, startPoint x: 157, startPoint y: 237, endPoint x: 206, endPoint y: 238, distance: 48.9
click at [206, 238] on textarea at bounding box center [207, 228] width 201 height 29
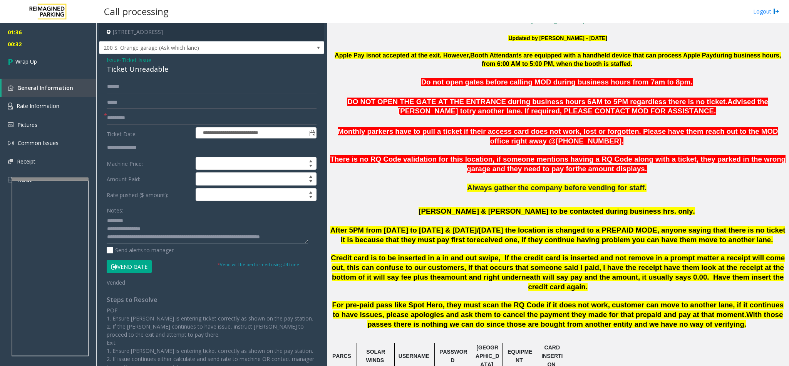
scroll to position [6, 0]
type textarea "**********"
click at [35, 59] on span "Wrap Up" at bounding box center [26, 61] width 22 height 8
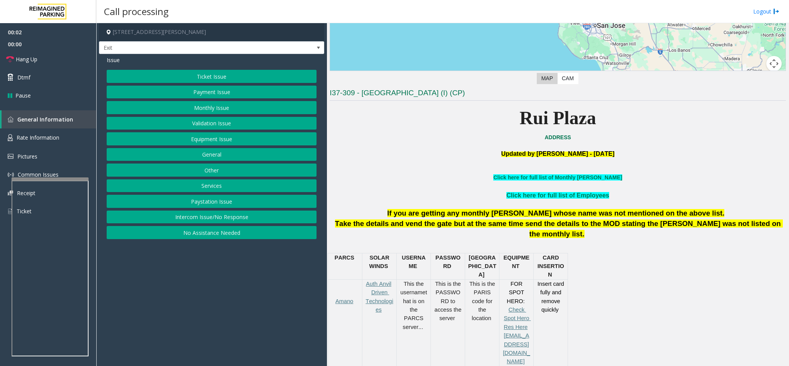
scroll to position [173, 0]
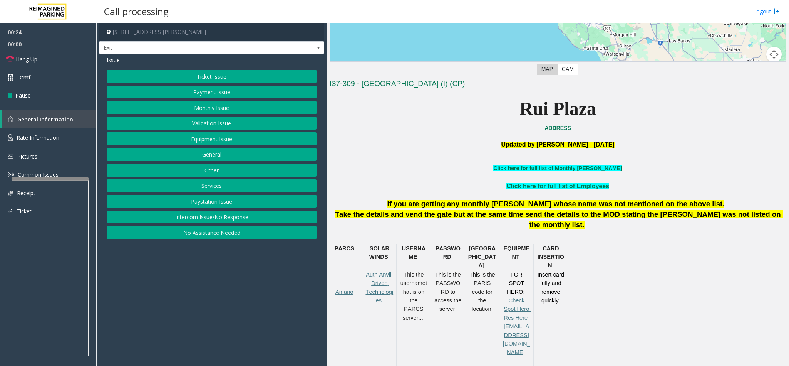
click at [230, 221] on button "Intercom Issue/No Response" at bounding box center [212, 216] width 210 height 13
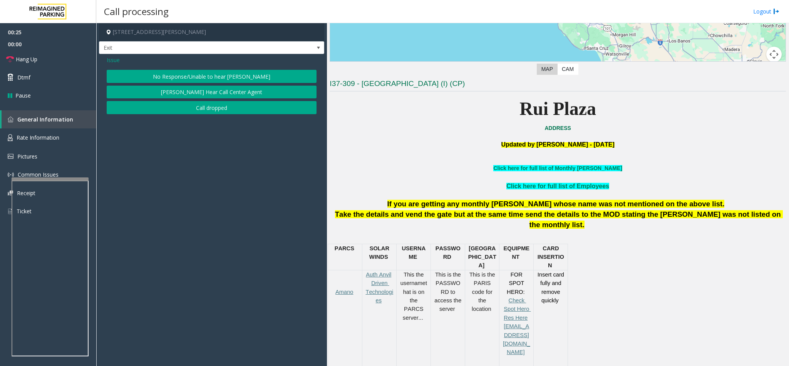
click at [240, 73] on button "No Response/Unable to hear [PERSON_NAME]" at bounding box center [212, 76] width 210 height 13
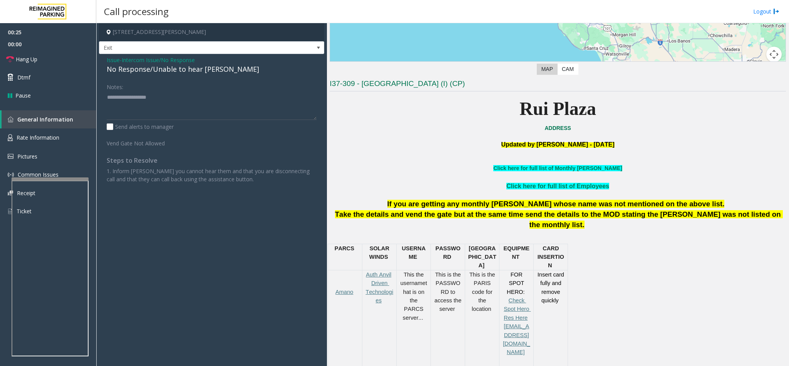
click at [200, 69] on div "No Response/Unable to hear [PERSON_NAME]" at bounding box center [212, 69] width 210 height 10
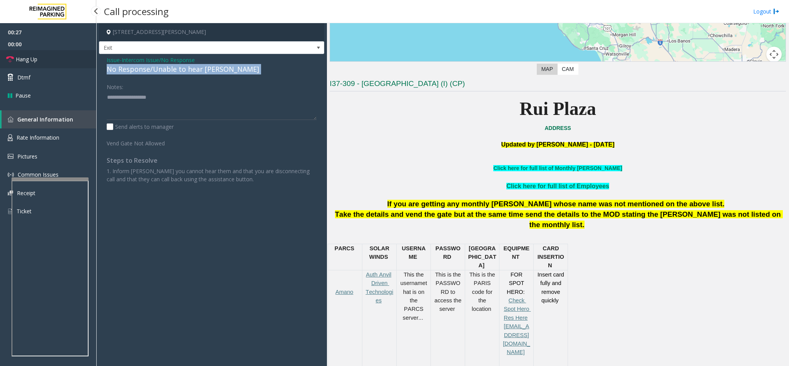
click at [53, 59] on link "Hang Up" at bounding box center [48, 59] width 96 height 18
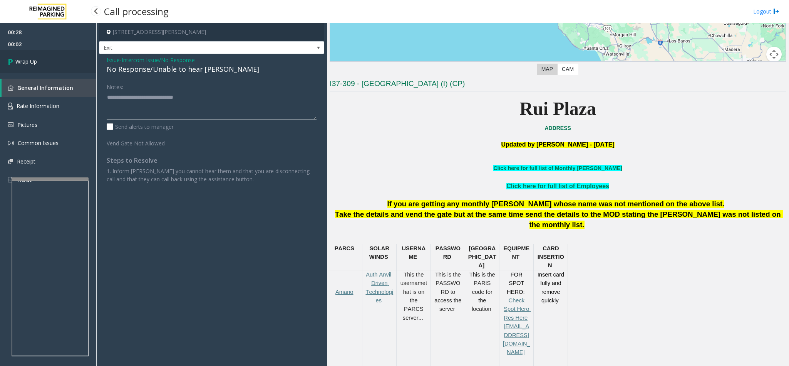
type textarea "**********"
click at [55, 58] on link "Wrap Up" at bounding box center [48, 61] width 96 height 23
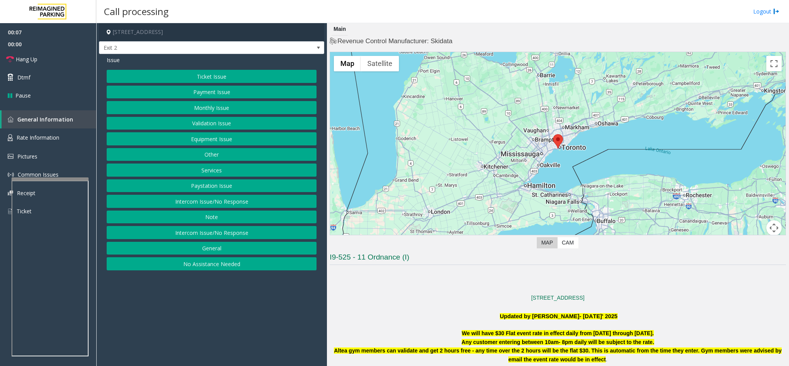
click at [222, 202] on button "Intercom Issue/No Response" at bounding box center [212, 201] width 210 height 13
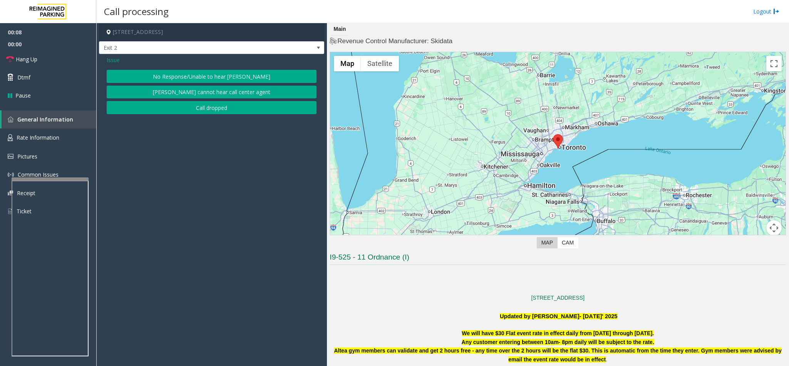
click at [207, 76] on button "No Response/Unable to hear [PERSON_NAME]" at bounding box center [212, 76] width 210 height 13
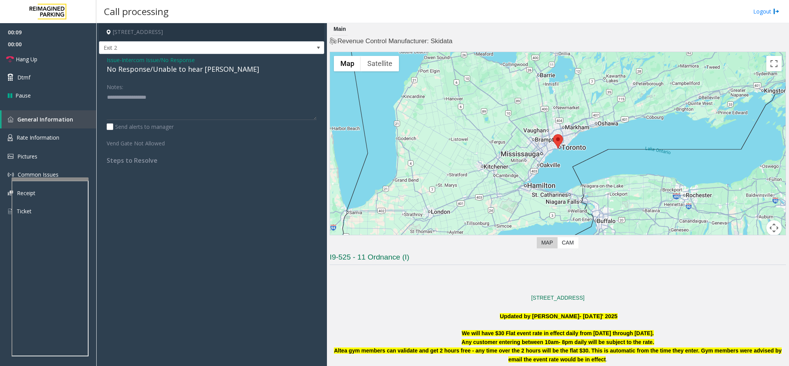
click at [203, 70] on div "No Response/Unable to hear [PERSON_NAME]" at bounding box center [212, 69] width 210 height 10
click at [205, 70] on div "No Response/Unable to hear [PERSON_NAME]" at bounding box center [212, 69] width 210 height 10
click at [206, 69] on div "No Response/Unable to hear [PERSON_NAME]" at bounding box center [212, 69] width 210 height 10
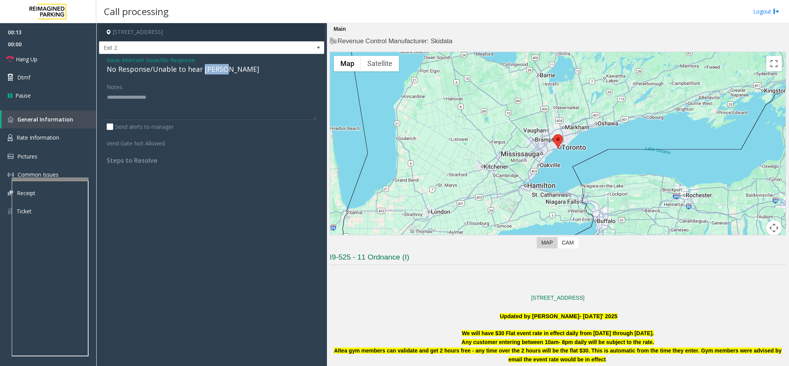
click at [206, 69] on div "No Response/Unable to hear [PERSON_NAME]" at bounding box center [212, 69] width 210 height 10
click at [208, 67] on div "No Response/Unable to hear [PERSON_NAME]" at bounding box center [212, 69] width 210 height 10
type textarea "**********"
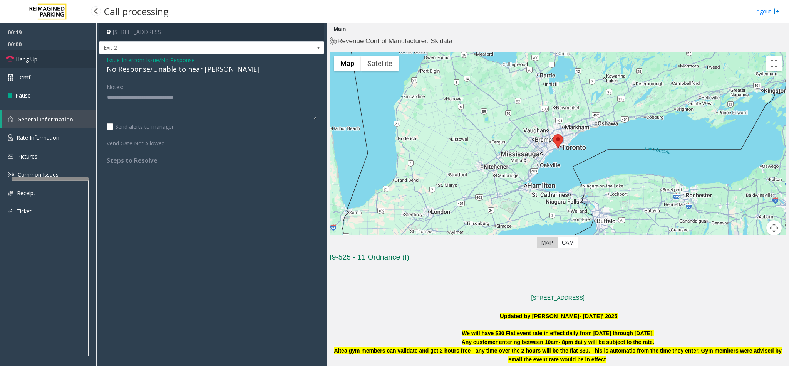
click at [44, 56] on link "Hang Up" at bounding box center [48, 59] width 96 height 18
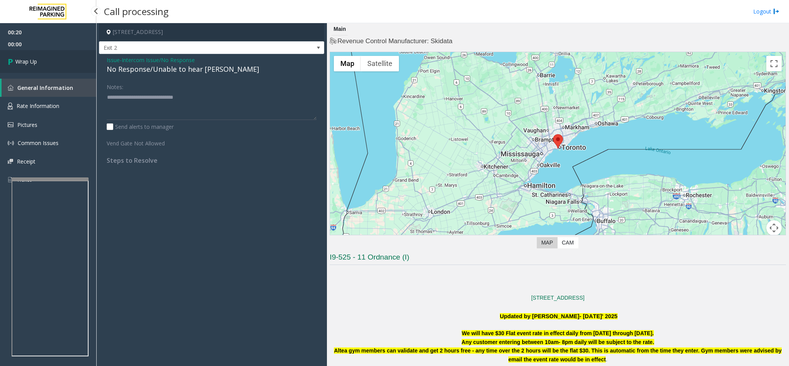
click at [44, 56] on link "Wrap Up" at bounding box center [48, 61] width 96 height 23
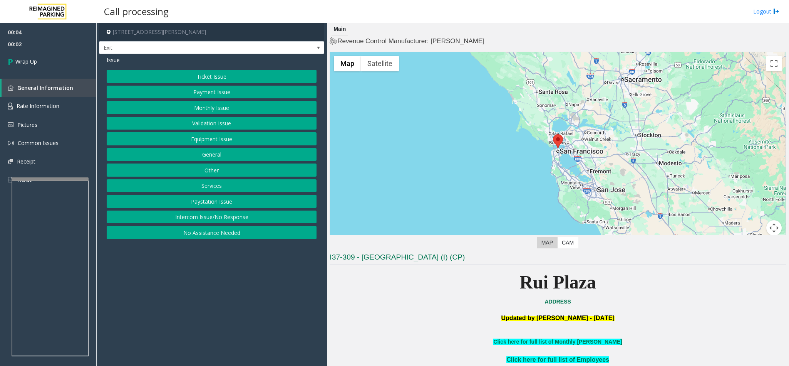
click at [233, 223] on button "Intercom Issue/No Response" at bounding box center [212, 216] width 210 height 13
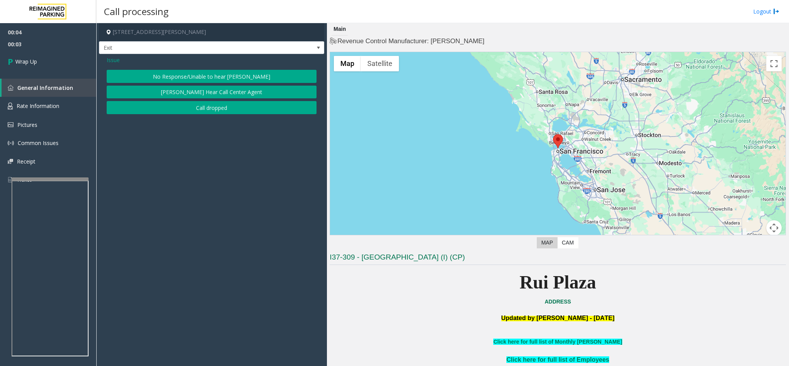
click at [215, 114] on button "Call dropped" at bounding box center [212, 107] width 210 height 13
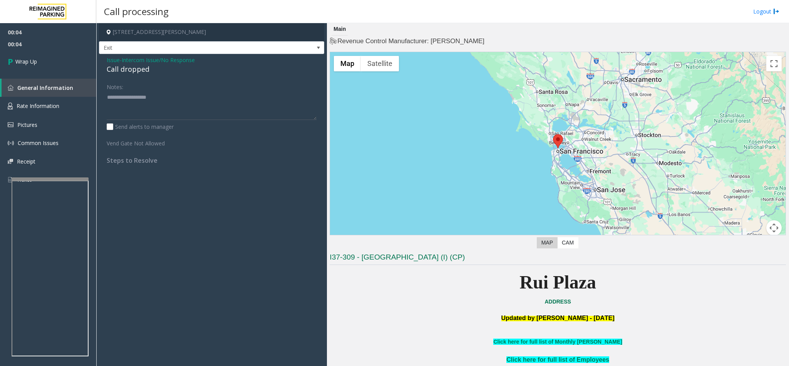
click at [140, 70] on div "Call dropped" at bounding box center [212, 69] width 210 height 10
type textarea "**********"
click at [32, 54] on link "Wrap Up" at bounding box center [48, 61] width 96 height 23
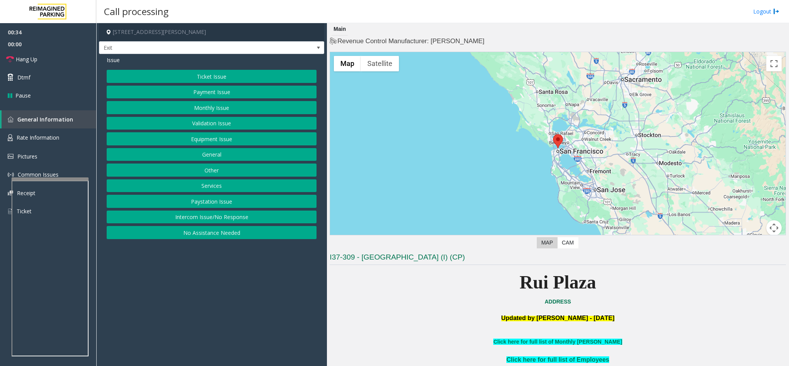
click at [210, 94] on button "Payment Issue" at bounding box center [212, 92] width 210 height 13
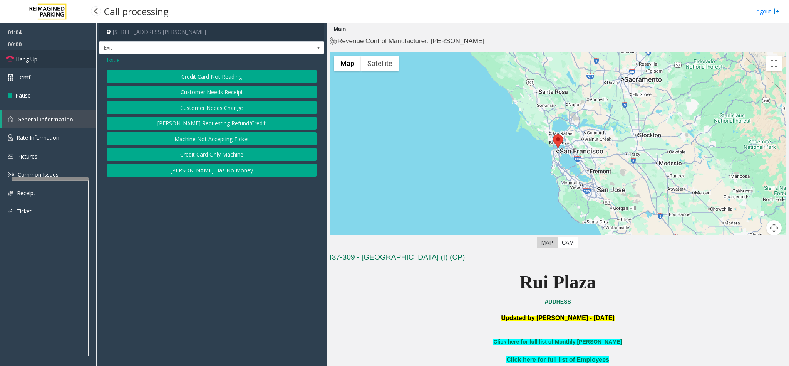
click at [49, 57] on link "Hang Up" at bounding box center [48, 59] width 96 height 18
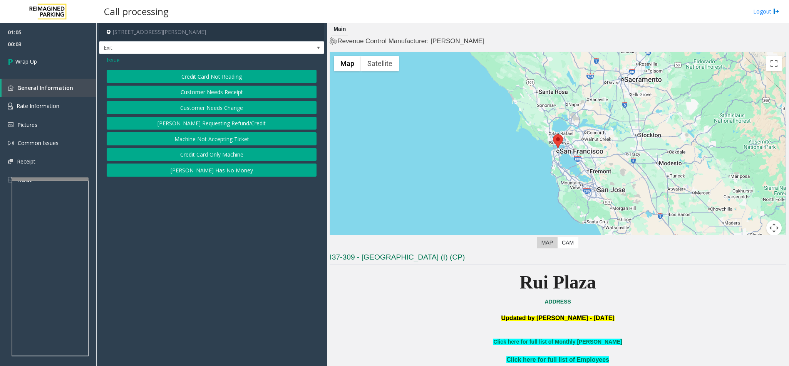
click at [117, 59] on span "Issue" at bounding box center [113, 60] width 13 height 8
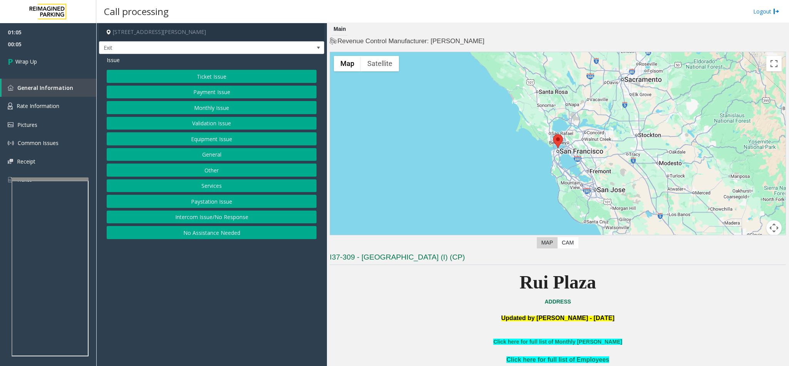
click at [228, 140] on button "Equipment Issue" at bounding box center [212, 138] width 210 height 13
click at [223, 136] on button "Gate / Door Won't Open" at bounding box center [212, 138] width 210 height 13
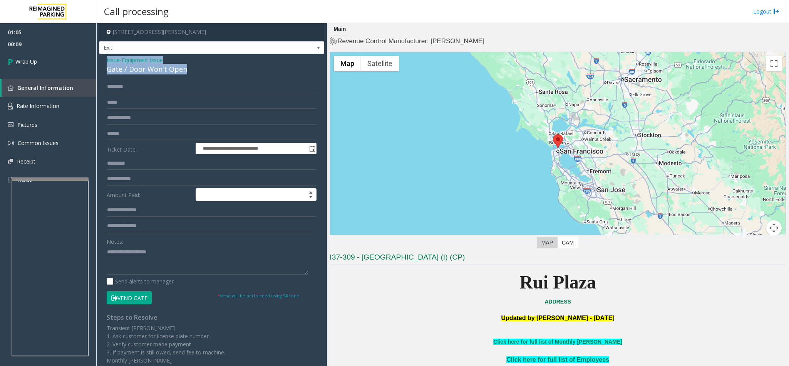
drag, startPoint x: 188, startPoint y: 70, endPoint x: 103, endPoint y: 58, distance: 85.9
click at [103, 58] on div "**********" at bounding box center [211, 241] width 225 height 374
paste textarea "**********"
click at [154, 243] on textarea at bounding box center [207, 259] width 201 height 29
drag, startPoint x: 167, startPoint y: 252, endPoint x: 124, endPoint y: 253, distance: 42.8
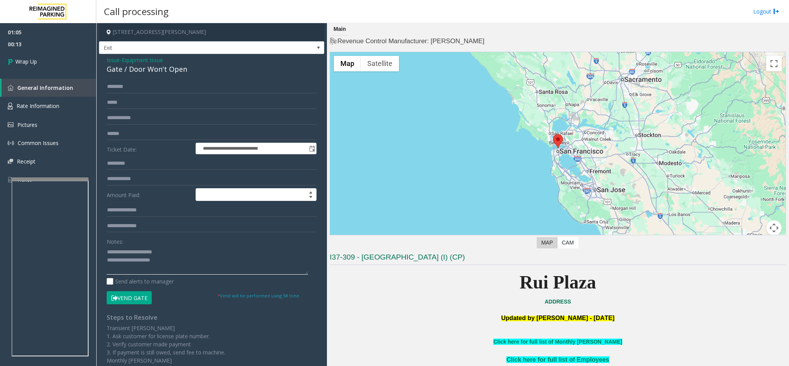
click at [124, 243] on textarea at bounding box center [207, 259] width 201 height 29
click at [188, 243] on textarea at bounding box center [207, 259] width 201 height 29
type textarea "**********"
click at [36, 62] on span "Wrap Up" at bounding box center [26, 61] width 22 height 8
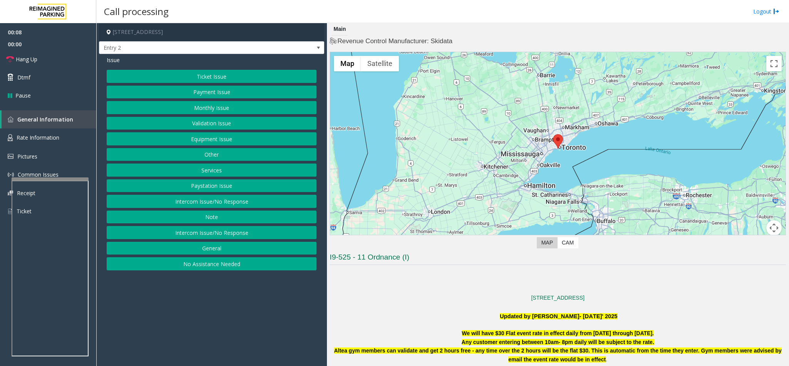
click at [241, 204] on button "Intercom Issue/No Response" at bounding box center [212, 201] width 210 height 13
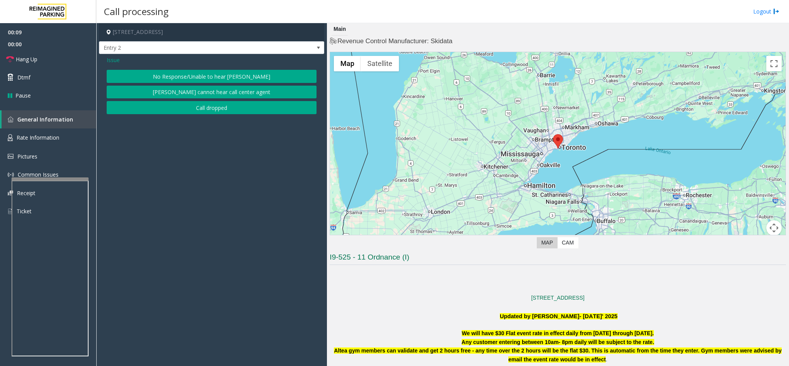
click at [214, 71] on button "No Response/Unable to hear [PERSON_NAME]" at bounding box center [212, 76] width 210 height 13
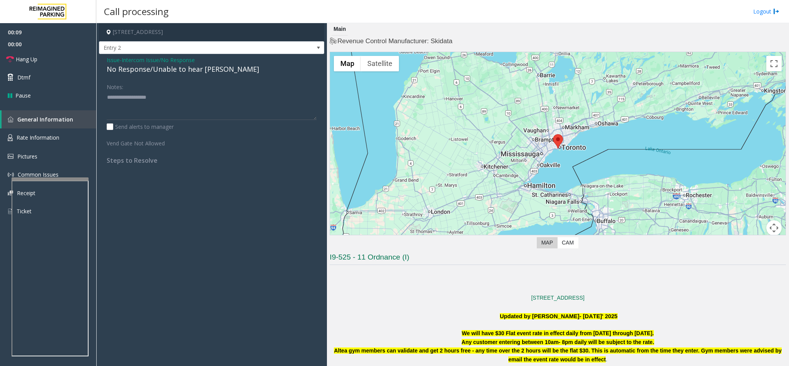
click at [214, 71] on div "No Response/Unable to hear [PERSON_NAME]" at bounding box center [212, 69] width 210 height 10
type textarea "**********"
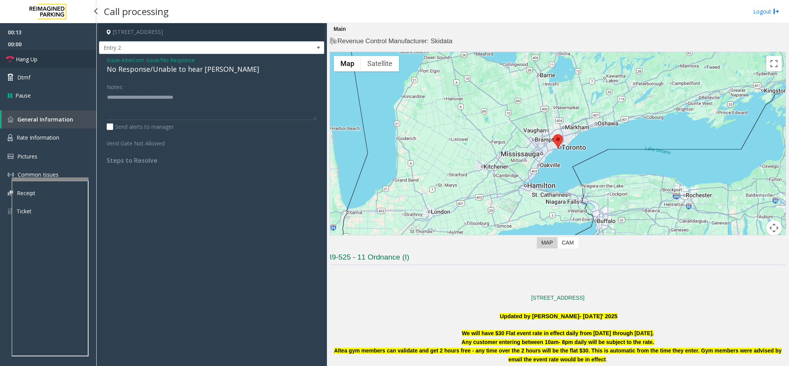
click at [49, 57] on link "Hang Up" at bounding box center [48, 59] width 96 height 18
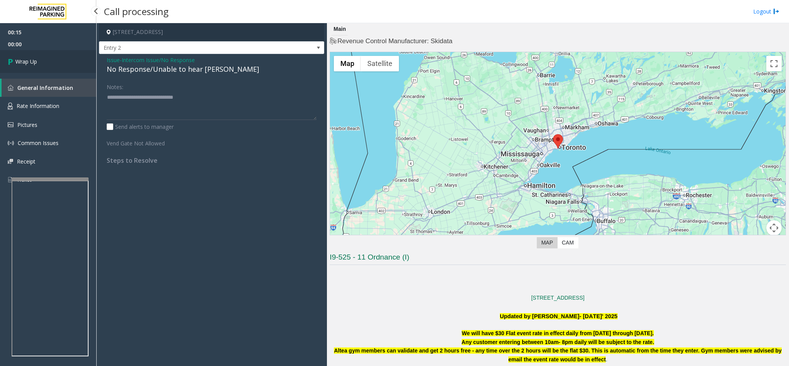
click at [49, 57] on link "Wrap Up" at bounding box center [48, 61] width 96 height 23
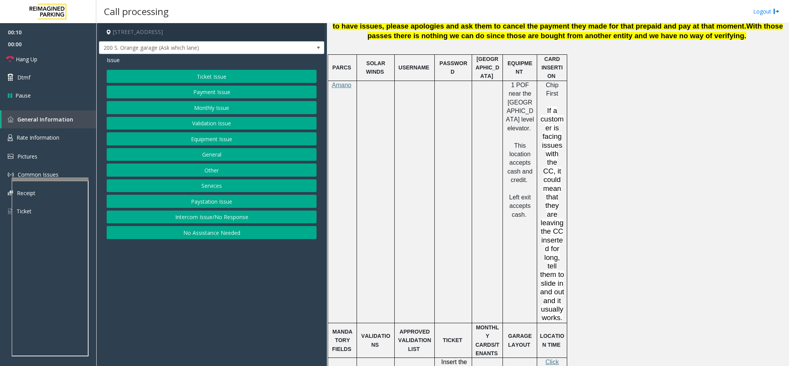
scroll to position [578, 0]
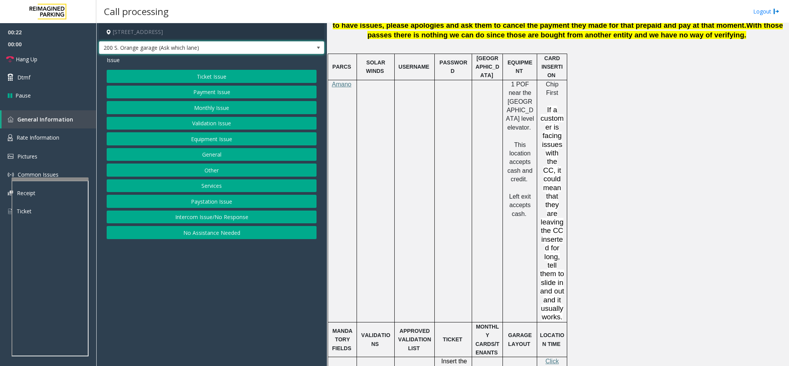
click at [314, 45] on span at bounding box center [318, 48] width 11 height 12
click at [526, 169] on div "PARCS SOLAR WINDS USERNAME PASSWORD PARIS EQUIPMENT CARD INSERTION Amano 1 POF …" at bounding box center [557, 348] width 458 height 589
click at [231, 91] on button "Payment Issue" at bounding box center [212, 92] width 210 height 13
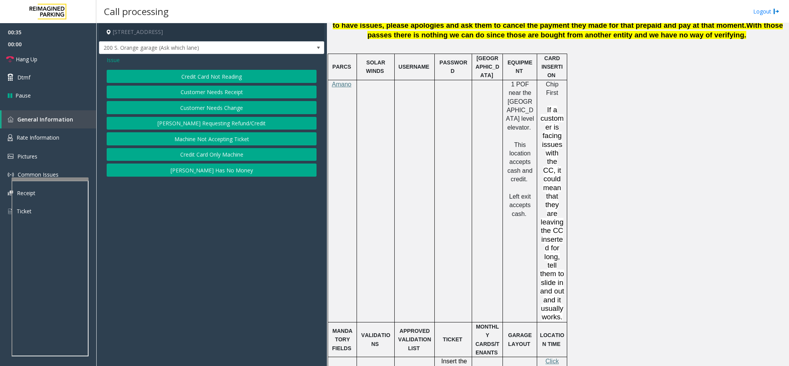
click at [241, 74] on button "Credit Card Not Reading" at bounding box center [212, 76] width 210 height 13
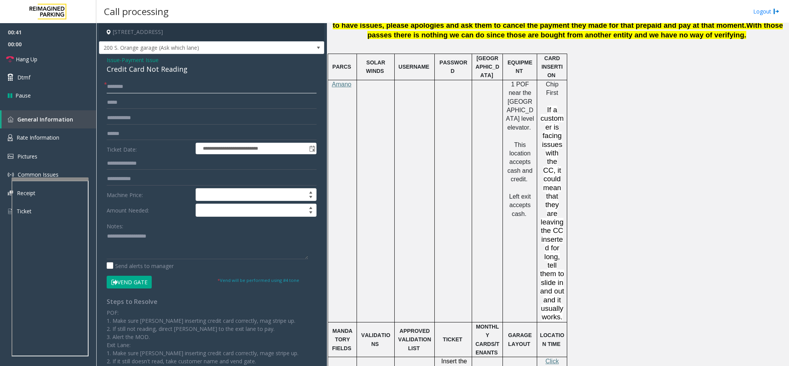
click at [155, 88] on input "text" at bounding box center [212, 86] width 210 height 13
click at [158, 87] on input "text" at bounding box center [212, 86] width 210 height 13
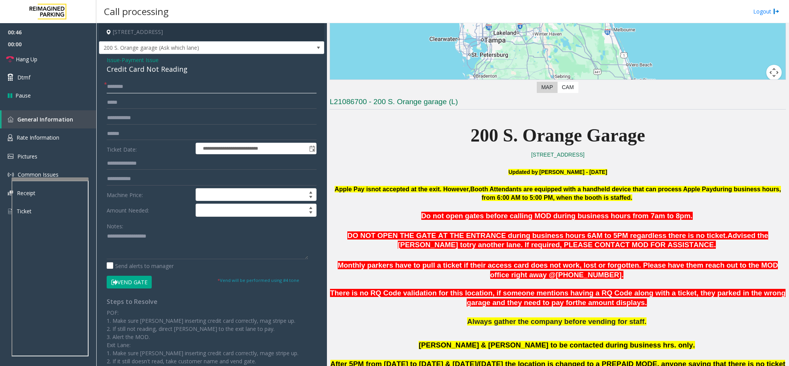
scroll to position [116, 0]
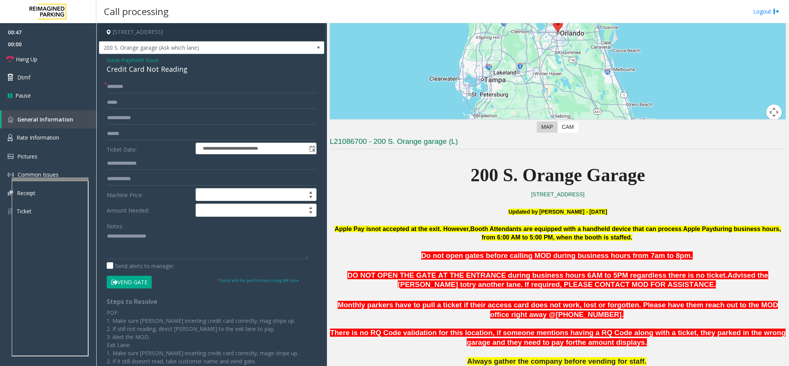
click at [526, 158] on p at bounding box center [558, 156] width 457 height 8
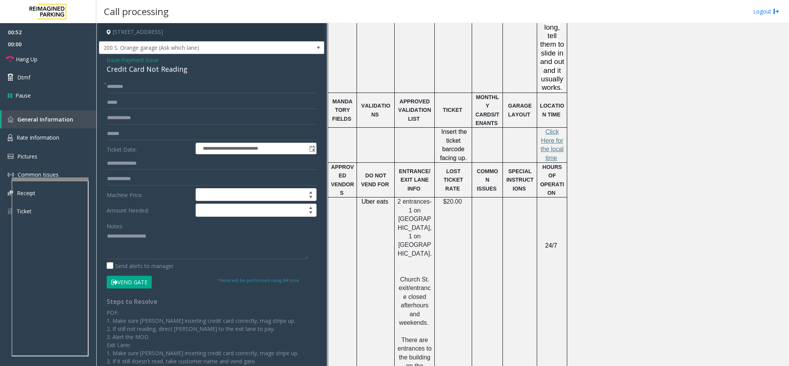
scroll to position [749, 0]
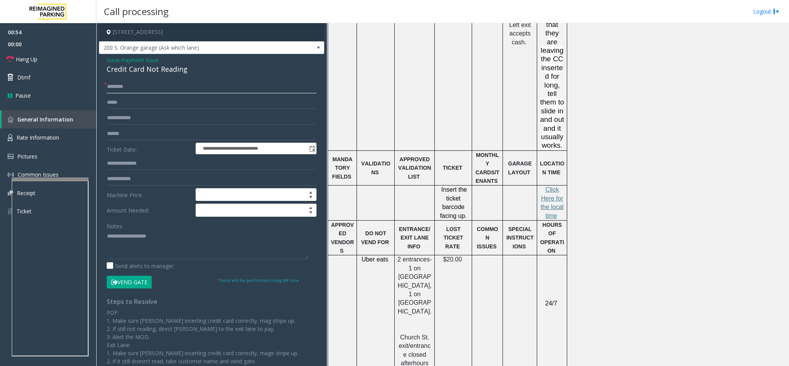
click at [150, 92] on input "text" at bounding box center [212, 86] width 210 height 13
type input "****"
click at [146, 132] on input "text" at bounding box center [212, 133] width 210 height 13
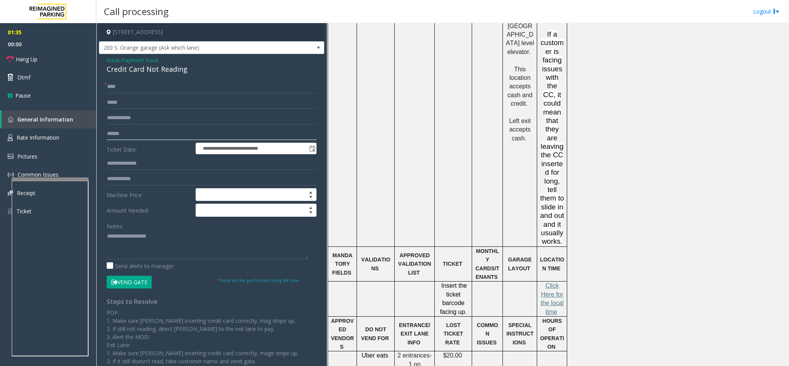
scroll to position [807, 0]
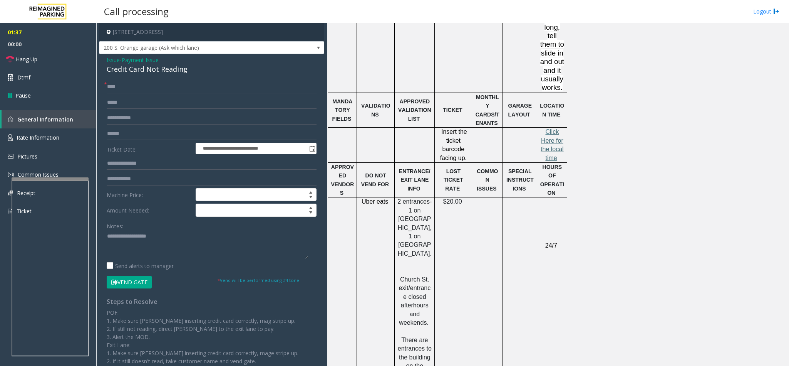
click at [526, 128] on span "lick Here for the local time" at bounding box center [552, 144] width 23 height 32
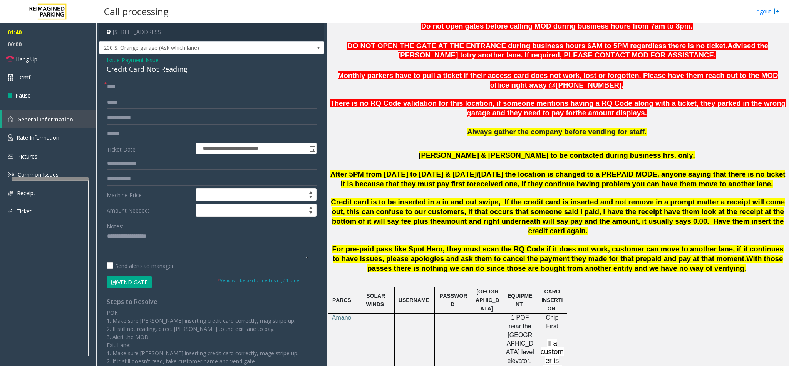
scroll to position [114, 0]
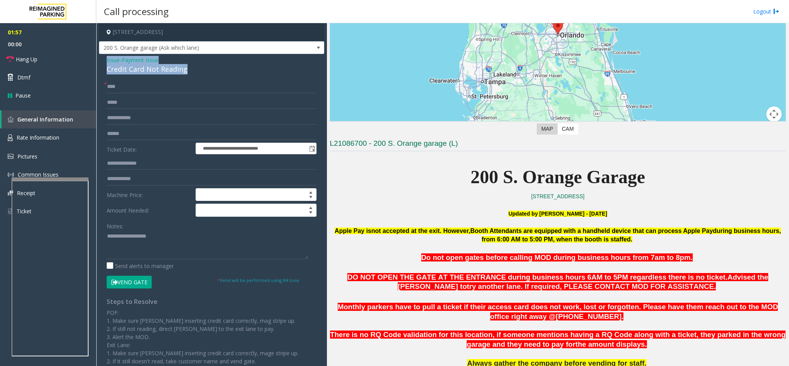
drag, startPoint x: 188, startPoint y: 73, endPoint x: 106, endPoint y: 60, distance: 82.3
click at [107, 60] on div "Issue - Payment Issue Credit Card Not Reading" at bounding box center [212, 65] width 210 height 18
click at [153, 236] on textarea at bounding box center [207, 244] width 201 height 29
paste textarea "**********"
drag, startPoint x: 162, startPoint y: 235, endPoint x: 124, endPoint y: 233, distance: 38.6
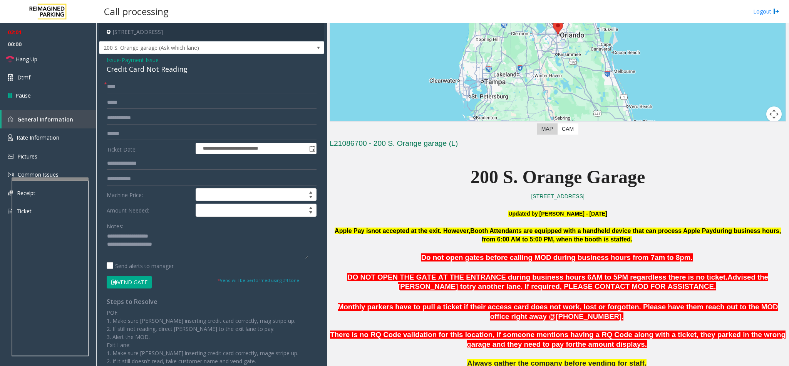
click at [124, 233] on textarea at bounding box center [207, 244] width 201 height 29
type textarea "**********"
click at [149, 64] on span "Payment Issue" at bounding box center [140, 60] width 37 height 8
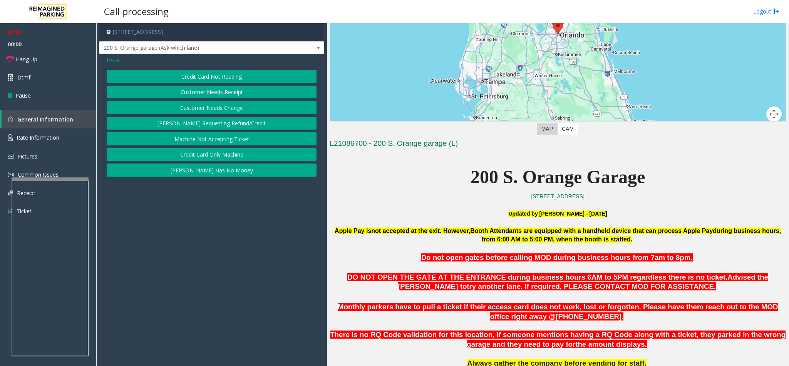
click at [111, 60] on span "Issue" at bounding box center [113, 60] width 13 height 8
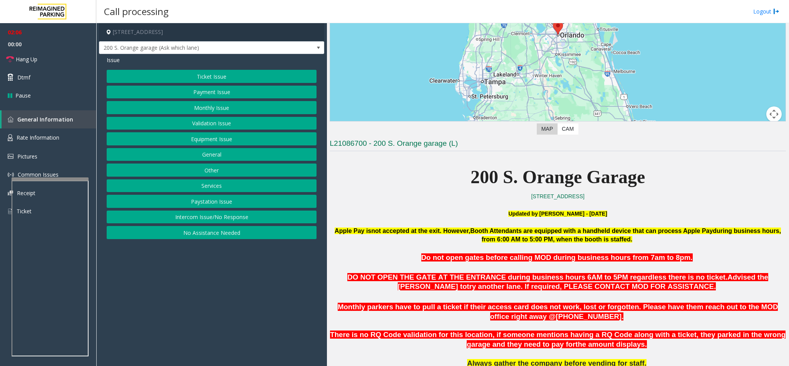
click at [209, 139] on button "Equipment Issue" at bounding box center [212, 138] width 210 height 13
click at [210, 106] on button "Out of Tickets" at bounding box center [212, 107] width 210 height 13
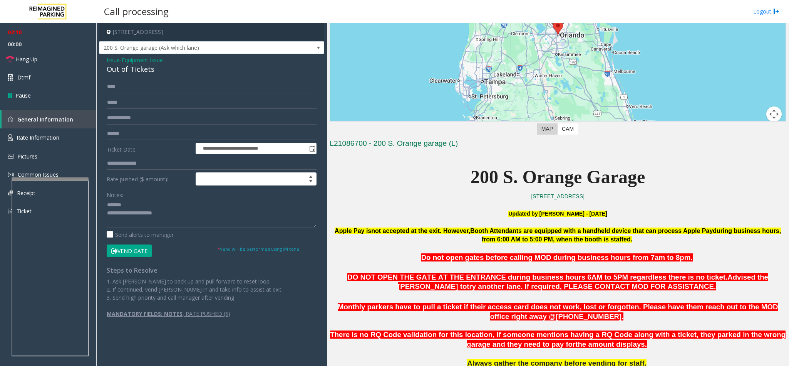
click at [141, 243] on button "Vend Gate" at bounding box center [129, 250] width 45 height 13
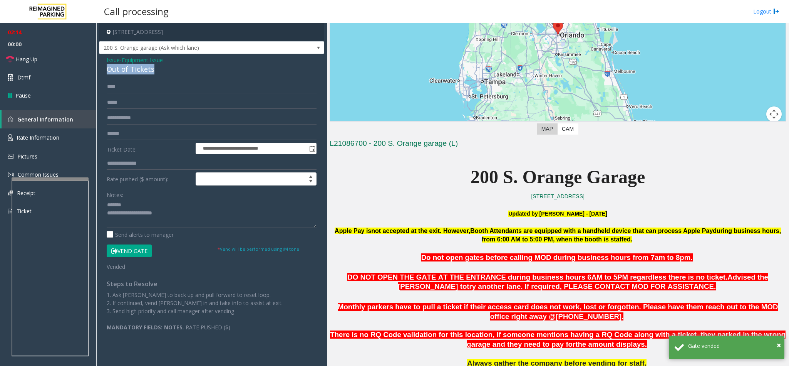
drag, startPoint x: 159, startPoint y: 66, endPoint x: 109, endPoint y: 73, distance: 51.3
click at [109, 73] on div "Out of Tickets" at bounding box center [212, 69] width 210 height 10
drag, startPoint x: 174, startPoint y: 216, endPoint x: 107, endPoint y: 217, distance: 67.0
click at [107, 217] on textarea at bounding box center [212, 213] width 210 height 29
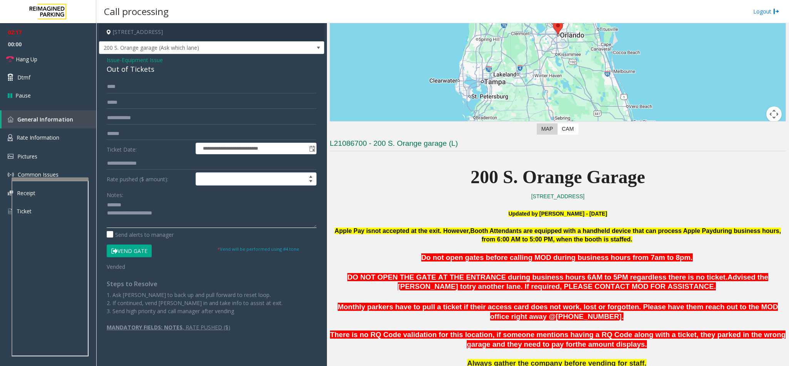
paste textarea
click at [171, 215] on textarea at bounding box center [212, 213] width 210 height 29
click at [39, 55] on link "Hang Up" at bounding box center [48, 59] width 96 height 18
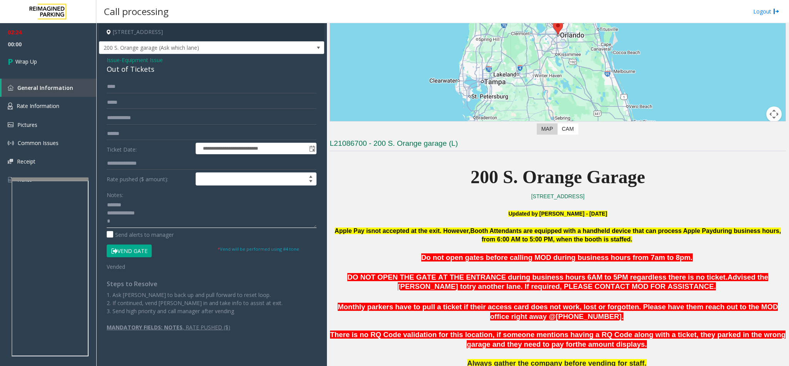
click at [122, 228] on textarea at bounding box center [212, 213] width 210 height 29
type textarea "**********"
click at [28, 51] on link "Wrap Up" at bounding box center [48, 61] width 96 height 23
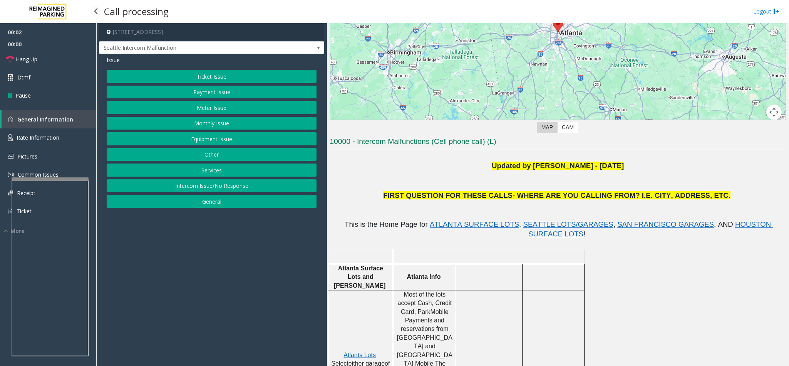
scroll to position [116, 0]
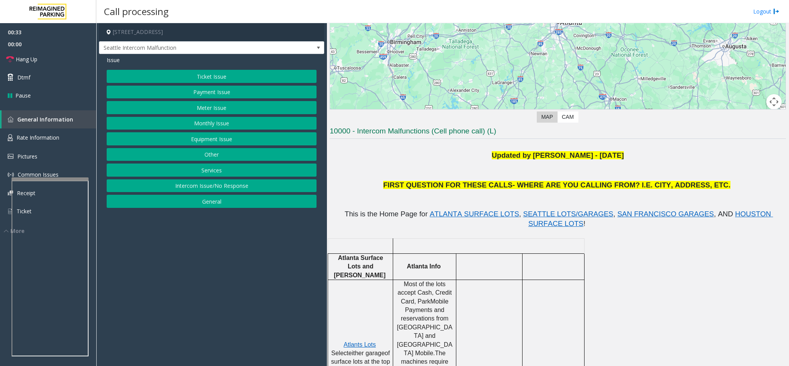
click at [233, 80] on button "Ticket Issue" at bounding box center [212, 76] width 210 height 13
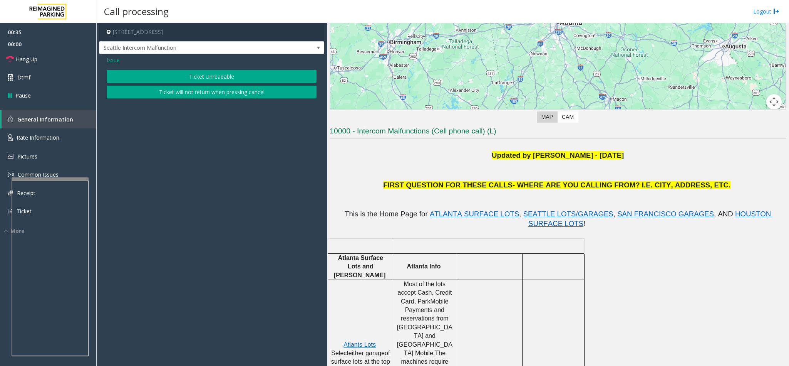
click at [236, 78] on button "Ticket Unreadable" at bounding box center [212, 76] width 210 height 13
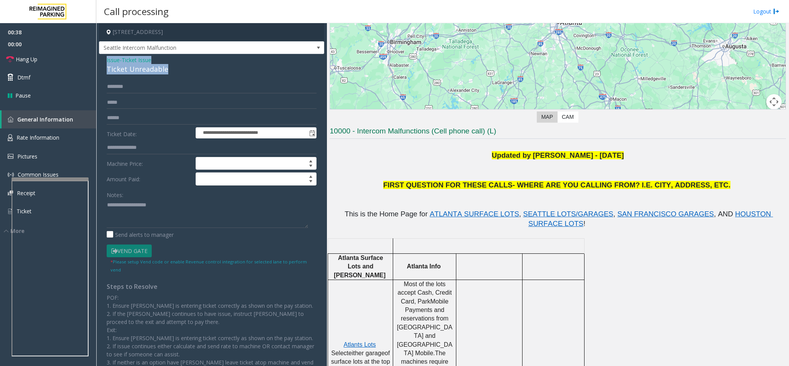
drag, startPoint x: 159, startPoint y: 69, endPoint x: 105, endPoint y: 58, distance: 55.4
click at [105, 58] on div "**********" at bounding box center [211, 217] width 225 height 327
click at [160, 218] on textarea at bounding box center [207, 213] width 201 height 29
paste textarea "**********"
click at [151, 205] on textarea at bounding box center [207, 213] width 201 height 29
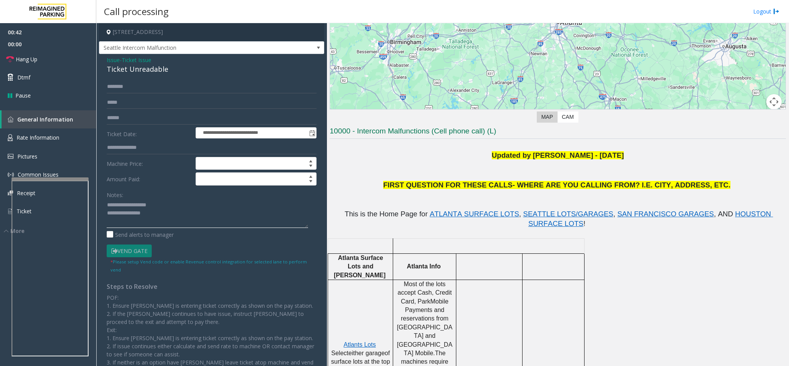
drag, startPoint x: 154, startPoint y: 205, endPoint x: 126, endPoint y: 206, distance: 28.1
click at [126, 206] on textarea at bounding box center [207, 213] width 201 height 29
click at [186, 212] on textarea at bounding box center [207, 213] width 201 height 29
click at [43, 54] on link "Hang Up" at bounding box center [48, 59] width 96 height 18
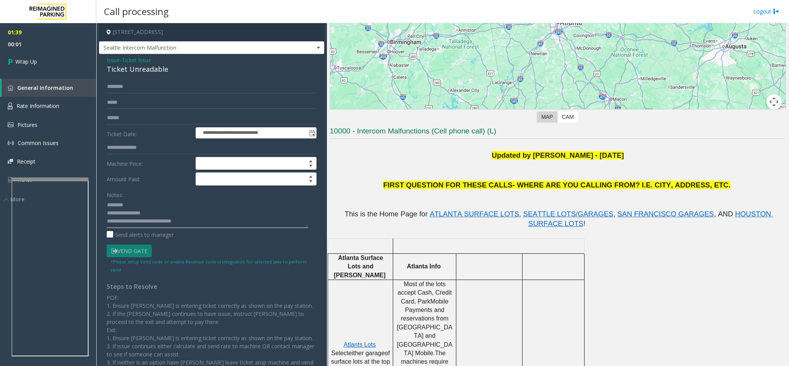
click at [196, 218] on textarea at bounding box center [207, 213] width 201 height 29
click at [208, 222] on textarea at bounding box center [207, 213] width 201 height 29
type textarea "**********"
click at [34, 62] on span "Wrap Up" at bounding box center [26, 61] width 22 height 8
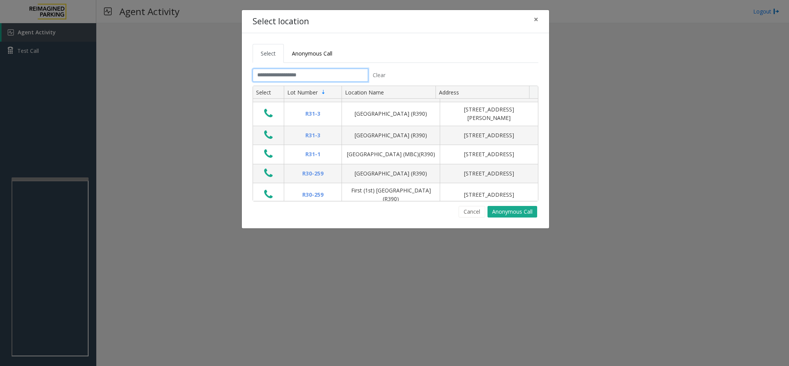
click at [328, 74] on input "text" at bounding box center [311, 75] width 116 height 13
click at [332, 75] on input "text" at bounding box center [311, 75] width 116 height 13
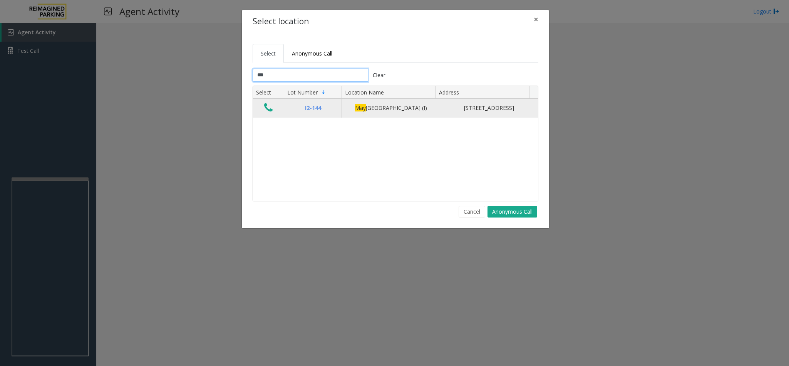
type input "***"
click at [266, 112] on icon "Data table" at bounding box center [268, 107] width 8 height 11
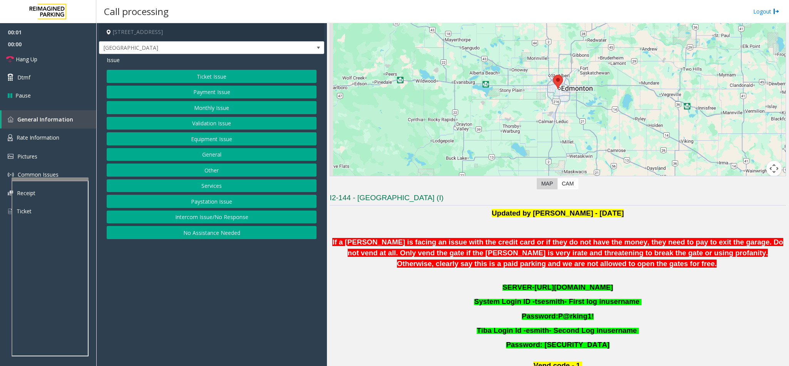
scroll to position [116, 0]
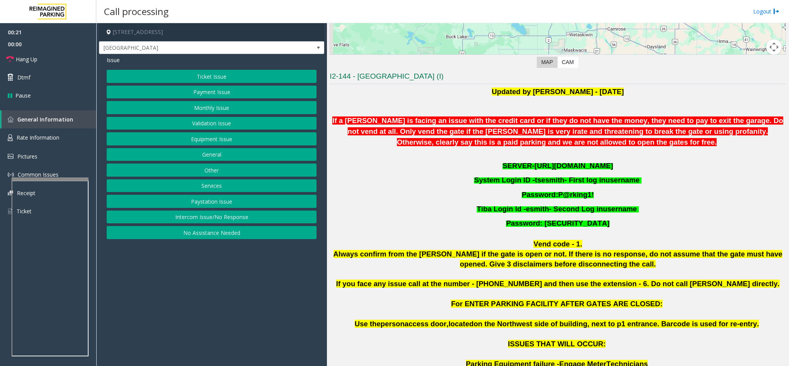
scroll to position [140, 0]
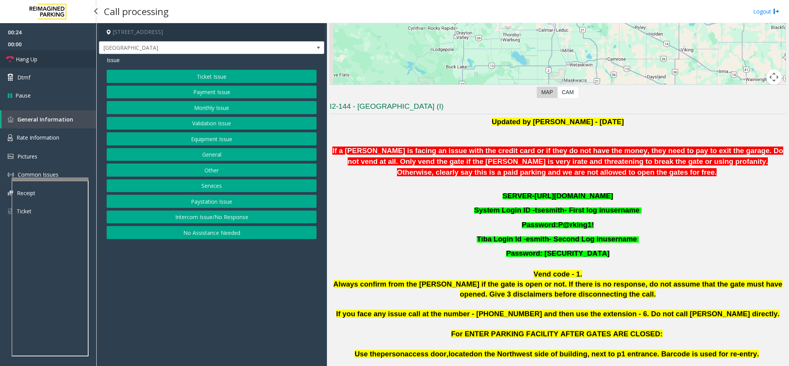
click at [52, 60] on link "Hang Up" at bounding box center [48, 59] width 96 height 18
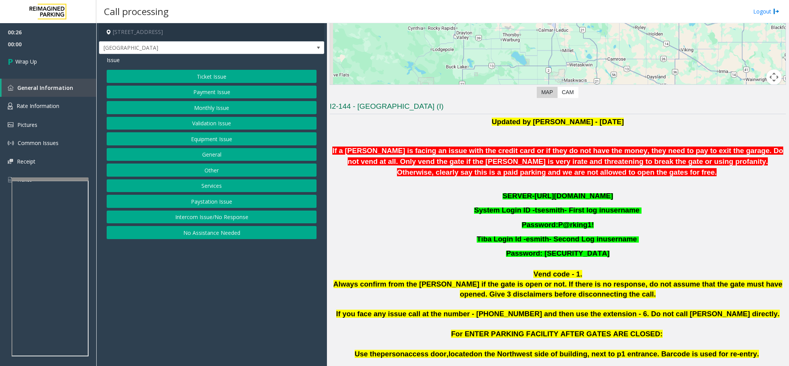
click at [233, 173] on button "Other" at bounding box center [212, 169] width 210 height 13
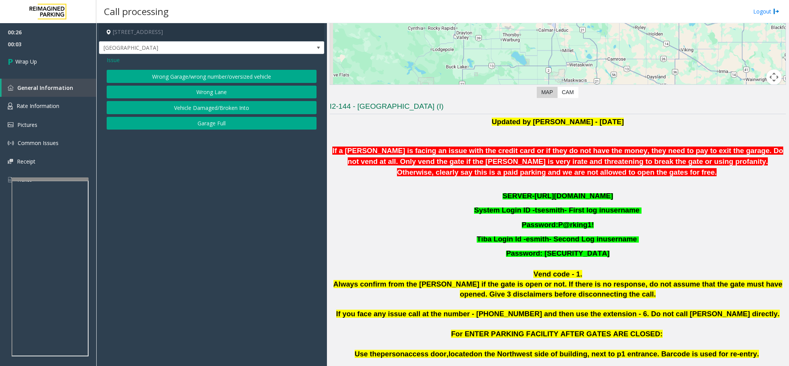
click at [118, 62] on span "Issue" at bounding box center [113, 60] width 13 height 8
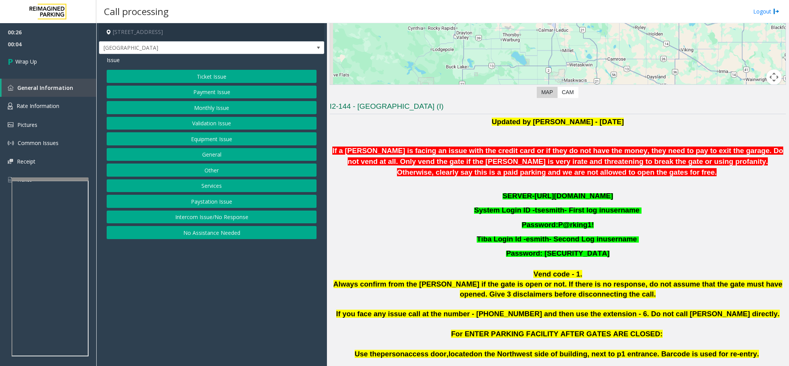
click at [216, 192] on button "Services" at bounding box center [212, 185] width 210 height 13
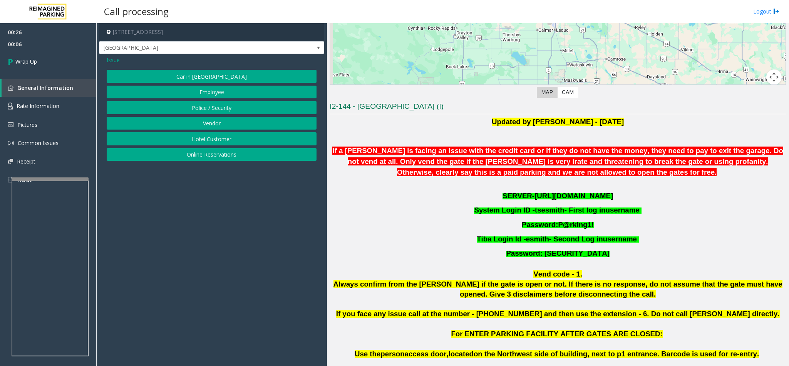
click at [112, 57] on span "Issue" at bounding box center [113, 60] width 13 height 8
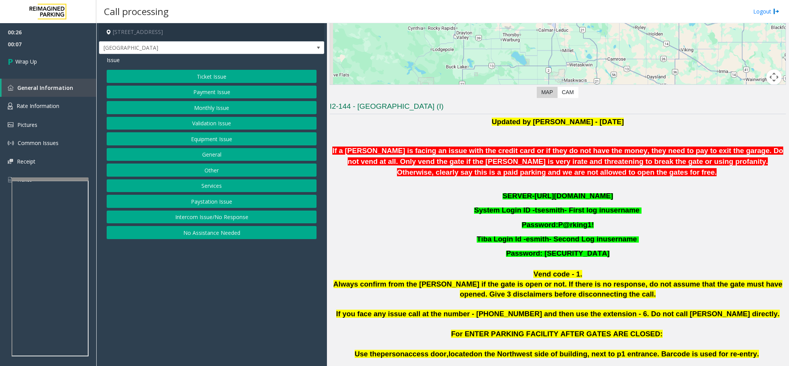
click at [214, 154] on button "General" at bounding box center [212, 154] width 210 height 13
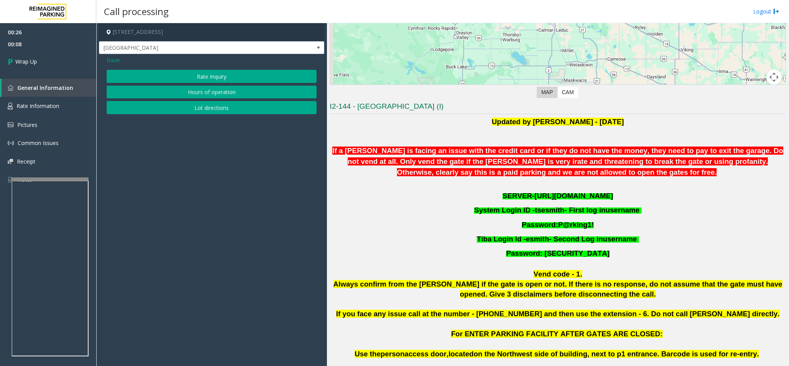
click at [207, 79] on button "Rate Inquiry" at bounding box center [212, 76] width 210 height 13
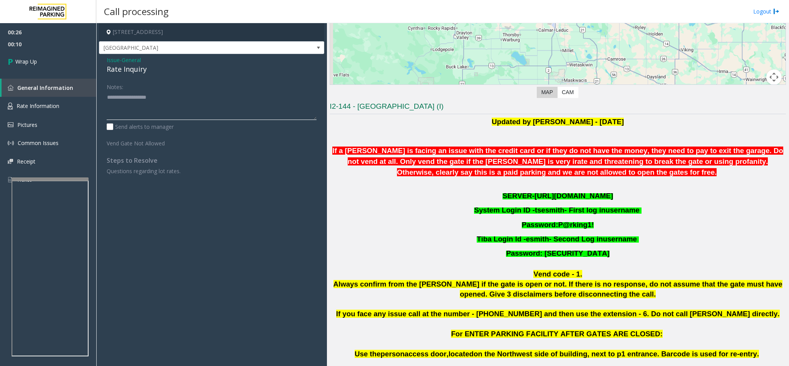
drag, startPoint x: 156, startPoint y: 107, endPoint x: 173, endPoint y: 96, distance: 19.9
click at [156, 107] on textarea at bounding box center [212, 105] width 210 height 29
type textarea "**********"
click at [15, 57] on icon at bounding box center [12, 61] width 8 height 13
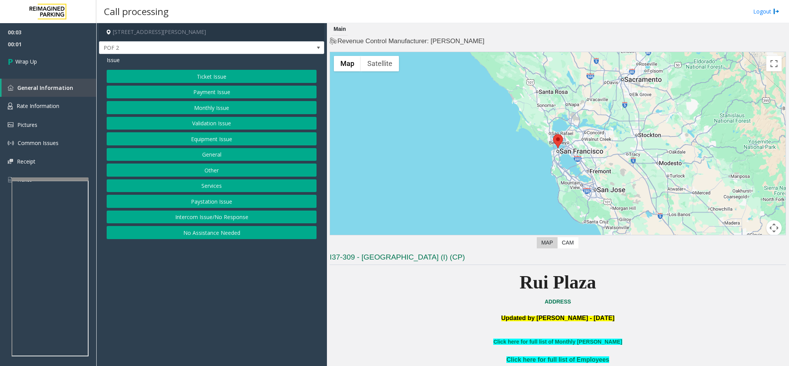
click at [232, 218] on button "Intercom Issue/No Response" at bounding box center [212, 216] width 210 height 13
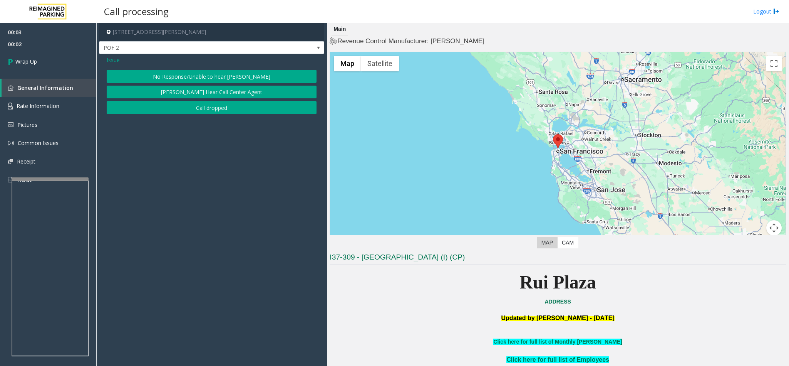
click at [206, 113] on button "Call dropped" at bounding box center [212, 107] width 210 height 13
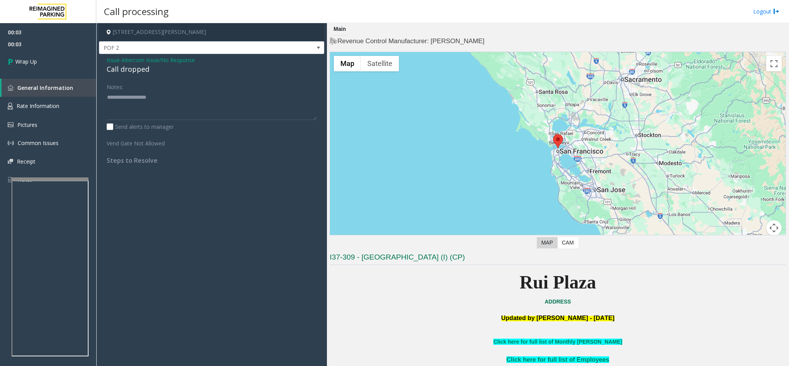
click at [129, 70] on div "Call dropped" at bounding box center [212, 69] width 210 height 10
type textarea "**********"
click at [28, 55] on link "Wrap Up" at bounding box center [48, 61] width 96 height 23
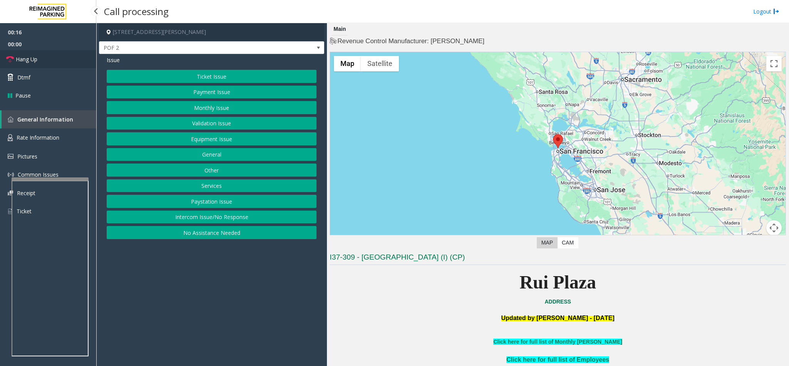
click at [39, 57] on link "Hang Up" at bounding box center [48, 59] width 96 height 18
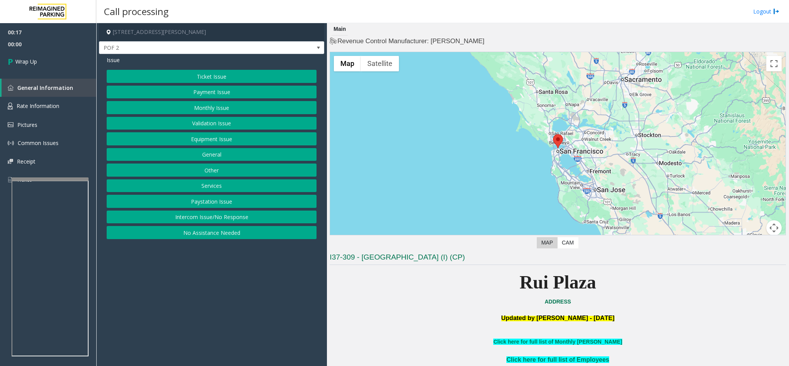
click at [235, 220] on button "Intercom Issue/No Response" at bounding box center [212, 216] width 210 height 13
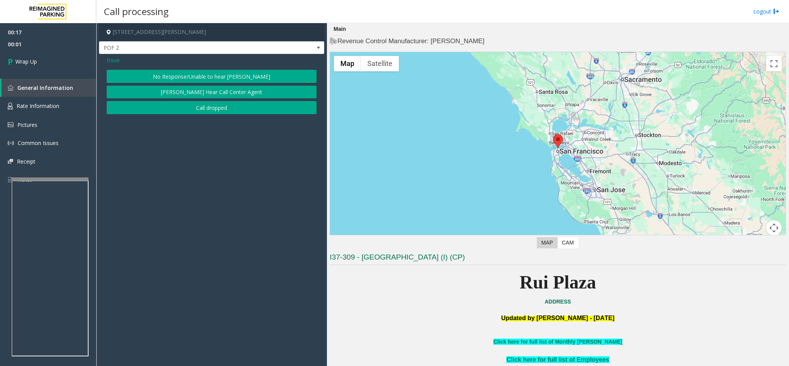
click at [223, 76] on button "No Response/Unable to hear [PERSON_NAME]" at bounding box center [212, 76] width 210 height 13
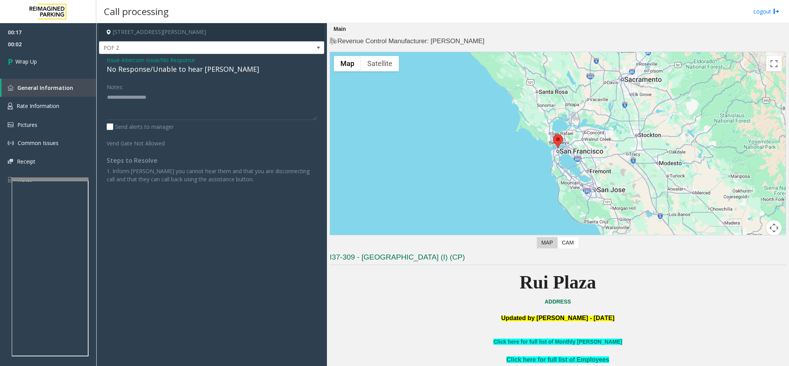
click at [196, 72] on div "No Response/Unable to hear [PERSON_NAME]" at bounding box center [212, 69] width 210 height 10
type textarea "**********"
click at [50, 58] on link "Wrap Up" at bounding box center [48, 61] width 96 height 23
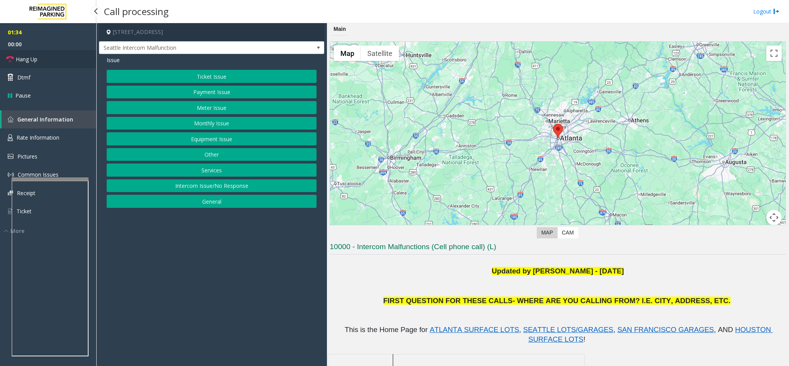
click at [51, 58] on link "Hang Up" at bounding box center [48, 59] width 96 height 18
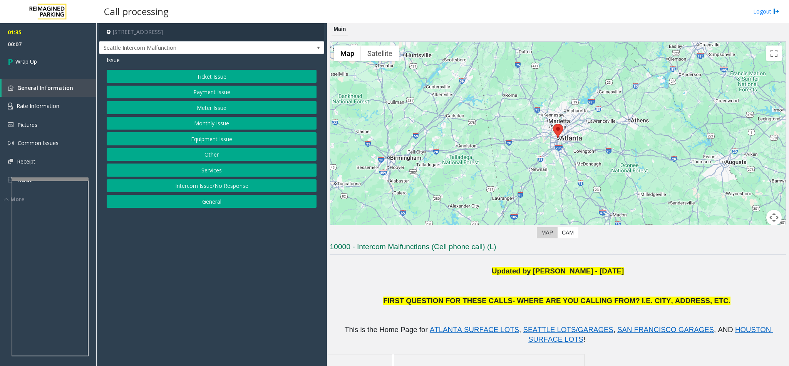
click at [238, 144] on button "Equipment Issue" at bounding box center [212, 138] width 210 height 13
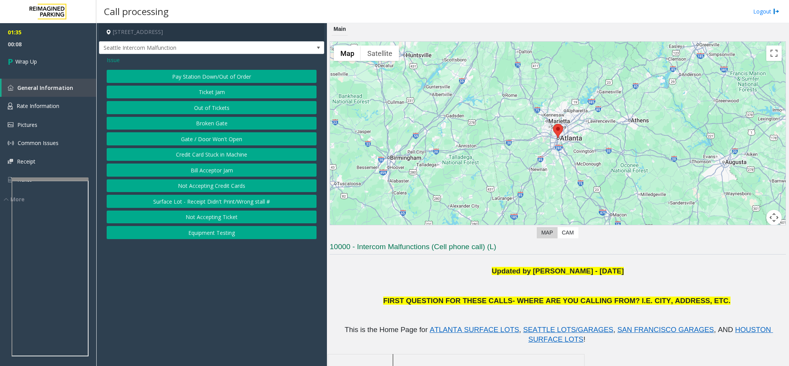
click at [237, 143] on button "Gate / Door Won't Open" at bounding box center [212, 138] width 210 height 13
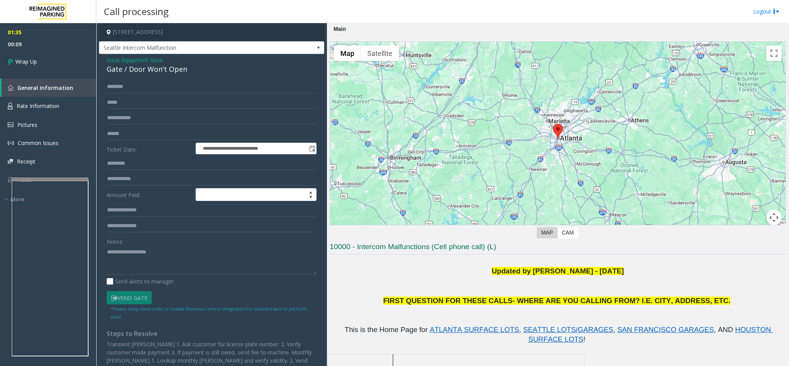
click at [182, 69] on div "Gate / Door Won't Open" at bounding box center [212, 69] width 210 height 10
drag, startPoint x: 191, startPoint y: 72, endPoint x: 104, endPoint y: 60, distance: 87.0
click at [104, 60] on div "**********" at bounding box center [211, 217] width 225 height 326
copy div "Issue - Equipment Issue Gate / Door Won't Open"
paste textarea "**********"
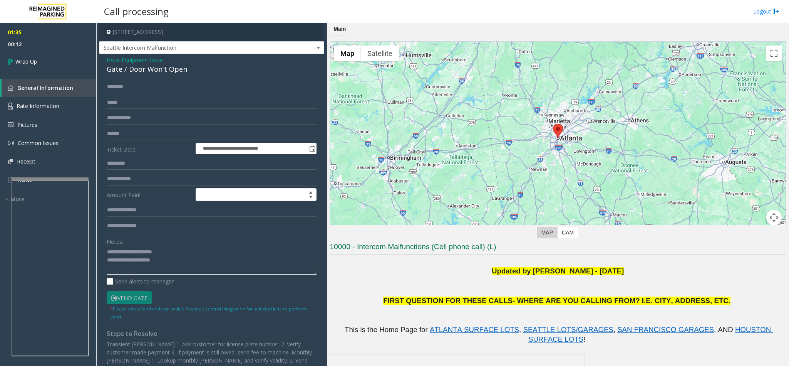
click at [170, 259] on textarea at bounding box center [212, 259] width 210 height 29
drag, startPoint x: 168, startPoint y: 252, endPoint x: 126, endPoint y: 252, distance: 42.0
click at [126, 252] on textarea at bounding box center [212, 259] width 210 height 29
click at [177, 260] on textarea at bounding box center [212, 259] width 210 height 29
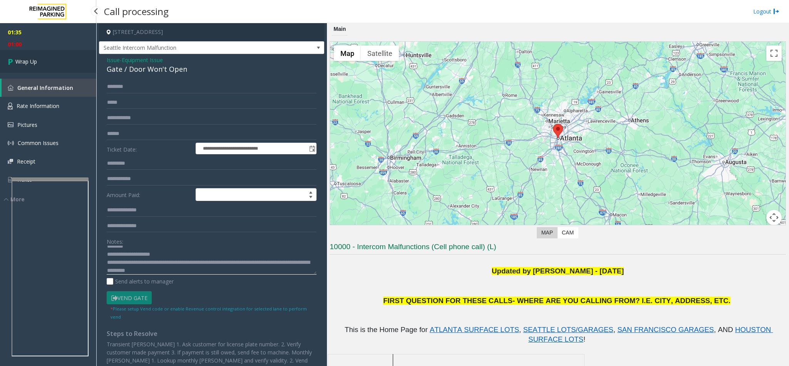
type textarea "**********"
click at [48, 63] on link "Wrap Up" at bounding box center [48, 61] width 96 height 23
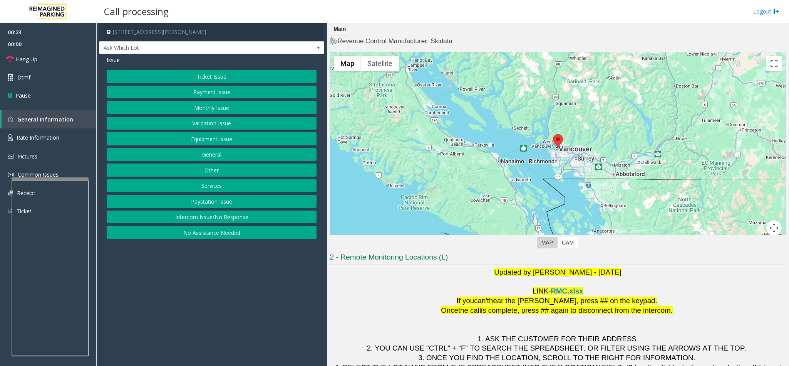
click at [231, 219] on button "Intercom Issue/No Response" at bounding box center [212, 216] width 210 height 13
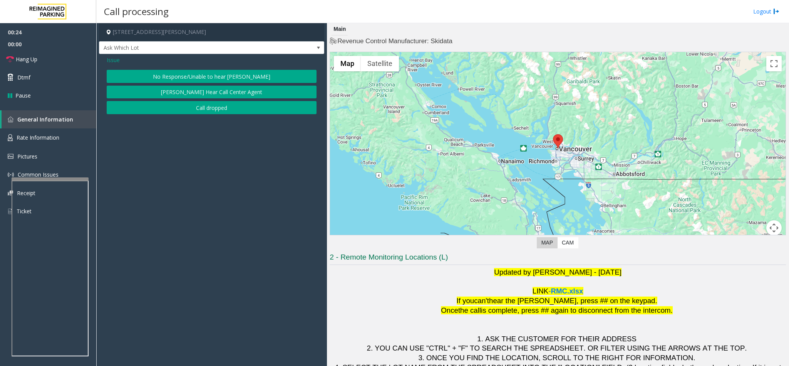
click at [228, 76] on button "No Response/Unable to hear [PERSON_NAME]" at bounding box center [212, 76] width 210 height 13
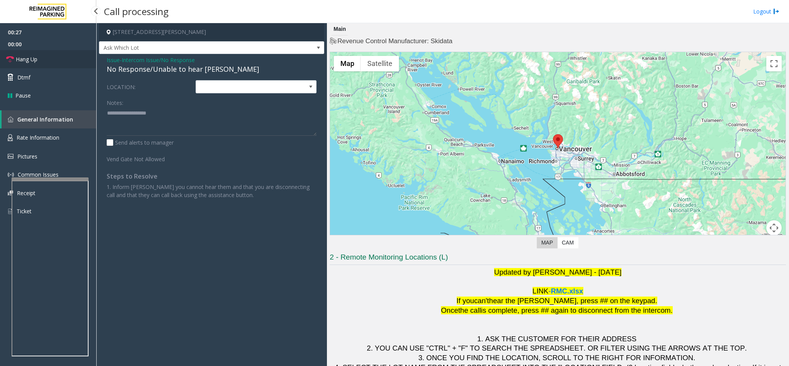
click at [40, 59] on link "Hang Up" at bounding box center [48, 59] width 96 height 18
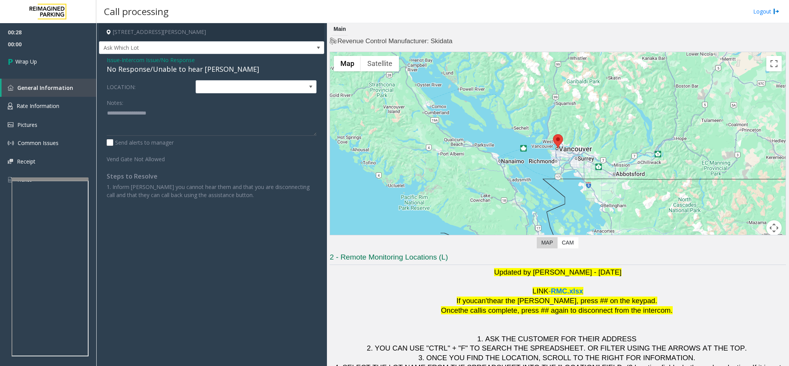
click at [170, 58] on span "Intercom Issue/No Response" at bounding box center [158, 60] width 73 height 8
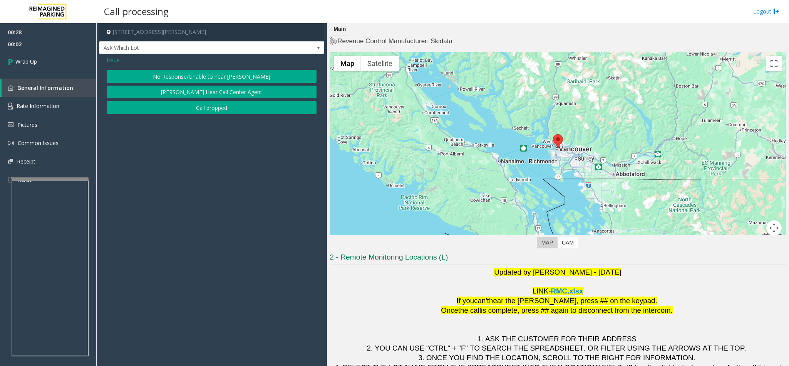
click at [109, 58] on span "Issue" at bounding box center [113, 60] width 13 height 8
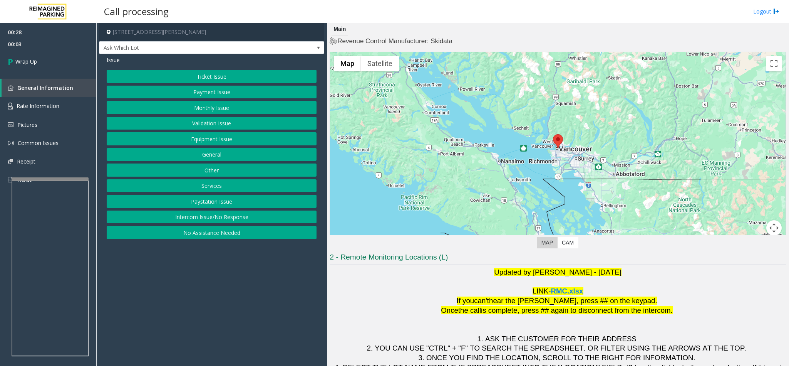
click at [221, 143] on button "Equipment Issue" at bounding box center [212, 138] width 210 height 13
click at [230, 139] on button "Gate / Door Won't Open" at bounding box center [212, 138] width 210 height 13
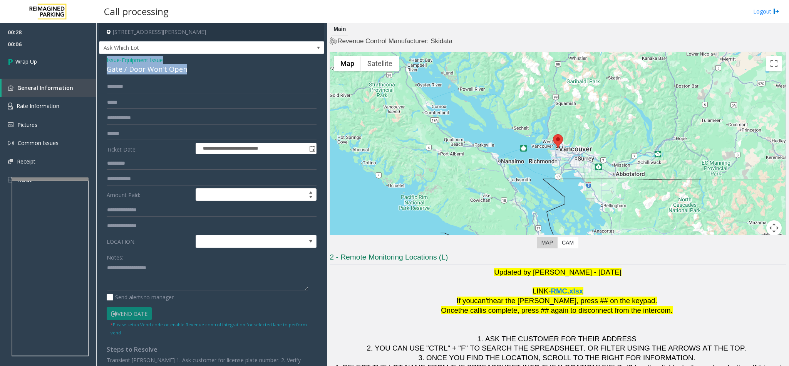
drag, startPoint x: 189, startPoint y: 70, endPoint x: 97, endPoint y: 62, distance: 91.7
click at [97, 62] on app-call-processing-form "**********" at bounding box center [211, 194] width 231 height 342
copy div "Issue - Equipment Issue Gate / Door Won't Open"
paste textarea "**********"
click at [191, 270] on textarea at bounding box center [207, 275] width 201 height 29
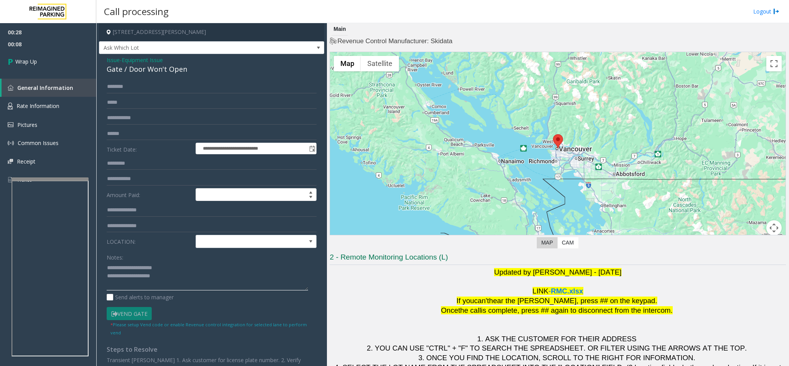
drag, startPoint x: 182, startPoint y: 272, endPoint x: 174, endPoint y: 273, distance: 8.2
click at [174, 273] on textarea at bounding box center [207, 275] width 201 height 29
click at [174, 262] on div "Notes:" at bounding box center [212, 270] width 210 height 40
drag, startPoint x: 170, startPoint y: 265, endPoint x: 125, endPoint y: 268, distance: 45.6
click at [125, 268] on textarea at bounding box center [207, 275] width 201 height 29
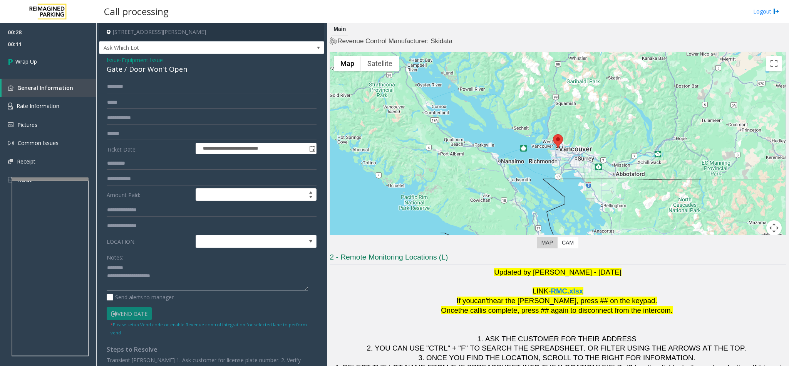
click at [185, 283] on textarea at bounding box center [207, 275] width 201 height 29
type textarea "**********"
click at [35, 52] on link "Wrap Up" at bounding box center [48, 61] width 96 height 23
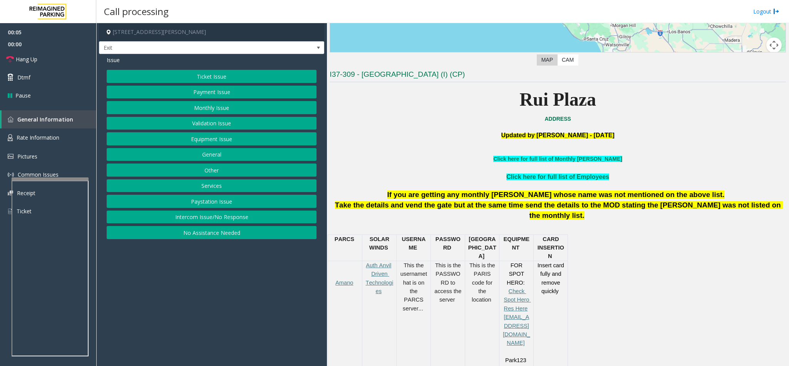
scroll to position [231, 0]
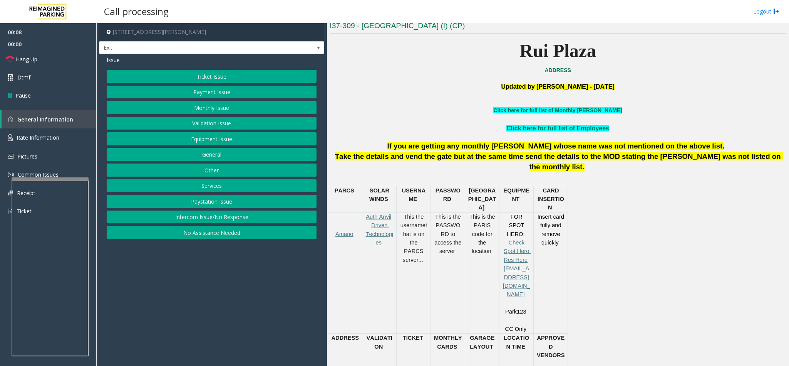
click at [206, 92] on button "Payment Issue" at bounding box center [212, 92] width 210 height 13
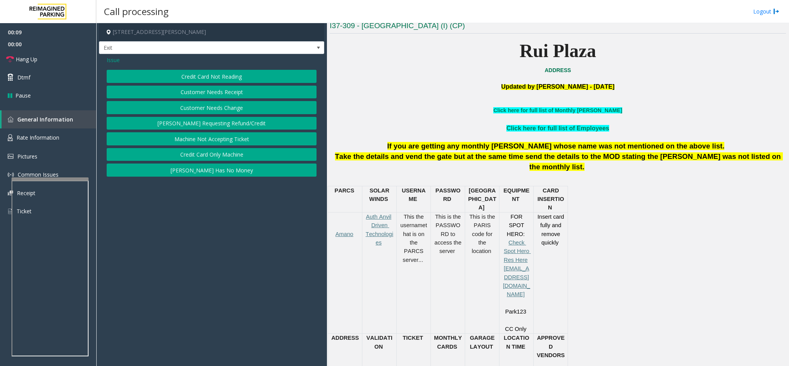
click at [238, 70] on button "Credit Card Not Reading" at bounding box center [212, 76] width 210 height 13
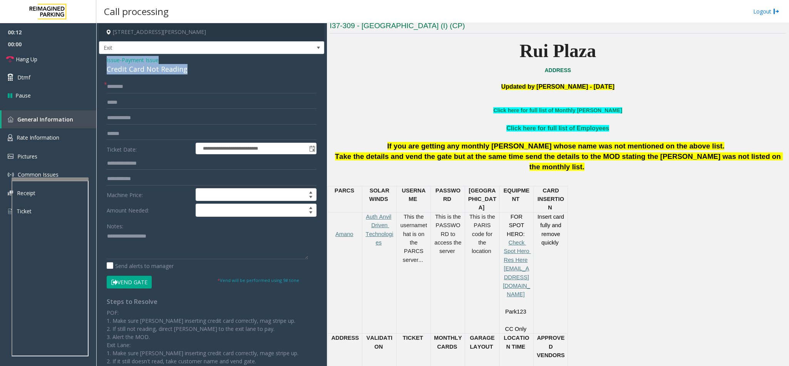
drag, startPoint x: 190, startPoint y: 74, endPoint x: 112, endPoint y: 59, distance: 79.2
click at [102, 60] on div "**********" at bounding box center [211, 229] width 225 height 351
copy div "Issue - Payment Issue Credit Card Not Reading"
paste textarea "**********"
click at [186, 244] on textarea at bounding box center [207, 244] width 201 height 29
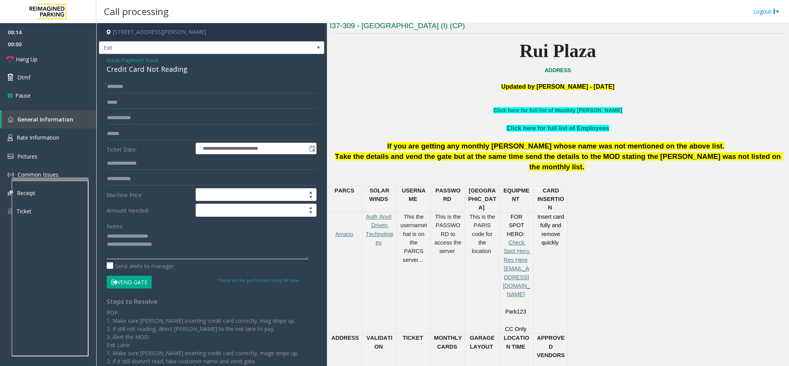
drag, startPoint x: 176, startPoint y: 238, endPoint x: 125, endPoint y: 238, distance: 50.5
click at [125, 238] on textarea at bounding box center [207, 244] width 201 height 29
click at [206, 245] on textarea at bounding box center [207, 244] width 201 height 29
click at [154, 136] on input "text" at bounding box center [212, 133] width 210 height 13
click at [162, 254] on textarea at bounding box center [207, 244] width 201 height 29
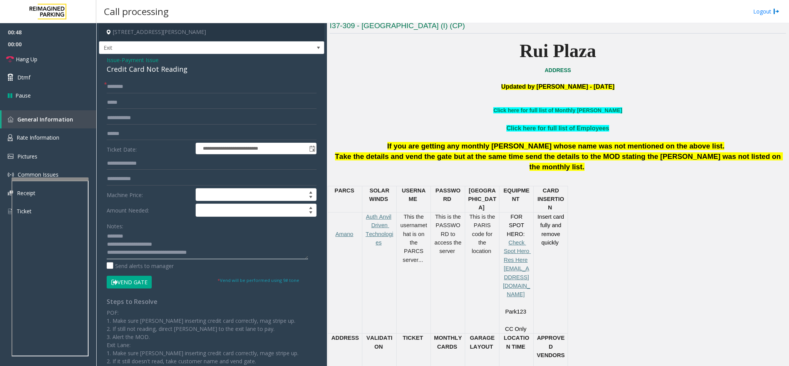
type textarea "**********"
click at [170, 140] on input "text" at bounding box center [212, 133] width 210 height 13
click at [121, 89] on input "text" at bounding box center [212, 86] width 210 height 13
click at [133, 132] on input "******" at bounding box center [212, 133] width 210 height 13
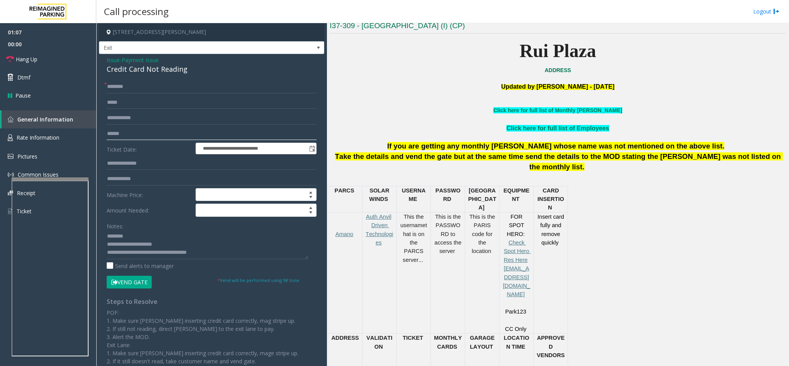
type input "******"
click at [153, 89] on input "text" at bounding box center [212, 86] width 210 height 13
click at [137, 85] on input "text" at bounding box center [212, 86] width 210 height 13
click at [137, 87] on input "text" at bounding box center [212, 86] width 210 height 13
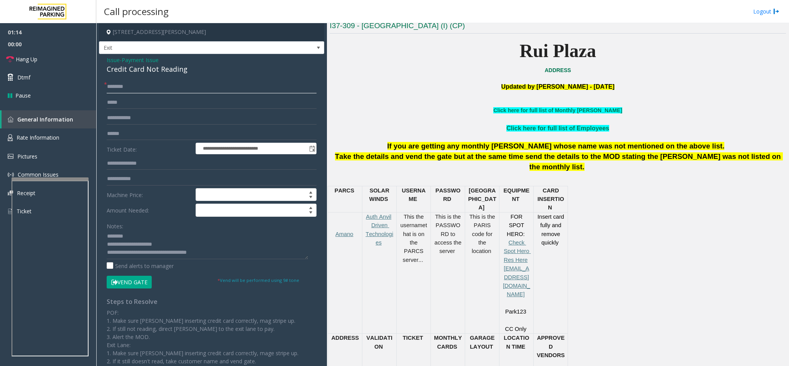
click at [137, 87] on input "text" at bounding box center [212, 86] width 210 height 13
click at [117, 88] on input "*******" at bounding box center [212, 86] width 210 height 13
type input "*******"
click at [144, 285] on button "Vend Gate" at bounding box center [129, 281] width 45 height 13
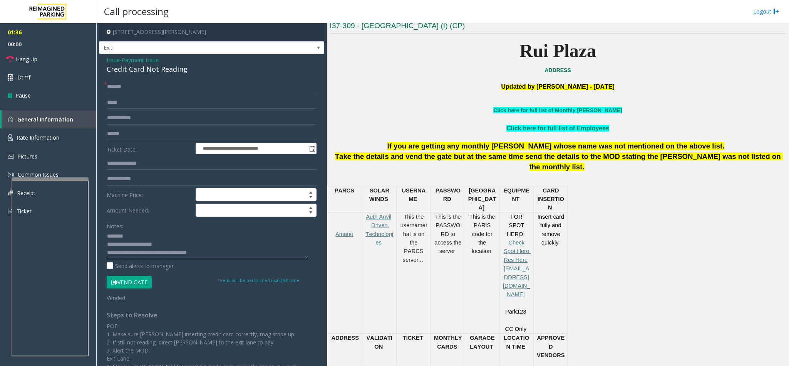
click at [221, 252] on textarea at bounding box center [207, 244] width 201 height 29
click at [49, 52] on link "Hang Up" at bounding box center [48, 59] width 96 height 18
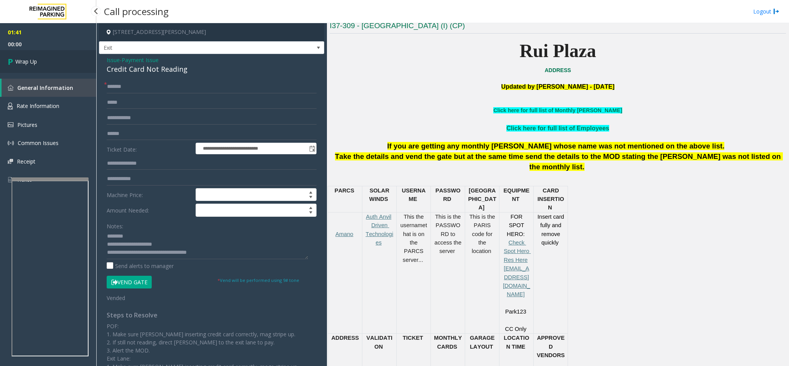
click at [52, 60] on link "Wrap Up" at bounding box center [48, 61] width 96 height 23
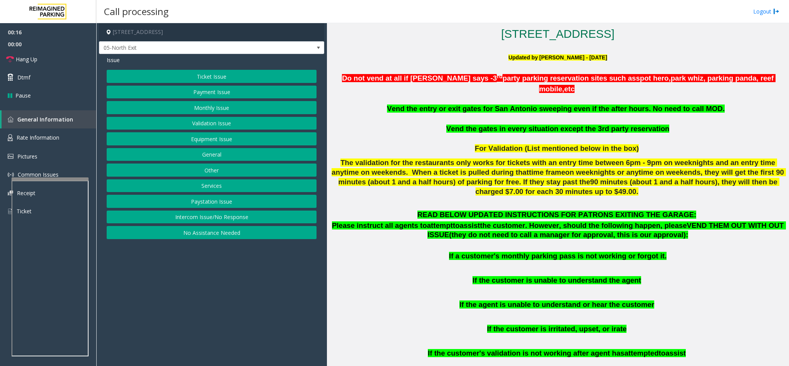
scroll to position [2, 0]
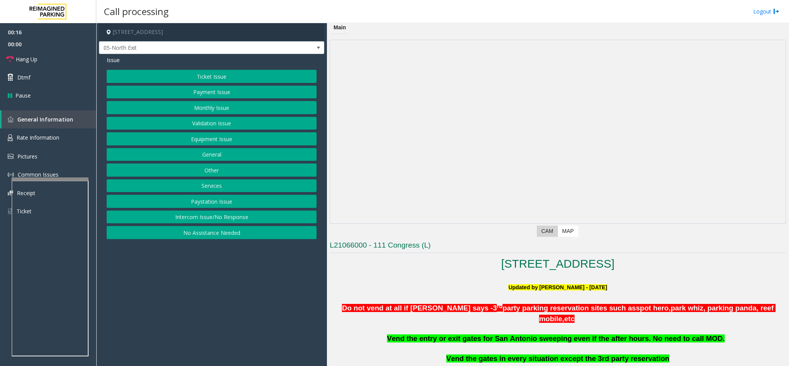
click at [644, 123] on app-dvr-video at bounding box center [558, 131] width 456 height 183
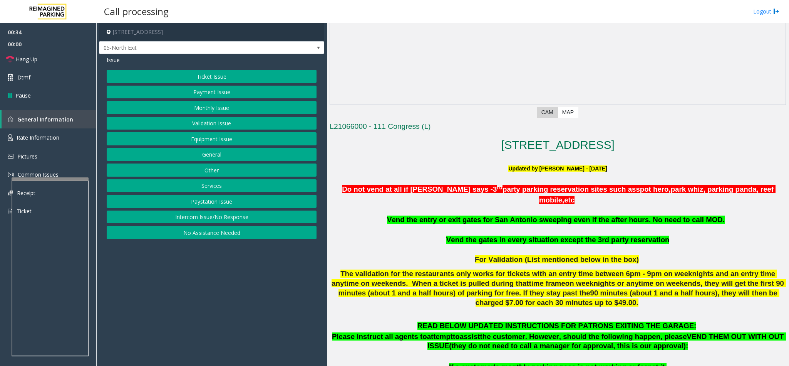
scroll to position [0, 0]
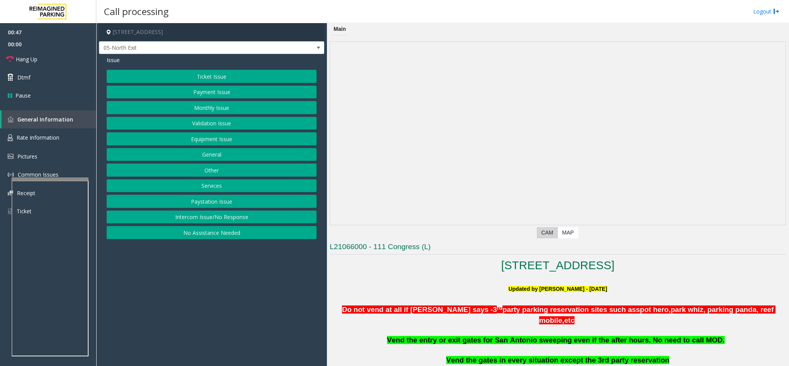
click at [193, 72] on button "Ticket Issue" at bounding box center [212, 76] width 210 height 13
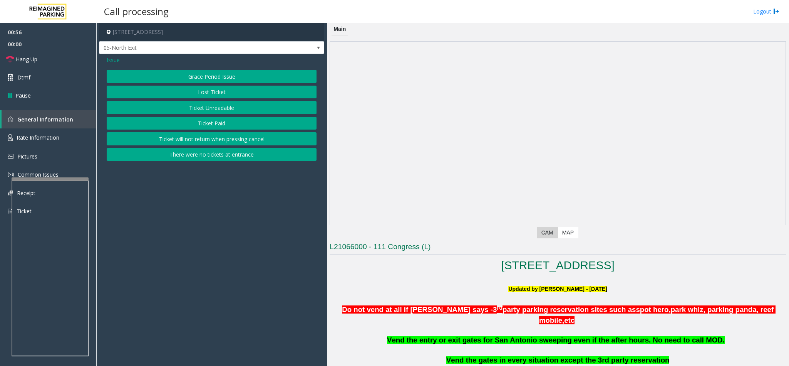
click at [226, 95] on button "Lost Ticket" at bounding box center [212, 92] width 210 height 13
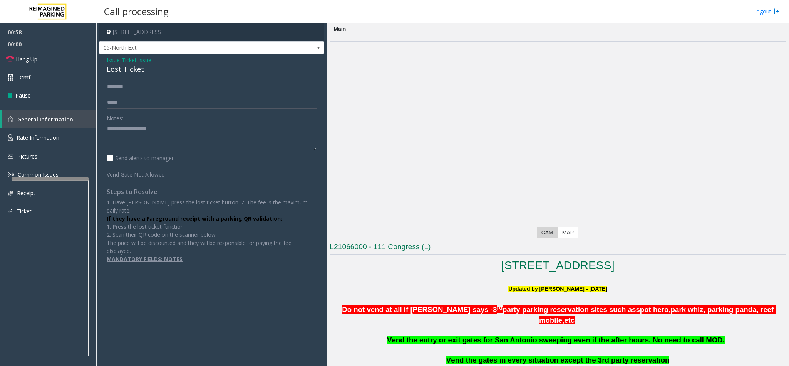
click at [145, 61] on span "Ticket Issue" at bounding box center [137, 60] width 30 height 8
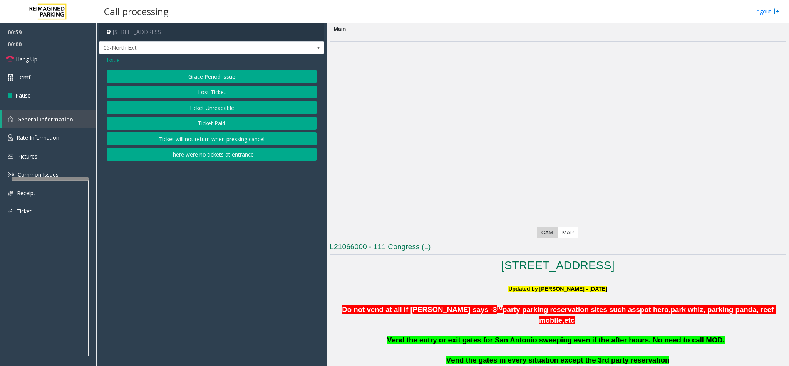
click at [215, 107] on button "Ticket Unreadable" at bounding box center [212, 107] width 210 height 13
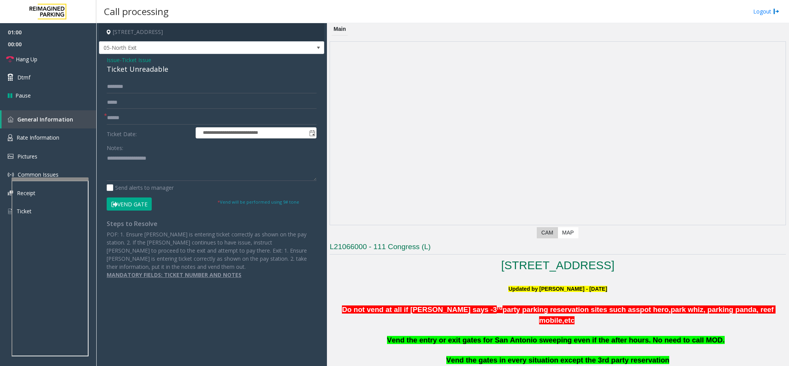
click at [141, 206] on button "Vend Gate" at bounding box center [129, 203] width 45 height 13
click at [139, 57] on span "Ticket Issue" at bounding box center [137, 60] width 30 height 8
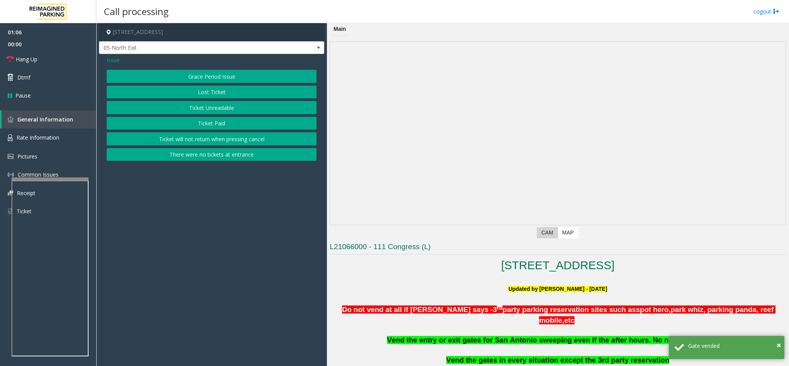
click at [215, 94] on button "Lost Ticket" at bounding box center [212, 92] width 210 height 13
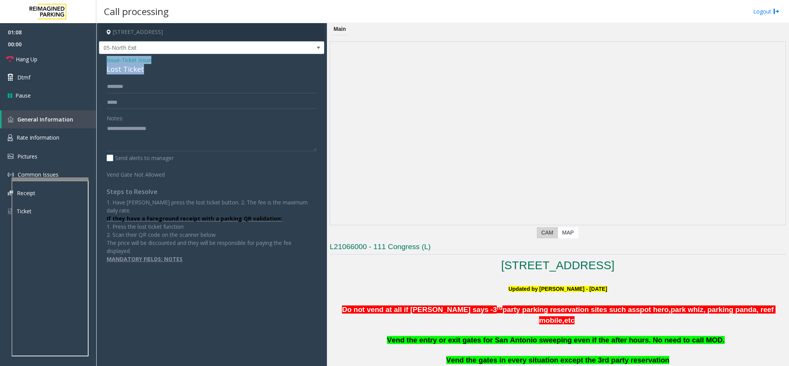
drag, startPoint x: 141, startPoint y: 70, endPoint x: 104, endPoint y: 57, distance: 39.0
click at [104, 57] on div "Issue - Ticket Issue Lost Ticket Notes: Send alerts to manager Vend Gate Not Al…" at bounding box center [211, 162] width 225 height 217
copy div "Issue - Ticket Issue Lost Ticket"
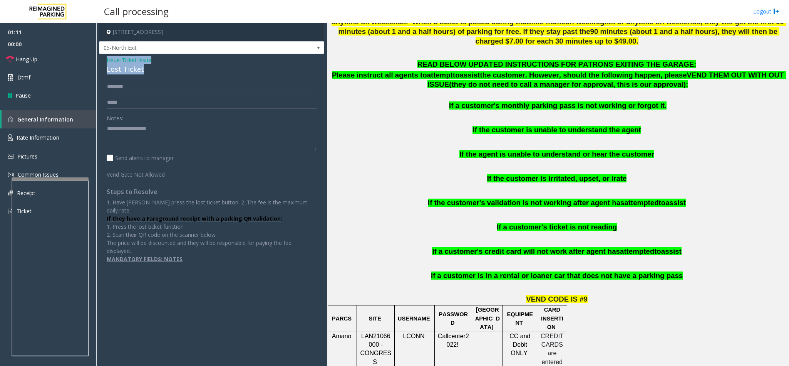
scroll to position [405, 0]
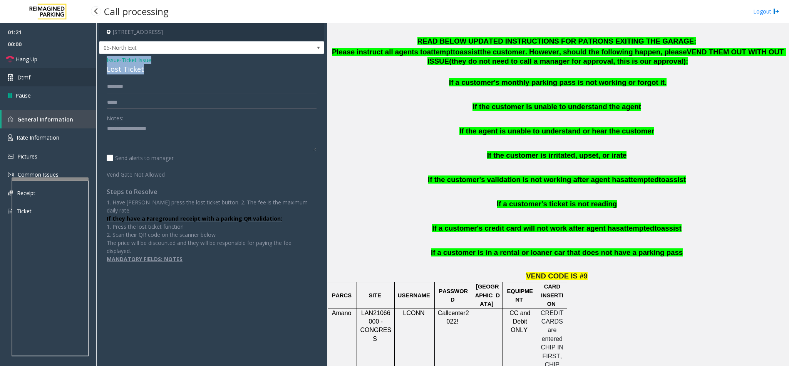
click at [28, 73] on span "Dtmf" at bounding box center [23, 77] width 13 height 8
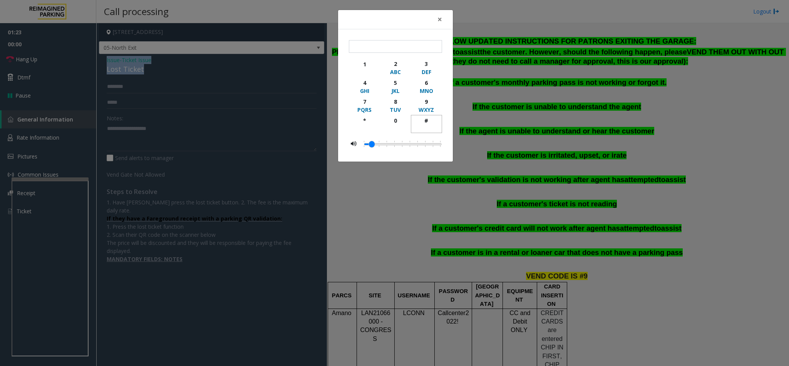
click at [425, 120] on div "#" at bounding box center [426, 120] width 21 height 8
click at [423, 104] on div "9" at bounding box center [426, 101] width 21 height 8
type input "**"
click at [438, 20] on span "×" at bounding box center [440, 19] width 5 height 11
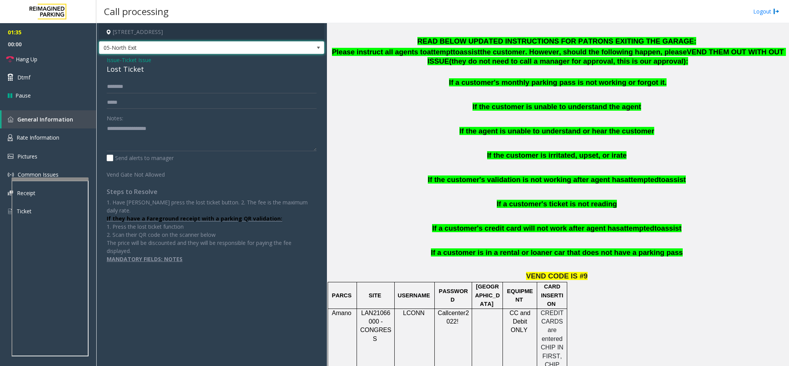
click at [310, 50] on span "05-North Exit" at bounding box center [211, 47] width 225 height 13
click at [298, 130] on textarea at bounding box center [212, 136] width 210 height 29
click at [195, 89] on input "text" at bounding box center [212, 86] width 210 height 13
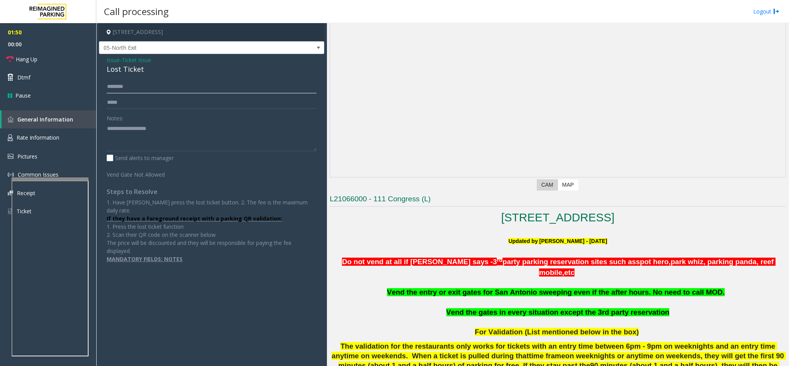
scroll to position [0, 0]
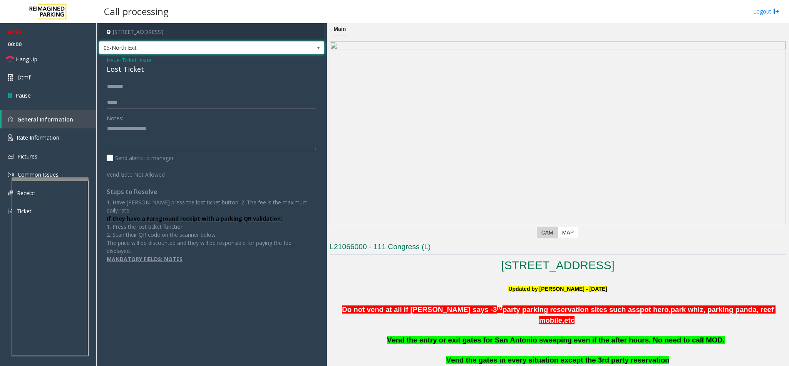
click at [311, 49] on span "05-North Exit" at bounding box center [211, 47] width 225 height 13
click at [292, 140] on textarea at bounding box center [212, 136] width 210 height 29
click at [51, 59] on link "Hang Up" at bounding box center [48, 59] width 96 height 18
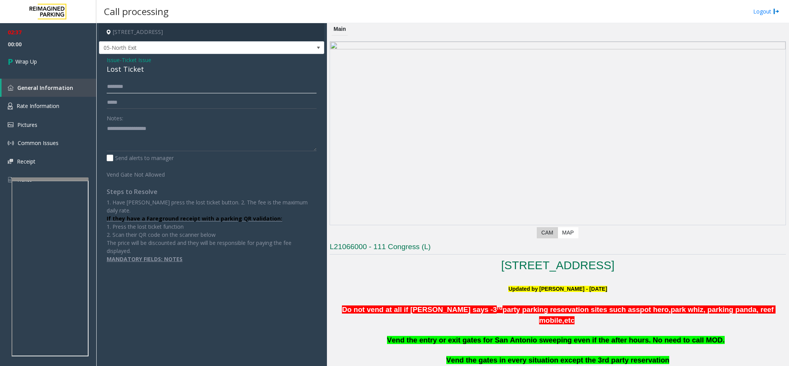
click at [151, 89] on input "text" at bounding box center [212, 86] width 210 height 13
click at [159, 89] on input "text" at bounding box center [212, 86] width 210 height 13
type input "******"
drag, startPoint x: 140, startPoint y: 73, endPoint x: 104, endPoint y: 60, distance: 38.0
click at [104, 60] on div "Issue - Ticket Issue Lost Ticket ****** Notes: Send alerts to manager Vend Gate…" at bounding box center [211, 162] width 225 height 217
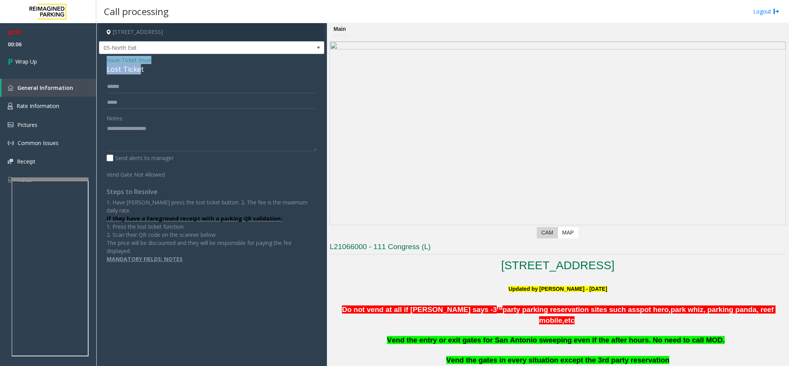
copy div "Issue - Ticket Issue Lost Ticke"
paste textarea "**********"
click at [134, 132] on textarea at bounding box center [212, 136] width 210 height 29
drag, startPoint x: 155, startPoint y: 129, endPoint x: 125, endPoint y: 125, distance: 30.7
click at [125, 125] on textarea at bounding box center [212, 136] width 210 height 29
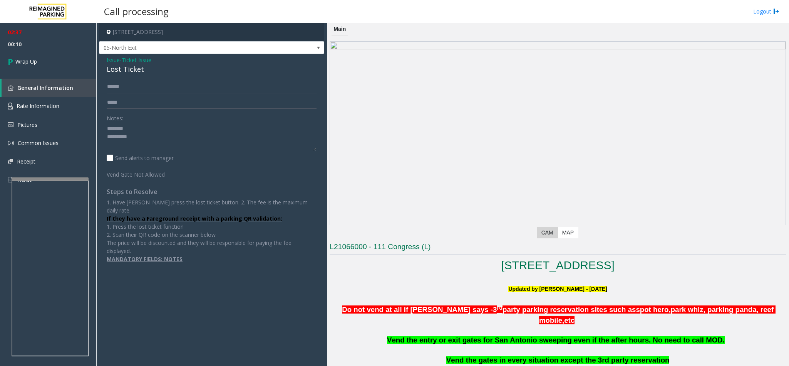
click at [139, 140] on textarea at bounding box center [212, 136] width 210 height 29
click at [154, 147] on textarea at bounding box center [212, 136] width 210 height 29
type textarea "**********"
click at [12, 60] on icon at bounding box center [12, 61] width 8 height 13
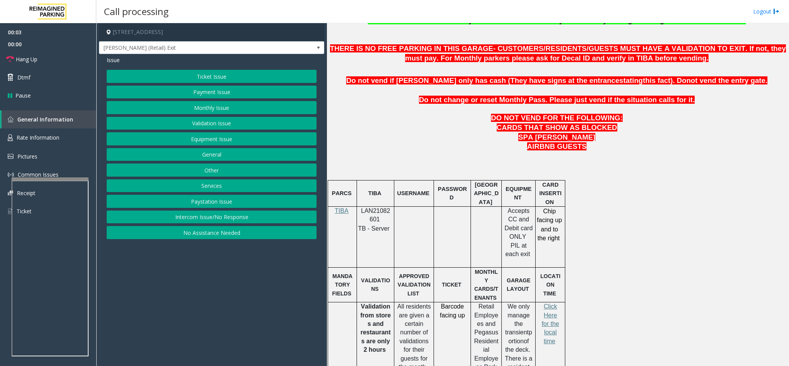
scroll to position [347, 0]
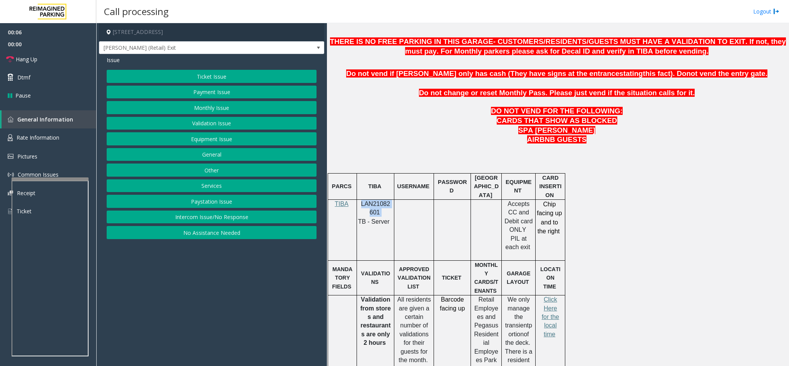
drag, startPoint x: 383, startPoint y: 215, endPoint x: 362, endPoint y: 207, distance: 22.3
click at [362, 207] on p "LAN21082601" at bounding box center [376, 208] width 32 height 17
copy p "LAN21082601"
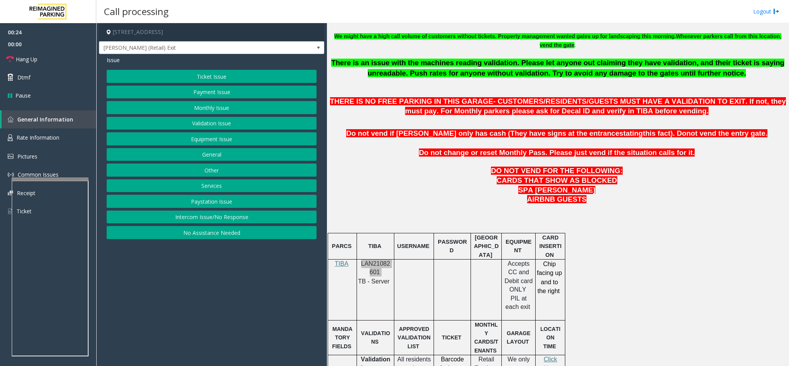
scroll to position [231, 0]
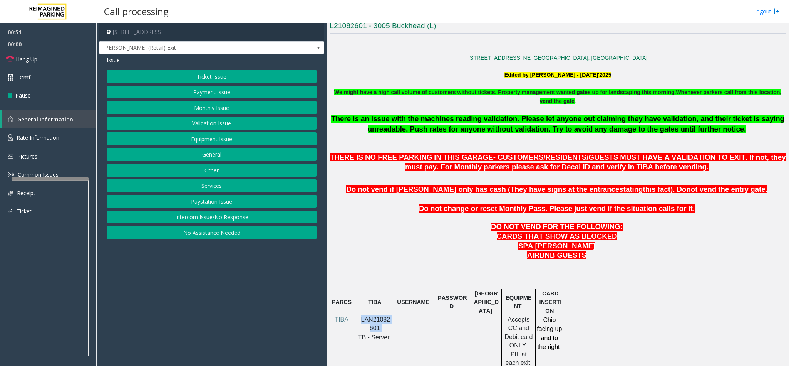
click at [218, 109] on button "Monthly Issue" at bounding box center [212, 107] width 210 height 13
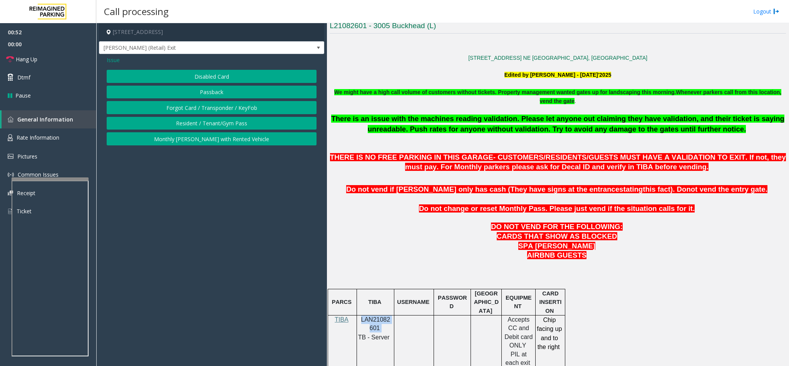
click at [205, 70] on button "Disabled Card" at bounding box center [212, 76] width 210 height 13
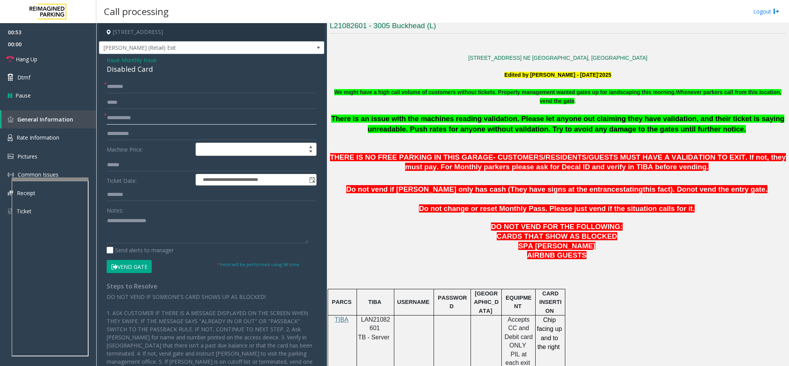
click at [123, 116] on input "text" at bounding box center [212, 117] width 210 height 13
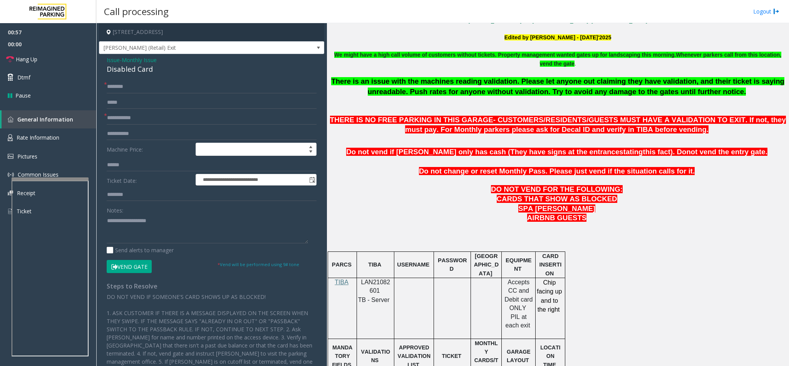
scroll to position [289, 0]
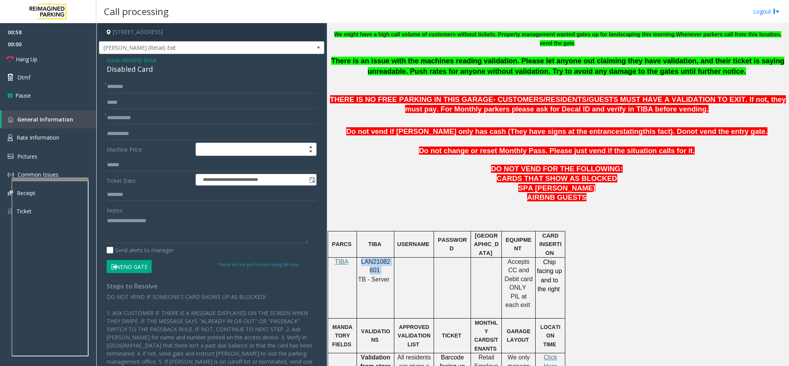
drag, startPoint x: 384, startPoint y: 272, endPoint x: 361, endPoint y: 269, distance: 22.9
click at [361, 269] on p "LAN21082601" at bounding box center [376, 265] width 32 height 17
copy p "LAN21082601"
click at [152, 123] on input "text" at bounding box center [212, 117] width 210 height 13
click at [201, 120] on input "*******" at bounding box center [212, 117] width 210 height 13
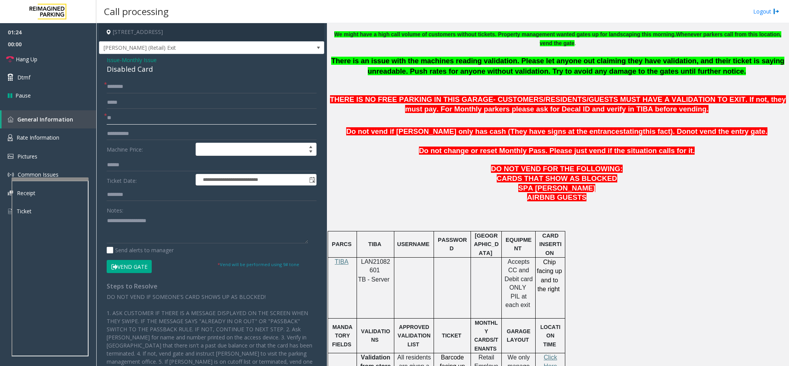
type input "*"
type input "*******"
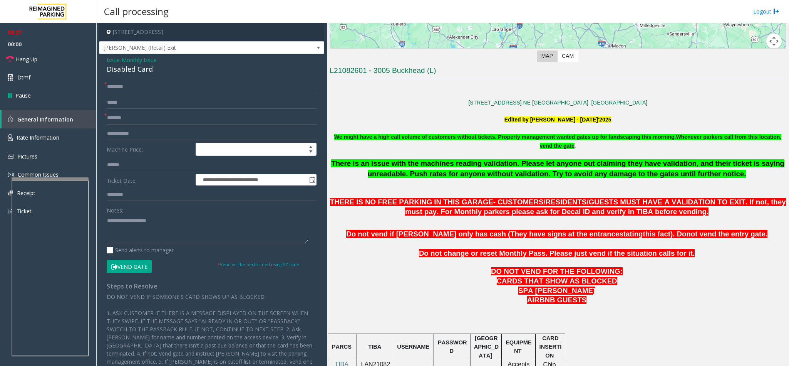
scroll to position [173, 0]
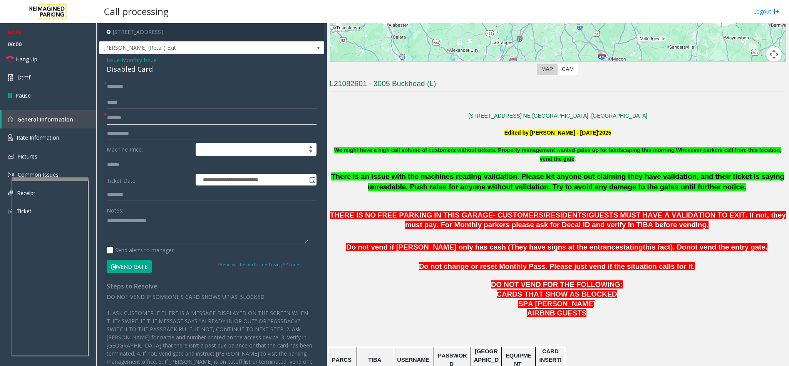
click at [180, 118] on input "*******" at bounding box center [212, 117] width 210 height 13
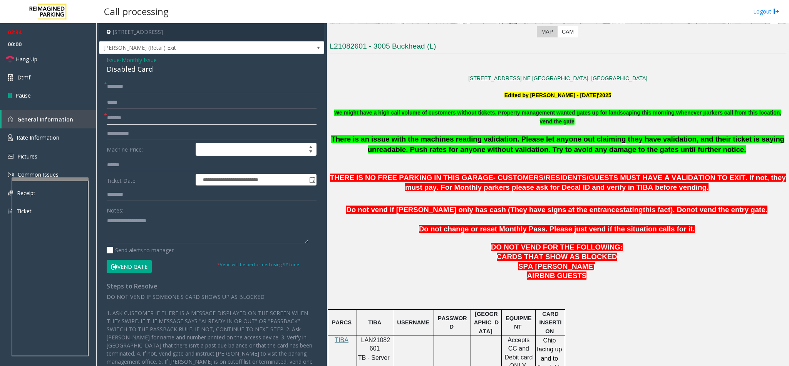
scroll to position [231, 0]
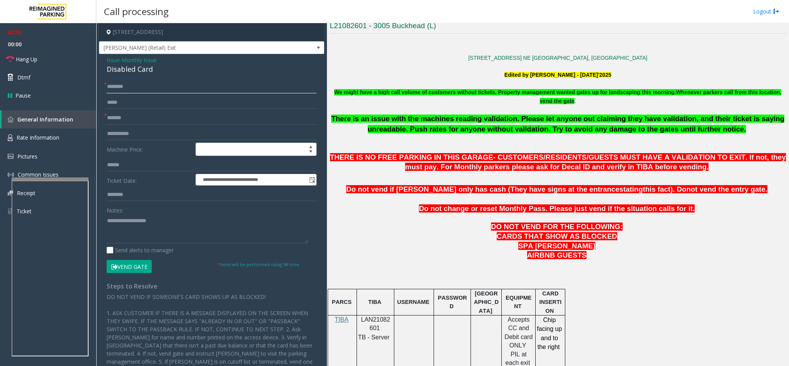
click at [210, 89] on input "text" at bounding box center [212, 86] width 210 height 13
click at [265, 85] on input "text" at bounding box center [212, 86] width 210 height 13
type input "*"
drag, startPoint x: 140, startPoint y: 84, endPoint x: 109, endPoint y: 87, distance: 31.7
click at [109, 87] on input "********" at bounding box center [212, 86] width 210 height 13
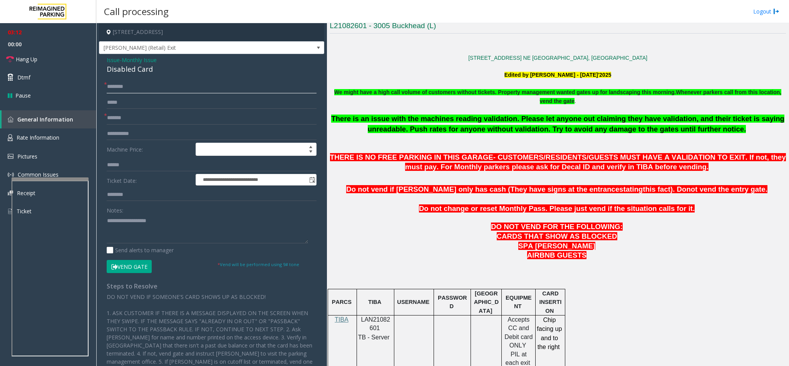
type input "********"
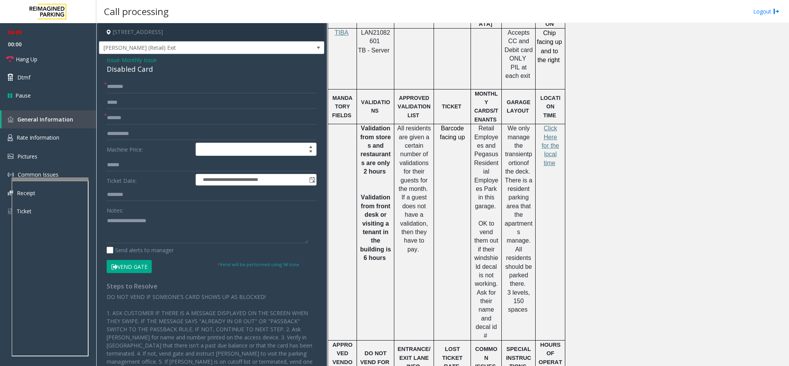
scroll to position [490, 0]
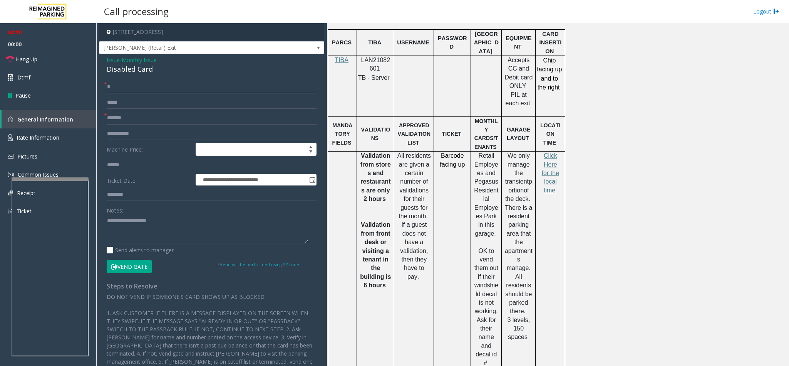
click at [207, 87] on input "text" at bounding box center [212, 86] width 210 height 13
click at [162, 85] on input "*****" at bounding box center [212, 86] width 210 height 13
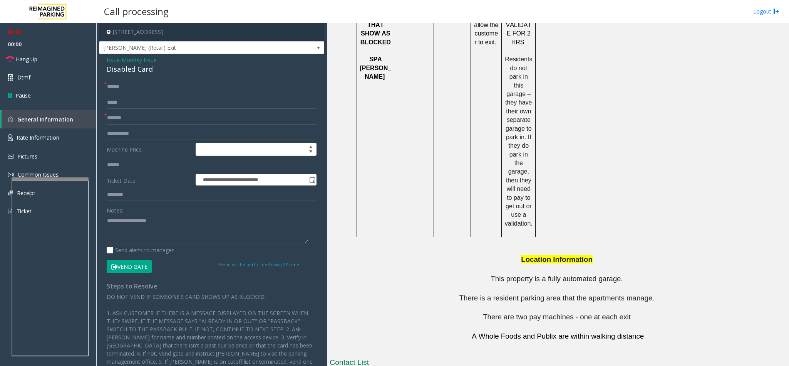
scroll to position [1010, 0]
click at [60, 59] on link "Hang Up" at bounding box center [48, 59] width 96 height 18
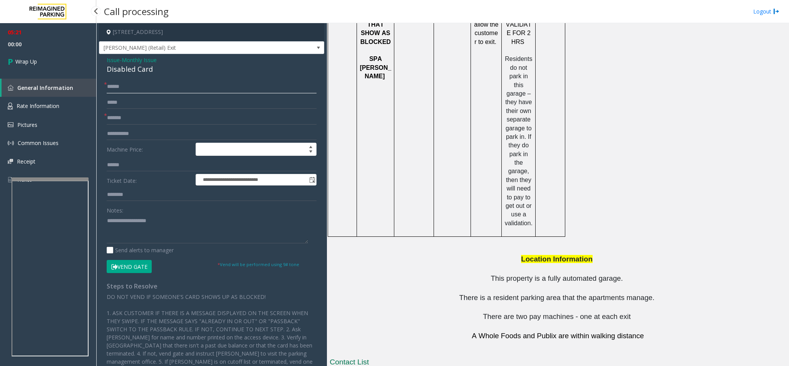
click at [141, 90] on input "*****" at bounding box center [212, 86] width 210 height 13
type input "*"
type input "*******"
drag, startPoint x: 152, startPoint y: 68, endPoint x: 102, endPoint y: 60, distance: 50.7
click at [102, 60] on div "**********" at bounding box center [211, 233] width 225 height 359
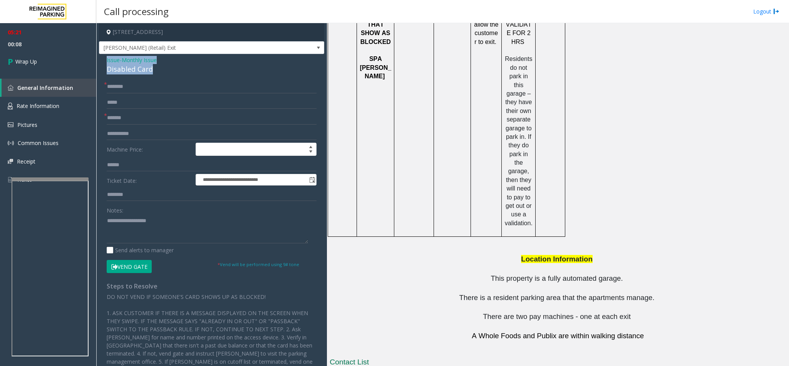
copy div "Issue - Monthly Issue Disabled Card"
paste textarea "**********"
click at [169, 233] on textarea at bounding box center [207, 228] width 201 height 29
drag, startPoint x: 168, startPoint y: 223, endPoint x: 127, endPoint y: 221, distance: 40.5
click at [127, 221] on textarea at bounding box center [207, 228] width 201 height 29
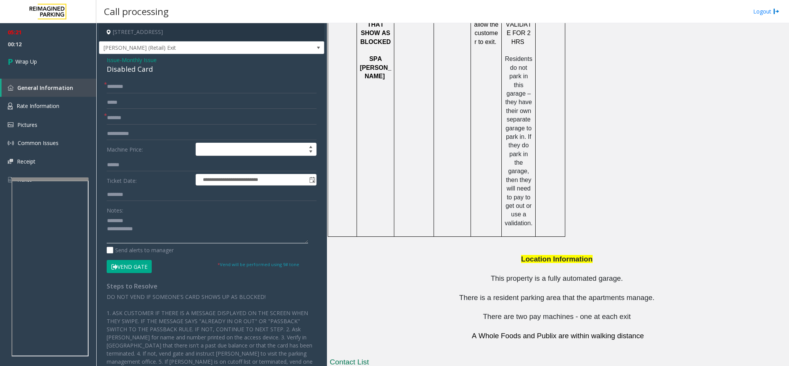
click at [171, 230] on textarea at bounding box center [207, 228] width 201 height 29
click at [240, 237] on textarea at bounding box center [207, 228] width 201 height 29
click at [269, 240] on textarea at bounding box center [207, 228] width 201 height 29
click at [283, 229] on textarea at bounding box center [207, 228] width 201 height 29
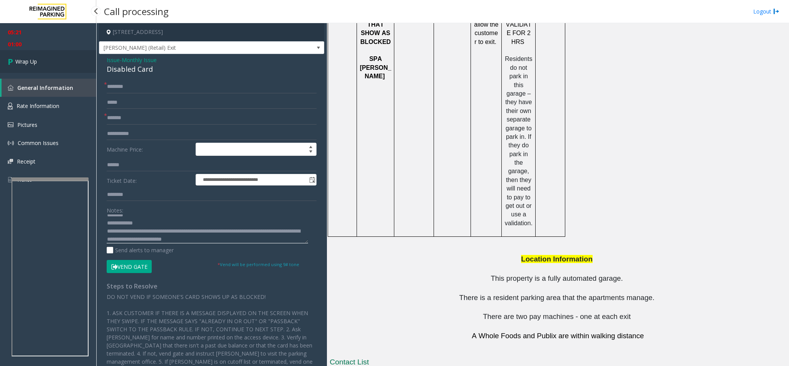
type textarea "**********"
click at [44, 58] on link "Wrap Up" at bounding box center [48, 61] width 96 height 23
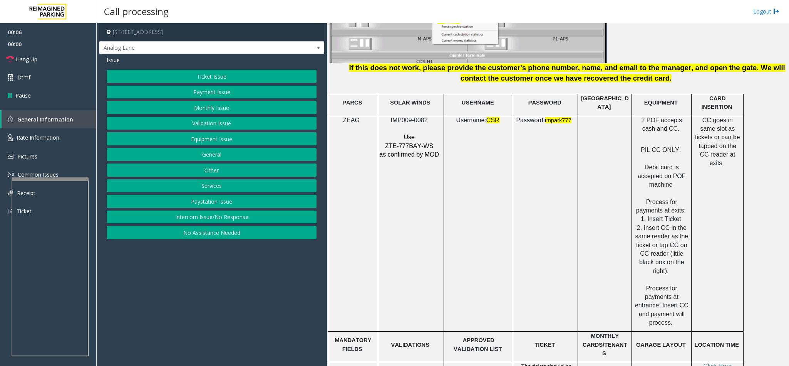
scroll to position [925, 0]
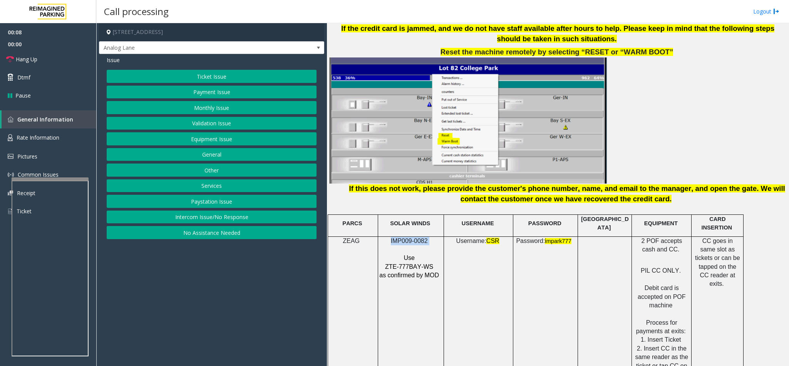
drag, startPoint x: 434, startPoint y: 225, endPoint x: 390, endPoint y: 225, distance: 43.9
click at [390, 237] on p "IMP009-0082" at bounding box center [410, 241] width 62 height 8
copy p "IMP009-0082"
click at [234, 77] on button "Ticket Issue" at bounding box center [212, 76] width 210 height 13
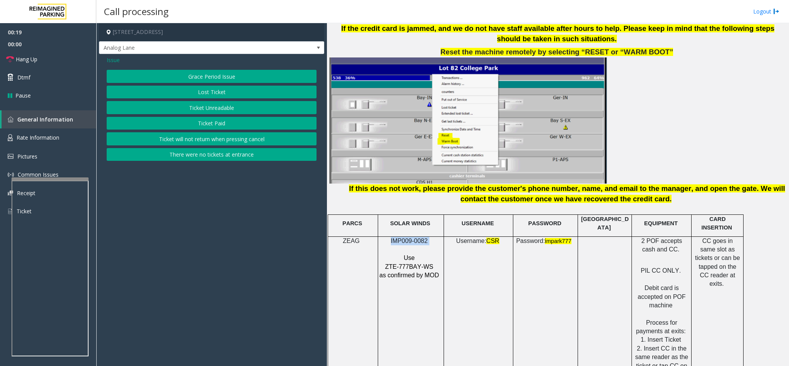
click at [205, 103] on button "Ticket Unreadable" at bounding box center [212, 107] width 210 height 13
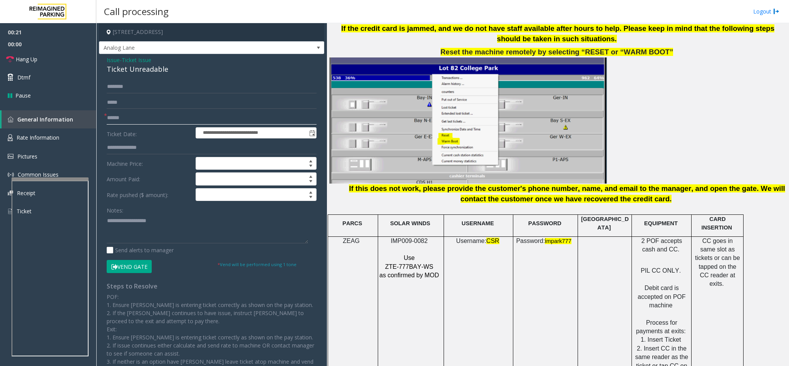
click at [147, 116] on input "text" at bounding box center [212, 117] width 210 height 13
type input "********"
drag, startPoint x: 168, startPoint y: 68, endPoint x: 103, endPoint y: 58, distance: 65.1
click at [103, 58] on div "**********" at bounding box center [211, 229] width 225 height 351
copy div "Issue - Ticket Issue Ticket Unreadable"
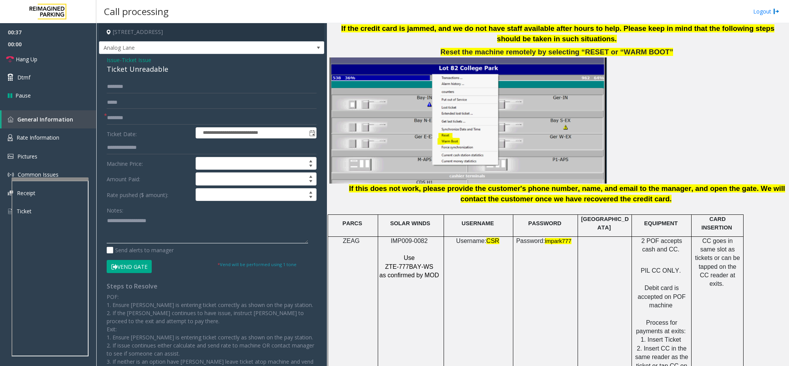
click at [220, 232] on textarea at bounding box center [207, 228] width 201 height 29
paste textarea "**********"
drag, startPoint x: 161, startPoint y: 222, endPoint x: 124, endPoint y: 220, distance: 37.1
click at [124, 220] on textarea at bounding box center [207, 228] width 201 height 29
click at [143, 265] on button "Vend Gate" at bounding box center [129, 266] width 45 height 13
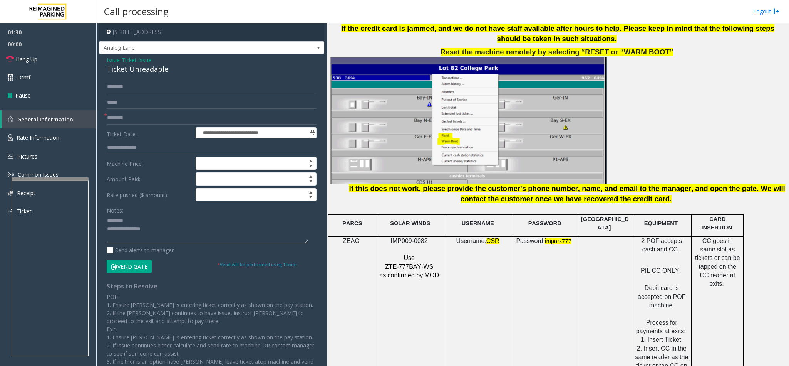
click at [180, 240] on textarea at bounding box center [207, 228] width 201 height 29
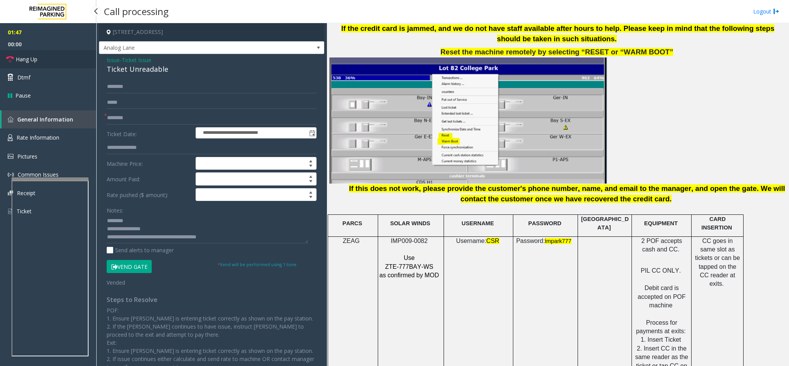
click at [44, 60] on link "Hang Up" at bounding box center [48, 59] width 96 height 18
click at [251, 243] on textarea at bounding box center [207, 228] width 201 height 29
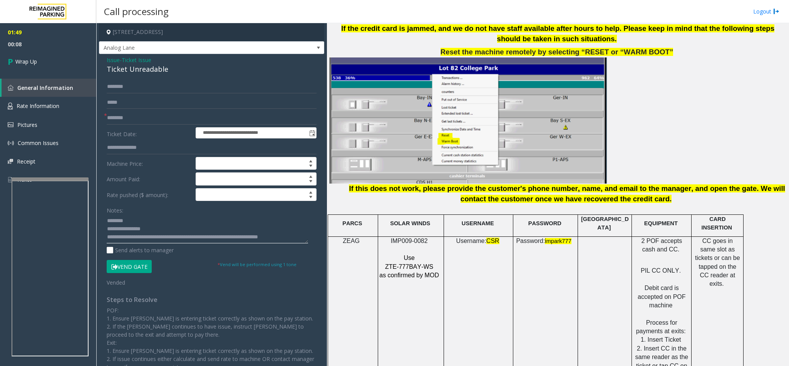
scroll to position [6, 0]
type textarea "**********"
click at [37, 58] on span "Wrap Up" at bounding box center [26, 61] width 22 height 8
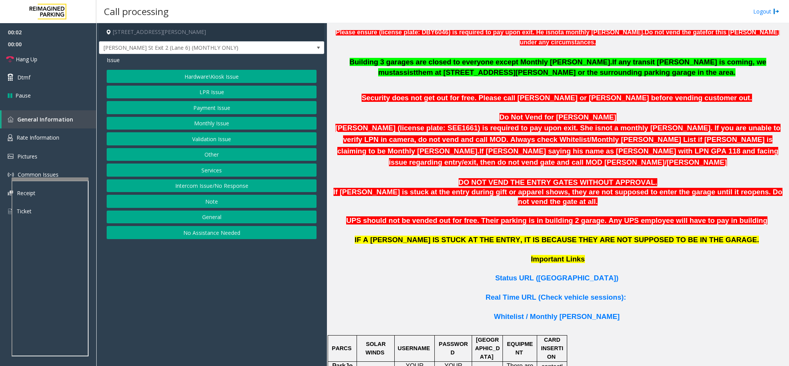
scroll to position [578, 0]
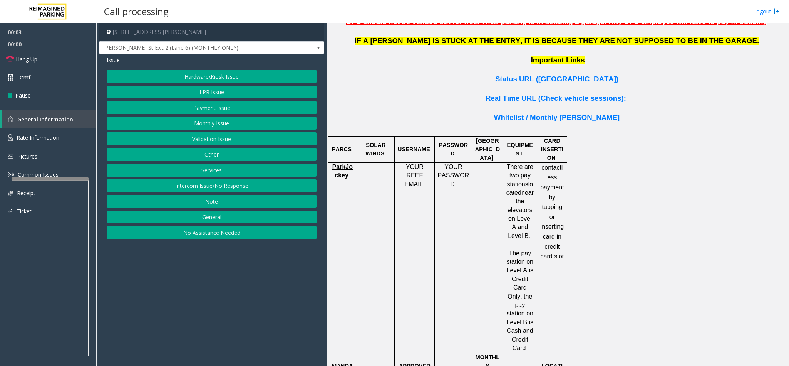
click at [341, 163] on span "ParkJockey" at bounding box center [342, 170] width 20 height 15
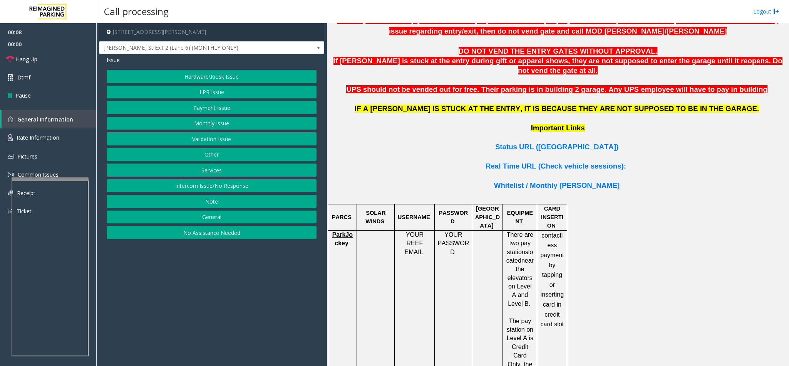
scroll to position [347, 0]
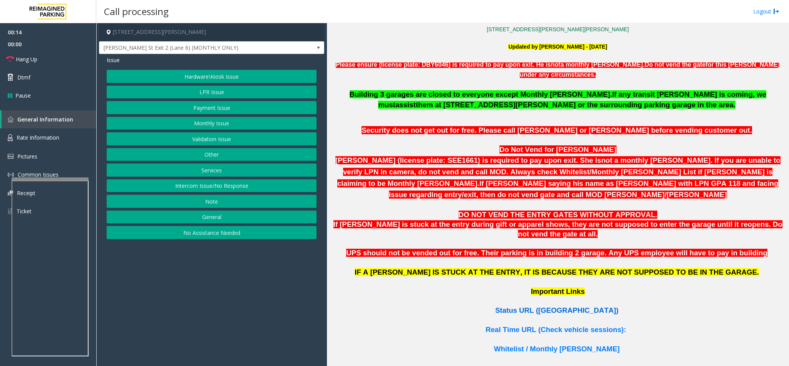
click at [555, 306] on span "Status URL (Vend Gate)" at bounding box center [556, 310] width 123 height 8
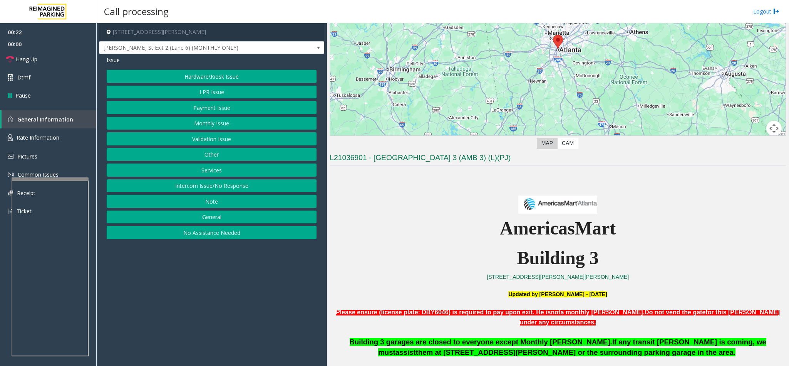
scroll to position [116, 0]
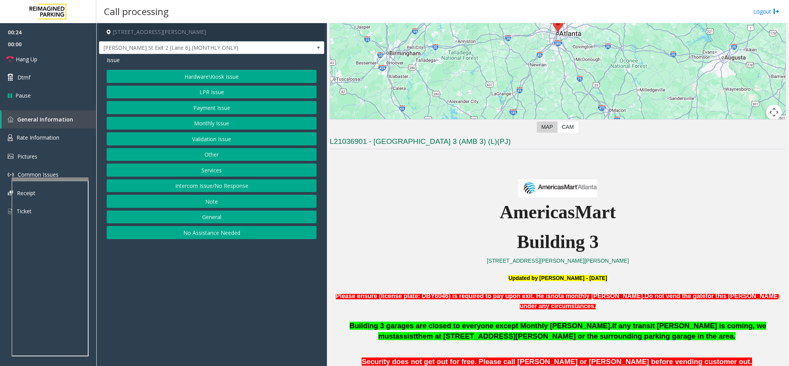
click at [227, 93] on button "LPR Issue" at bounding box center [212, 92] width 210 height 13
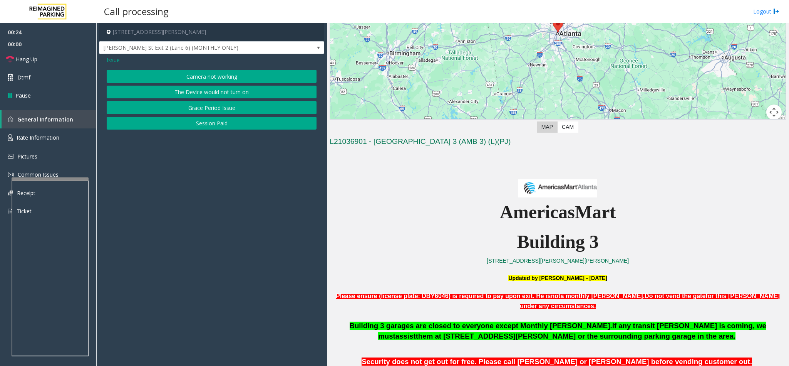
click at [224, 78] on button "Camera not working" at bounding box center [212, 76] width 210 height 13
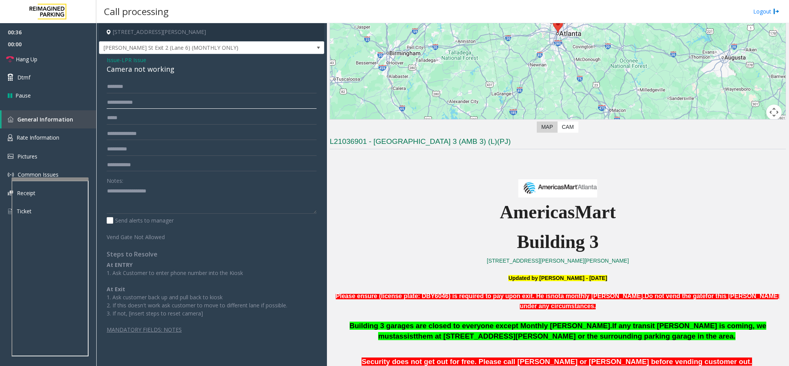
click at [117, 102] on input "text" at bounding box center [212, 102] width 210 height 13
type input "*******"
drag, startPoint x: 171, startPoint y: 75, endPoint x: 163, endPoint y: 73, distance: 8.8
click at [163, 73] on div "Issue - LPR Issue Camera not working ******* Notes: Send alerts to manager Vend…" at bounding box center [211, 197] width 225 height 287
drag, startPoint x: 187, startPoint y: 69, endPoint x: 173, endPoint y: 70, distance: 13.9
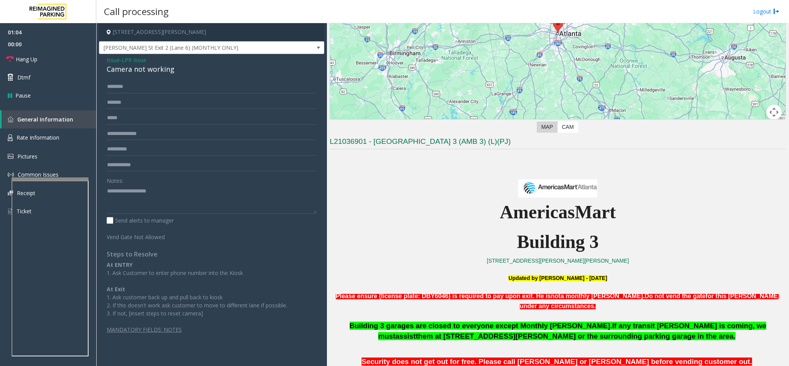
click at [188, 69] on div "Camera not working" at bounding box center [212, 69] width 210 height 10
drag, startPoint x: 173, startPoint y: 70, endPoint x: 108, endPoint y: 58, distance: 65.7
click at [107, 58] on div "Issue - LPR Issue Camera not working" at bounding box center [212, 65] width 210 height 18
click at [186, 77] on div "Issue - LPR Issue Camera not working ******* Notes: Send alerts to manager Vend…" at bounding box center [211, 197] width 225 height 287
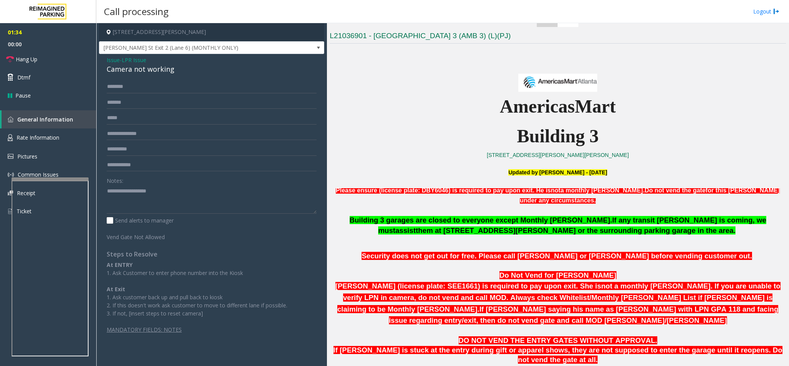
scroll to position [0, 0]
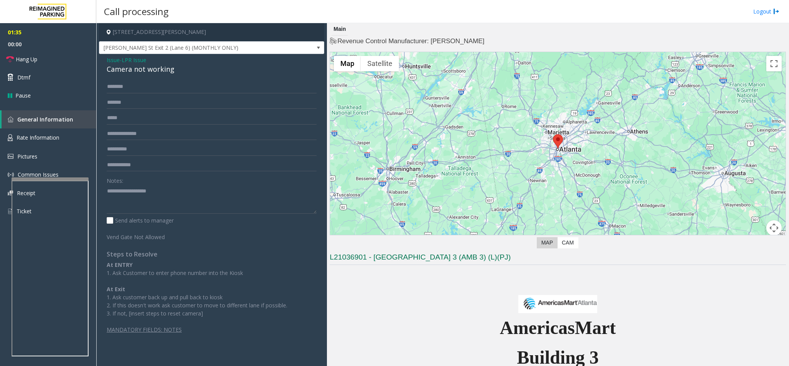
click at [482, 290] on p at bounding box center [558, 299] width 457 height 27
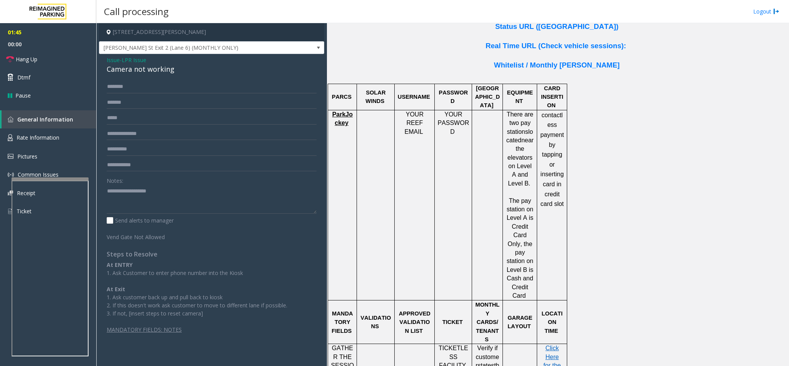
scroll to position [781, 0]
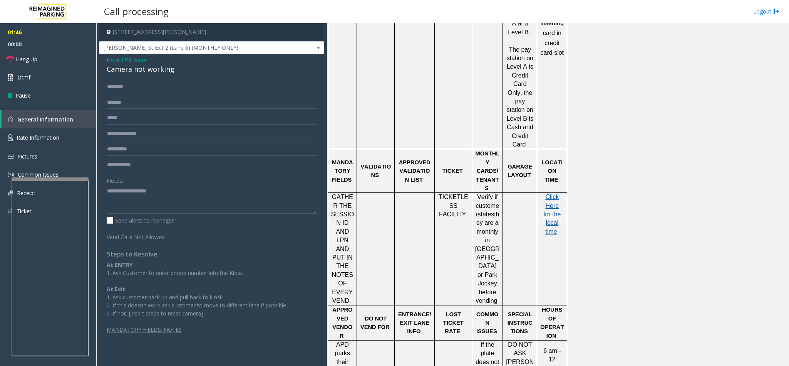
click at [551, 193] on span "Click Here for the local time" at bounding box center [552, 213] width 17 height 41
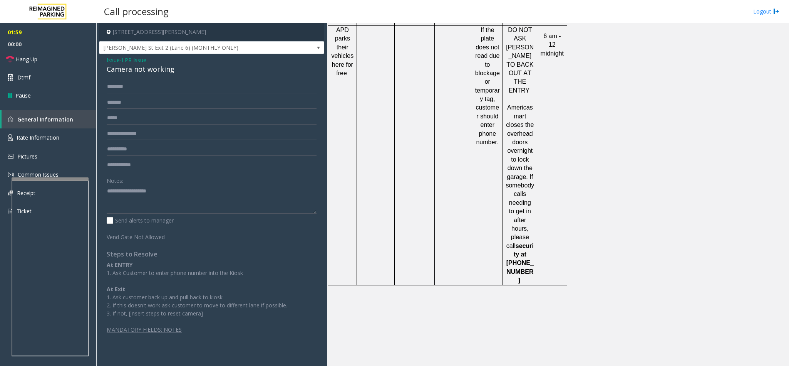
scroll to position [1186, 0]
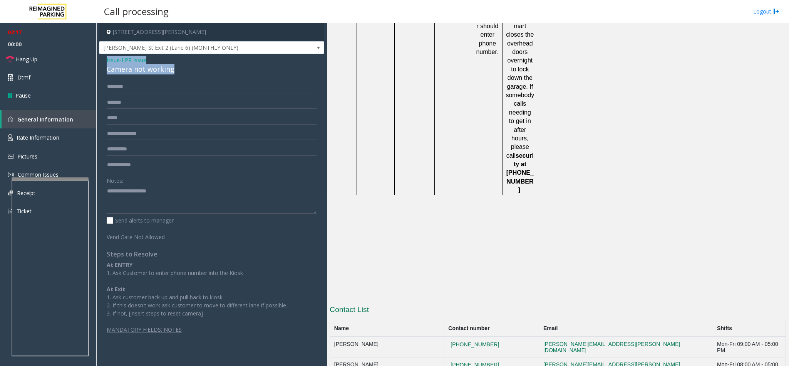
drag, startPoint x: 174, startPoint y: 69, endPoint x: 102, endPoint y: 60, distance: 72.6
click at [102, 60] on div "Issue - LPR Issue Camera not working ******* Notes: Send alerts to manager Vend…" at bounding box center [211, 197] width 225 height 287
click at [166, 194] on textarea at bounding box center [212, 199] width 210 height 29
paste textarea "**********"
drag, startPoint x: 162, startPoint y: 194, endPoint x: 126, endPoint y: 192, distance: 35.9
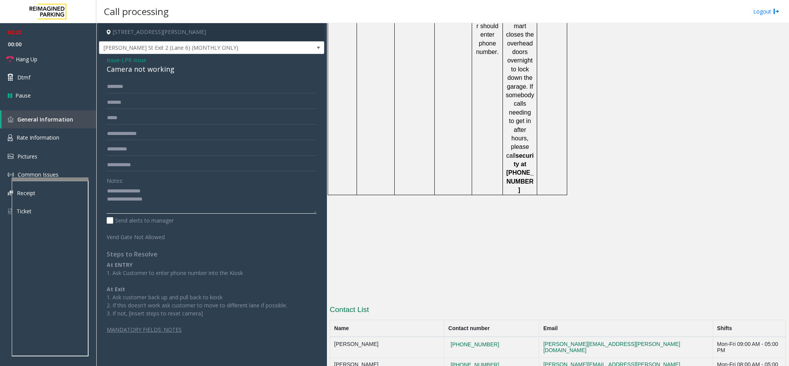
click at [126, 192] on textarea at bounding box center [212, 199] width 210 height 29
click at [168, 198] on textarea at bounding box center [212, 199] width 210 height 29
click at [43, 55] on link "Hang Up" at bounding box center [48, 59] width 96 height 18
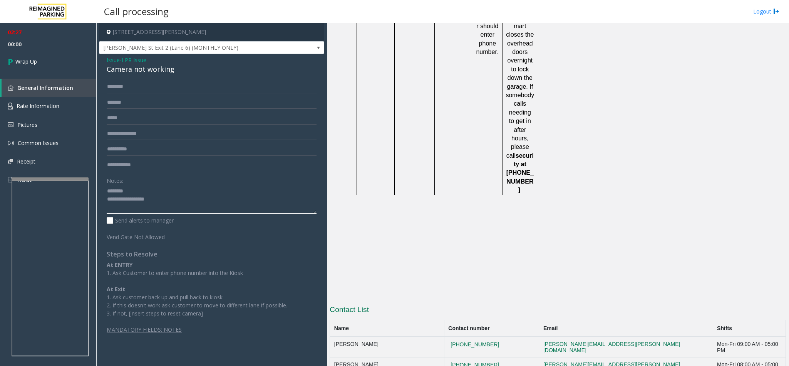
click at [178, 206] on textarea at bounding box center [212, 199] width 210 height 29
type textarea "**********"
click at [133, 62] on span "LPR Issue" at bounding box center [134, 60] width 25 height 8
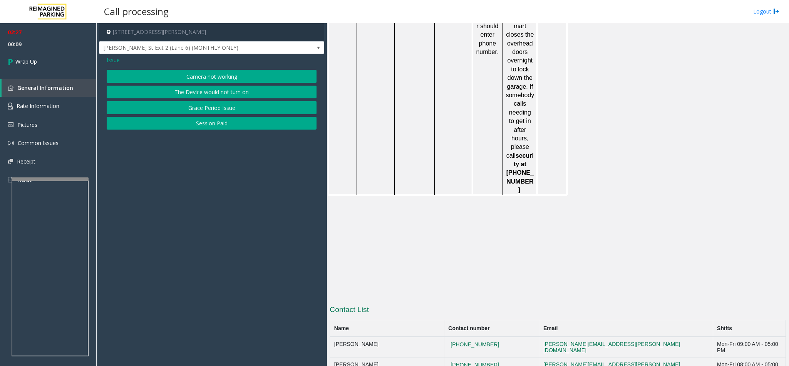
click at [115, 58] on span "Issue" at bounding box center [113, 60] width 13 height 8
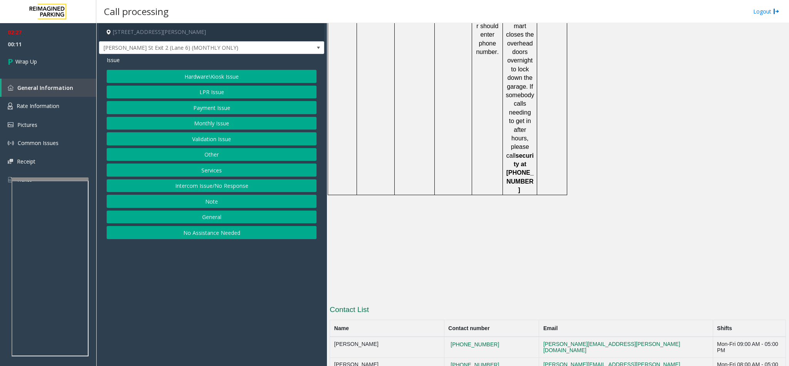
click at [223, 142] on button "Validation Issue" at bounding box center [212, 138] width 210 height 13
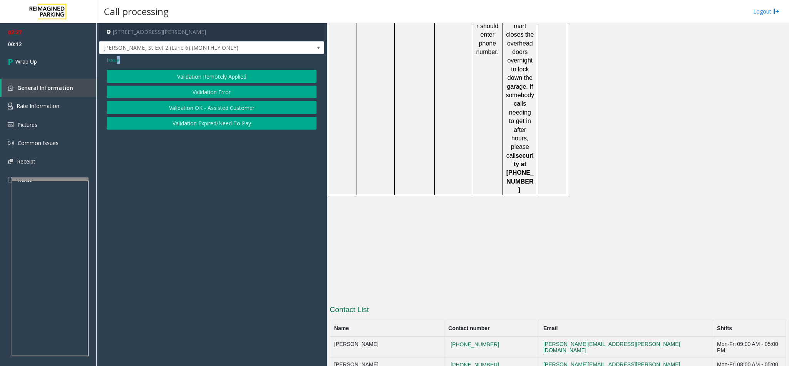
click at [119, 58] on span "Issue" at bounding box center [113, 60] width 13 height 8
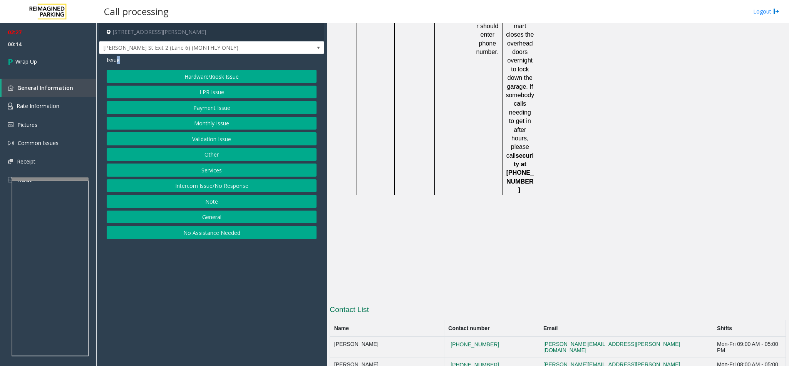
click at [220, 184] on button "Intercom Issue/No Response" at bounding box center [212, 185] width 210 height 13
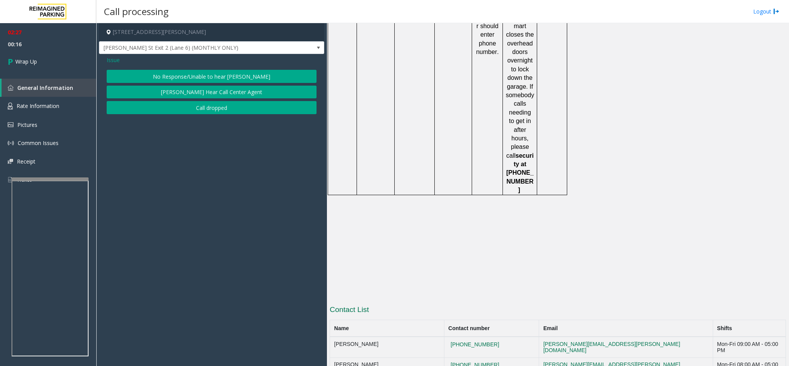
click at [111, 62] on span "Issue" at bounding box center [113, 60] width 13 height 8
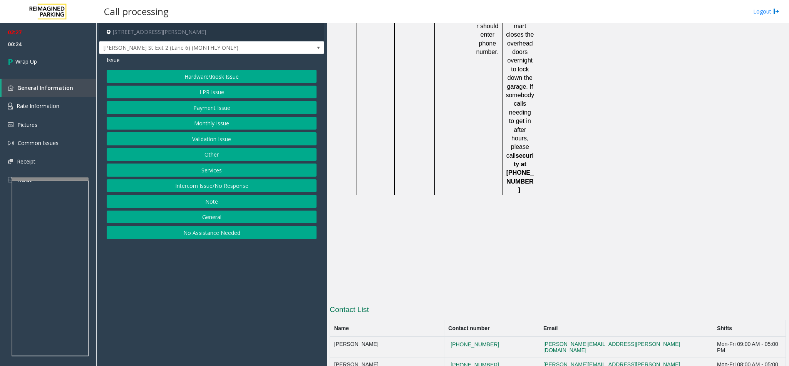
click at [210, 73] on button "Hardware\Kiosk Issue" at bounding box center [212, 76] width 210 height 13
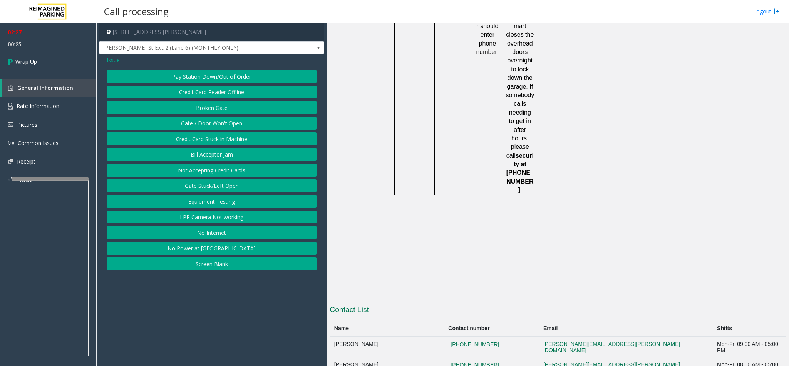
click at [211, 125] on button "Gate / Door Won't Open" at bounding box center [212, 123] width 210 height 13
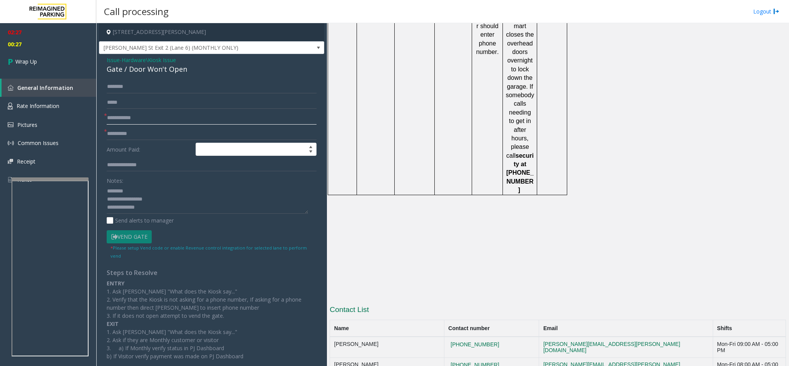
click at [138, 121] on input "text" at bounding box center [212, 117] width 210 height 13
type input "**"
click at [140, 131] on input "text" at bounding box center [212, 133] width 210 height 13
type input "**"
drag, startPoint x: 183, startPoint y: 73, endPoint x: 102, endPoint y: 62, distance: 82.1
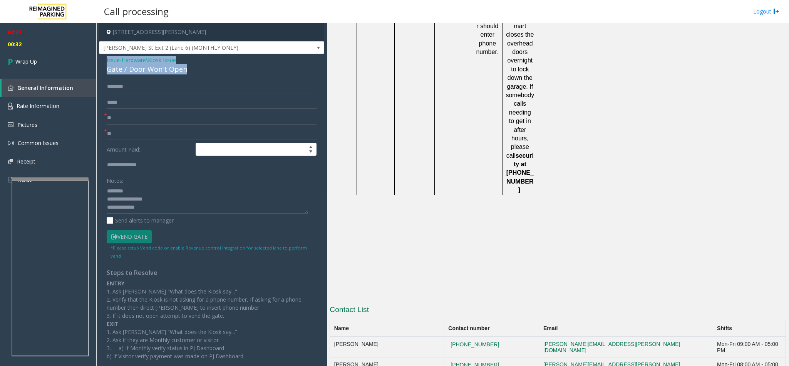
click at [102, 62] on div "Issue - Hardware\Kiosk Issue Gate / Door Won't Open * ** * ** Amount Paid: Note…" at bounding box center [211, 223] width 225 height 338
drag, startPoint x: 153, startPoint y: 211, endPoint x: 103, endPoint y: 193, distance: 52.5
click at [103, 193] on div "* ** * ** Amount Paid: Notes: Send alerts to manager Vend Gate * Please setup V…" at bounding box center [212, 232] width 222 height 304
paste textarea "**********"
drag, startPoint x: 188, startPoint y: 191, endPoint x: 125, endPoint y: 191, distance: 63.2
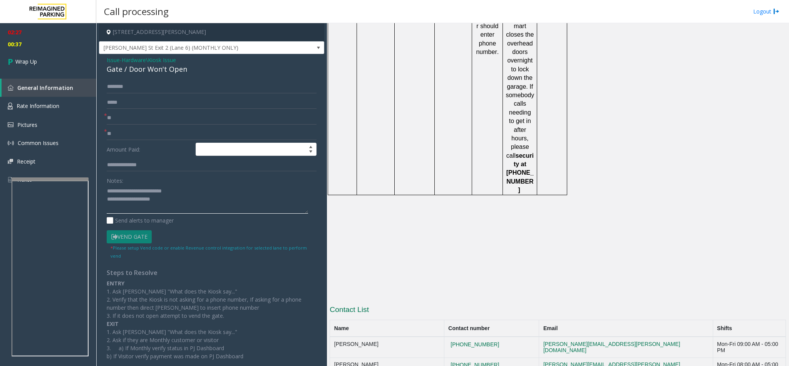
click at [125, 191] on textarea at bounding box center [207, 199] width 201 height 29
click at [169, 198] on textarea at bounding box center [207, 199] width 201 height 29
click at [238, 207] on textarea at bounding box center [207, 199] width 201 height 29
click at [252, 201] on textarea at bounding box center [207, 199] width 201 height 29
click at [260, 208] on textarea at bounding box center [207, 199] width 201 height 29
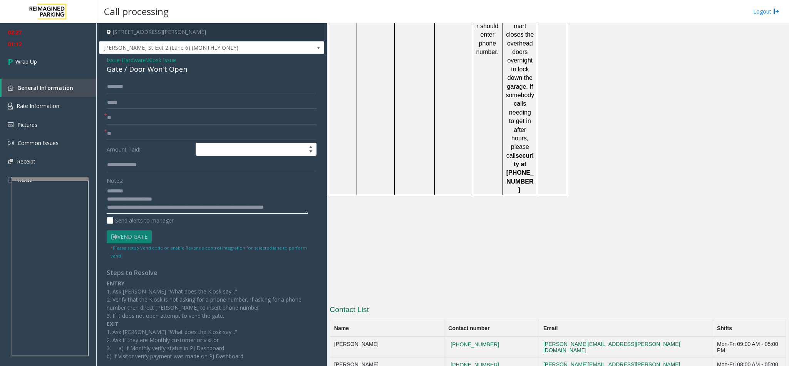
scroll to position [6, 0]
type textarea "**********"
click at [25, 61] on span "Wrap Up" at bounding box center [26, 61] width 22 height 8
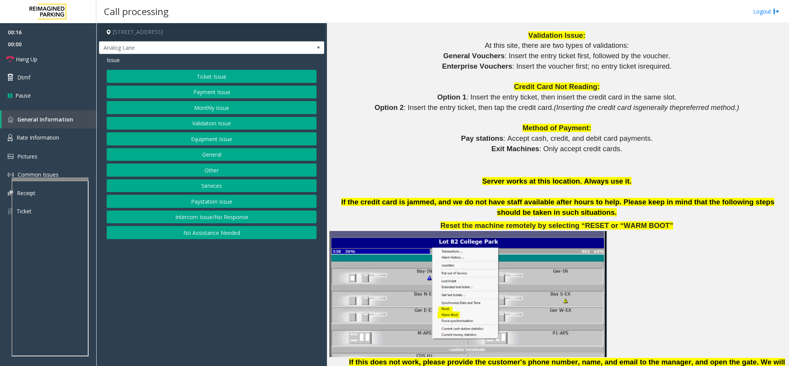
scroll to position [925, 0]
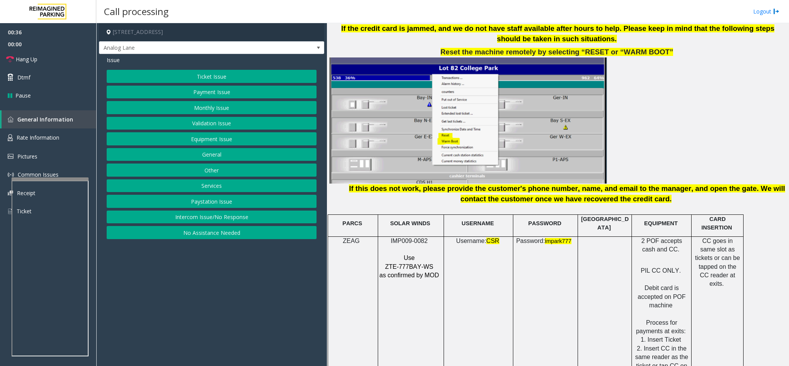
click at [228, 73] on button "Ticket Issue" at bounding box center [212, 76] width 210 height 13
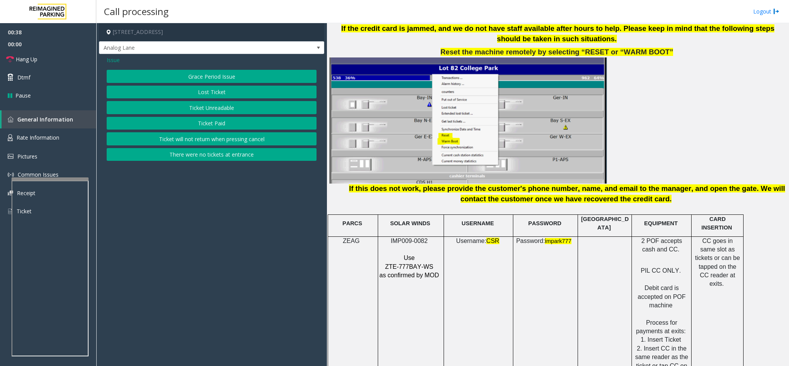
click at [221, 107] on button "Ticket Unreadable" at bounding box center [212, 107] width 210 height 13
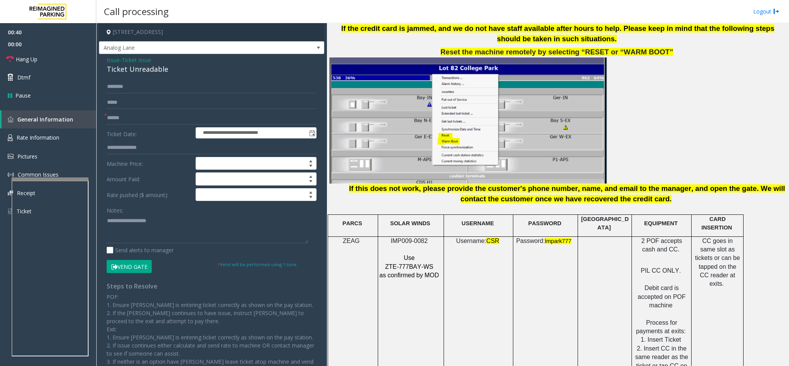
click at [144, 61] on span "Ticket Issue" at bounding box center [137, 60] width 30 height 8
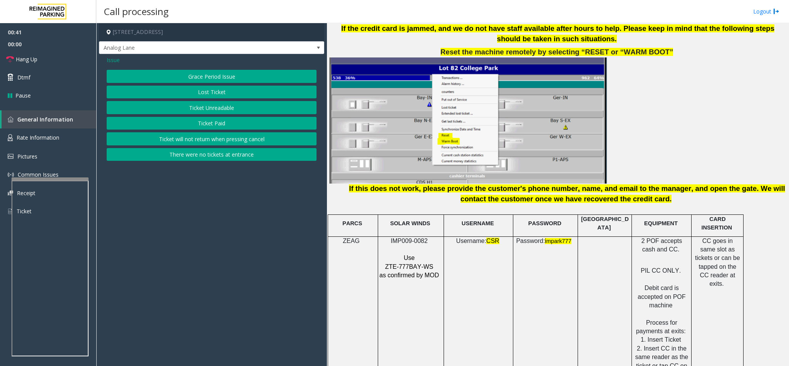
click at [119, 58] on span "Issue" at bounding box center [113, 60] width 13 height 8
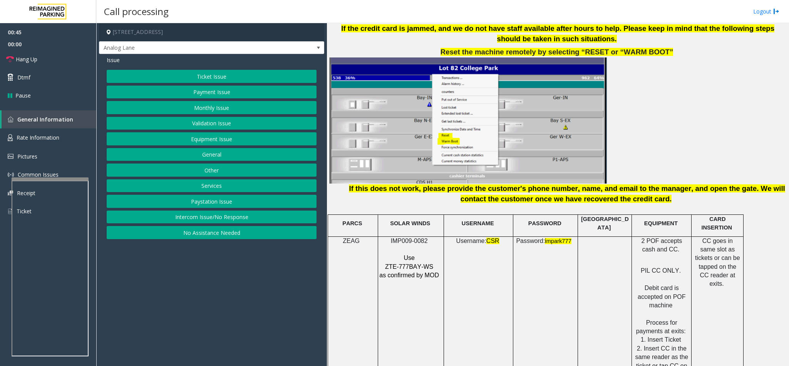
click at [217, 92] on button "Payment Issue" at bounding box center [212, 92] width 210 height 13
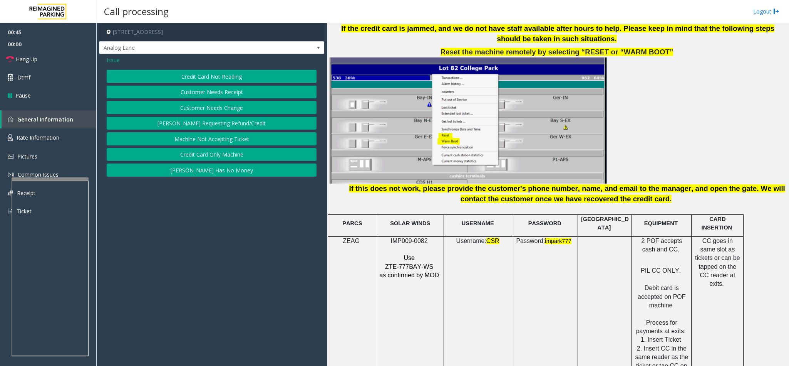
click at [207, 74] on button "Credit Card Not Reading" at bounding box center [212, 76] width 210 height 13
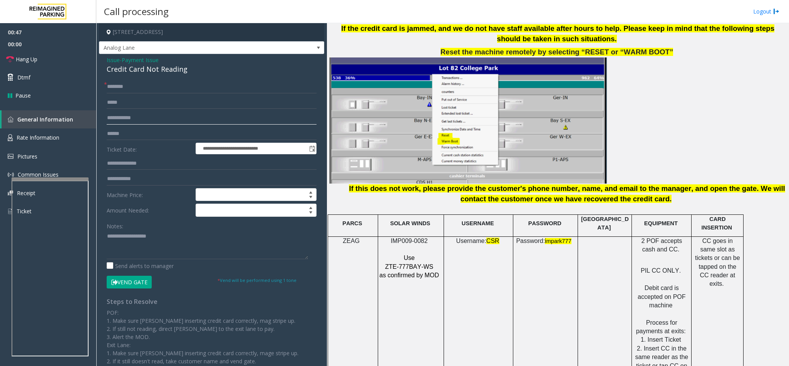
click at [145, 117] on input "text" at bounding box center [212, 117] width 210 height 13
drag, startPoint x: 141, startPoint y: 132, endPoint x: 163, endPoint y: 124, distance: 22.9
click at [142, 132] on input "text" at bounding box center [212, 133] width 210 height 13
click at [162, 137] on input "***" at bounding box center [212, 133] width 210 height 13
type input "********"
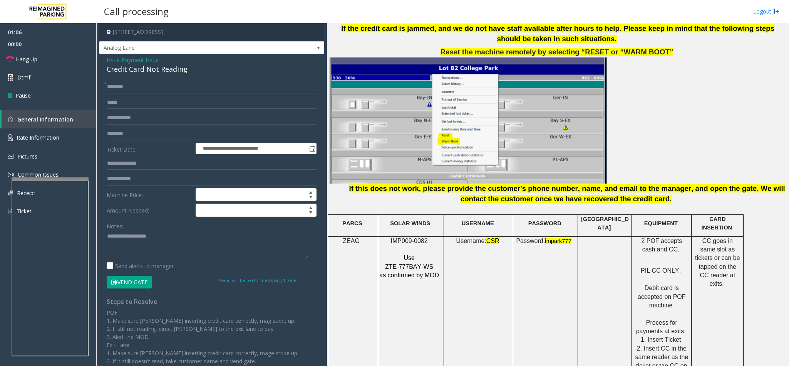
click at [174, 84] on input "text" at bounding box center [212, 86] width 210 height 13
click at [150, 92] on input "*" at bounding box center [212, 86] width 210 height 13
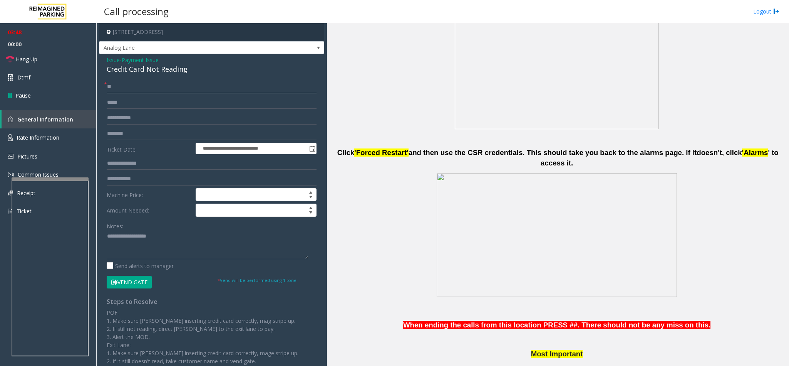
scroll to position [347, 0]
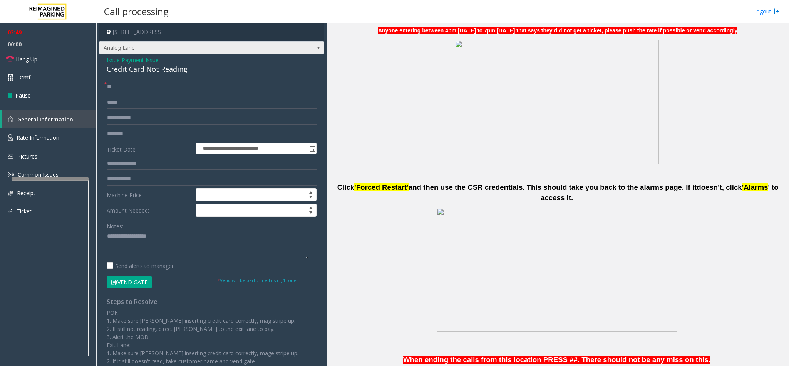
type input "**"
click at [313, 50] on span at bounding box center [318, 48] width 11 height 12
click at [275, 245] on textarea at bounding box center [207, 244] width 201 height 29
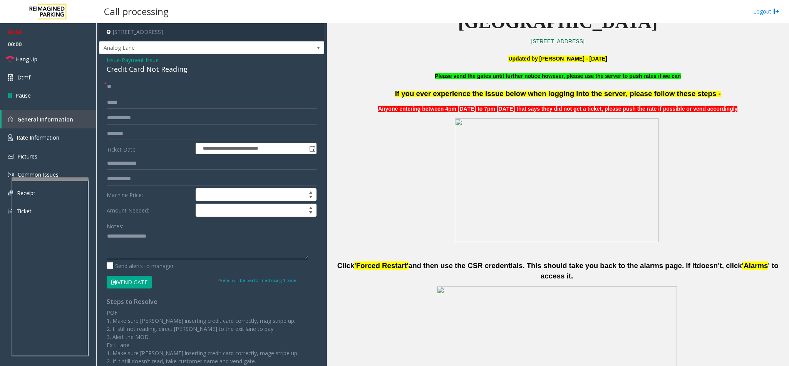
scroll to position [289, 0]
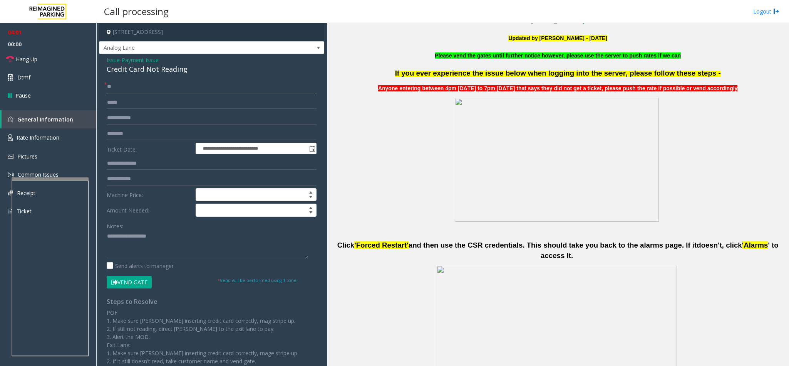
click at [227, 82] on input "**" at bounding box center [212, 86] width 210 height 13
drag, startPoint x: 188, startPoint y: 68, endPoint x: 102, endPoint y: 58, distance: 86.5
click at [101, 59] on div "**********" at bounding box center [211, 229] width 225 height 351
paste textarea "**********"
click at [163, 248] on textarea at bounding box center [207, 244] width 201 height 29
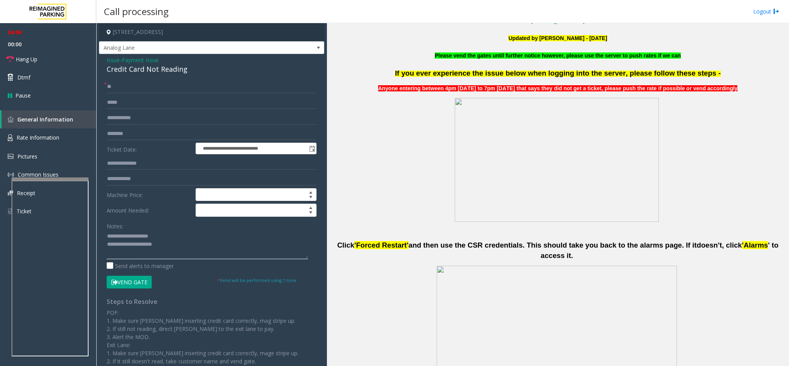
drag, startPoint x: 162, startPoint y: 240, endPoint x: 125, endPoint y: 237, distance: 37.5
click at [125, 237] on textarea at bounding box center [207, 244] width 201 height 29
click at [194, 245] on textarea at bounding box center [207, 244] width 201 height 29
click at [43, 58] on link "Hang Up" at bounding box center [48, 59] width 96 height 18
click at [156, 255] on textarea at bounding box center [207, 244] width 201 height 29
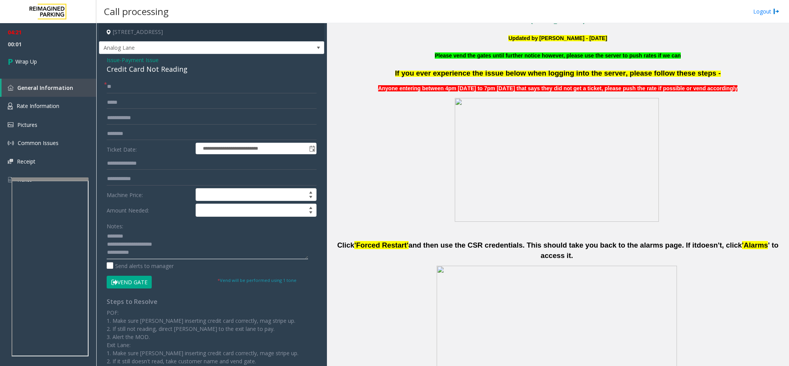
click at [156, 255] on textarea at bounding box center [207, 244] width 201 height 29
type textarea "**********"
click at [37, 59] on span "Wrap Up" at bounding box center [26, 61] width 22 height 8
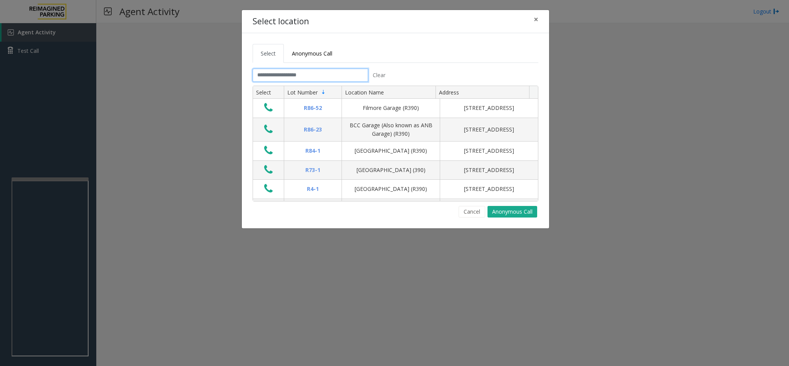
click at [356, 77] on input "text" at bounding box center [311, 75] width 116 height 13
click at [329, 76] on input "text" at bounding box center [311, 75] width 116 height 13
click at [333, 77] on input "text" at bounding box center [311, 75] width 116 height 13
click at [533, 20] on button "×" at bounding box center [536, 19] width 15 height 19
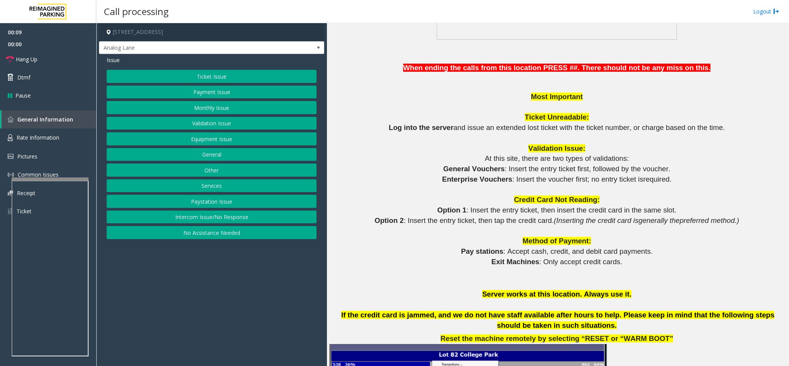
scroll to position [520, 0]
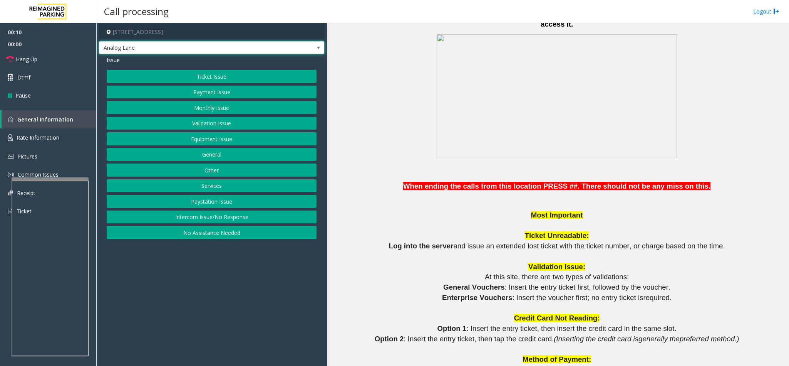
click at [304, 44] on span "Analog Lane" at bounding box center [211, 47] width 225 height 13
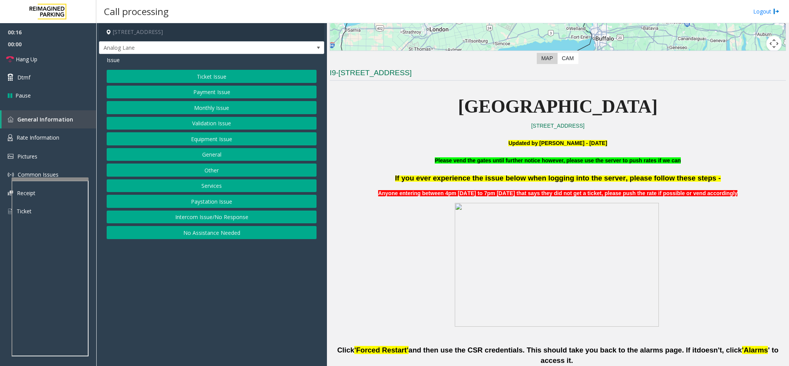
scroll to position [173, 0]
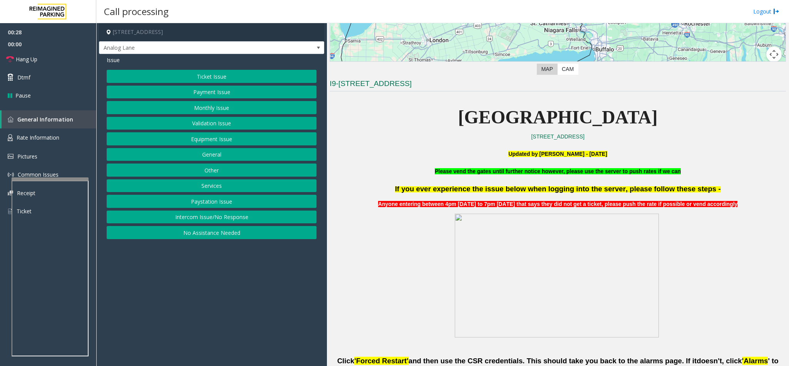
click at [209, 73] on button "Ticket Issue" at bounding box center [212, 76] width 210 height 13
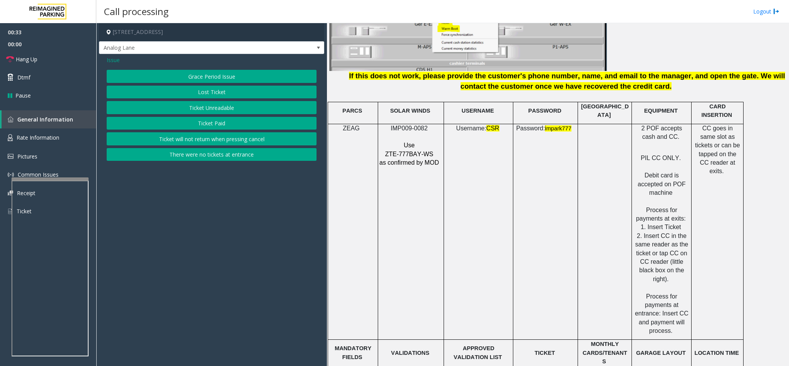
scroll to position [1040, 0]
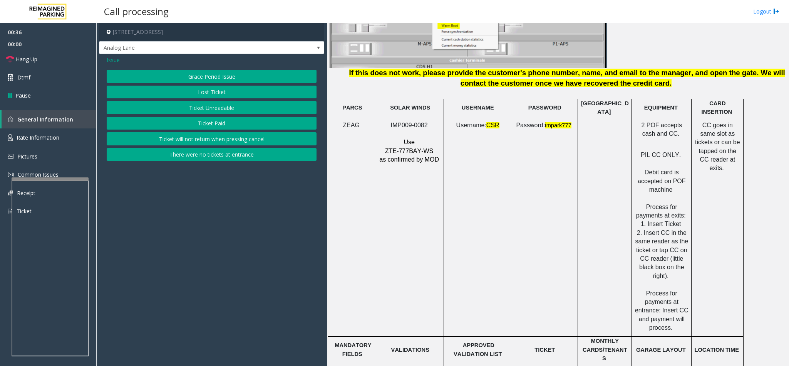
click at [118, 60] on span "Issue" at bounding box center [113, 60] width 13 height 8
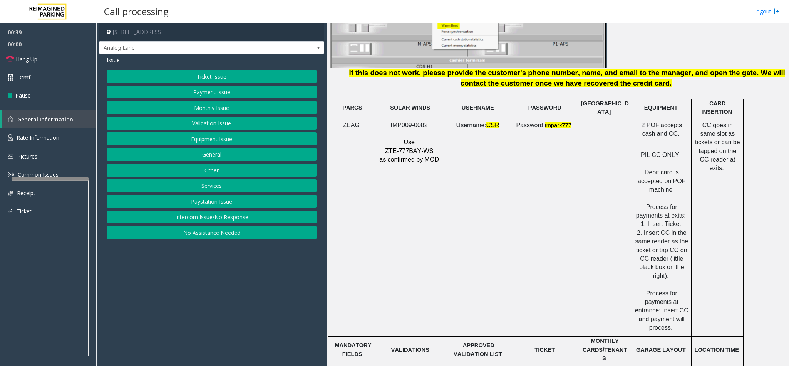
click at [220, 90] on button "Payment Issue" at bounding box center [212, 92] width 210 height 13
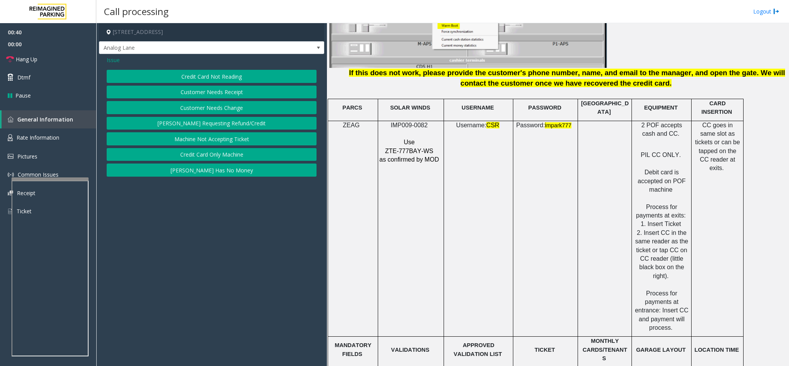
click at [237, 76] on button "Credit Card Not Reading" at bounding box center [212, 76] width 210 height 13
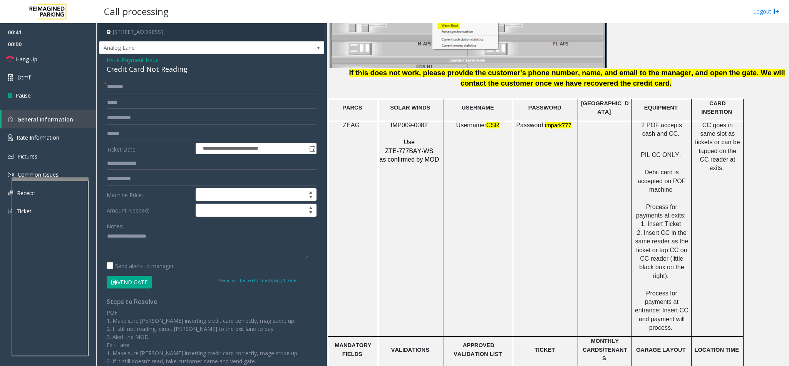
click at [138, 91] on input "text" at bounding box center [212, 86] width 210 height 13
drag, startPoint x: 193, startPoint y: 70, endPoint x: 105, endPoint y: 59, distance: 88.5
click at [105, 59] on div "**********" at bounding box center [211, 229] width 225 height 351
paste textarea "**********"
click at [176, 245] on textarea at bounding box center [207, 244] width 201 height 29
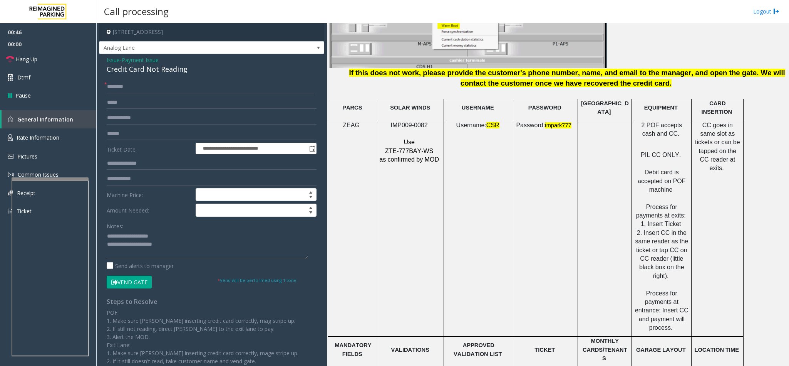
drag, startPoint x: 166, startPoint y: 233, endPoint x: 126, endPoint y: 236, distance: 40.6
click at [126, 236] on textarea at bounding box center [207, 244] width 201 height 29
type textarea "**********"
click at [149, 81] on input "text" at bounding box center [212, 86] width 210 height 13
type input "*********"
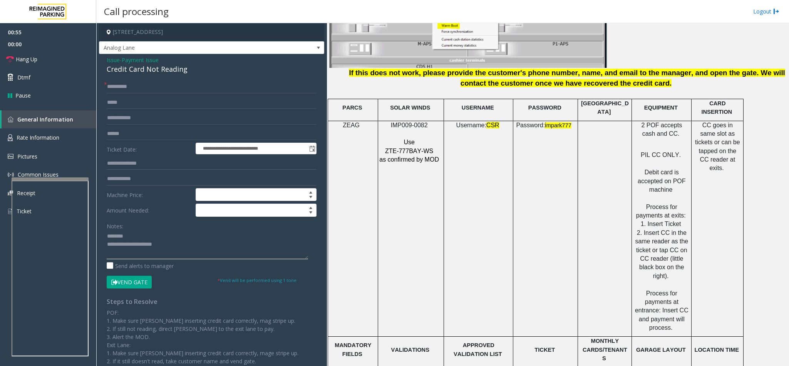
click at [176, 250] on textarea at bounding box center [207, 244] width 201 height 29
type textarea "**********"
click at [176, 138] on input "text" at bounding box center [212, 133] width 210 height 13
type input "********"
click at [159, 253] on textarea at bounding box center [207, 244] width 201 height 29
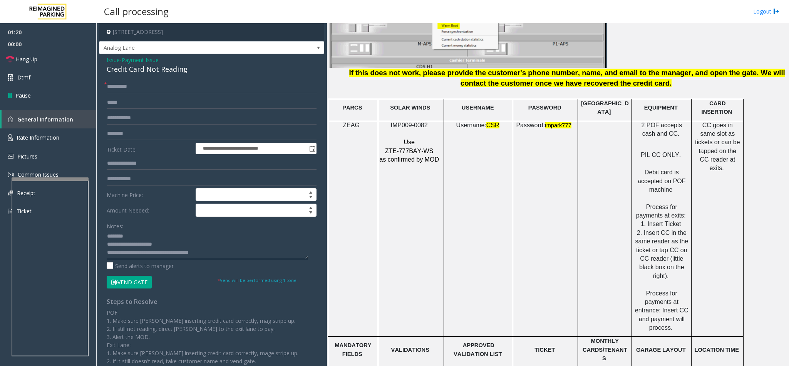
click at [182, 255] on textarea at bounding box center [207, 244] width 201 height 29
click at [195, 253] on textarea at bounding box center [207, 244] width 201 height 29
click at [206, 251] on textarea at bounding box center [207, 244] width 201 height 29
type textarea "**********"
click at [143, 282] on button "Vend Gate" at bounding box center [129, 281] width 45 height 13
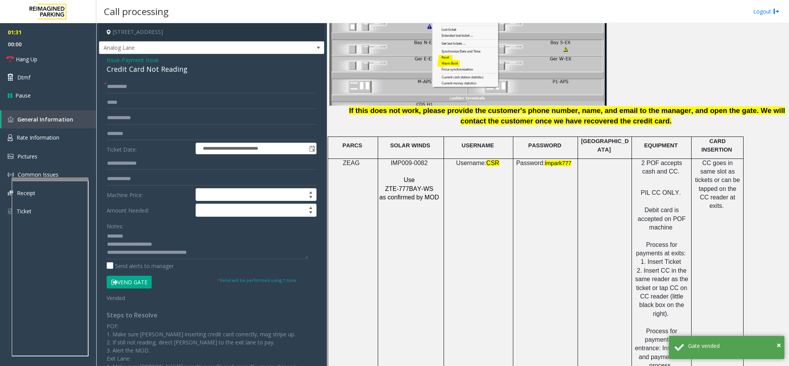
scroll to position [982, 0]
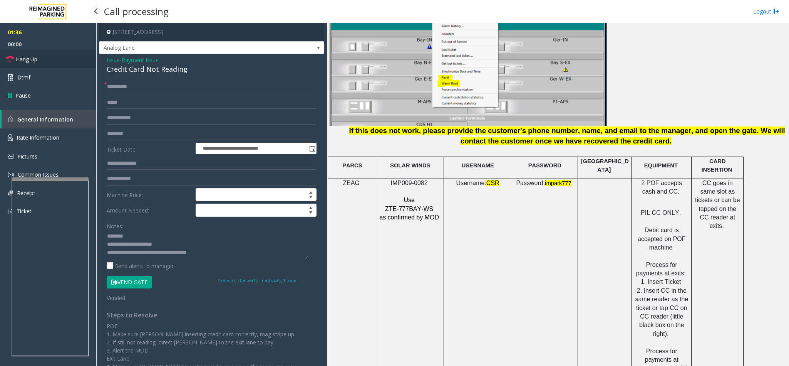
click at [57, 56] on link "Hang Up" at bounding box center [48, 59] width 96 height 18
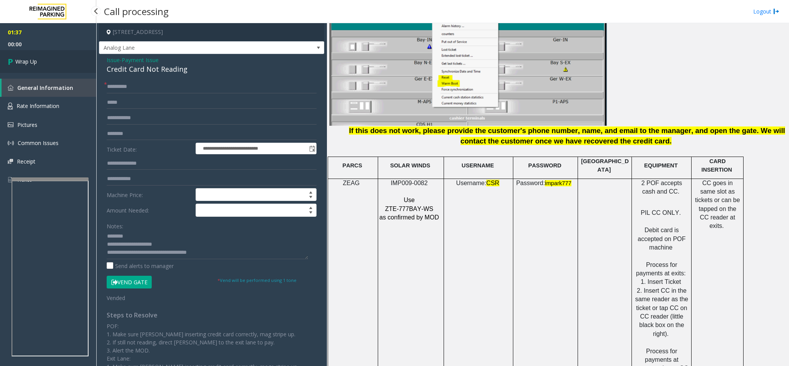
click at [57, 56] on link "Wrap Up" at bounding box center [48, 61] width 96 height 23
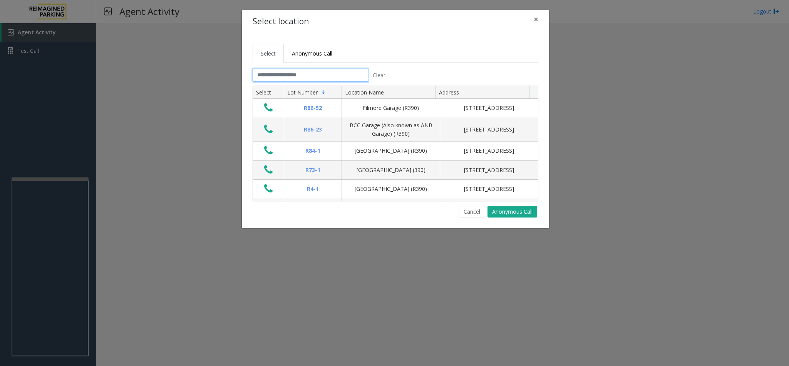
click at [302, 78] on input "text" at bounding box center [311, 75] width 116 height 13
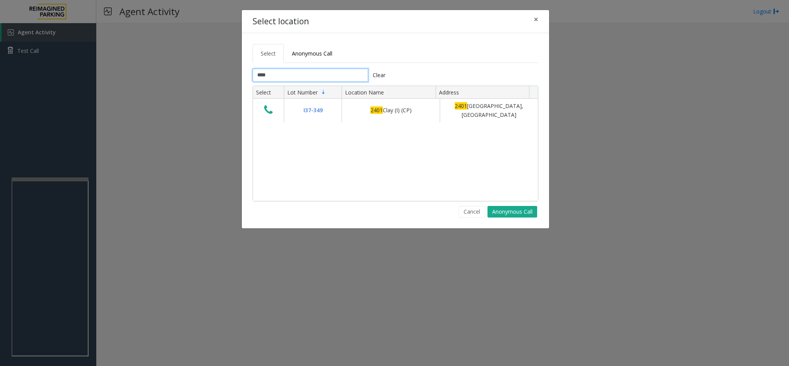
drag, startPoint x: 348, startPoint y: 74, endPoint x: 271, endPoint y: 69, distance: 77.6
click at [271, 69] on input "****" at bounding box center [311, 75] width 116 height 13
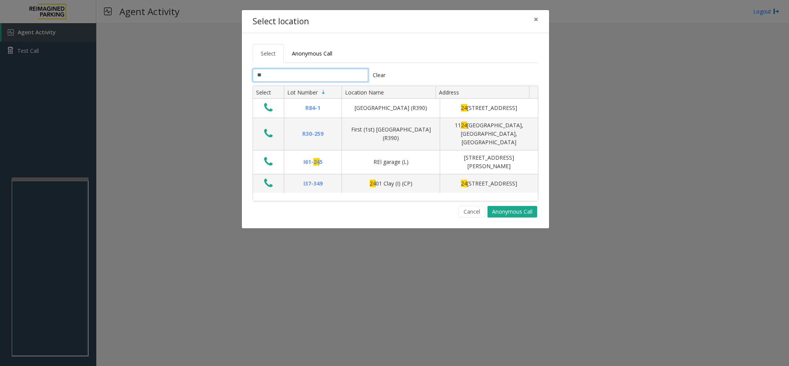
type input "*"
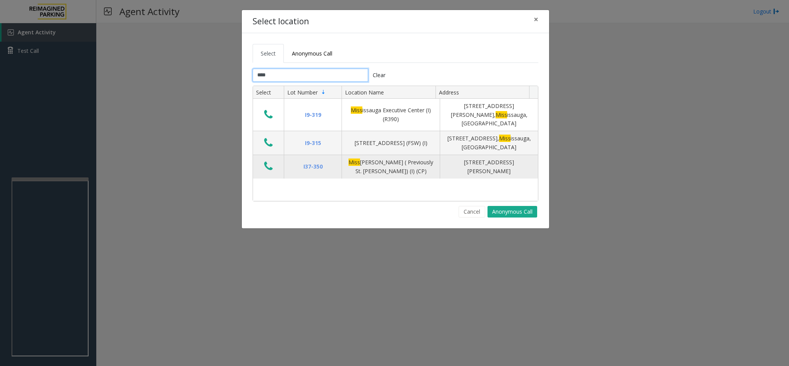
type input "****"
click at [269, 161] on icon "Data table" at bounding box center [268, 166] width 8 height 11
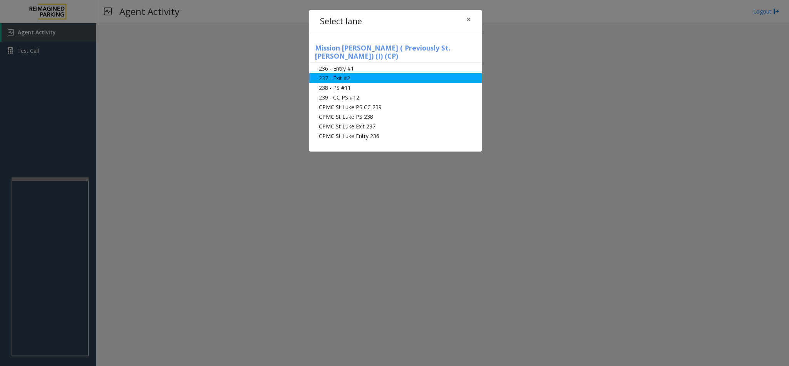
click at [360, 73] on li "237 - Exit #2" at bounding box center [395, 78] width 173 height 10
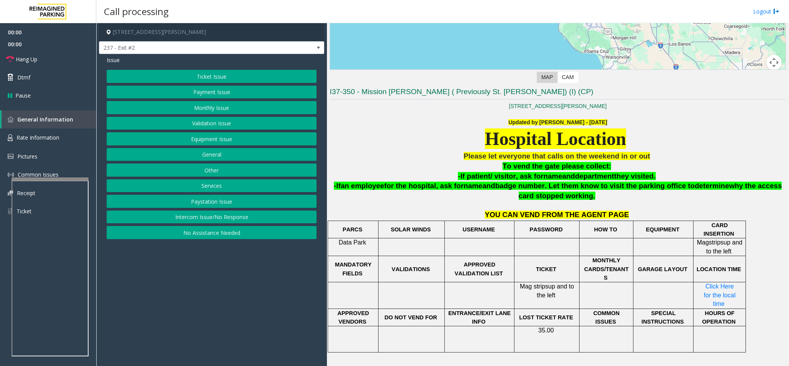
scroll to position [166, 0]
click at [206, 110] on button "Monthly Issue" at bounding box center [212, 107] width 210 height 13
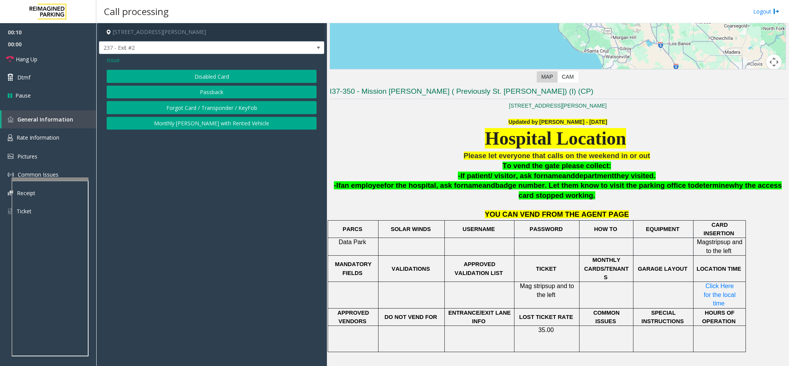
click at [222, 72] on button "Disabled Card" at bounding box center [212, 76] width 210 height 13
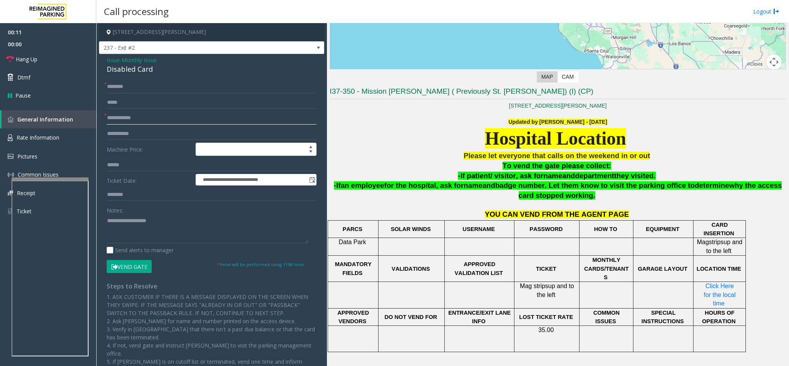
click at [131, 115] on input "text" at bounding box center [212, 117] width 210 height 13
click at [153, 120] on input "text" at bounding box center [212, 117] width 210 height 13
click at [153, 118] on input "text" at bounding box center [212, 117] width 210 height 13
click at [144, 118] on input "text" at bounding box center [212, 117] width 210 height 13
click at [138, 84] on input "text" at bounding box center [212, 86] width 210 height 13
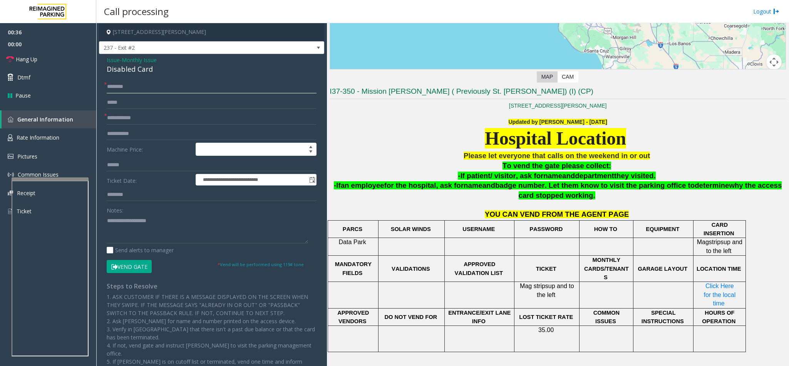
type input "*"
type input "*********"
click at [143, 120] on input "text" at bounding box center [212, 117] width 210 height 13
drag, startPoint x: 151, startPoint y: 72, endPoint x: 101, endPoint y: 59, distance: 51.4
click at [101, 59] on div "**********" at bounding box center [211, 250] width 225 height 392
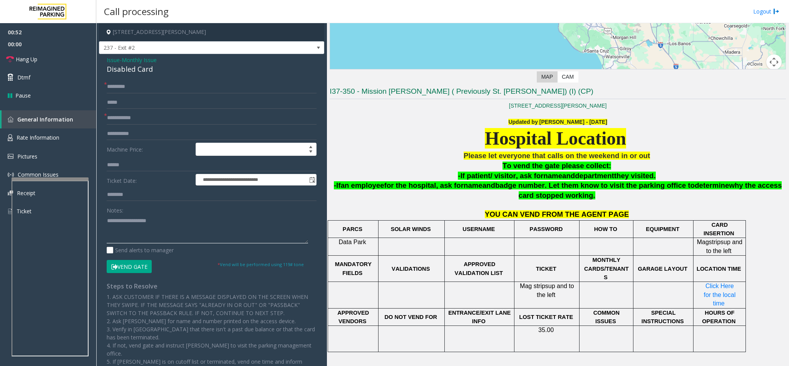
click at [156, 217] on textarea at bounding box center [207, 228] width 201 height 29
paste textarea "**********"
drag, startPoint x: 165, startPoint y: 220, endPoint x: 127, endPoint y: 218, distance: 38.2
click at [127, 218] on textarea at bounding box center [207, 228] width 201 height 29
click at [169, 233] on textarea at bounding box center [207, 228] width 201 height 29
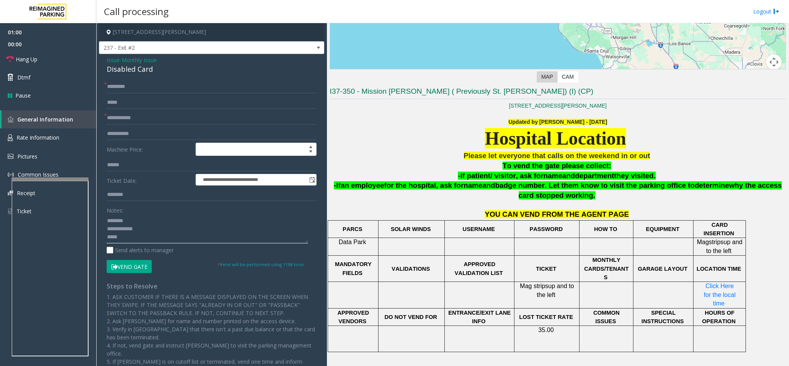
type textarea "**********"
drag, startPoint x: 136, startPoint y: 118, endPoint x: 164, endPoint y: 102, distance: 32.4
click at [136, 118] on input "text" at bounding box center [212, 117] width 210 height 13
type input "*"
type input "********"
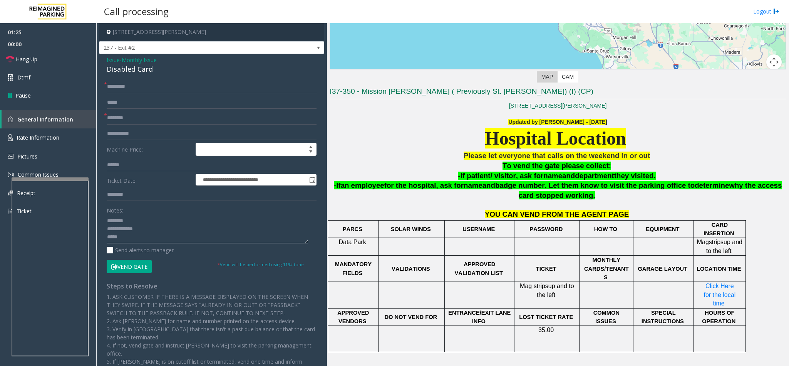
click at [135, 240] on textarea at bounding box center [207, 228] width 201 height 29
click at [138, 268] on button "Vend Gate" at bounding box center [129, 266] width 45 height 13
click at [146, 241] on textarea at bounding box center [207, 228] width 201 height 29
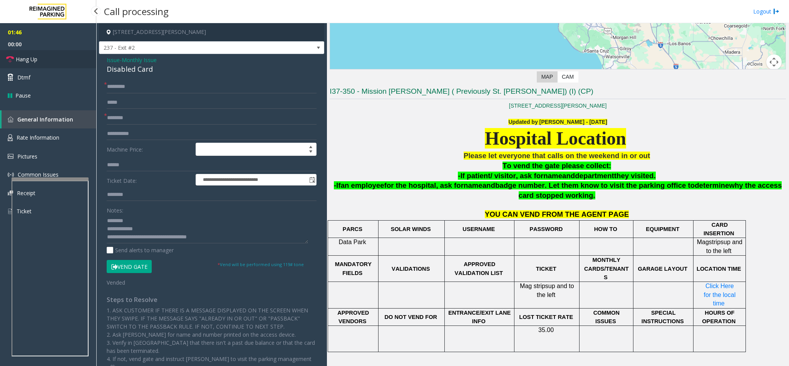
click at [50, 55] on link "Hang Up" at bounding box center [48, 59] width 96 height 18
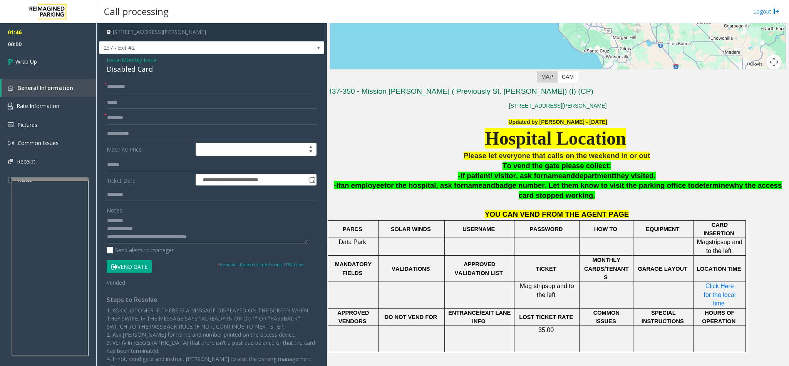
click at [233, 232] on textarea at bounding box center [207, 228] width 201 height 29
click at [229, 236] on textarea at bounding box center [207, 228] width 201 height 29
type textarea "**********"
click at [45, 60] on link "Wrap Up" at bounding box center [48, 61] width 96 height 23
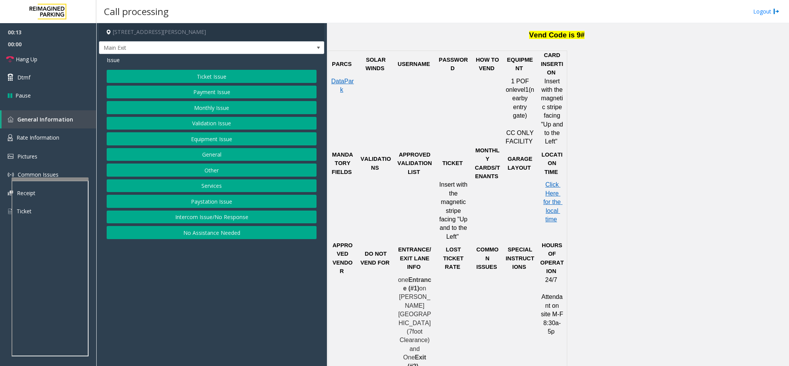
scroll to position [520, 0]
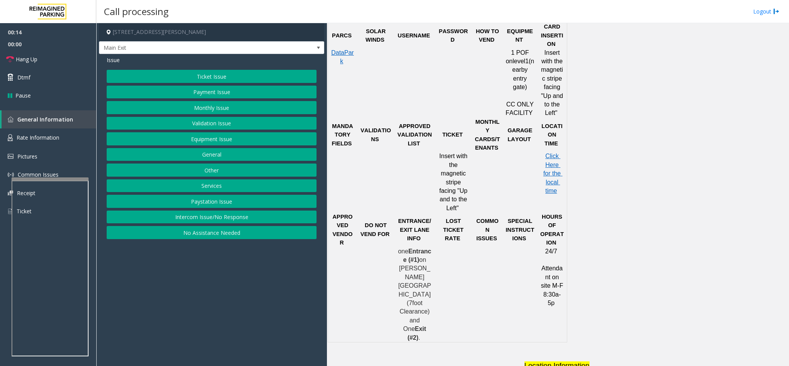
click at [228, 77] on button "Ticket Issue" at bounding box center [212, 76] width 210 height 13
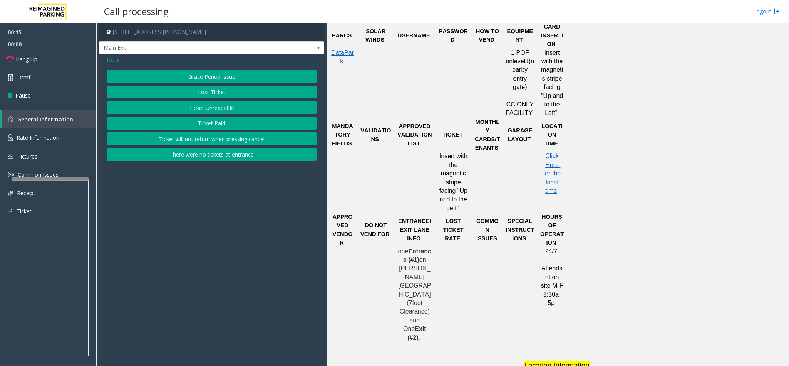
click at [222, 106] on button "Ticket Unreadable" at bounding box center [212, 107] width 210 height 13
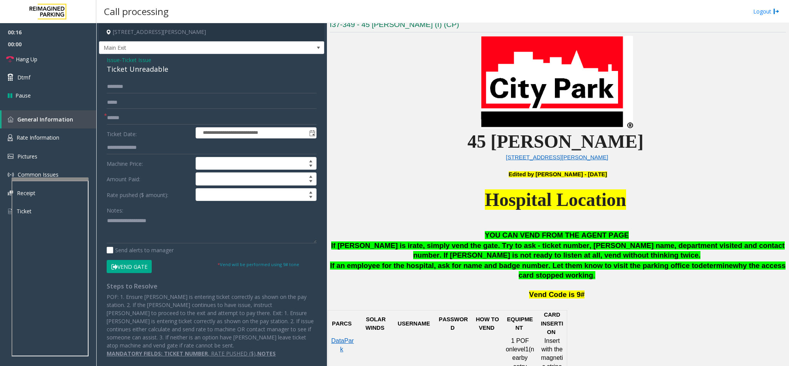
scroll to position [231, 0]
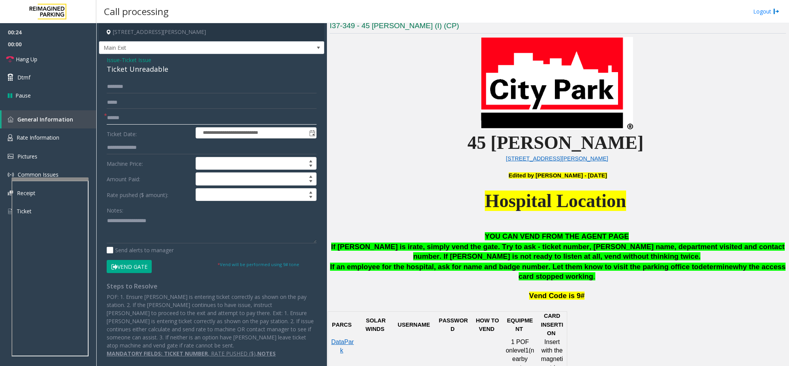
click at [156, 121] on input "text" at bounding box center [212, 117] width 210 height 13
type input "**"
drag, startPoint x: 164, startPoint y: 70, endPoint x: 104, endPoint y: 59, distance: 61.2
click at [104, 59] on div "**********" at bounding box center [211, 209] width 225 height 311
click at [161, 229] on textarea at bounding box center [212, 228] width 210 height 29
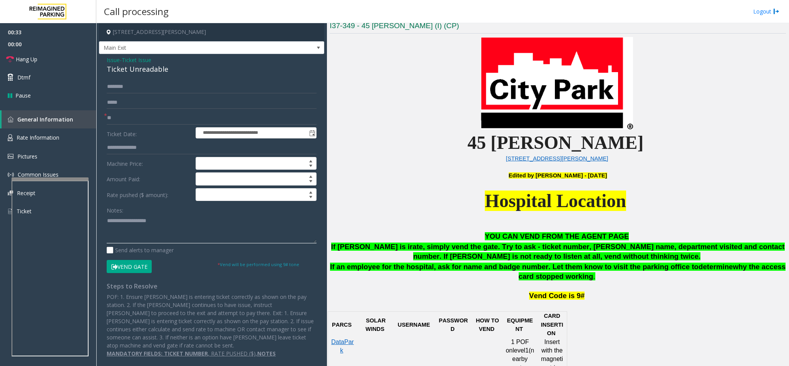
paste textarea "**********"
drag, startPoint x: 155, startPoint y: 222, endPoint x: 125, endPoint y: 222, distance: 30.4
click at [125, 222] on textarea at bounding box center [212, 228] width 210 height 29
click at [175, 235] on textarea at bounding box center [212, 228] width 210 height 29
click at [22, 57] on span "Hang Up" at bounding box center [27, 59] width 22 height 8
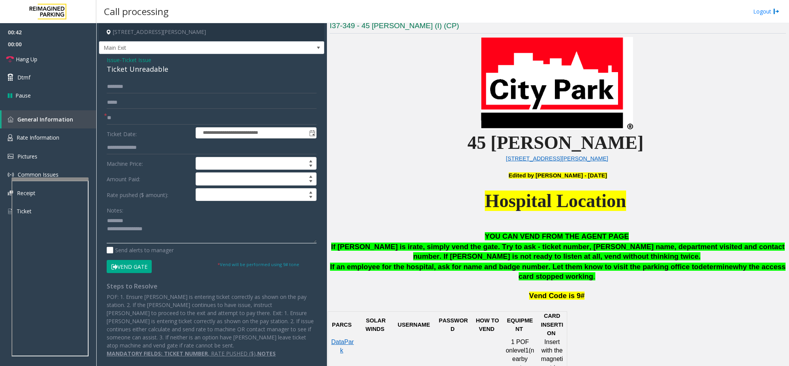
click at [169, 237] on textarea at bounding box center [212, 228] width 210 height 29
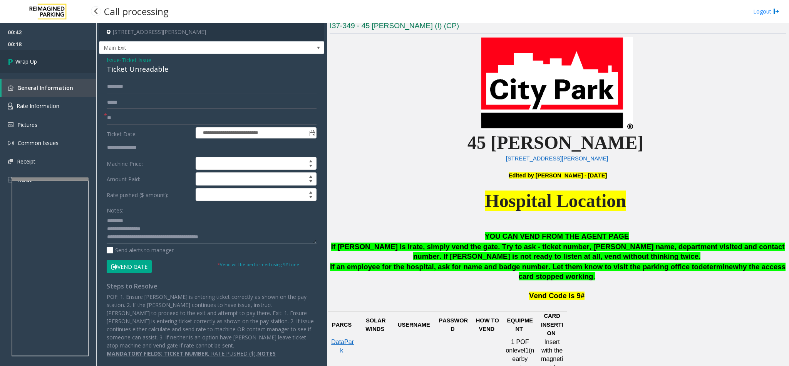
type textarea "**********"
click at [32, 60] on span "Wrap Up" at bounding box center [26, 61] width 22 height 8
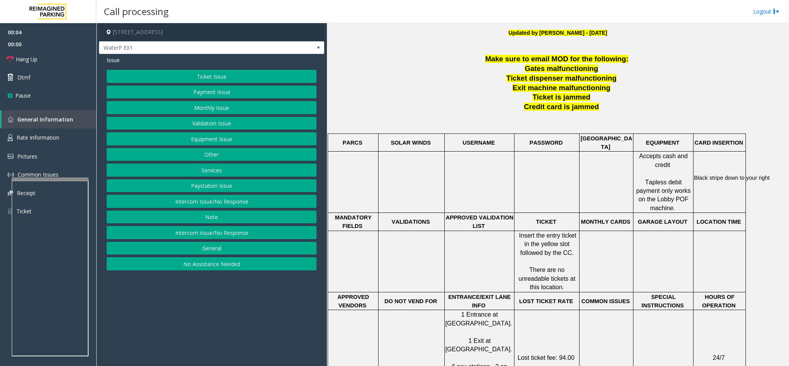
scroll to position [347, 0]
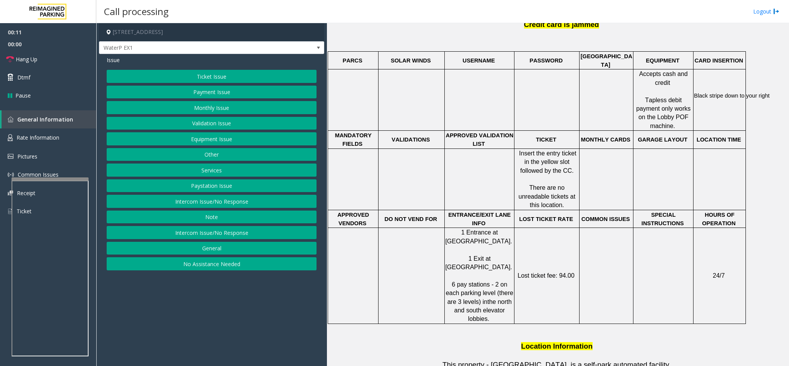
click at [222, 76] on button "Ticket Issue" at bounding box center [212, 76] width 210 height 13
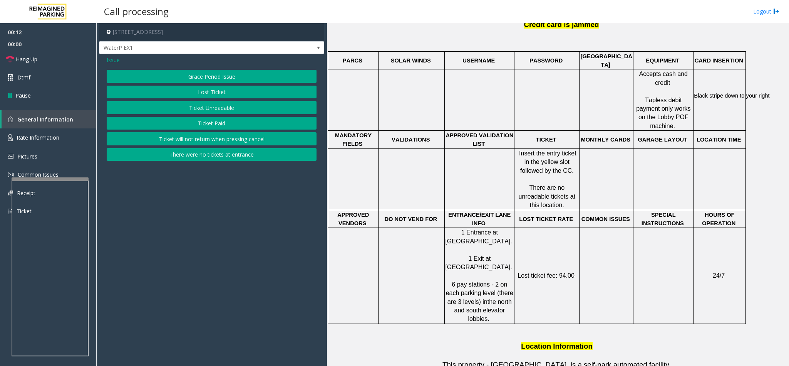
click at [218, 90] on button "Lost Ticket" at bounding box center [212, 92] width 210 height 13
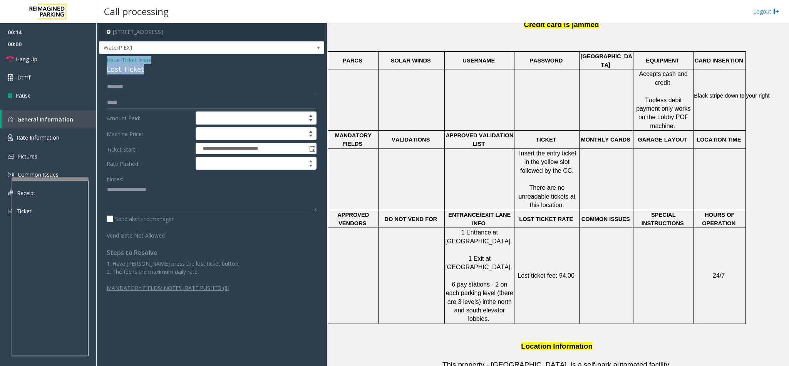
drag, startPoint x: 144, startPoint y: 69, endPoint x: 102, endPoint y: 58, distance: 43.6
click at [102, 58] on div "**********" at bounding box center [211, 176] width 225 height 245
click at [169, 183] on div "Notes:" at bounding box center [212, 192] width 210 height 40
click at [164, 191] on textarea at bounding box center [212, 197] width 210 height 29
paste textarea "**********"
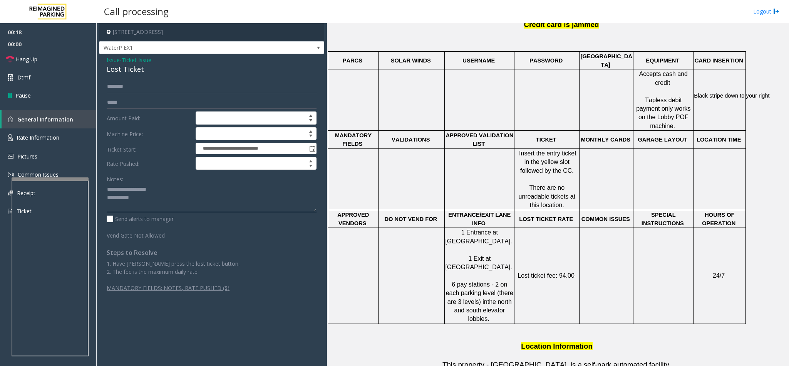
drag, startPoint x: 158, startPoint y: 190, endPoint x: 126, endPoint y: 192, distance: 31.6
click at [126, 192] on textarea at bounding box center [212, 197] width 210 height 29
click at [149, 201] on textarea at bounding box center [212, 197] width 210 height 29
click at [191, 207] on textarea at bounding box center [212, 197] width 210 height 29
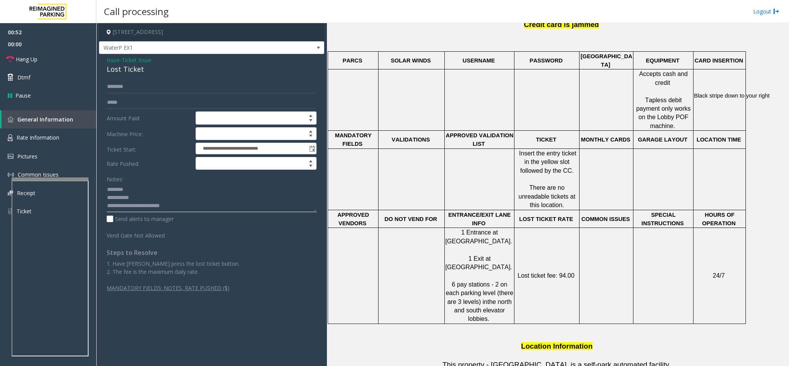
click at [191, 207] on textarea at bounding box center [212, 197] width 210 height 29
click at [217, 207] on textarea at bounding box center [212, 197] width 210 height 29
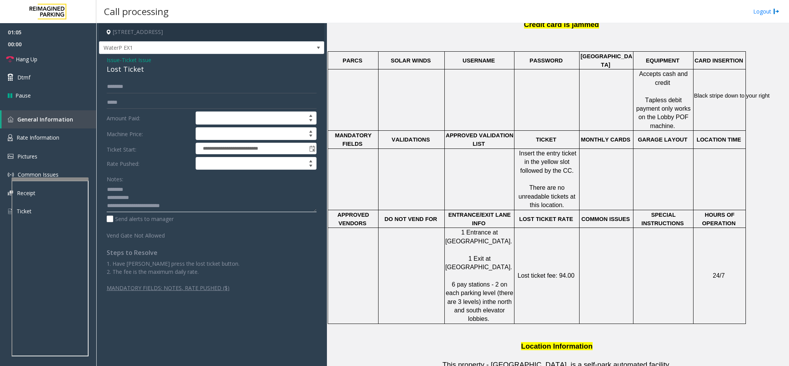
click at [217, 207] on textarea at bounding box center [212, 197] width 210 height 29
click at [214, 205] on textarea at bounding box center [212, 197] width 210 height 29
click at [210, 206] on textarea at bounding box center [212, 197] width 210 height 29
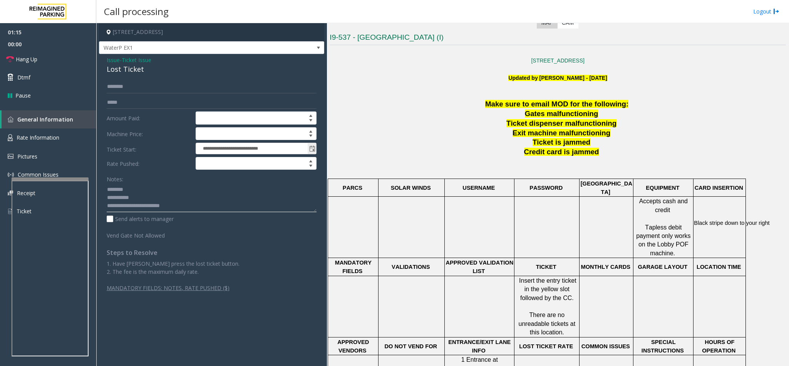
scroll to position [231, 0]
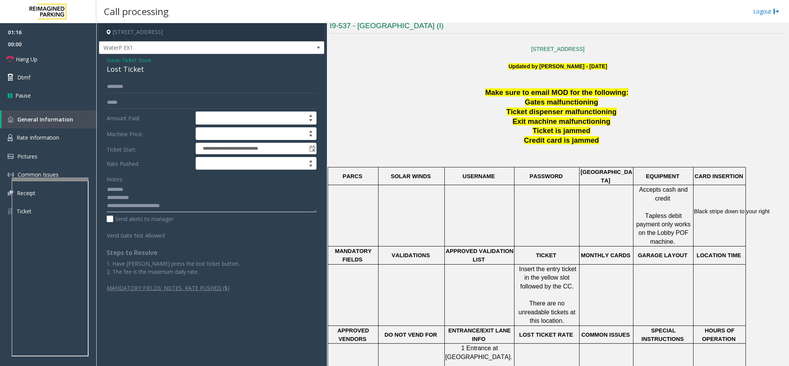
click at [227, 206] on textarea at bounding box center [212, 197] width 210 height 29
click at [222, 206] on textarea at bounding box center [212, 197] width 210 height 29
click at [207, 206] on textarea at bounding box center [212, 197] width 210 height 29
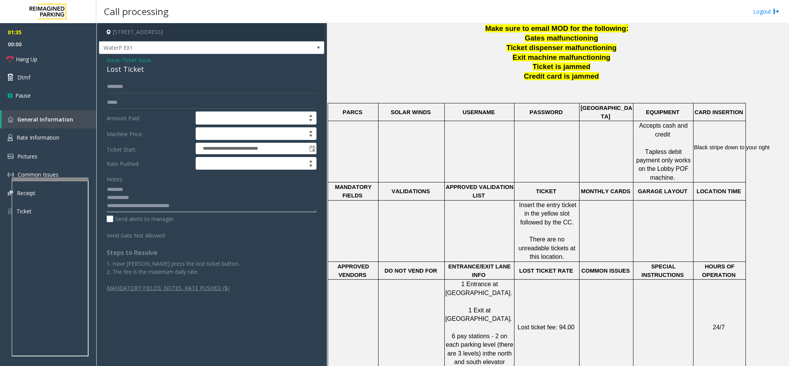
scroll to position [462, 0]
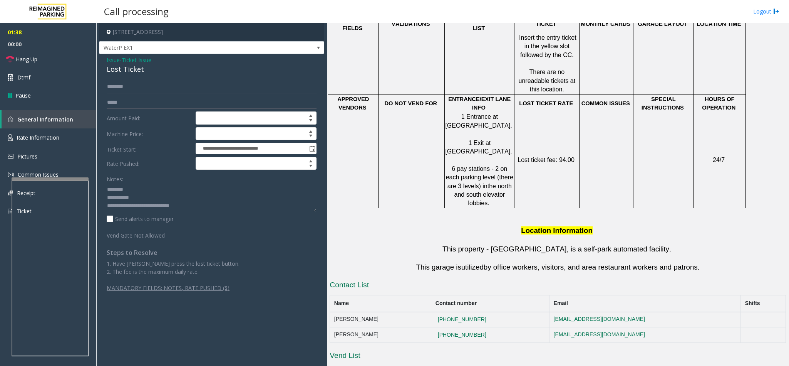
click at [227, 201] on textarea at bounding box center [212, 197] width 210 height 29
click at [219, 210] on textarea at bounding box center [212, 197] width 210 height 29
click at [72, 62] on link "Hang Up" at bounding box center [48, 59] width 96 height 18
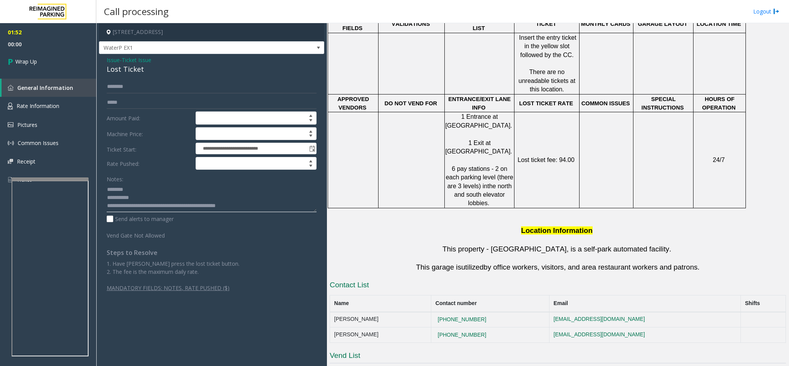
drag, startPoint x: 233, startPoint y: 206, endPoint x: 234, endPoint y: 198, distance: 7.7
click at [234, 206] on textarea at bounding box center [212, 197] width 210 height 29
drag, startPoint x: 234, startPoint y: 198, endPoint x: 229, endPoint y: 204, distance: 7.4
click at [229, 204] on textarea at bounding box center [212, 197] width 210 height 29
click at [236, 211] on textarea at bounding box center [212, 197] width 210 height 29
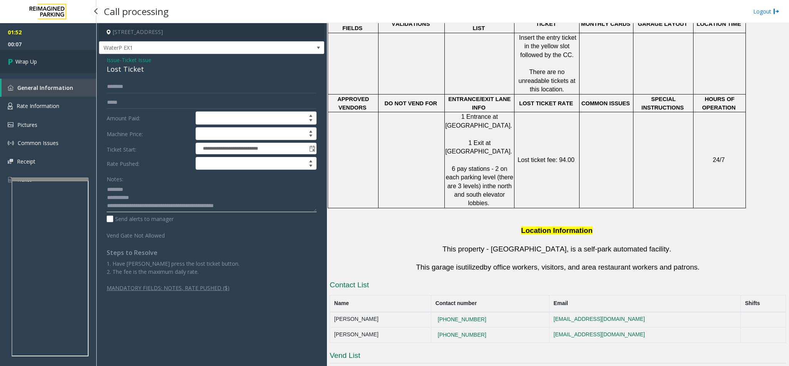
type textarea "**********"
click at [32, 53] on link "Wrap Up" at bounding box center [48, 61] width 96 height 23
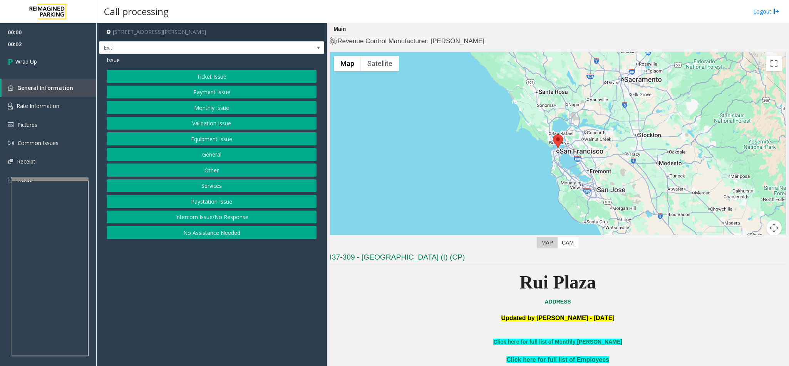
click at [195, 218] on button "Intercom Issue/No Response" at bounding box center [212, 216] width 210 height 13
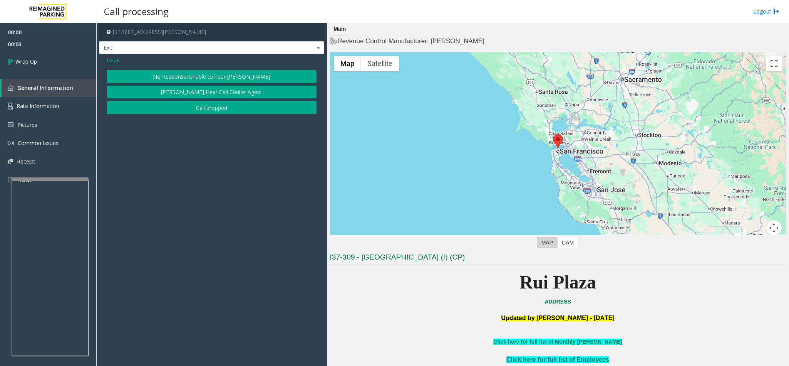
click at [186, 105] on button "Call dropped" at bounding box center [212, 107] width 210 height 13
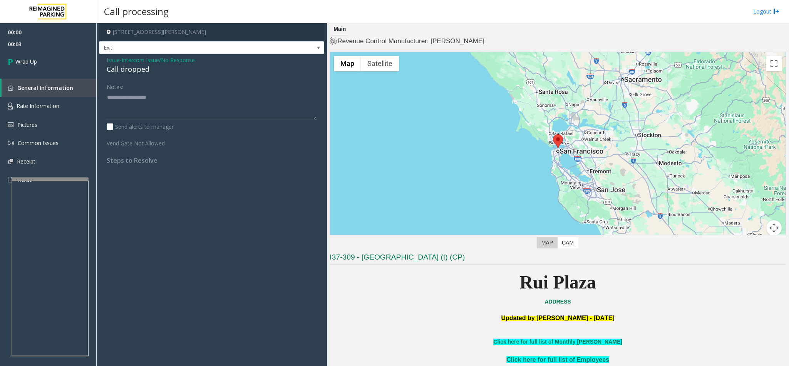
click at [136, 72] on div "Call dropped" at bounding box center [212, 69] width 210 height 10
type textarea "**********"
click at [23, 65] on span "Wrap Up" at bounding box center [26, 61] width 22 height 8
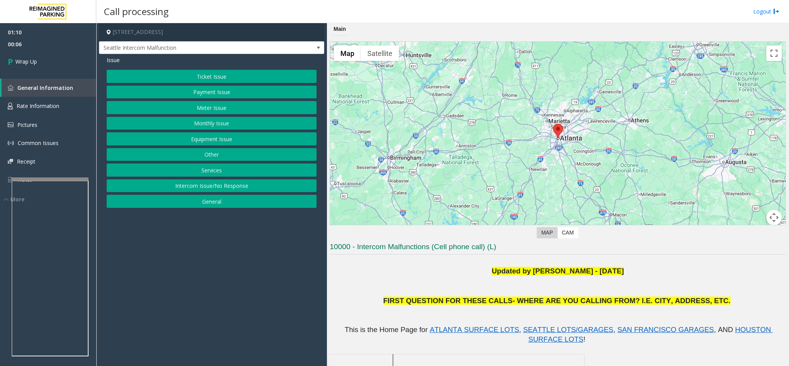
click at [217, 76] on button "Ticket Issue" at bounding box center [212, 76] width 210 height 13
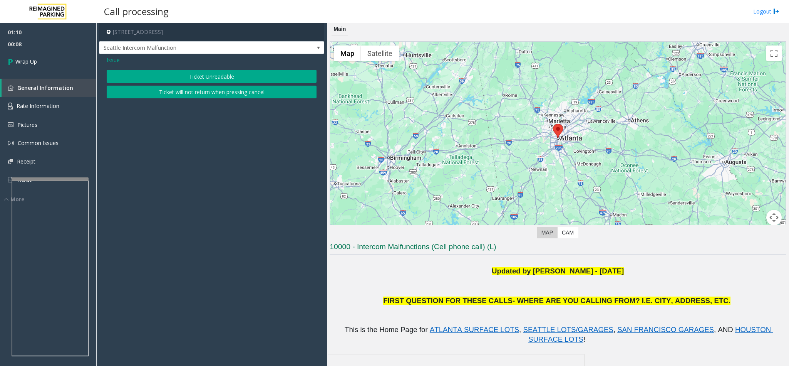
click at [112, 59] on span "Issue" at bounding box center [113, 60] width 13 height 8
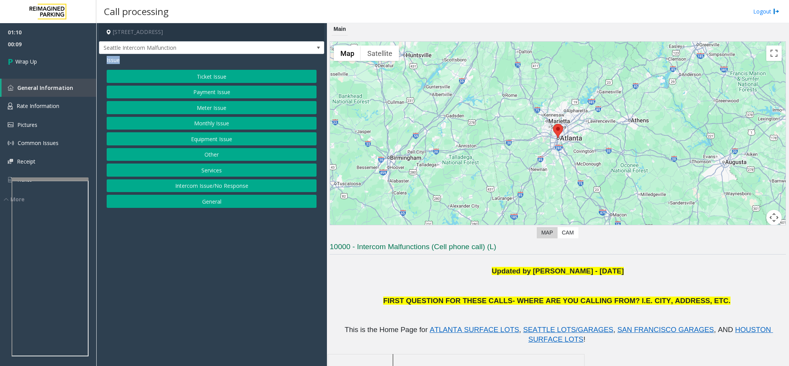
drag, startPoint x: 112, startPoint y: 59, endPoint x: 125, endPoint y: 60, distance: 13.1
click at [122, 60] on div "Issue" at bounding box center [212, 60] width 210 height 8
click at [192, 73] on button "Ticket Issue" at bounding box center [212, 76] width 210 height 13
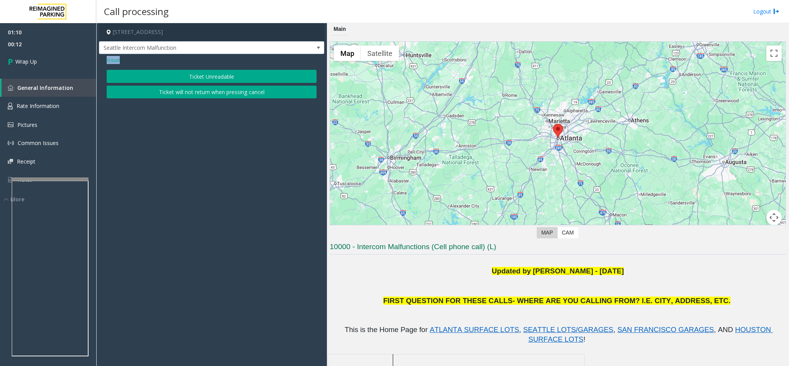
click at [114, 59] on span "Issue" at bounding box center [113, 60] width 13 height 8
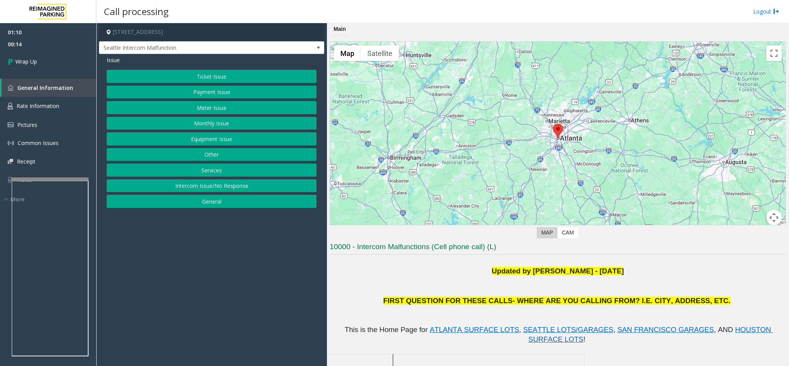
click at [216, 141] on button "Equipment Issue" at bounding box center [212, 138] width 210 height 13
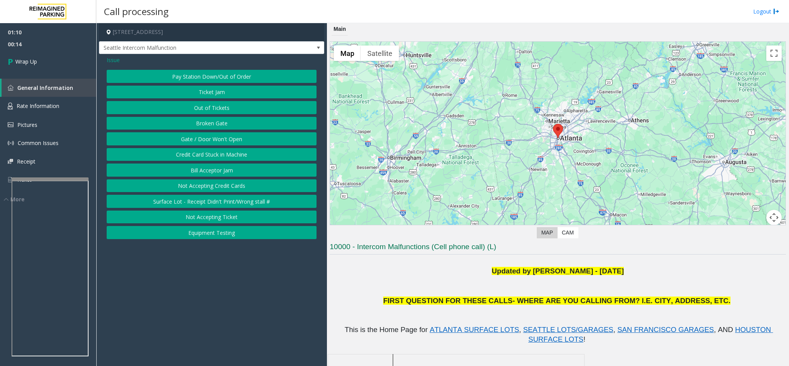
click at [211, 139] on button "Gate / Door Won't Open" at bounding box center [212, 138] width 210 height 13
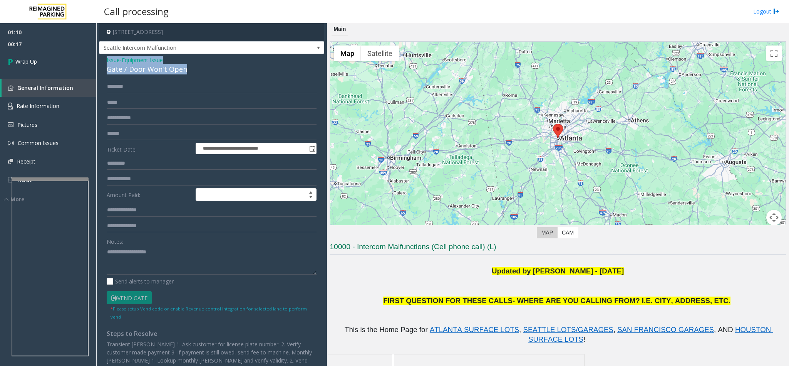
drag, startPoint x: 185, startPoint y: 70, endPoint x: 105, endPoint y: 62, distance: 80.6
click at [105, 62] on div "**********" at bounding box center [211, 217] width 225 height 326
paste textarea "**********"
click at [171, 250] on textarea at bounding box center [212, 259] width 210 height 29
drag, startPoint x: 171, startPoint y: 251, endPoint x: 128, endPoint y: 249, distance: 44.0
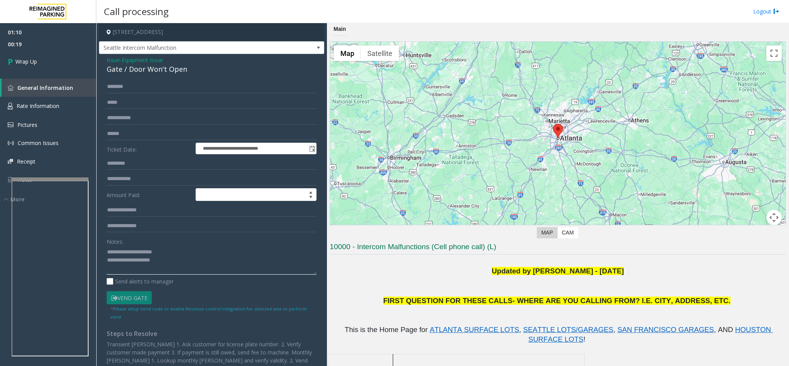
click at [128, 249] on textarea at bounding box center [212, 259] width 210 height 29
click at [203, 256] on textarea at bounding box center [212, 259] width 210 height 29
type textarea "**********"
click at [39, 57] on link "Wrap Up" at bounding box center [48, 61] width 96 height 23
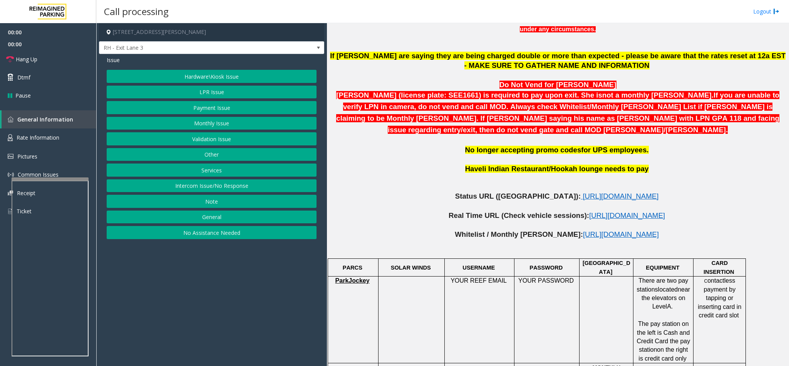
scroll to position [347, 0]
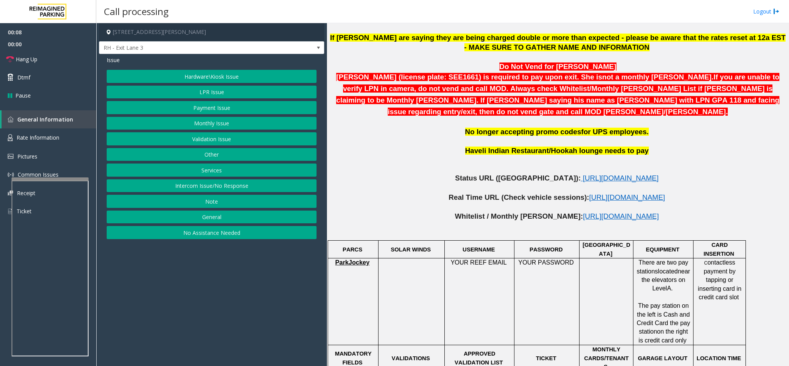
click at [234, 92] on button "LPR Issue" at bounding box center [212, 92] width 210 height 13
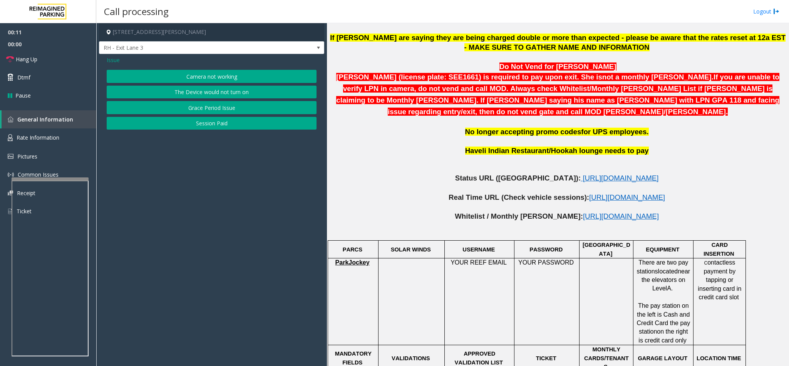
click at [118, 58] on span "Issue" at bounding box center [113, 60] width 13 height 8
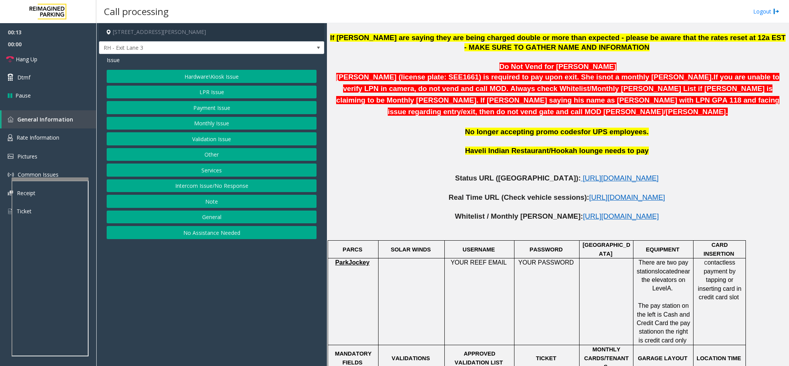
click at [222, 175] on button "Services" at bounding box center [212, 169] width 210 height 13
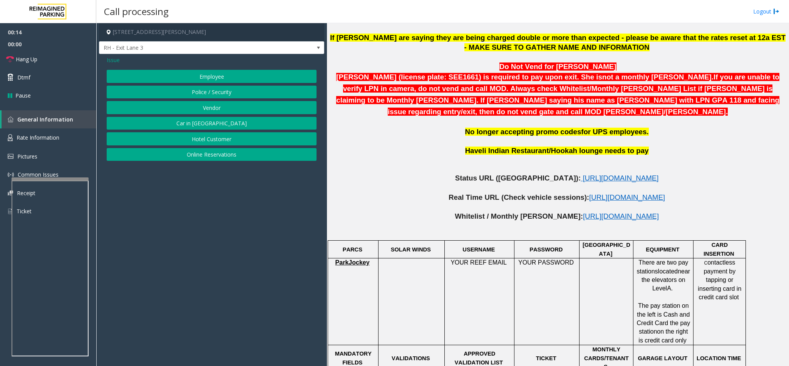
click at [214, 154] on button "Online Reservations" at bounding box center [212, 154] width 210 height 13
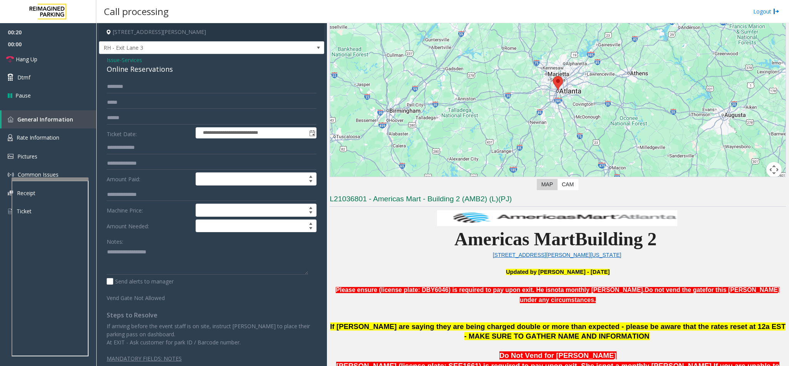
scroll to position [58, 0]
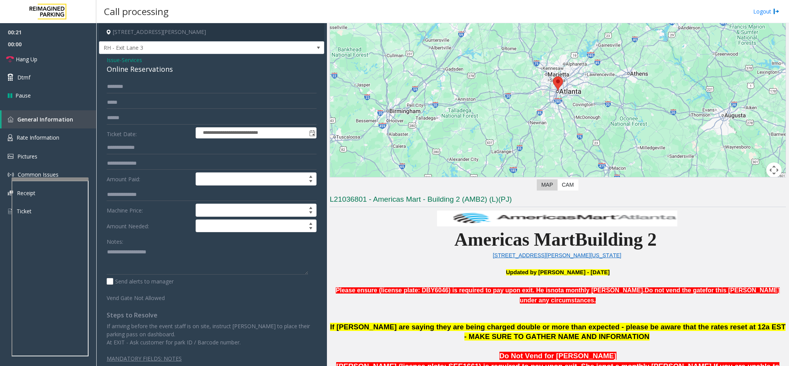
click at [414, 252] on p "[STREET_ADDRESS][PERSON_NAME][US_STATE]" at bounding box center [558, 255] width 457 height 8
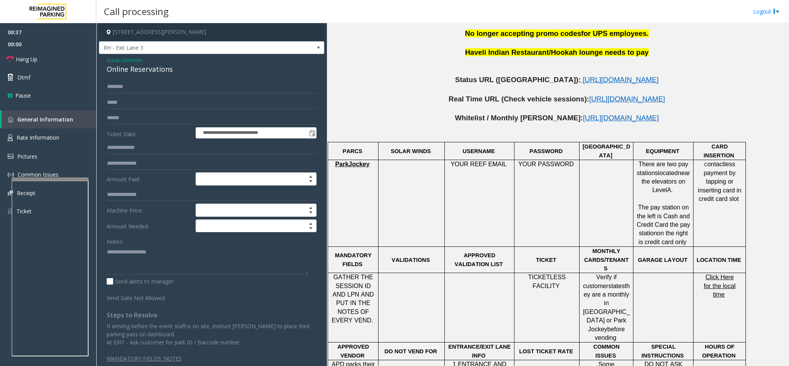
scroll to position [462, 0]
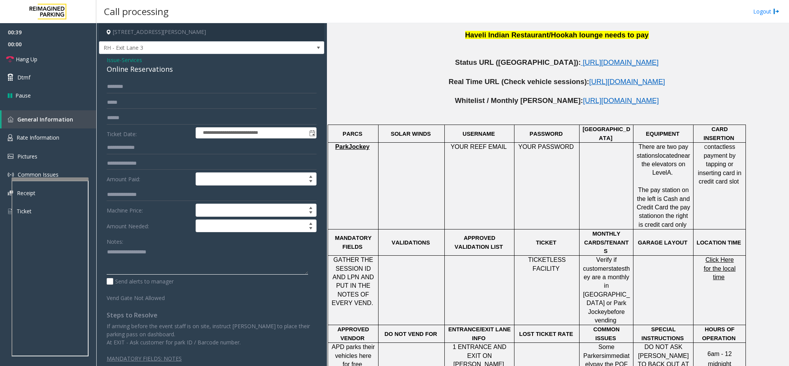
click at [147, 254] on textarea at bounding box center [207, 259] width 201 height 29
click at [154, 87] on input "text" at bounding box center [212, 86] width 210 height 13
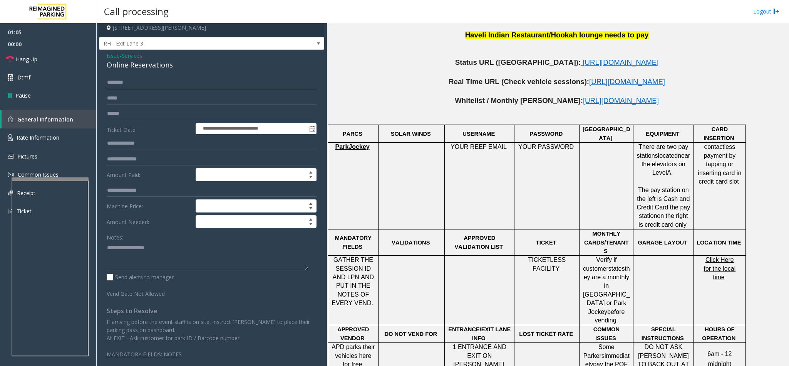
scroll to position [6, 0]
click at [168, 260] on textarea at bounding box center [207, 255] width 201 height 29
type textarea "**********"
click at [149, 86] on input "text" at bounding box center [212, 82] width 210 height 13
type input "******"
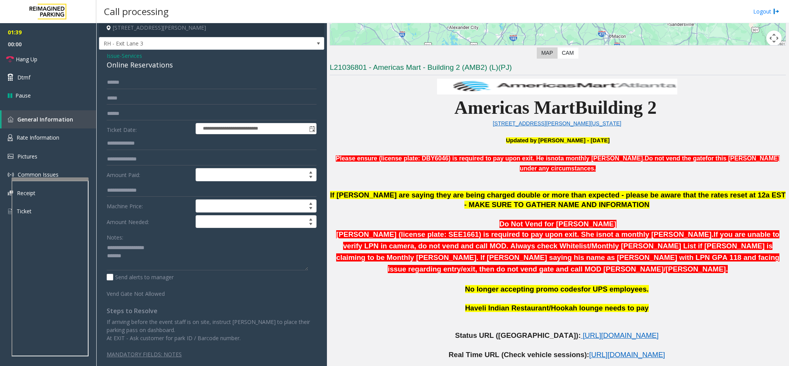
scroll to position [173, 0]
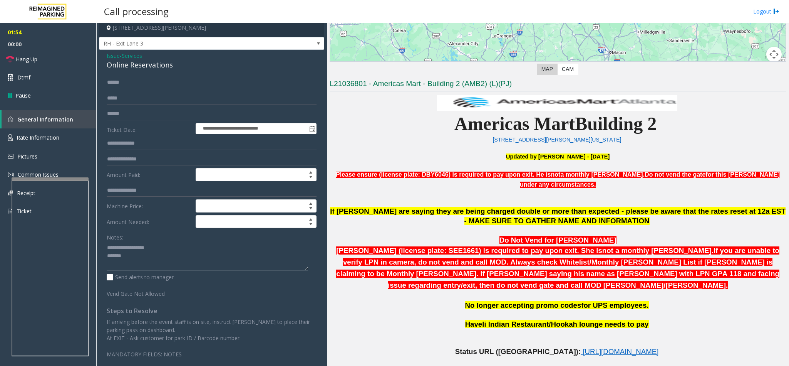
click at [107, 246] on textarea at bounding box center [207, 255] width 201 height 29
click at [67, 57] on link "Hang Up" at bounding box center [48, 59] width 96 height 18
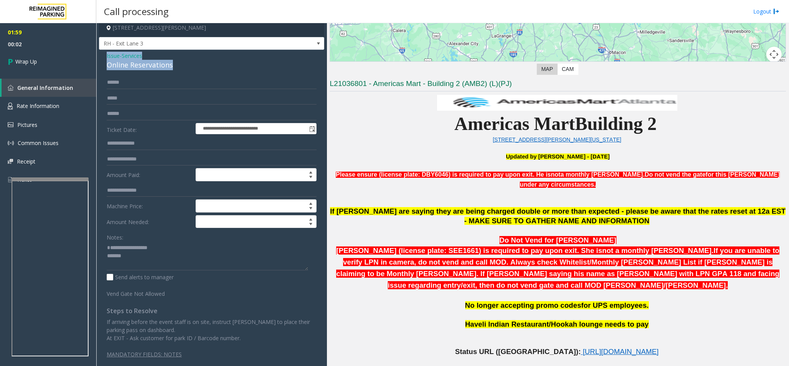
drag, startPoint x: 177, startPoint y: 62, endPoint x: 101, endPoint y: 54, distance: 76.7
click at [101, 54] on div "**********" at bounding box center [211, 208] width 225 height 316
click at [116, 237] on label "Notes:" at bounding box center [115, 235] width 17 height 11
click at [112, 242] on textarea at bounding box center [207, 255] width 201 height 29
paste textarea "**********"
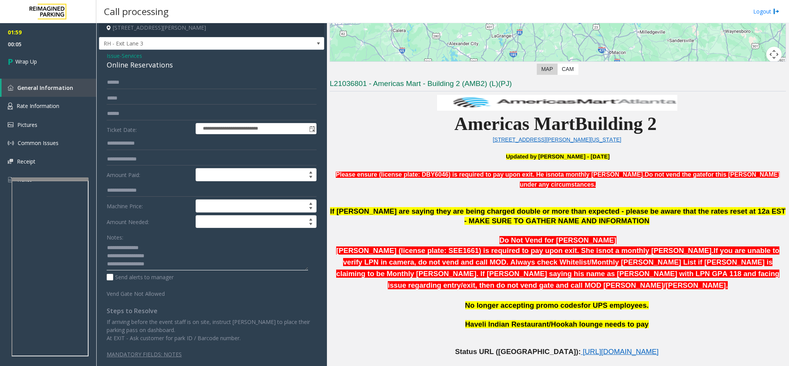
drag, startPoint x: 149, startPoint y: 246, endPoint x: 125, endPoint y: 248, distance: 24.3
click at [125, 248] on textarea at bounding box center [207, 255] width 201 height 29
click at [163, 254] on textarea at bounding box center [207, 255] width 201 height 29
click at [154, 267] on textarea at bounding box center [207, 255] width 201 height 29
type textarea "**********"
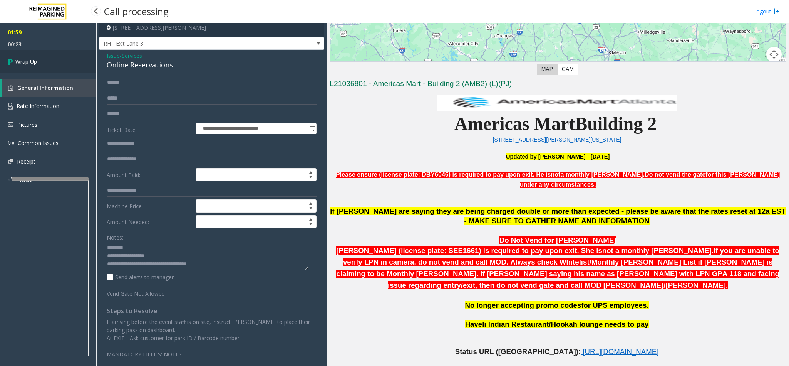
click at [35, 59] on span "Wrap Up" at bounding box center [26, 61] width 22 height 8
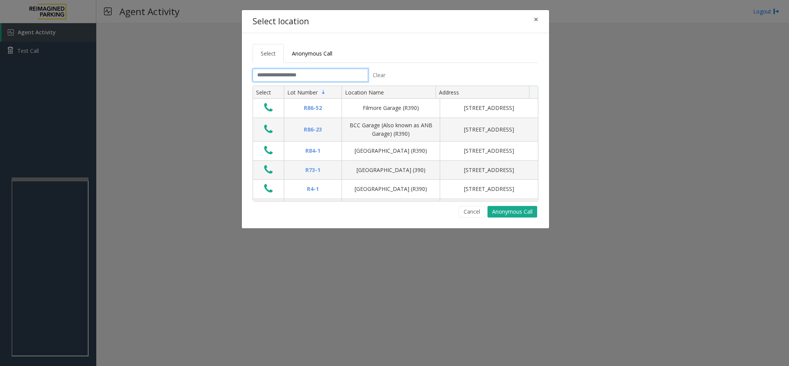
click at [311, 74] on input "text" at bounding box center [311, 75] width 116 height 13
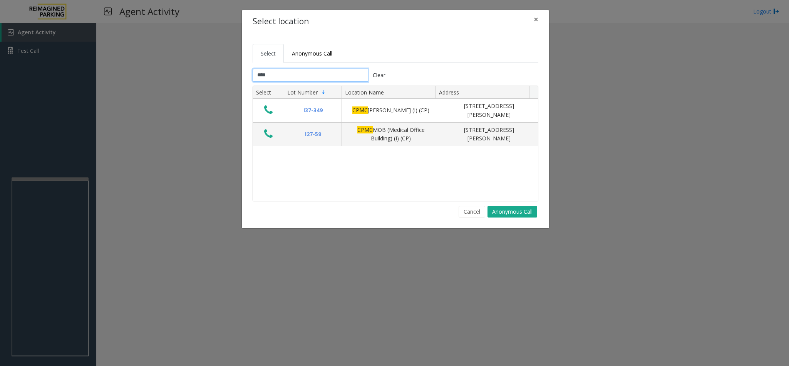
type input "****"
click at [536, 18] on span "×" at bounding box center [536, 19] width 5 height 11
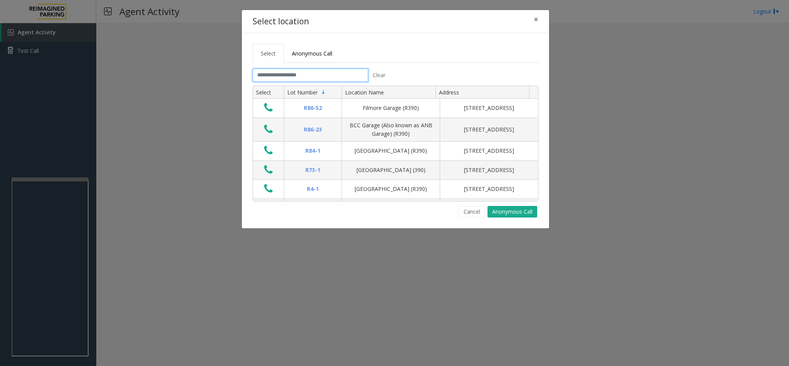
click at [293, 79] on input "text" at bounding box center [311, 75] width 116 height 13
click at [312, 76] on input "text" at bounding box center [311, 75] width 116 height 13
click at [315, 75] on input "text" at bounding box center [311, 75] width 116 height 13
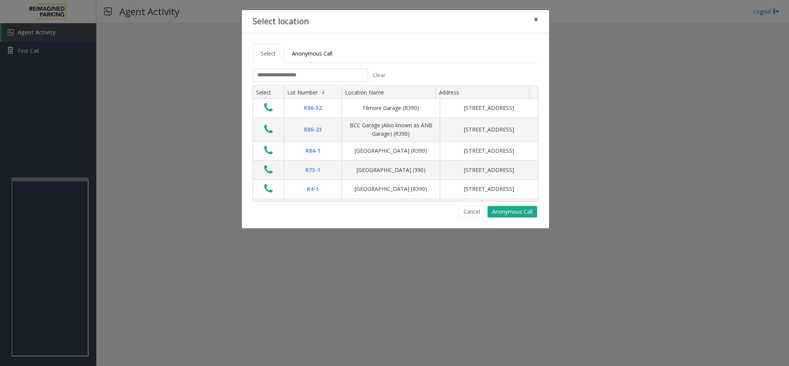
click at [537, 18] on span "×" at bounding box center [536, 19] width 5 height 11
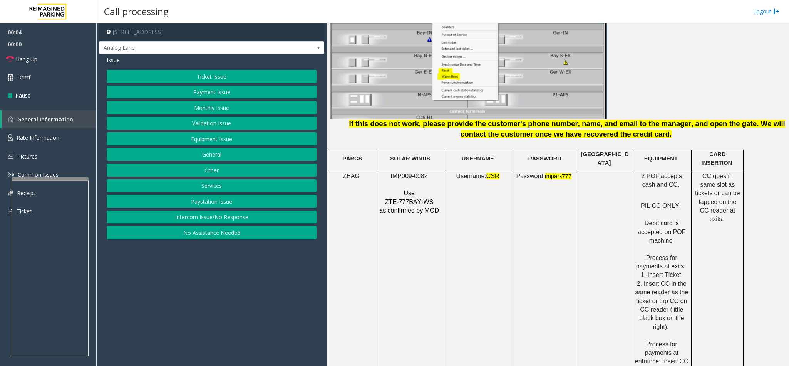
scroll to position [982, 0]
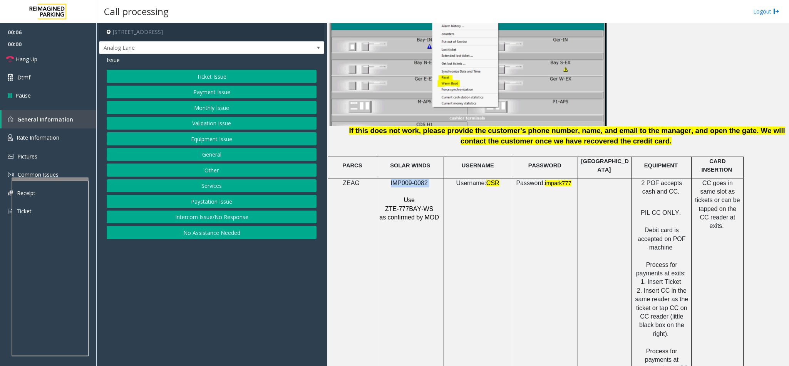
drag, startPoint x: 428, startPoint y: 166, endPoint x: 381, endPoint y: 165, distance: 47.0
click at [381, 179] on p "IMP009-0082" at bounding box center [410, 183] width 62 height 8
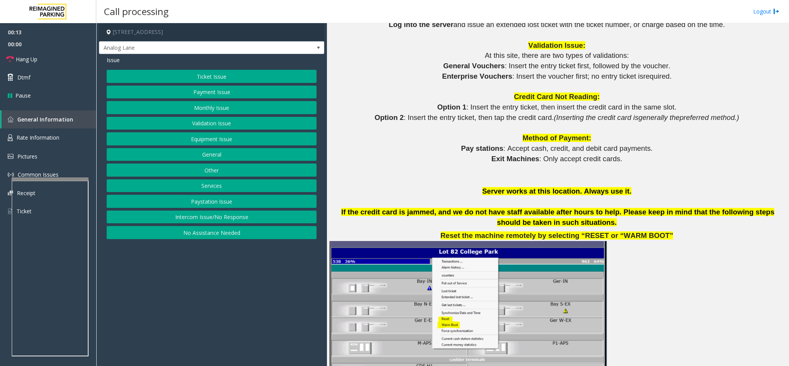
scroll to position [578, 0]
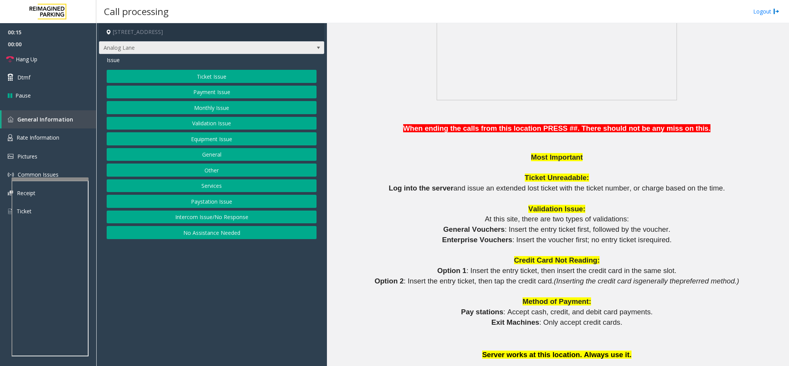
click at [318, 48] on span at bounding box center [319, 48] width 6 height 6
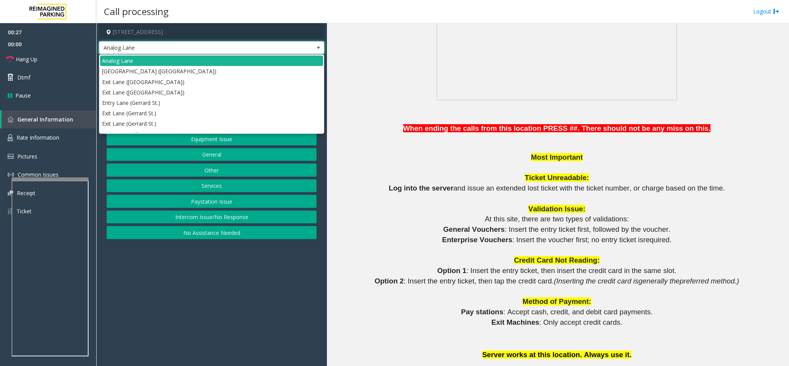
click at [318, 47] on span at bounding box center [319, 48] width 6 height 6
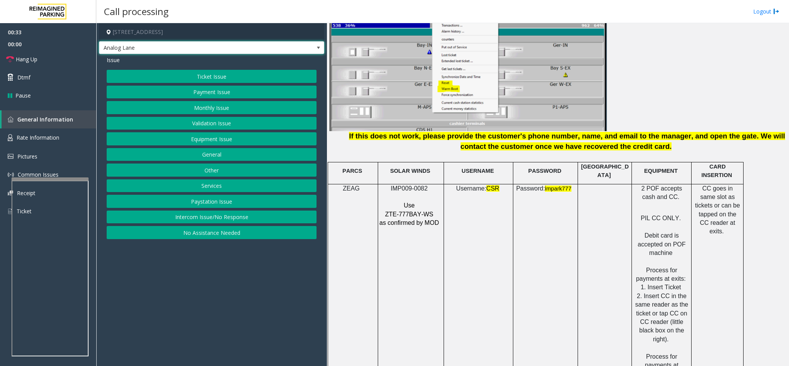
scroll to position [982, 0]
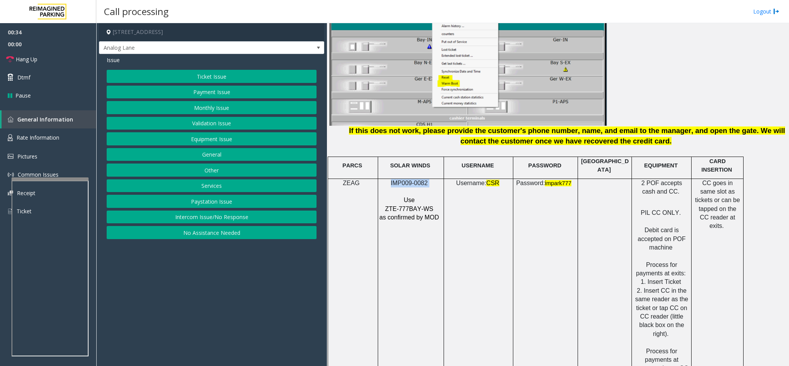
drag, startPoint x: 430, startPoint y: 165, endPoint x: 391, endPoint y: 170, distance: 40.0
click at [391, 179] on p "IMP009-0082" at bounding box center [410, 183] width 62 height 8
click at [243, 79] on button "Ticket Issue" at bounding box center [212, 76] width 210 height 13
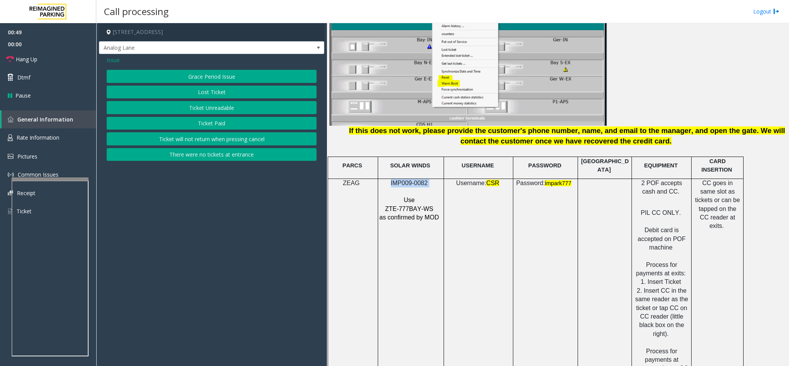
click at [205, 106] on button "Ticket Unreadable" at bounding box center [212, 107] width 210 height 13
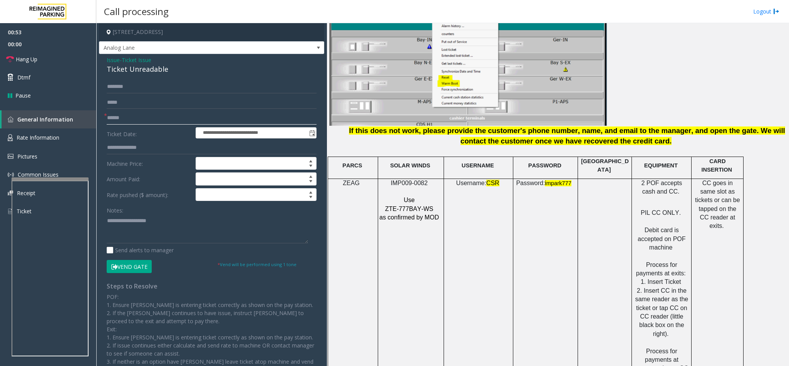
click at [142, 124] on input "text" at bounding box center [212, 117] width 210 height 13
click at [125, 118] on input "********" at bounding box center [212, 117] width 210 height 13
type input "********"
drag, startPoint x: 141, startPoint y: 266, endPoint x: 144, endPoint y: 263, distance: 4.6
click at [140, 266] on button "Vend Gate" at bounding box center [129, 266] width 45 height 13
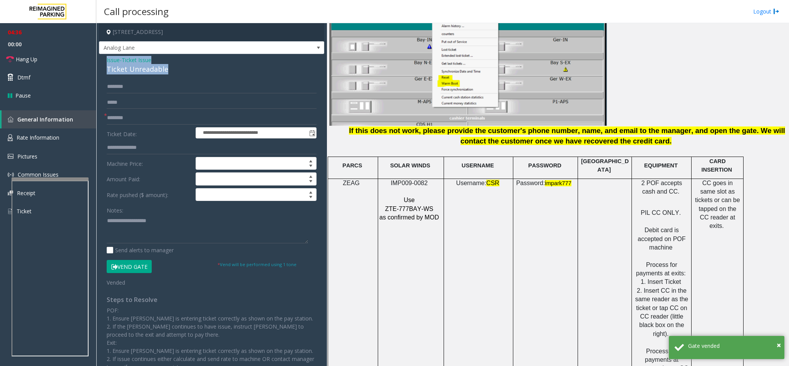
drag, startPoint x: 168, startPoint y: 67, endPoint x: 105, endPoint y: 57, distance: 63.3
click at [105, 57] on div "**********" at bounding box center [211, 236] width 225 height 365
paste textarea "**********"
click at [166, 232] on textarea at bounding box center [207, 228] width 201 height 29
drag, startPoint x: 158, startPoint y: 219, endPoint x: 126, endPoint y: 221, distance: 31.6
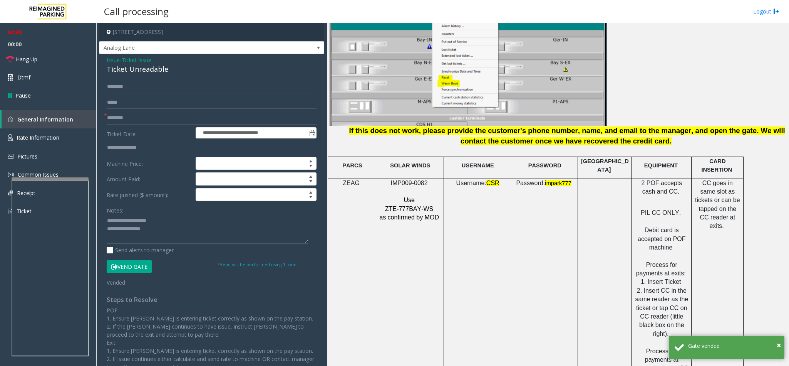
click at [126, 221] on textarea at bounding box center [207, 228] width 201 height 29
click at [178, 235] on textarea at bounding box center [207, 228] width 201 height 29
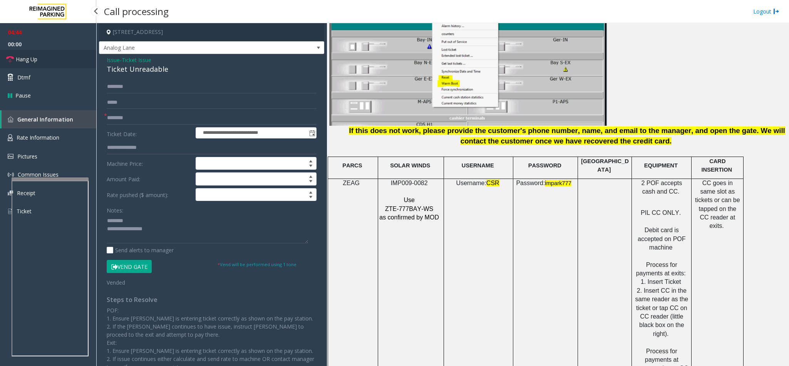
click at [56, 54] on link "Hang Up" at bounding box center [48, 59] width 96 height 18
click at [206, 232] on textarea at bounding box center [207, 228] width 201 height 29
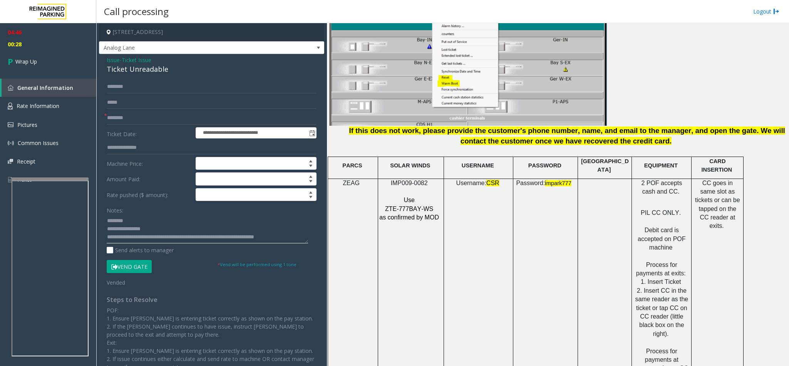
scroll to position [6, 0]
type textarea "**********"
click at [42, 55] on link "Wrap Up" at bounding box center [48, 61] width 96 height 23
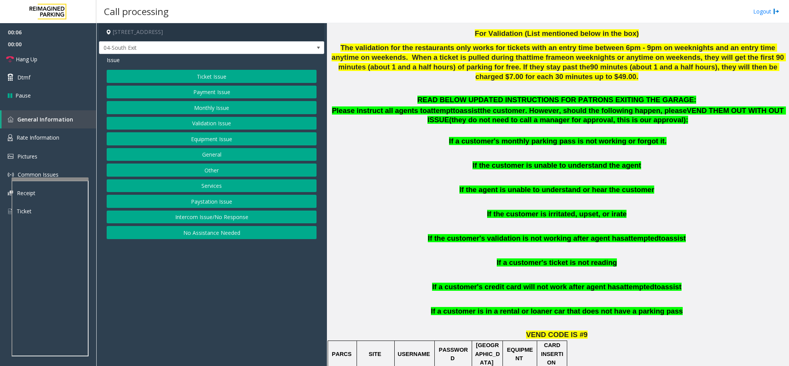
scroll to position [347, 0]
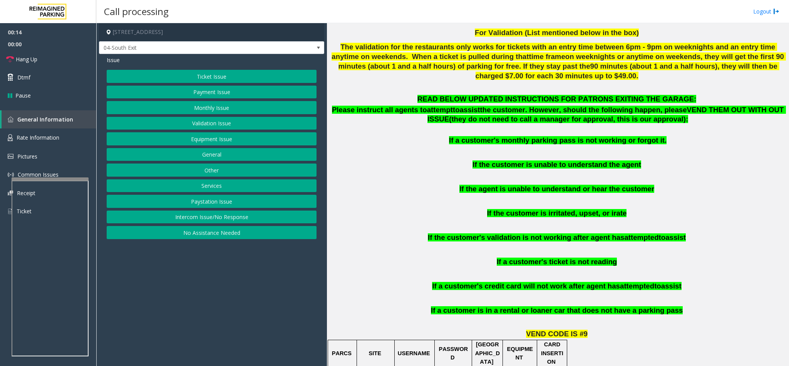
click at [221, 217] on button "Intercom Issue/No Response" at bounding box center [212, 216] width 210 height 13
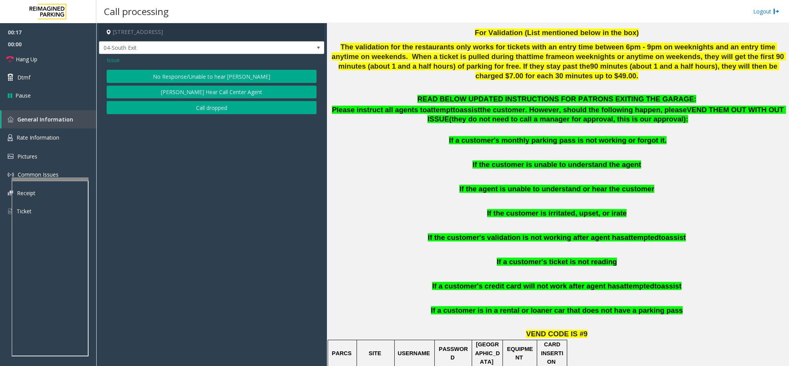
click at [117, 58] on span "Issue" at bounding box center [113, 60] width 13 height 8
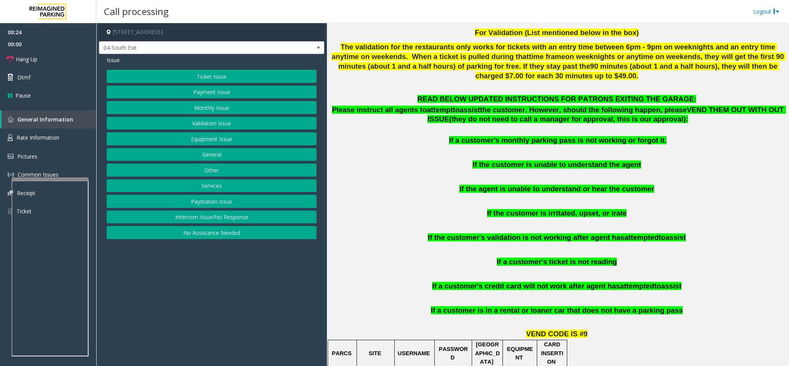
drag, startPoint x: 221, startPoint y: 229, endPoint x: 260, endPoint y: 64, distance: 170.2
click at [260, 64] on div "Issue Ticket Issue Payment Issue Monthly Issue Validation Issue Equipment Issue…" at bounding box center [211, 148] width 225 height 189
click at [64, 55] on link "Hang Up" at bounding box center [48, 59] width 96 height 18
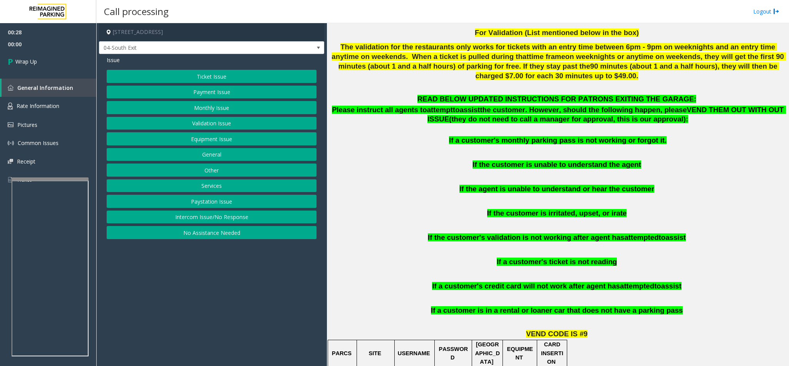
click at [227, 138] on button "Equipment Issue" at bounding box center [212, 138] width 210 height 13
click at [221, 136] on button "Gate / Door Won't Open" at bounding box center [212, 138] width 210 height 13
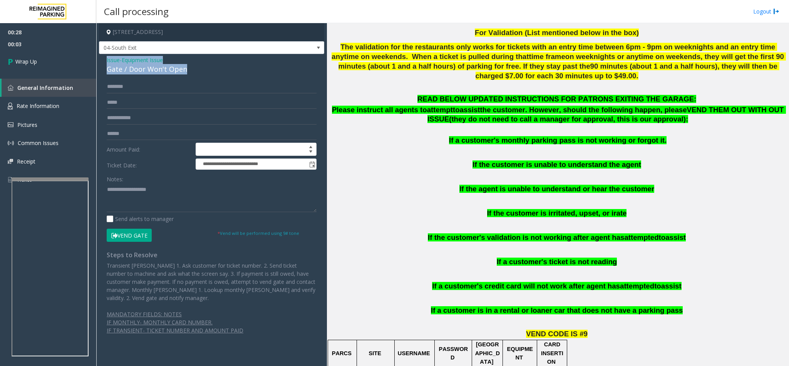
drag, startPoint x: 193, startPoint y: 66, endPoint x: 99, endPoint y: 60, distance: 94.2
click at [99, 60] on div "**********" at bounding box center [211, 198] width 225 height 288
copy div "Issue - Equipment Issue Gate / Door Won't Open"
paste textarea "**********"
click at [160, 199] on textarea at bounding box center [212, 197] width 210 height 29
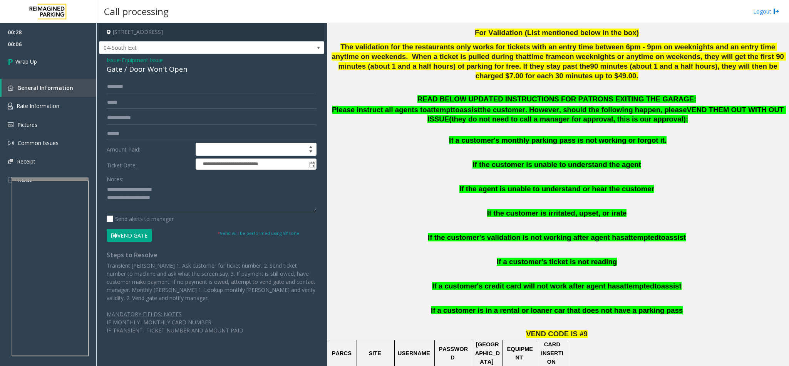
drag, startPoint x: 173, startPoint y: 186, endPoint x: 124, endPoint y: 190, distance: 49.8
click at [124, 190] on textarea at bounding box center [212, 197] width 210 height 29
click at [193, 197] on textarea at bounding box center [212, 197] width 210 height 29
type textarea "**********"
click at [34, 54] on link "Wrap Up" at bounding box center [48, 61] width 96 height 23
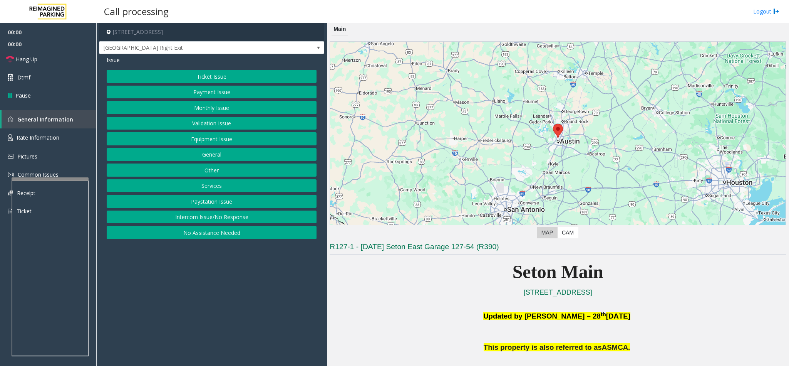
scroll to position [173, 0]
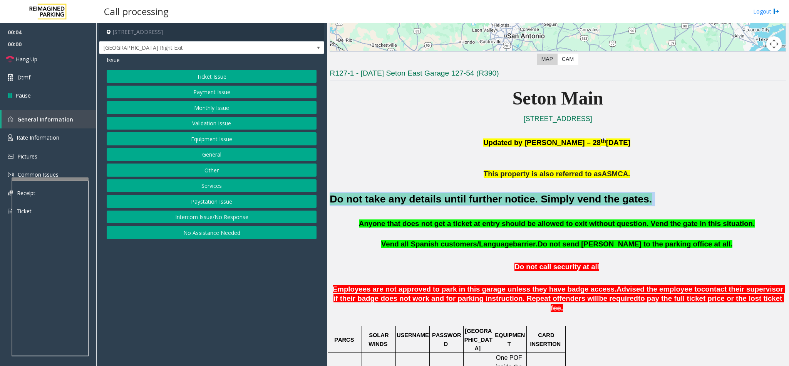
drag, startPoint x: 615, startPoint y: 203, endPoint x: 332, endPoint y: 203, distance: 283.2
click at [332, 203] on h2 "Do not take any details until further notice. Simply vend the gates." at bounding box center [558, 199] width 457 height 14
copy h2 "Do not take any details until further notice. Simply vend the gates."
click at [209, 183] on button "Services" at bounding box center [212, 185] width 210 height 13
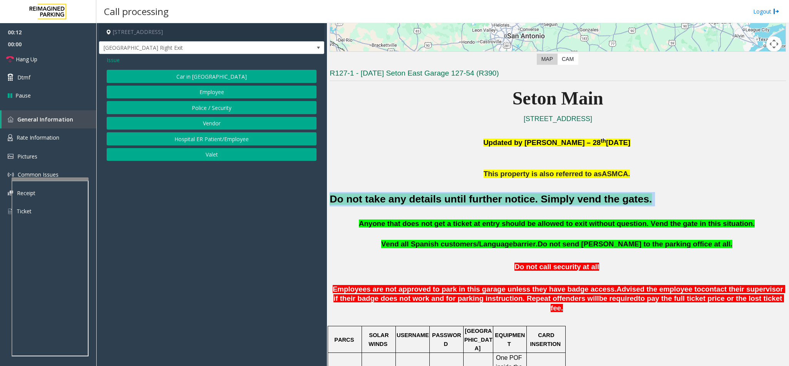
click at [208, 88] on button "Employee" at bounding box center [212, 92] width 210 height 13
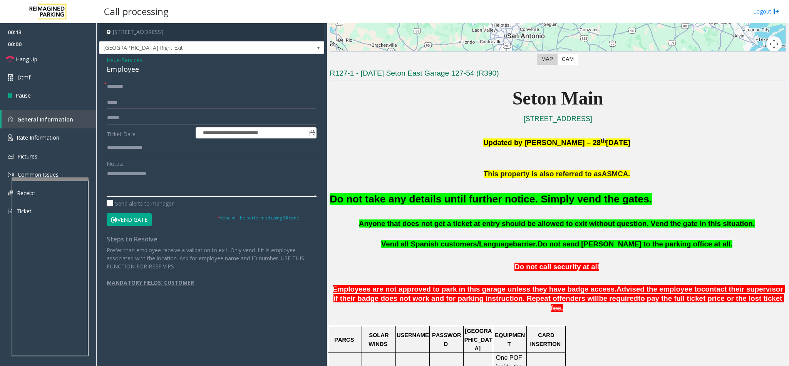
click at [165, 189] on textarea at bounding box center [212, 182] width 210 height 29
paste textarea "**********"
type textarea "**********"
click at [138, 218] on button "Vend Gate" at bounding box center [129, 219] width 45 height 13
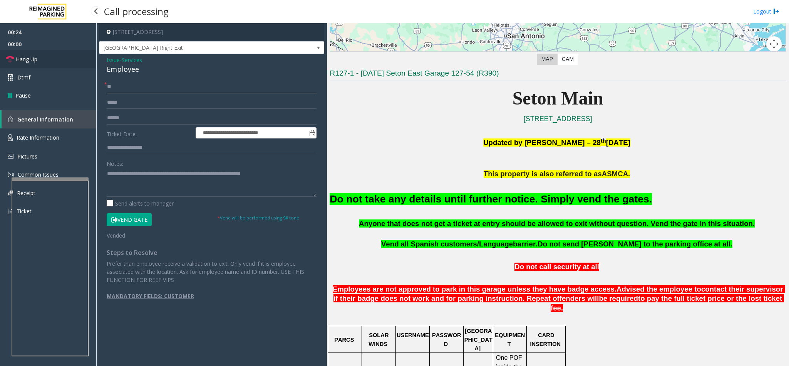
type input "**"
click at [38, 59] on link "Hang Up" at bounding box center [48, 59] width 96 height 18
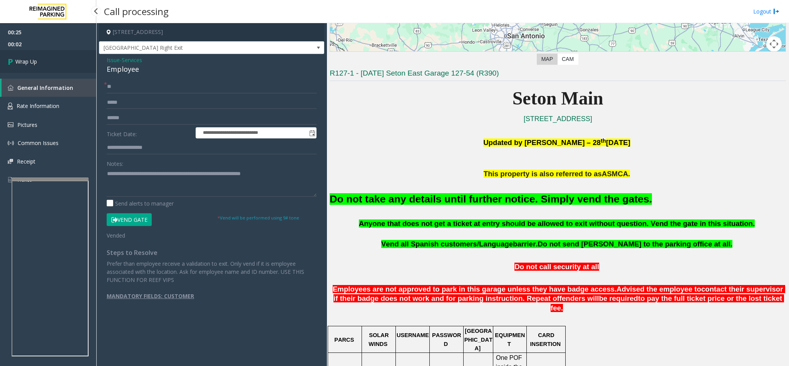
click at [39, 59] on link "Wrap Up" at bounding box center [48, 61] width 96 height 23
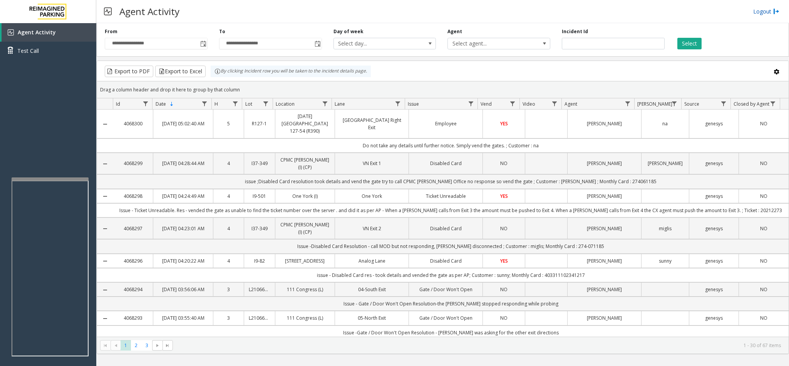
click at [767, 10] on link "Logout" at bounding box center [767, 11] width 26 height 8
